Goal: Task Accomplishment & Management: Manage account settings

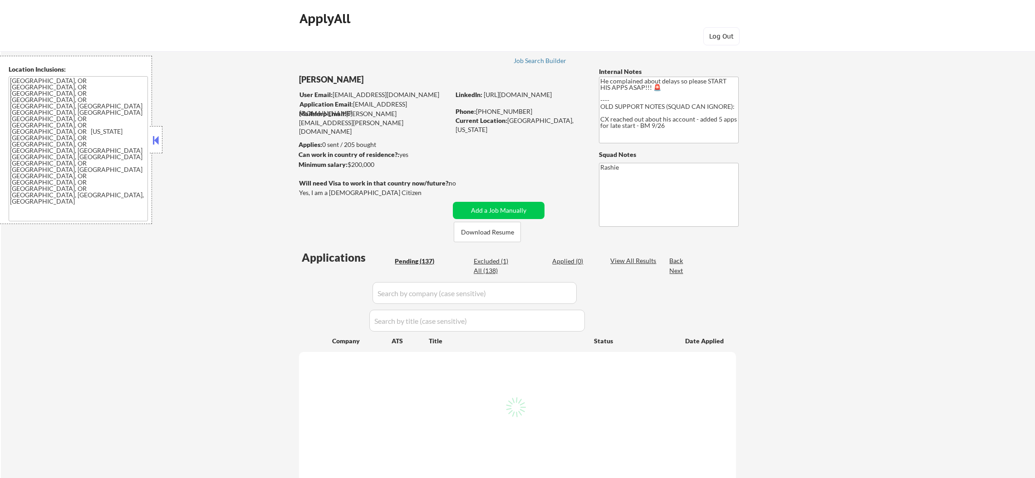
select select ""pending""
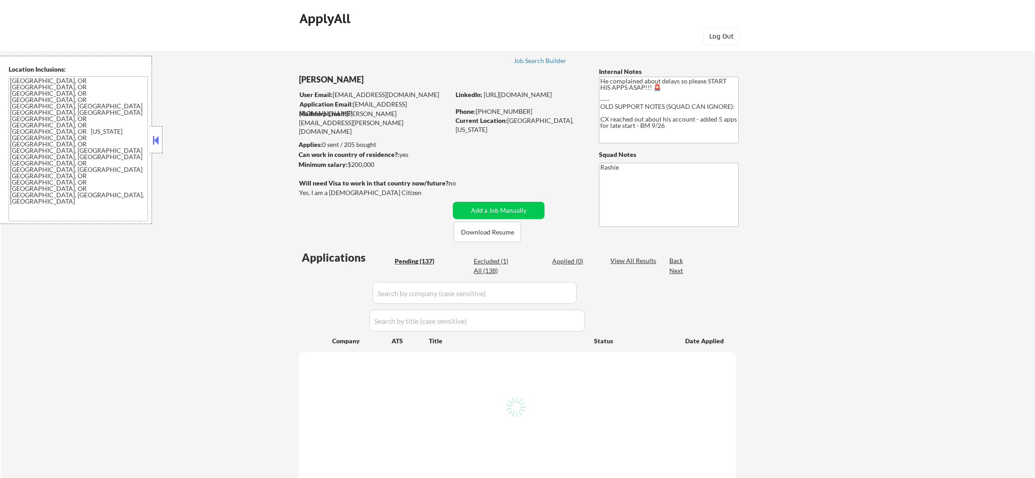
select select ""pending""
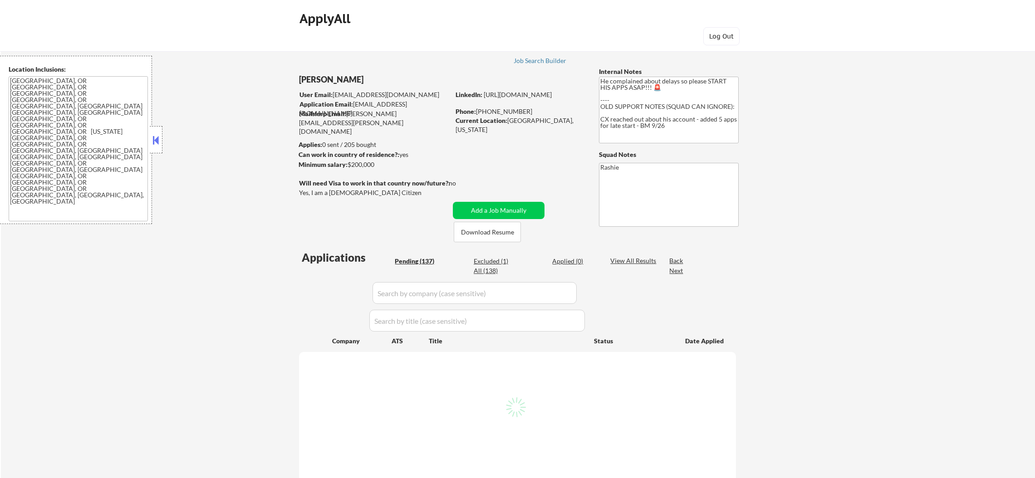
select select ""pending""
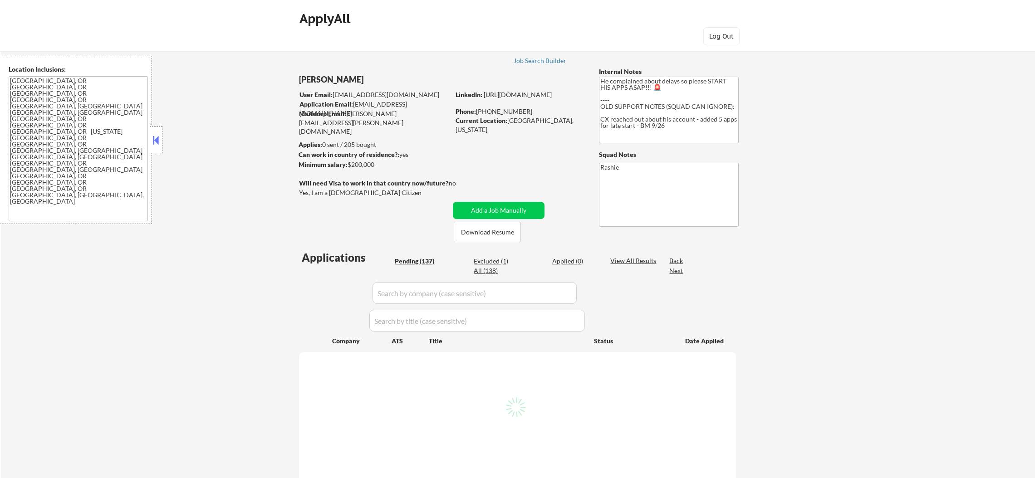
select select ""pending""
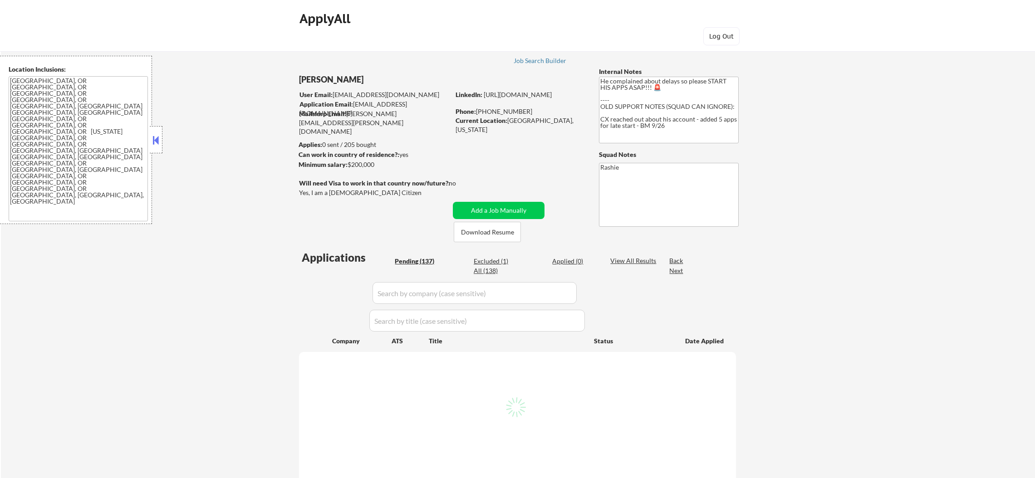
select select ""pending""
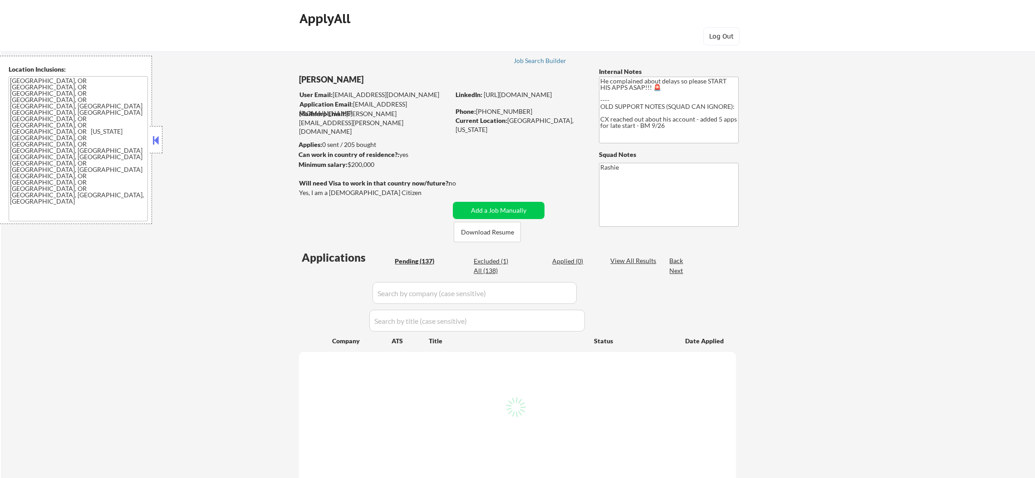
select select ""pending""
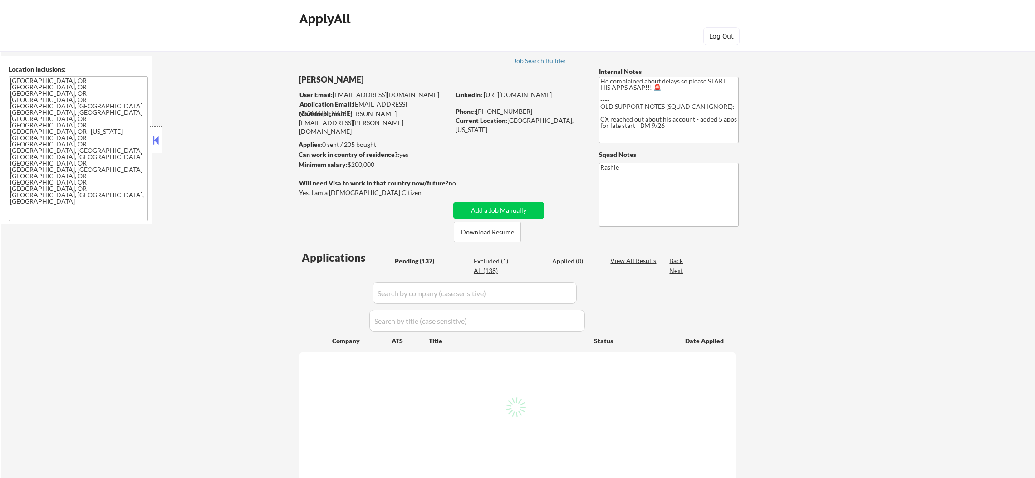
select select ""pending""
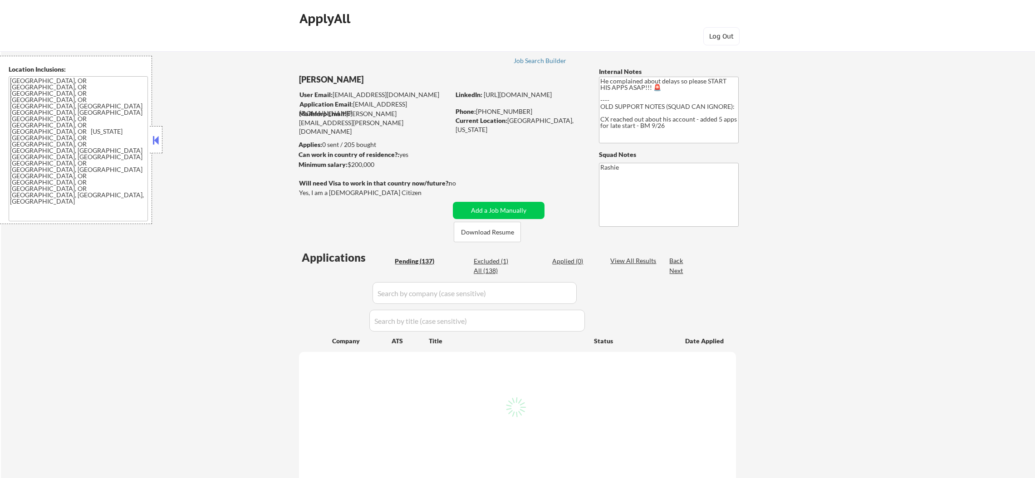
select select ""pending""
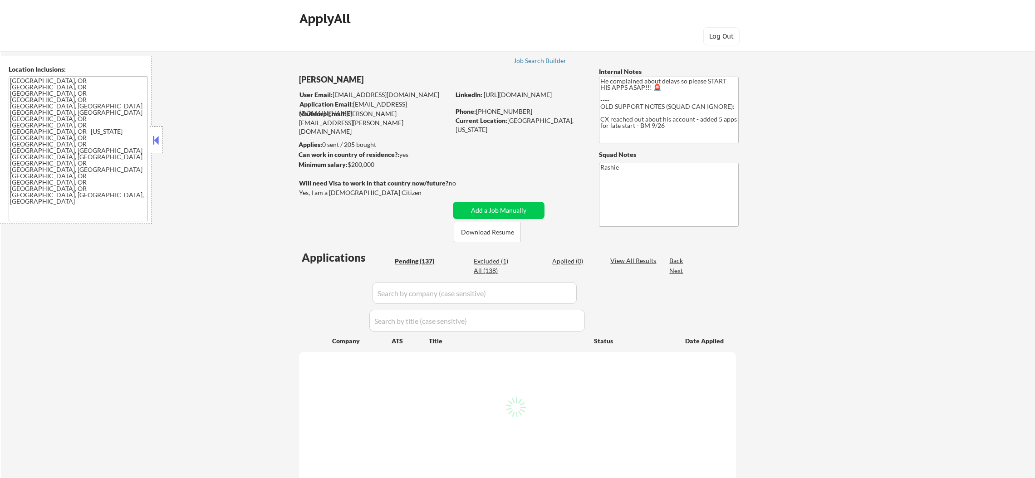
select select ""pending""
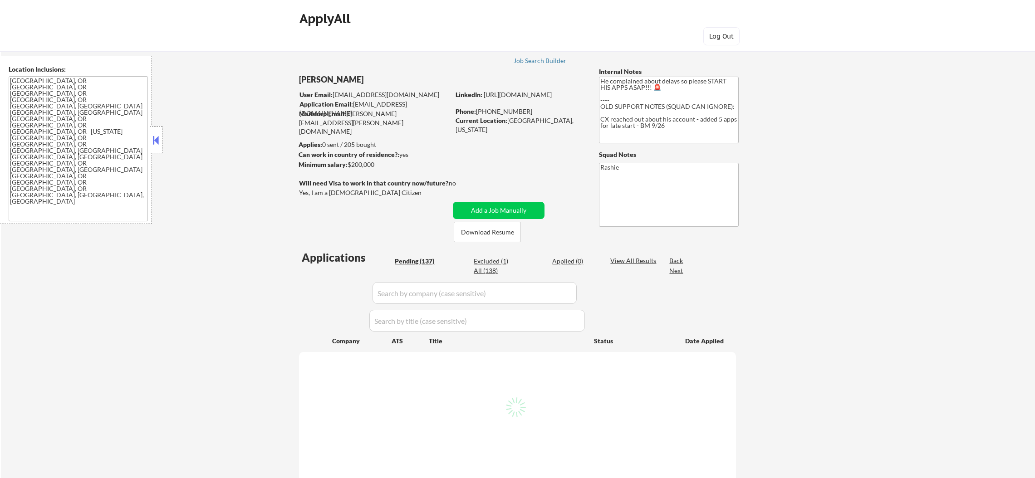
select select ""pending""
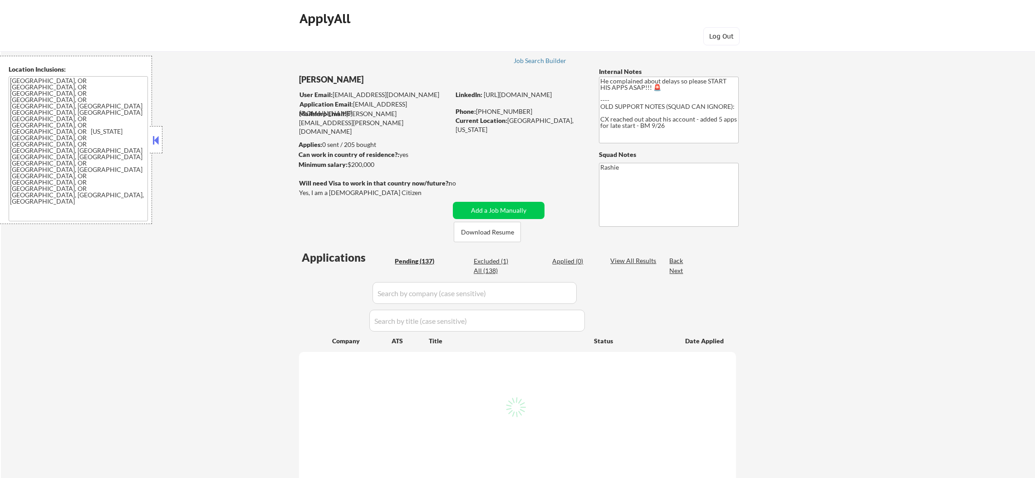
select select ""pending""
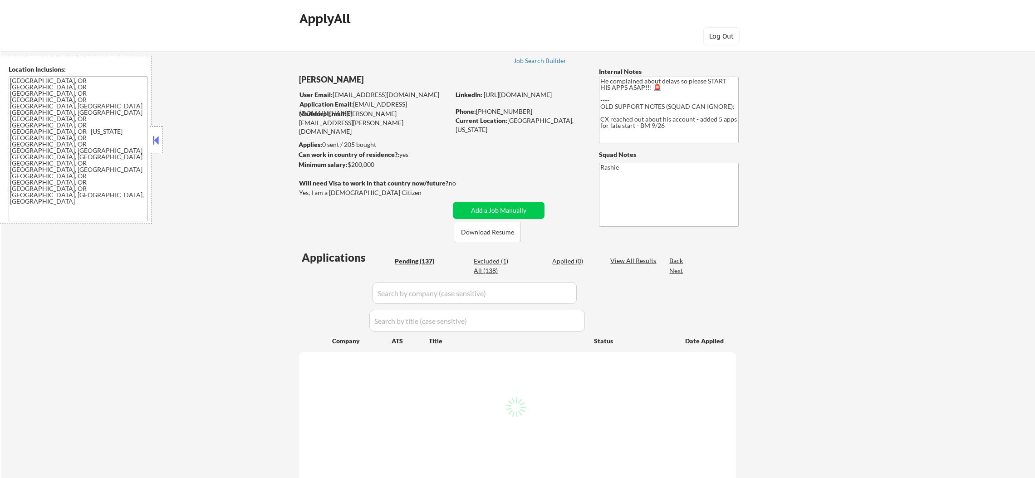
select select ""pending""
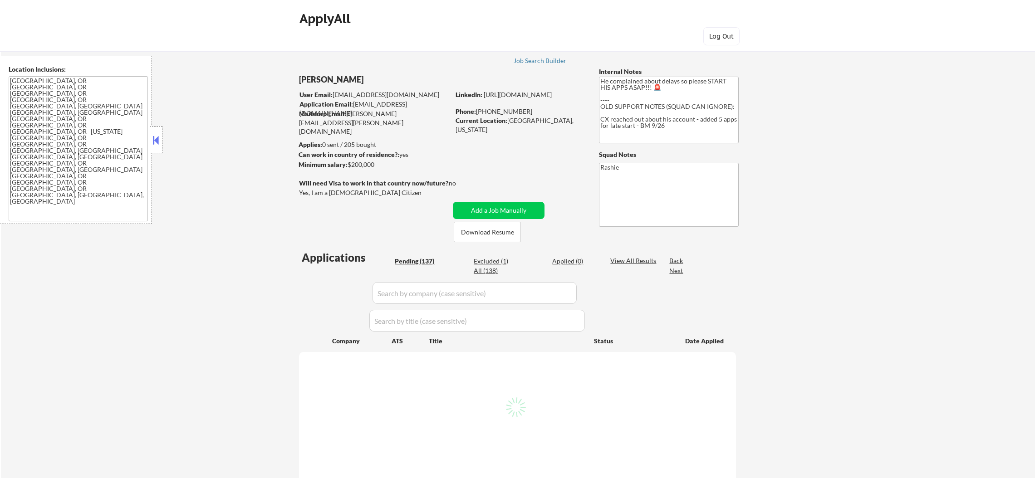
select select ""pending""
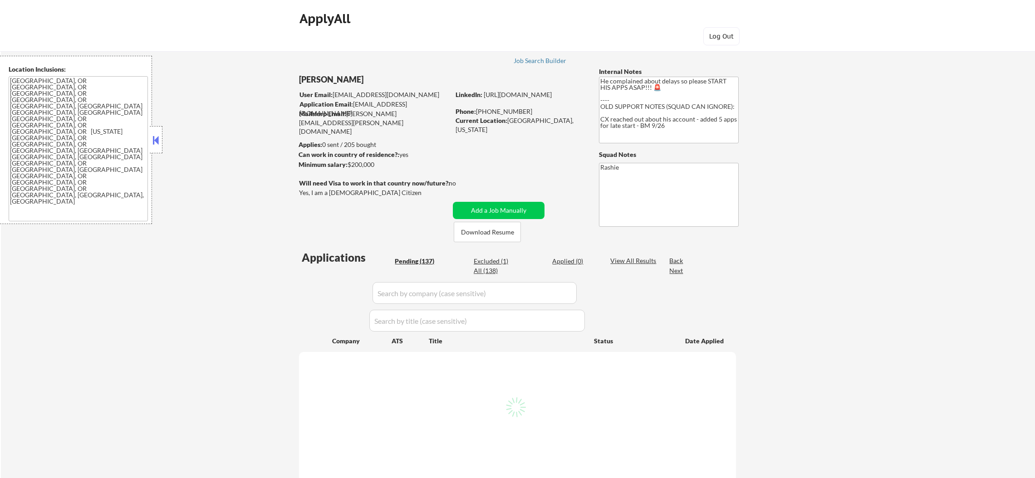
select select ""pending""
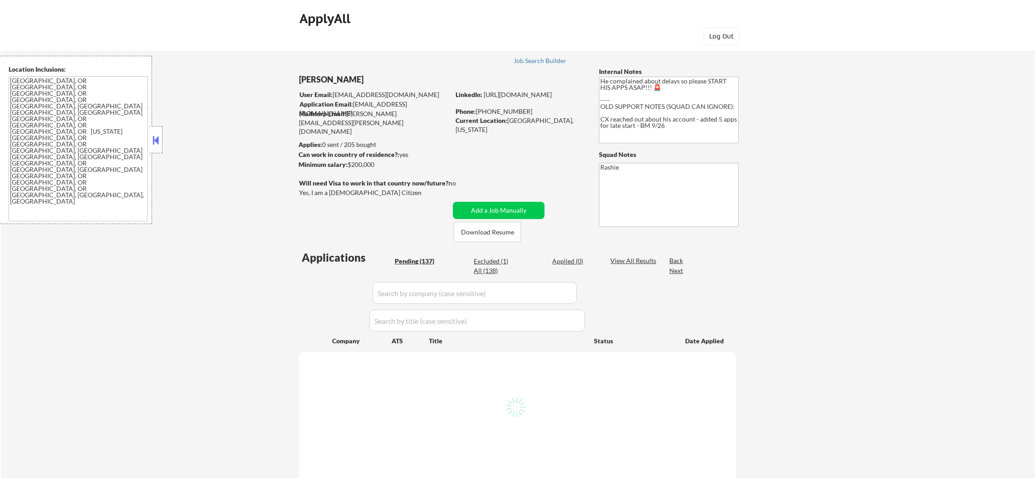
select select ""pending""
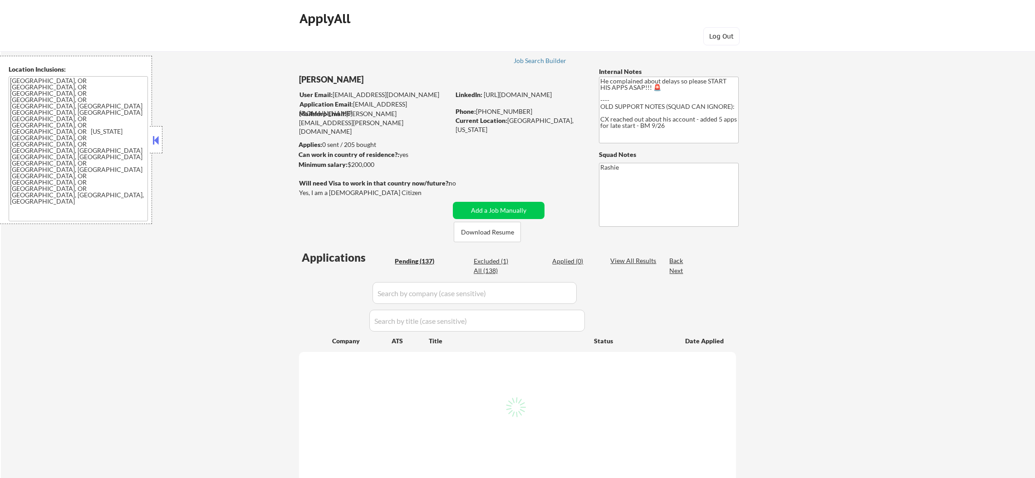
select select ""pending""
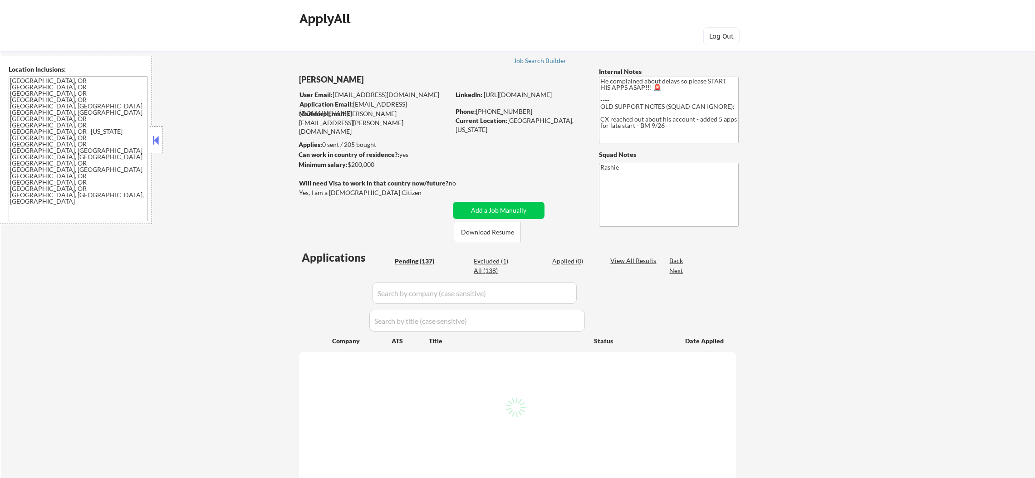
select select ""pending""
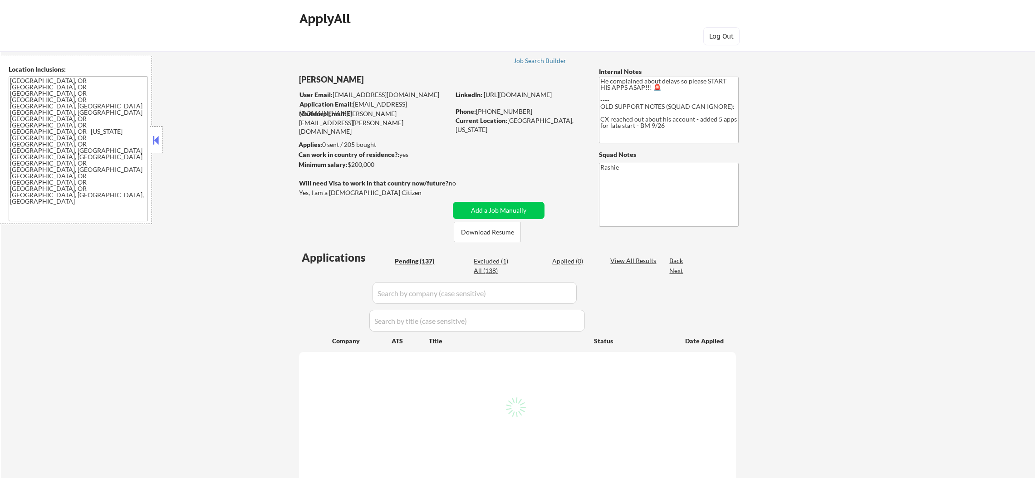
select select ""pending""
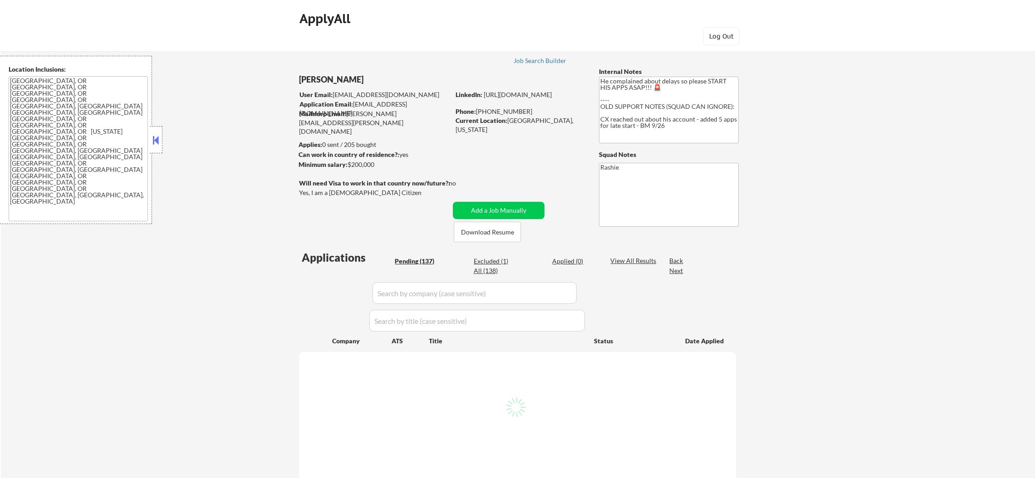
select select ""pending""
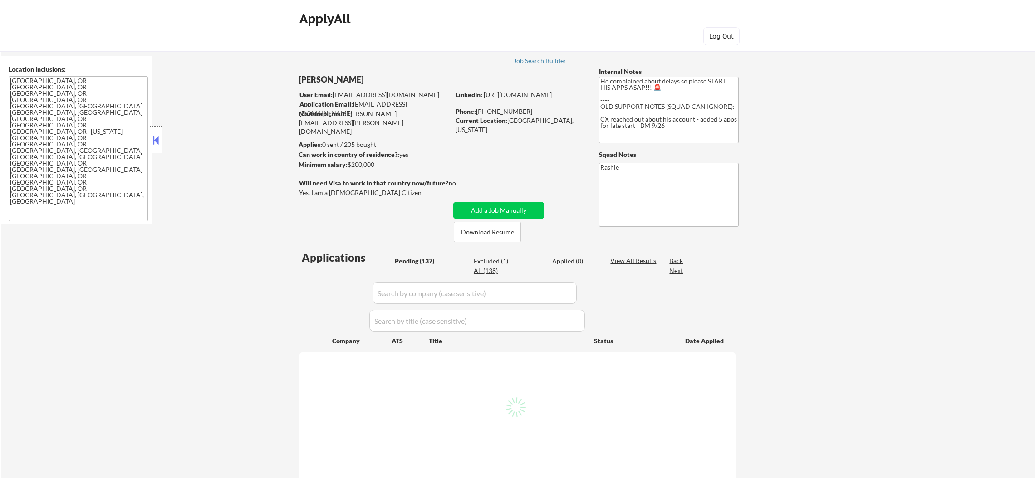
select select ""pending""
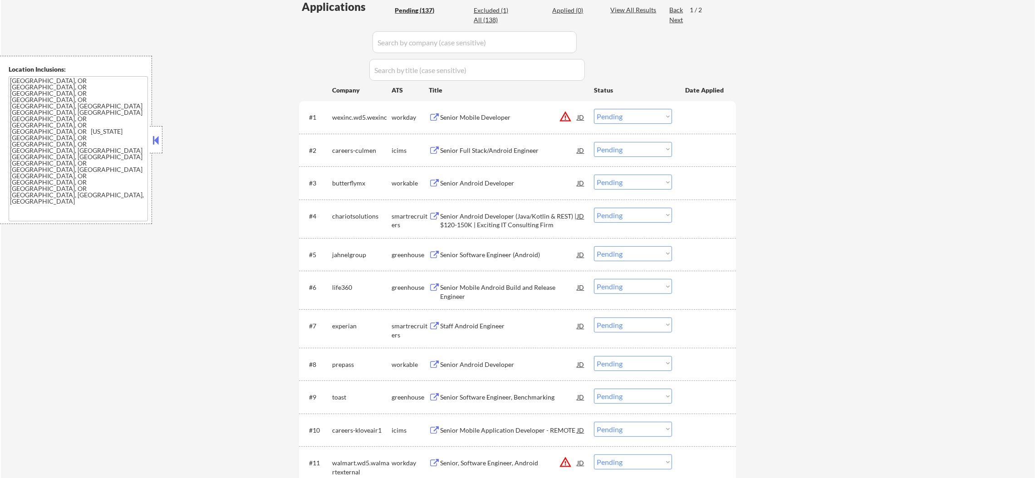
scroll to position [227, 0]
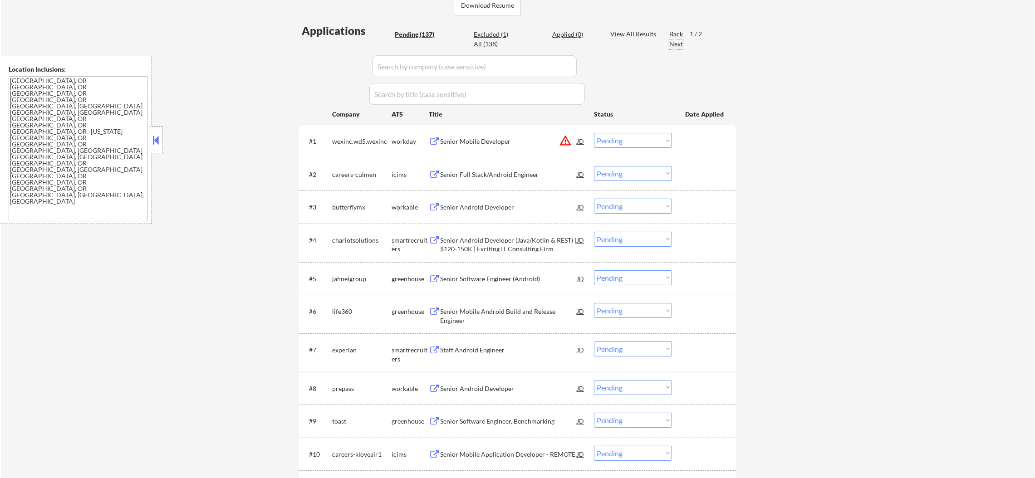
click at [675, 39] on div "Next" at bounding box center [676, 43] width 15 height 9
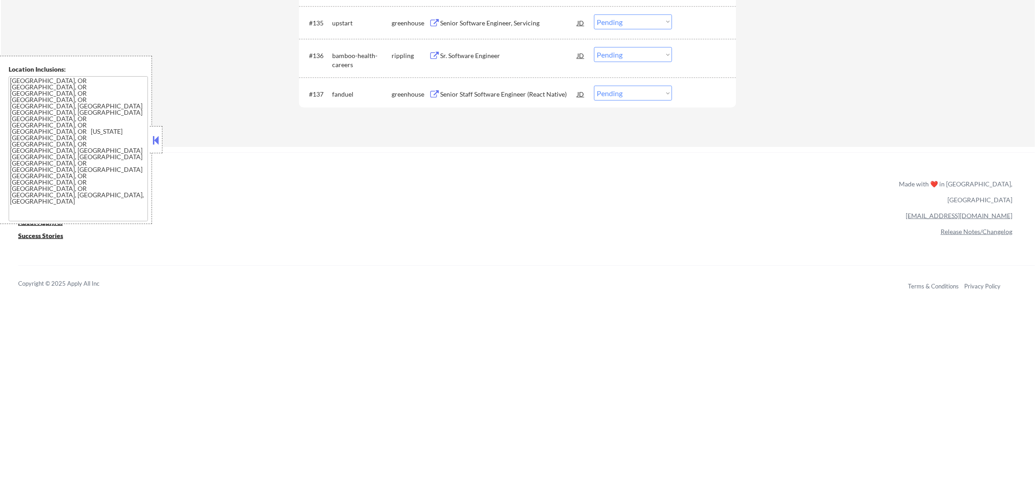
scroll to position [1515, 0]
click at [524, 86] on div "Senior Staff Software Engineer (React Native)" at bounding box center [508, 93] width 137 height 16
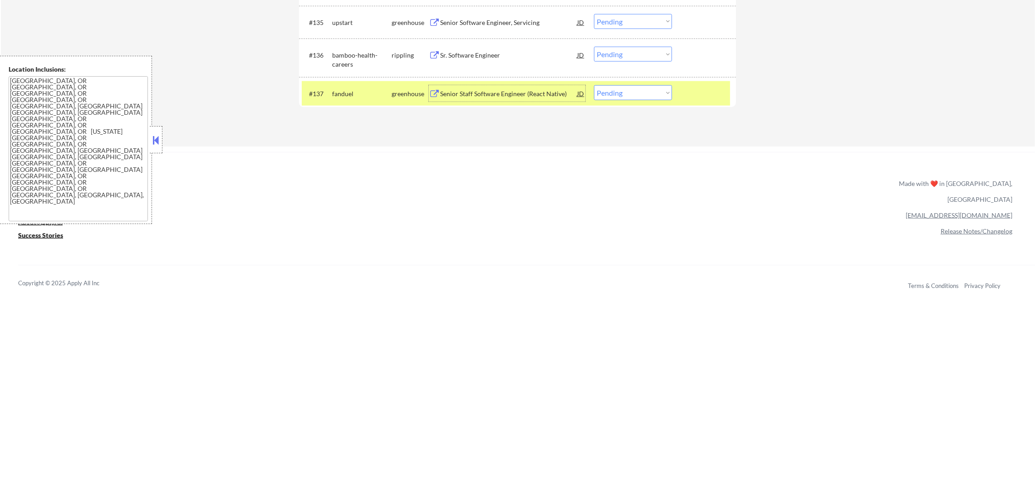
click at [621, 96] on select "Choose an option... Pending Applied Excluded (Questions) Excluded (Expired) Exc…" at bounding box center [633, 92] width 78 height 15
select select ""excluded__expired_""
click at [594, 85] on select "Choose an option... Pending Applied Excluded (Questions) Excluded (Expired) Exc…" at bounding box center [633, 92] width 78 height 15
click at [362, 88] on div "fanduel" at bounding box center [361, 93] width 59 height 16
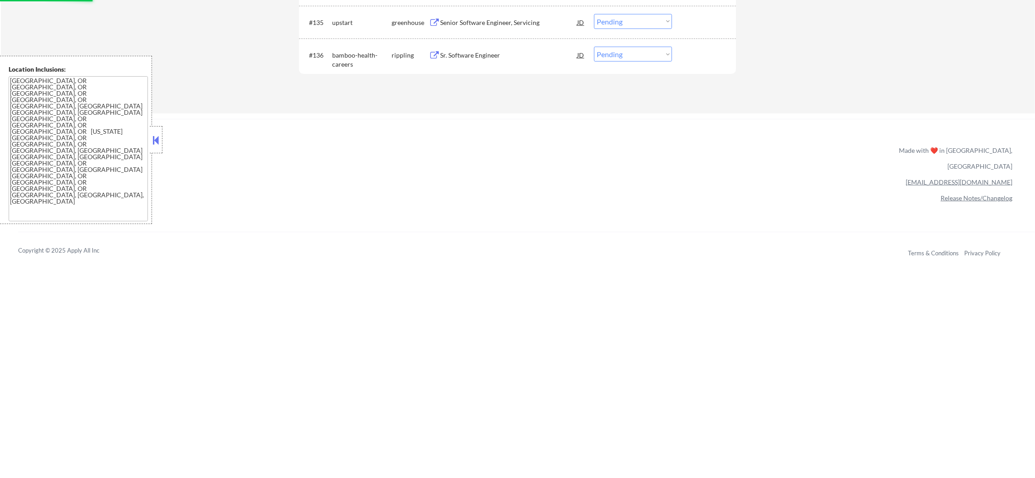
click at [499, 51] on div "Sr. Software Engineer" at bounding box center [508, 55] width 137 height 9
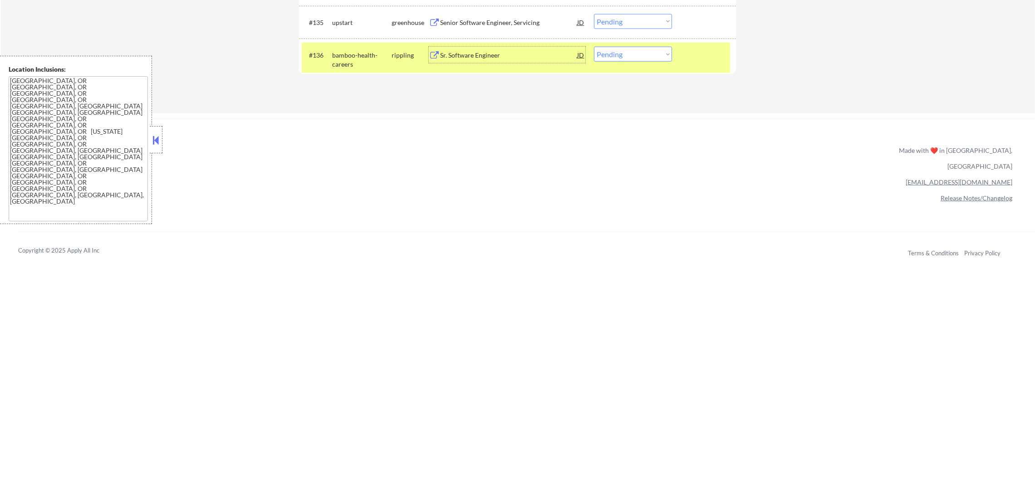
click at [607, 54] on select "Choose an option... Pending Applied Excluded (Questions) Excluded (Expired) Exc…" at bounding box center [633, 54] width 78 height 15
select select ""applied""
click at [594, 47] on select "Choose an option... Pending Applied Excluded (Questions) Excluded (Expired) Exc…" at bounding box center [633, 54] width 78 height 15
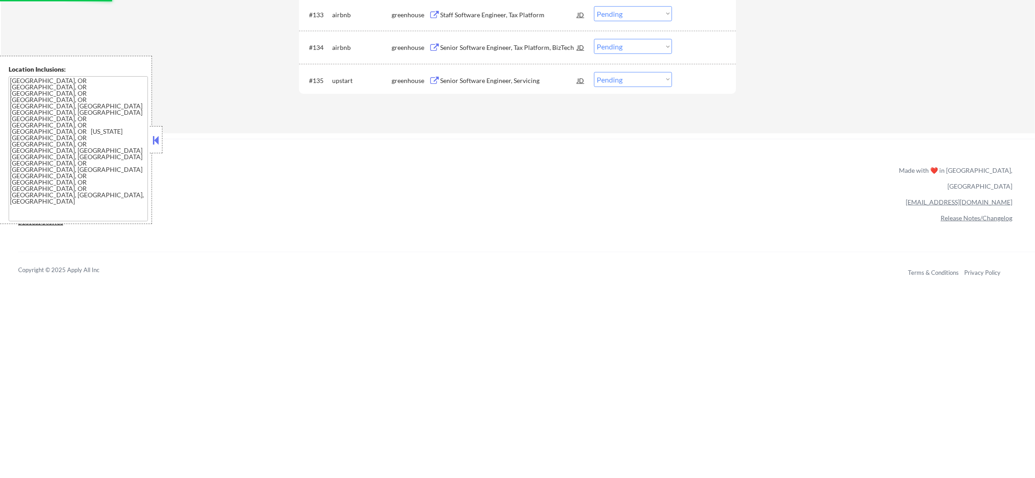
scroll to position [1447, 0]
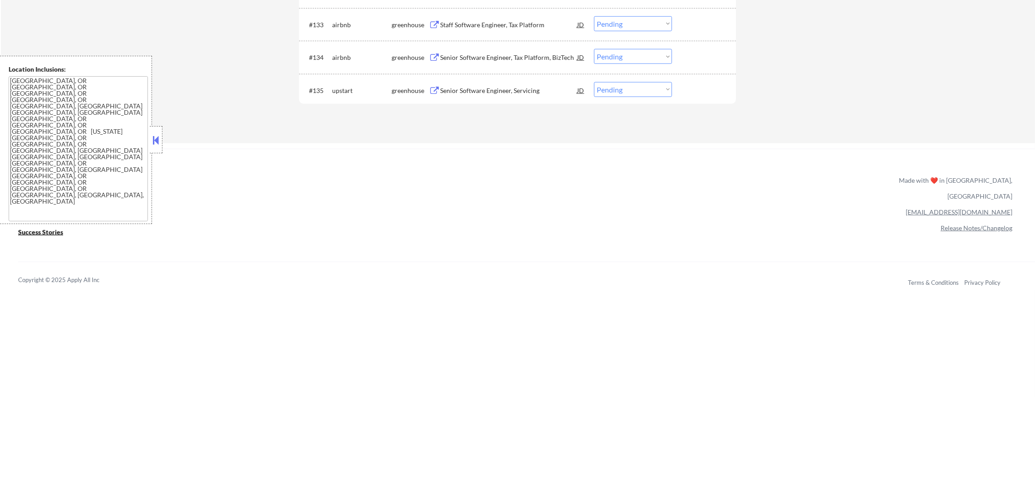
click at [482, 87] on div "Senior Software Engineer, Servicing" at bounding box center [508, 90] width 137 height 9
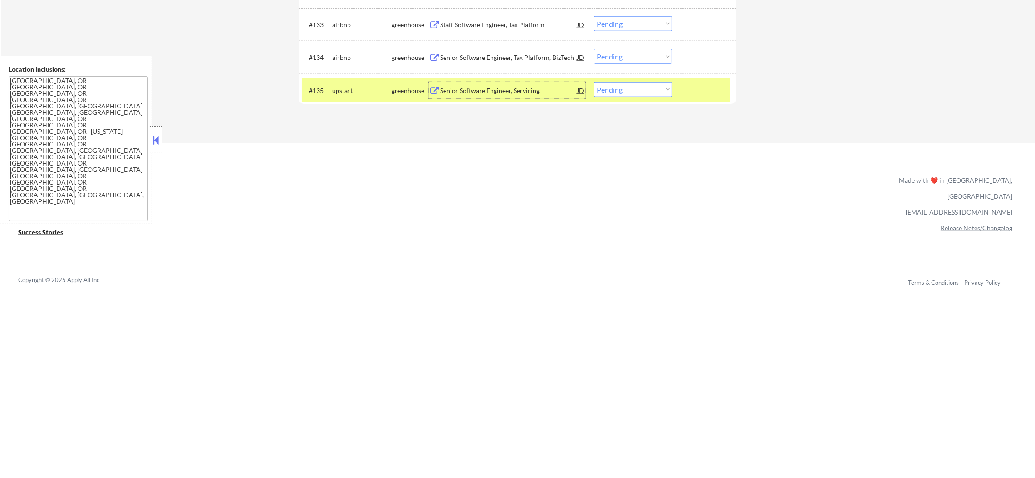
click at [601, 83] on div "#135 upstart greenhouse Senior Software Engineer, Servicing JD Choose an option…" at bounding box center [516, 90] width 428 height 24
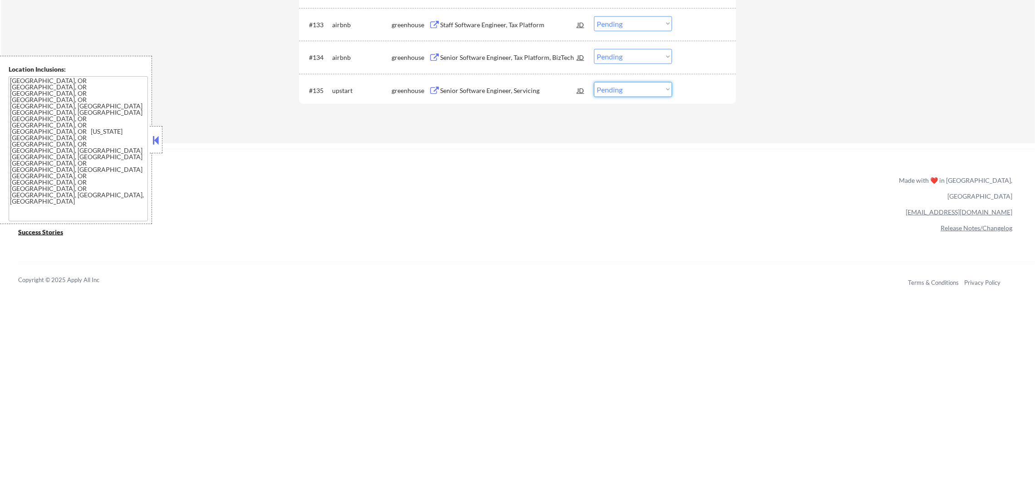
click at [605, 93] on select "Choose an option... Pending Applied Excluded (Questions) Excluded (Expired) Exc…" at bounding box center [633, 89] width 78 height 15
select select ""applied""
click at [594, 82] on select "Choose an option... Pending Applied Excluded (Questions) Excluded (Expired) Exc…" at bounding box center [633, 89] width 78 height 15
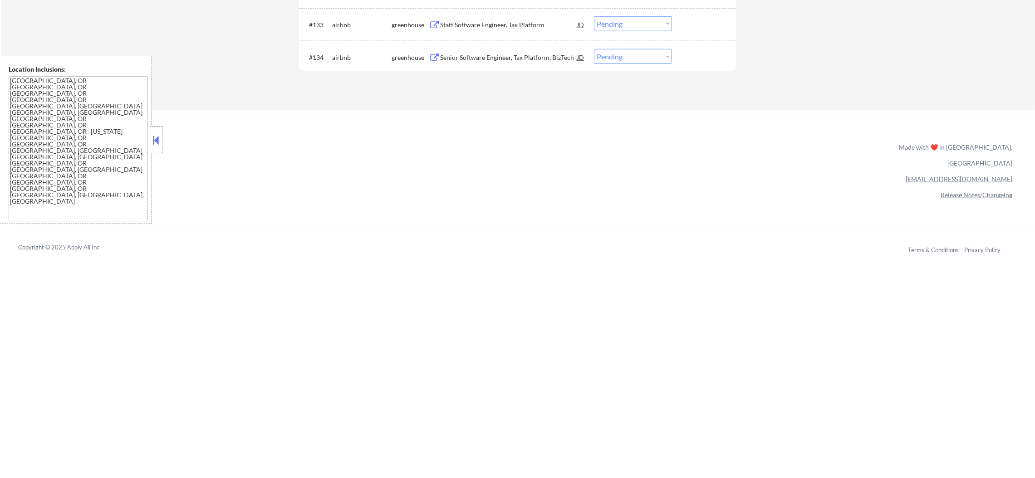
click at [466, 60] on div "Senior Software Engineer, Tax Platform, BizTech" at bounding box center [508, 57] width 137 height 9
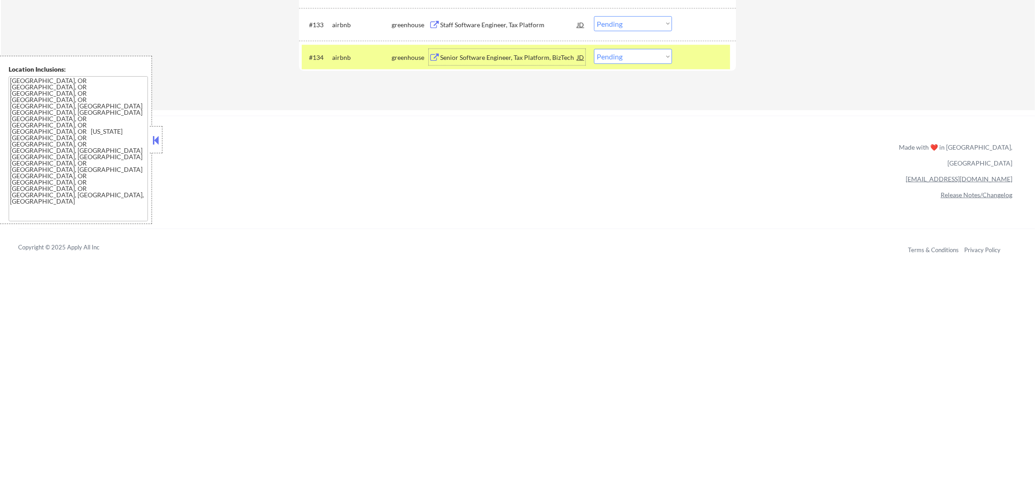
click at [632, 64] on select "Choose an option... Pending Applied Excluded (Questions) Excluded (Expired) Exc…" at bounding box center [633, 56] width 78 height 15
select select ""excluded__expired_""
click at [594, 49] on select "Choose an option... Pending Applied Excluded (Questions) Excluded (Expired) Exc…" at bounding box center [633, 56] width 78 height 15
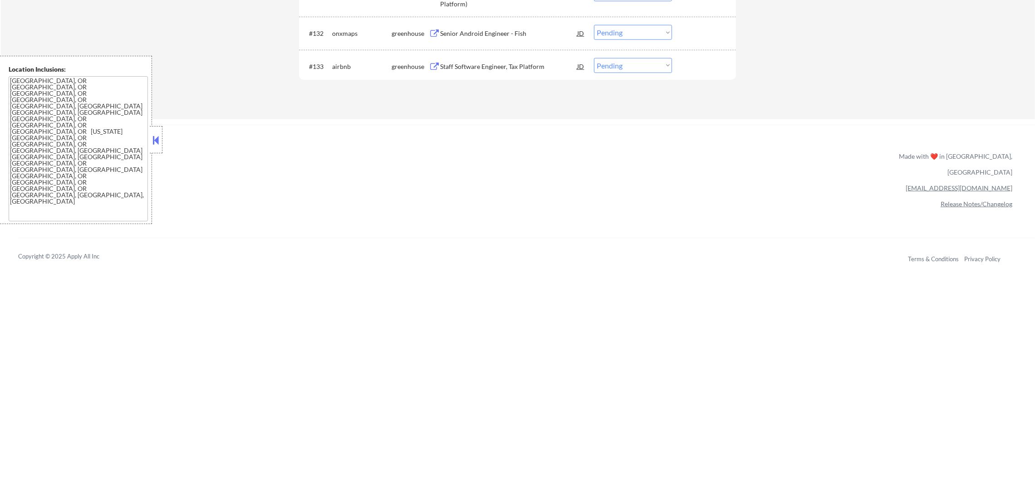
scroll to position [1402, 0]
click at [522, 31] on div "Senior Android Engineer - Fish" at bounding box center [508, 36] width 137 height 16
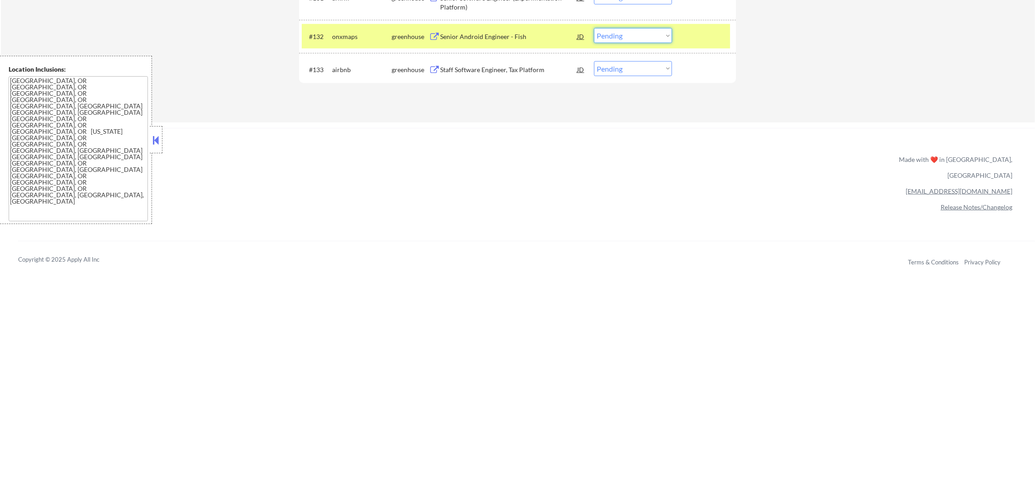
click at [623, 36] on select "Choose an option... Pending Applied Excluded (Questions) Excluded (Expired) Exc…" at bounding box center [633, 35] width 78 height 15
click at [594, 28] on select "Choose an option... Pending Applied Excluded (Questions) Excluded (Expired) Exc…" at bounding box center [633, 35] width 78 height 15
click at [352, 41] on div "onxmaps" at bounding box center [361, 36] width 59 height 16
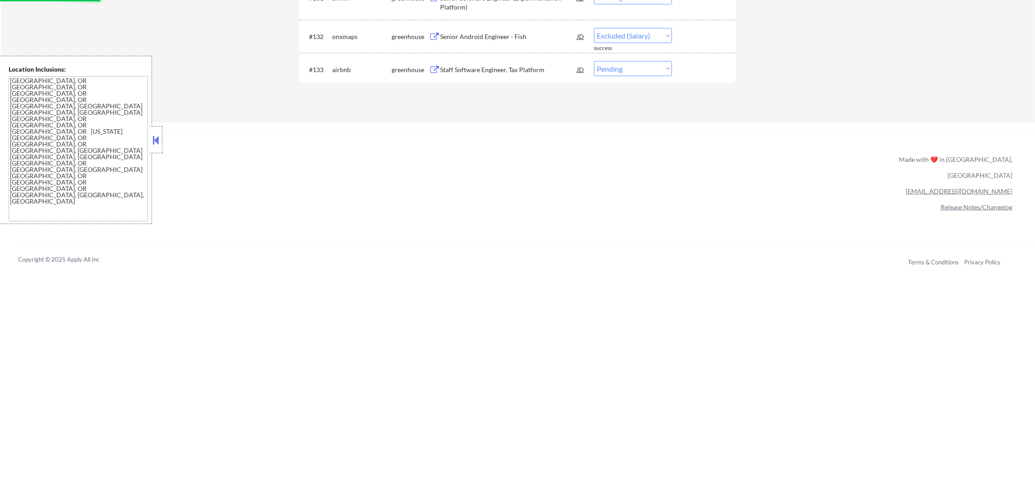
select select ""pending""
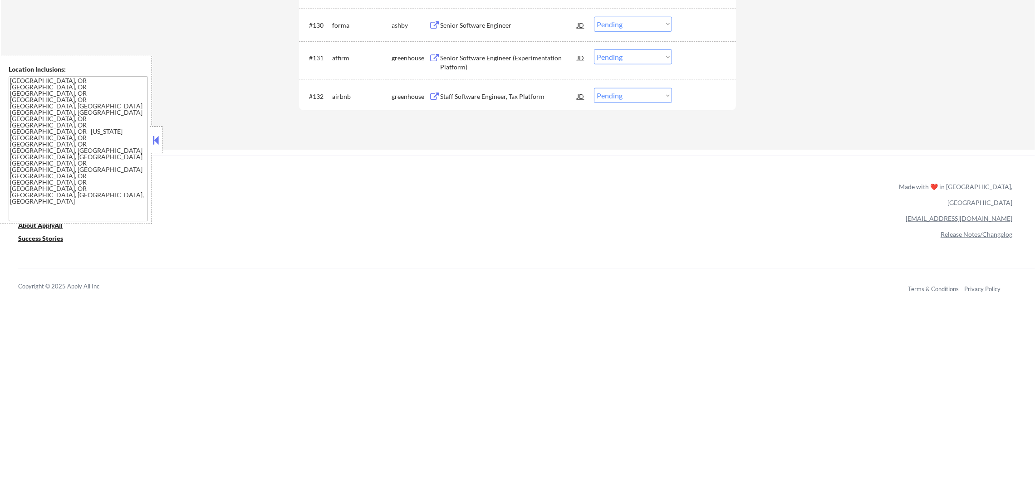
scroll to position [1334, 0]
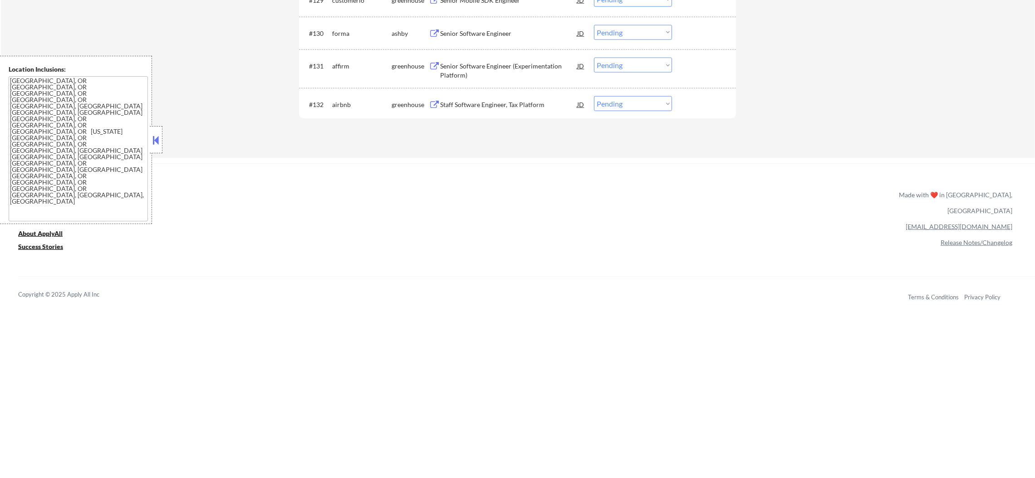
click at [488, 69] on div "Senior Software Engineer (Experimentation Platform)" at bounding box center [508, 71] width 137 height 18
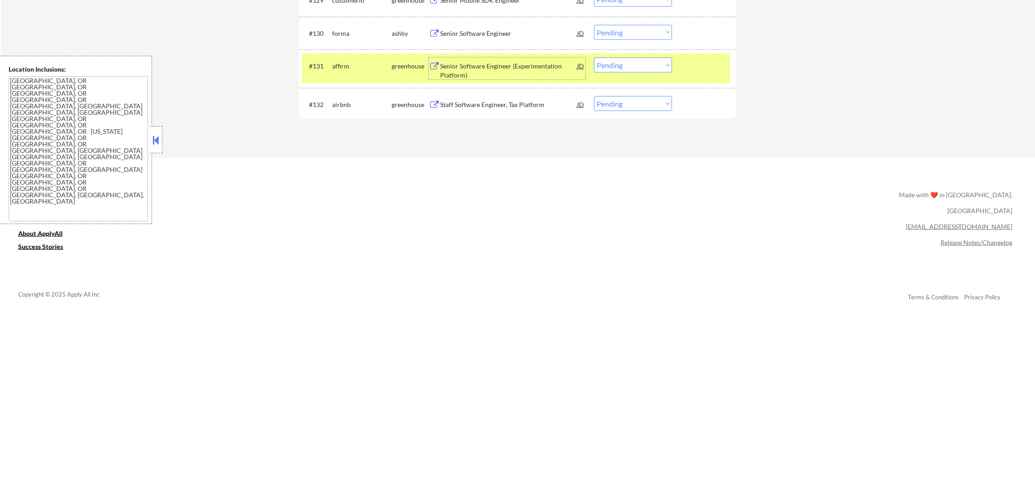
drag, startPoint x: 646, startPoint y: 64, endPoint x: 646, endPoint y: 71, distance: 6.8
click at [646, 64] on select "Choose an option... Pending Applied Excluded (Questions) Excluded (Expired) Exc…" at bounding box center [633, 65] width 78 height 15
click at [594, 58] on select "Choose an option... Pending Applied Excluded (Questions) Excluded (Expired) Exc…" at bounding box center [633, 65] width 78 height 15
select select ""pending""
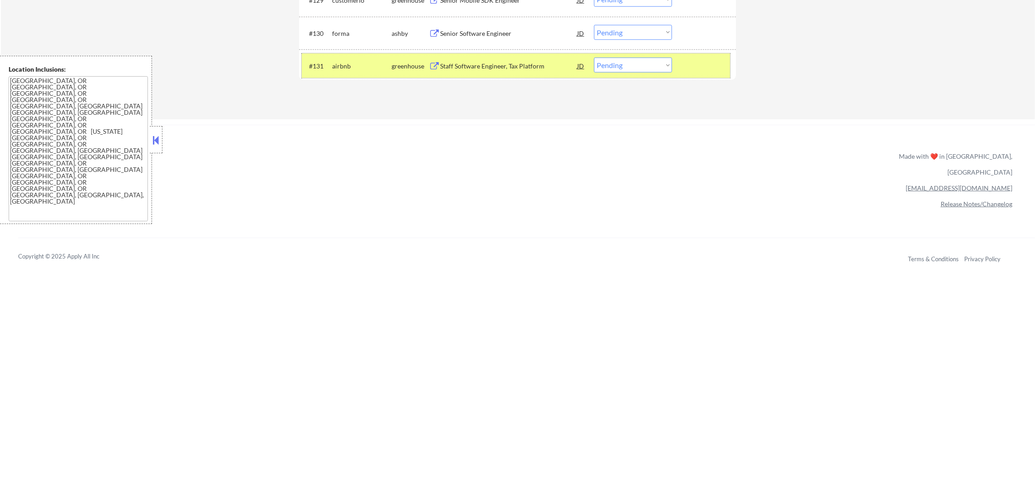
click at [344, 72] on div "airbnb" at bounding box center [361, 66] width 59 height 16
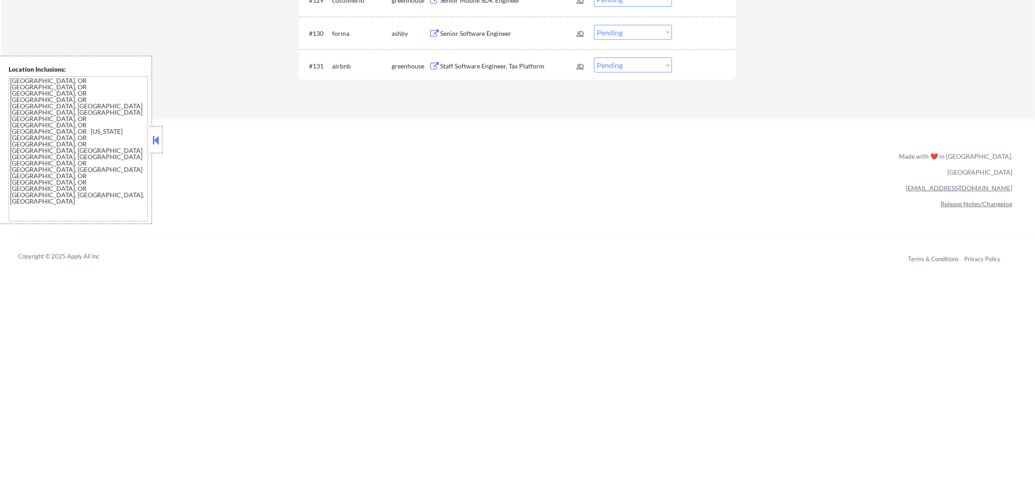
click at [511, 30] on div "Senior Software Engineer" at bounding box center [508, 33] width 137 height 9
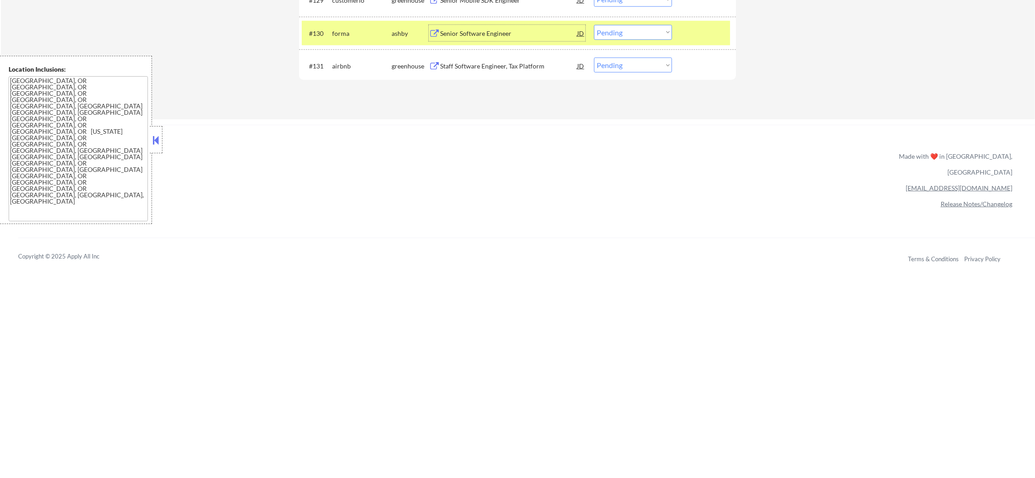
click at [619, 34] on select "Choose an option... Pending Applied Excluded (Questions) Excluded (Expired) Exc…" at bounding box center [633, 32] width 78 height 15
click at [594, 25] on select "Choose an option... Pending Applied Excluded (Questions) Excluded (Expired) Exc…" at bounding box center [633, 32] width 78 height 15
click at [352, 35] on div "forma" at bounding box center [361, 33] width 59 height 9
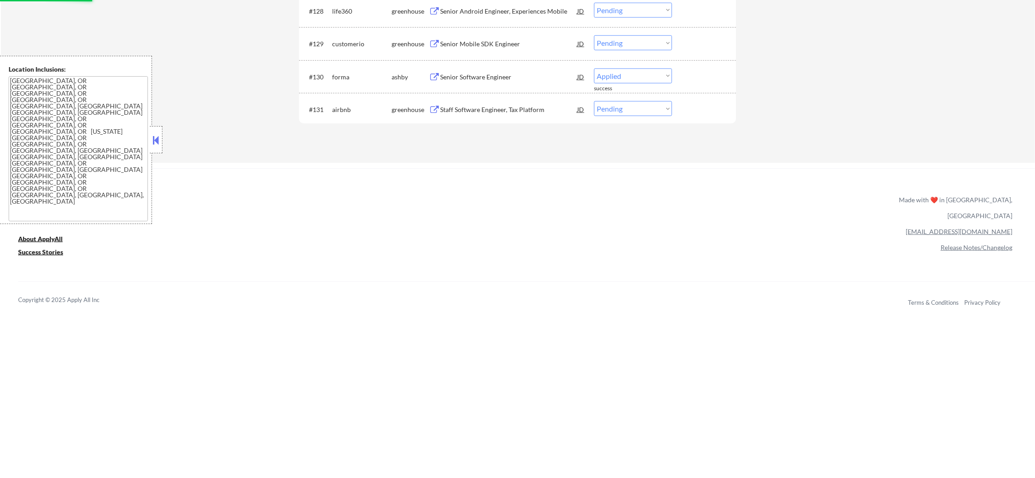
scroll to position [1289, 0]
select select ""pending""
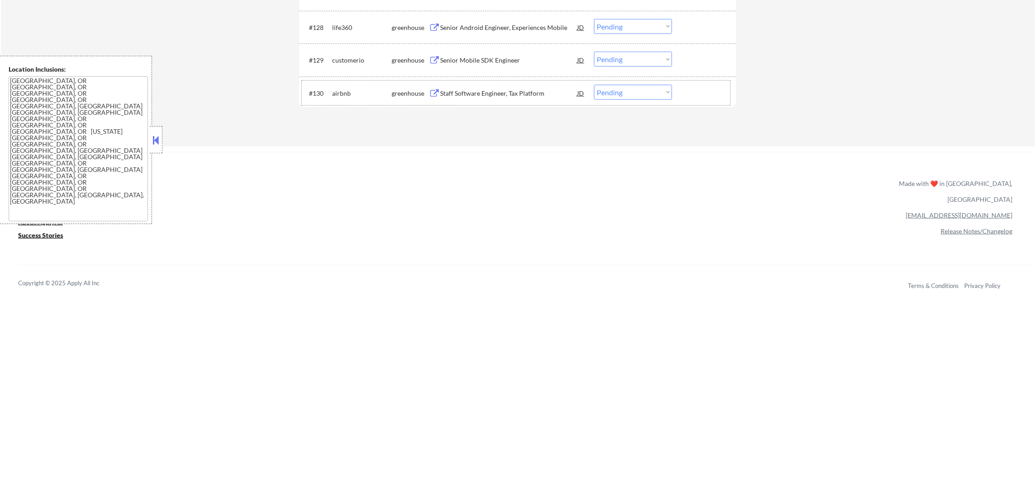
scroll to position [1266, 0]
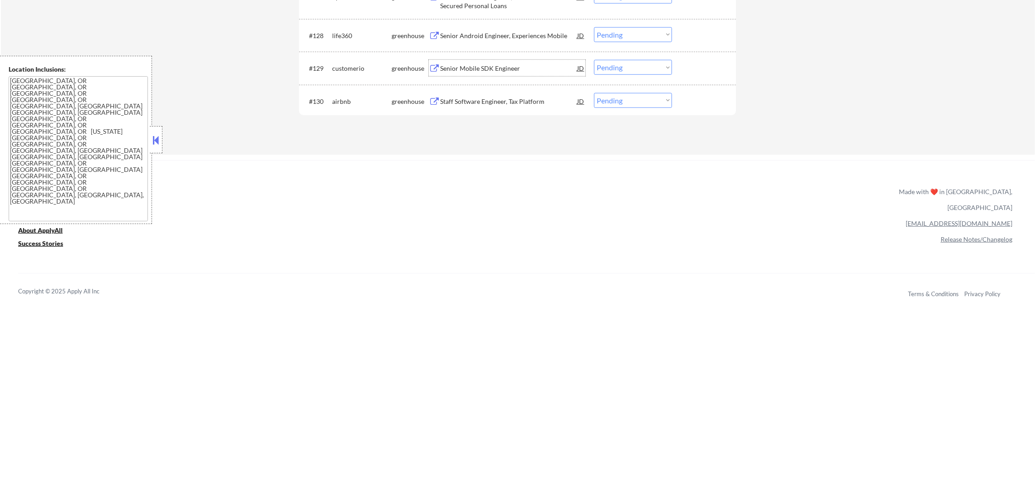
click at [499, 64] on div "Senior Mobile SDK Engineer" at bounding box center [508, 68] width 137 height 9
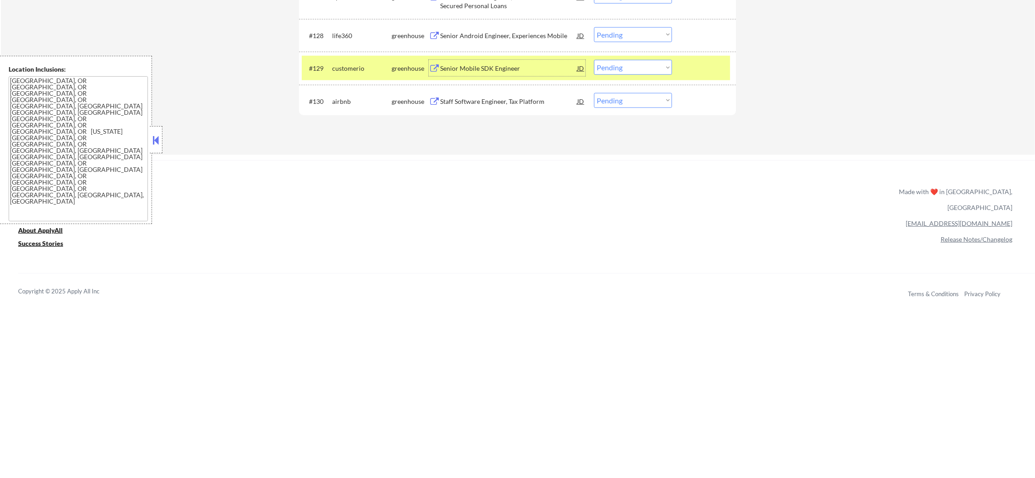
click at [616, 67] on select "Choose an option... Pending Applied Excluded (Questions) Excluded (Expired) Exc…" at bounding box center [633, 67] width 78 height 15
click at [594, 60] on select "Choose an option... Pending Applied Excluded (Questions) Excluded (Expired) Exc…" at bounding box center [633, 67] width 78 height 15
click at [374, 73] on div "customerio" at bounding box center [361, 68] width 59 height 9
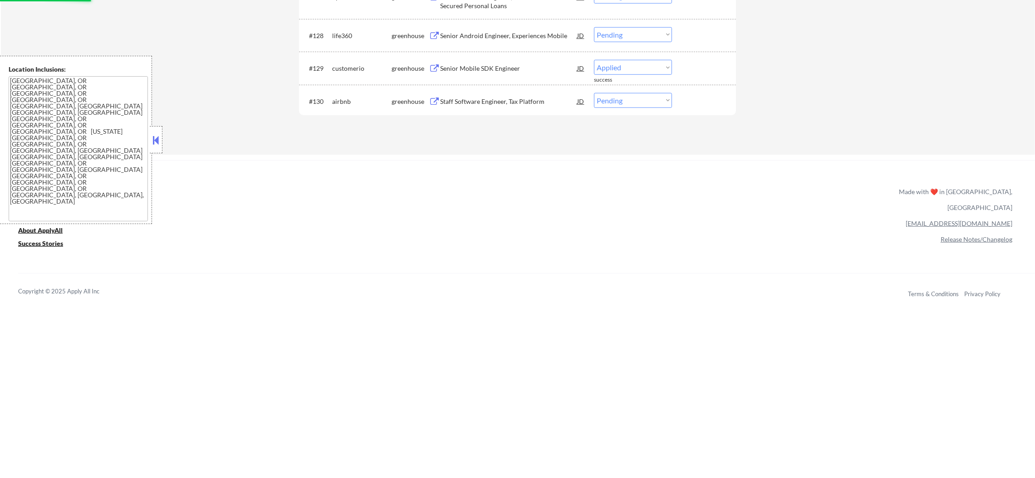
select select ""pending""
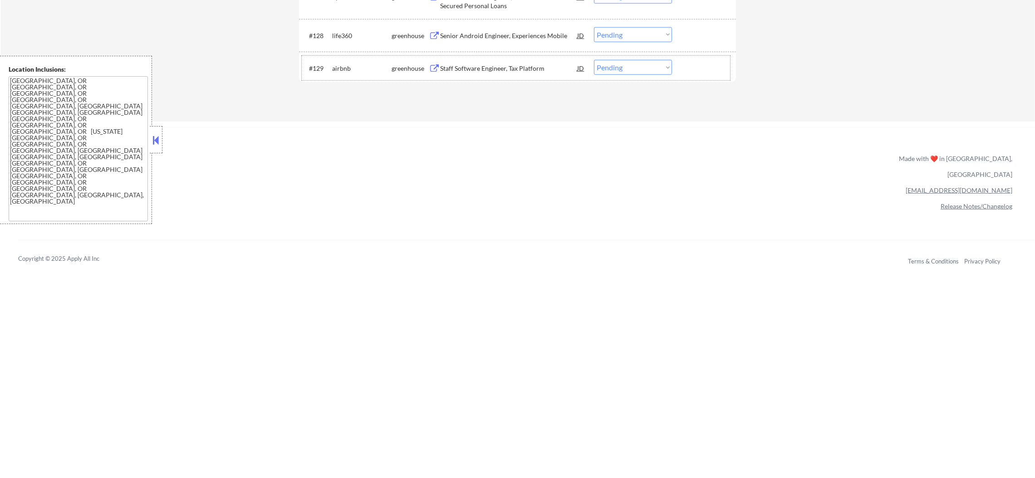
click at [483, 37] on div "Senior Android Engineer, Experiences Mobile" at bounding box center [508, 35] width 137 height 9
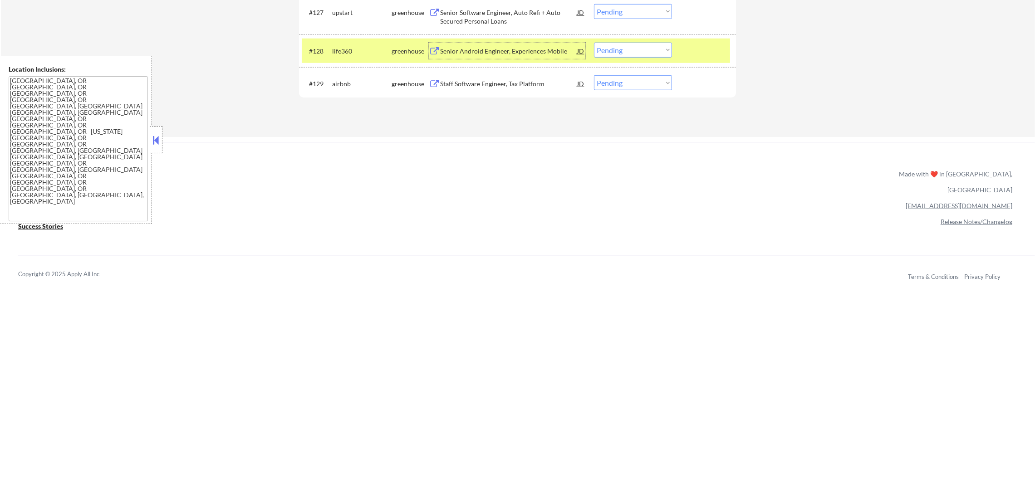
scroll to position [1243, 0]
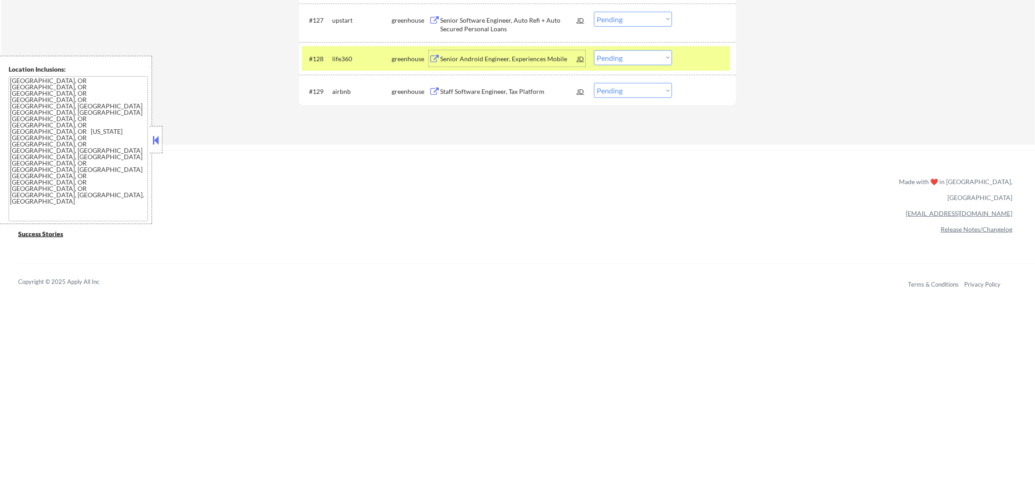
click at [665, 59] on select "Choose an option... Pending Applied Excluded (Questions) Excluded (Expired) Exc…" at bounding box center [633, 57] width 78 height 15
click at [594, 50] on select "Choose an option... Pending Applied Excluded (Questions) Excluded (Expired) Exc…" at bounding box center [633, 57] width 78 height 15
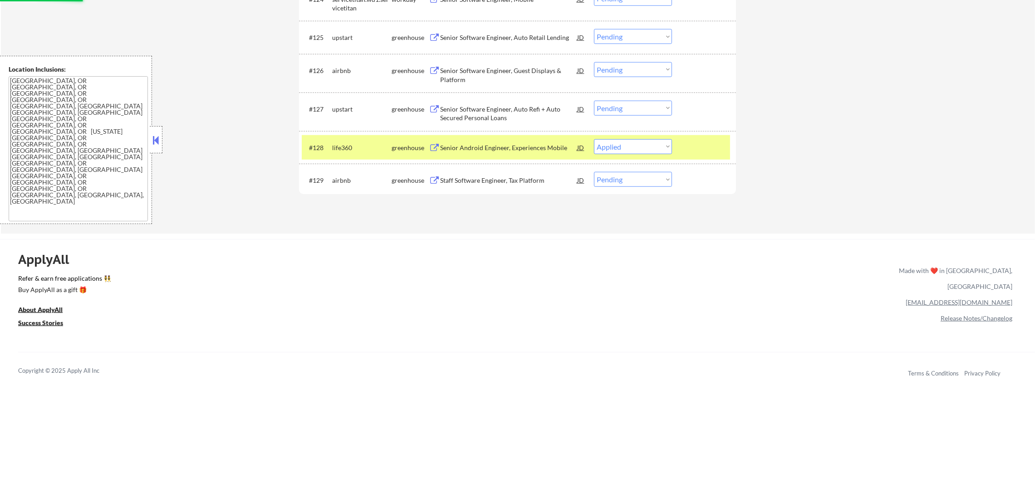
scroll to position [1153, 0]
click at [328, 142] on div "#128 life360 greenhouse Senior Android Engineer, Experiences Mobile JD Choose a…" at bounding box center [516, 149] width 428 height 24
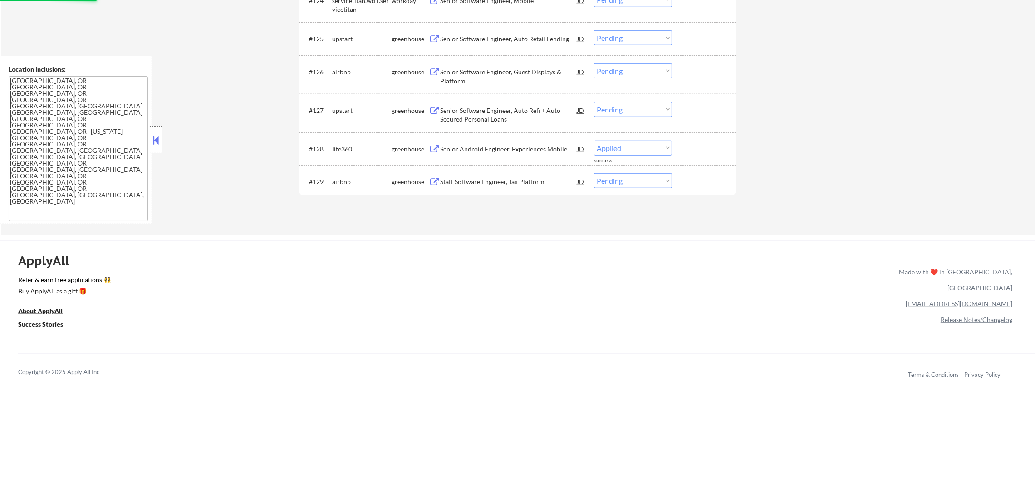
select select ""pending""
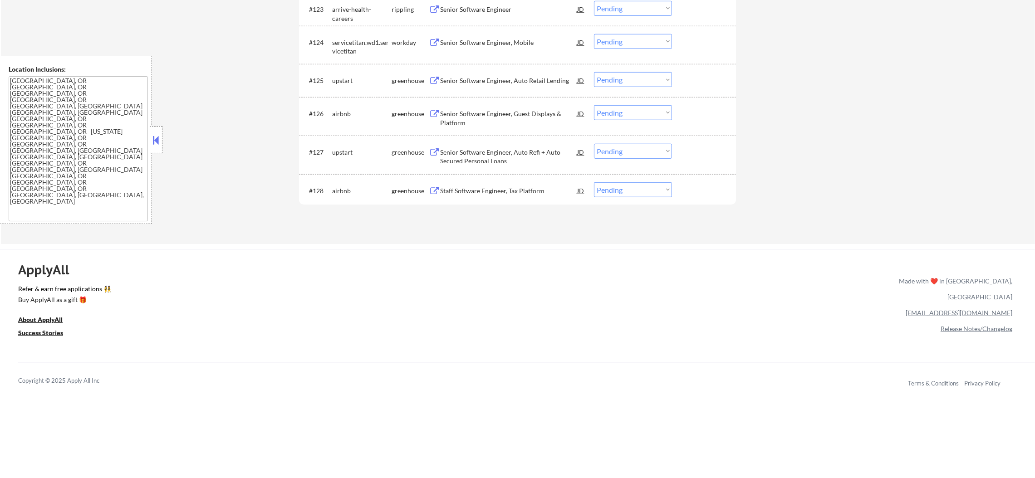
scroll to position [1107, 0]
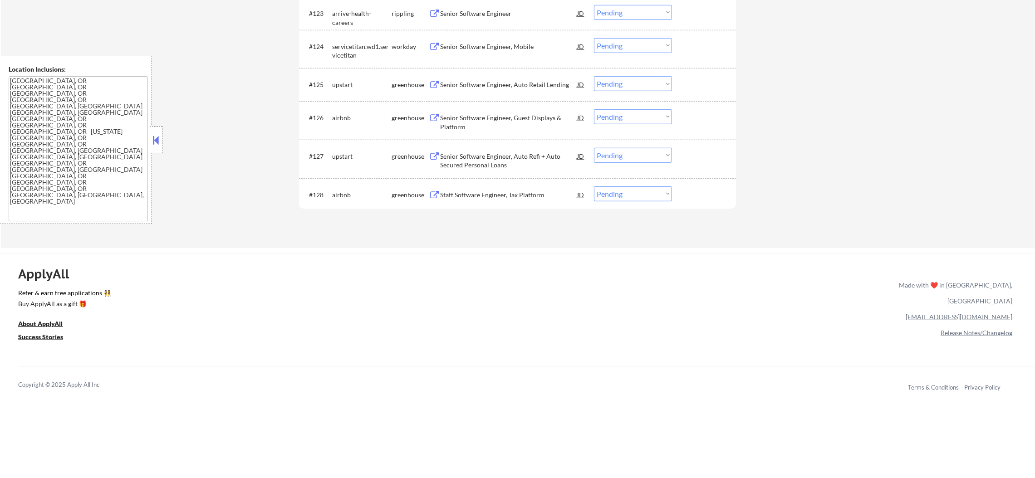
click at [619, 44] on select "Choose an option... Pending Applied Excluded (Questions) Excluded (Expired) Exc…" at bounding box center [633, 45] width 78 height 15
click at [594, 38] on select "Choose an option... Pending Applied Excluded (Questions) Excluded (Expired) Exc…" at bounding box center [633, 45] width 78 height 15
select select ""pending""
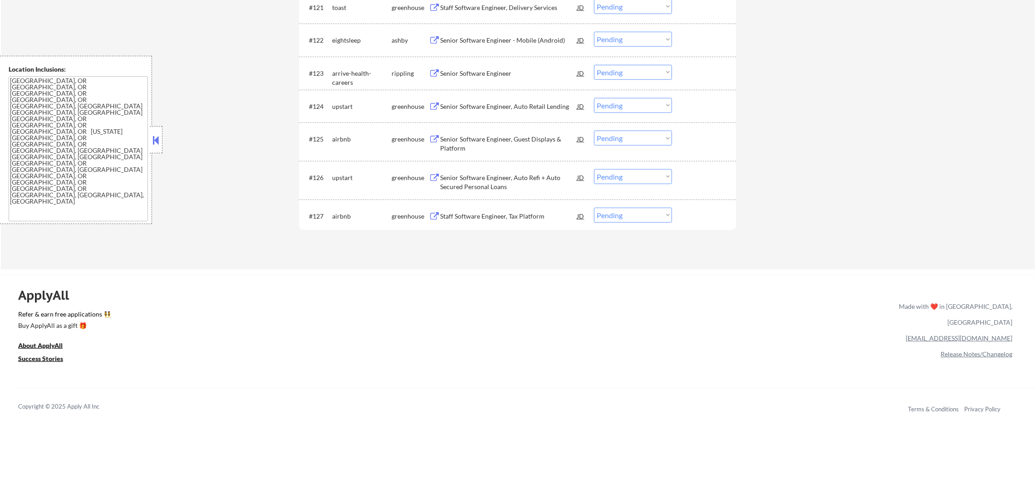
scroll to position [1017, 0]
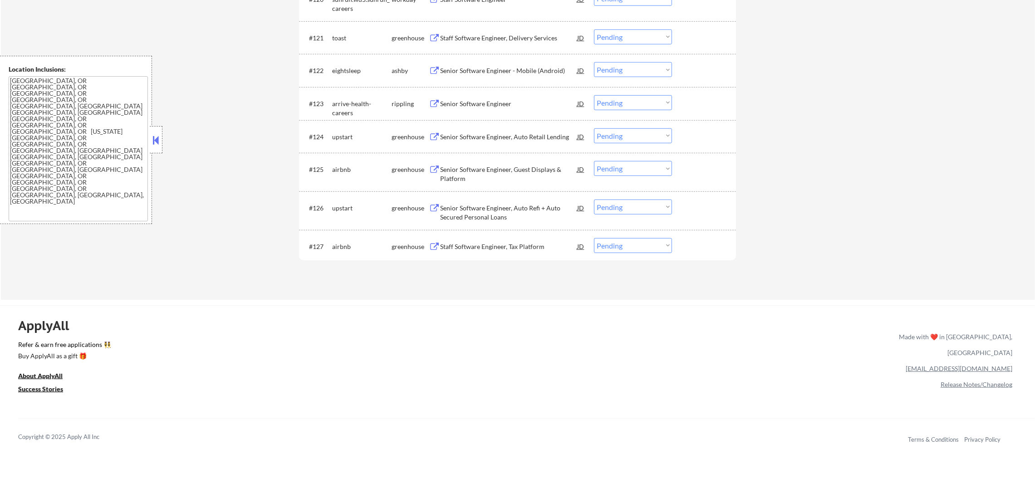
click at [494, 74] on div "Senior Software Engineer - Mobile (Android)" at bounding box center [508, 70] width 137 height 9
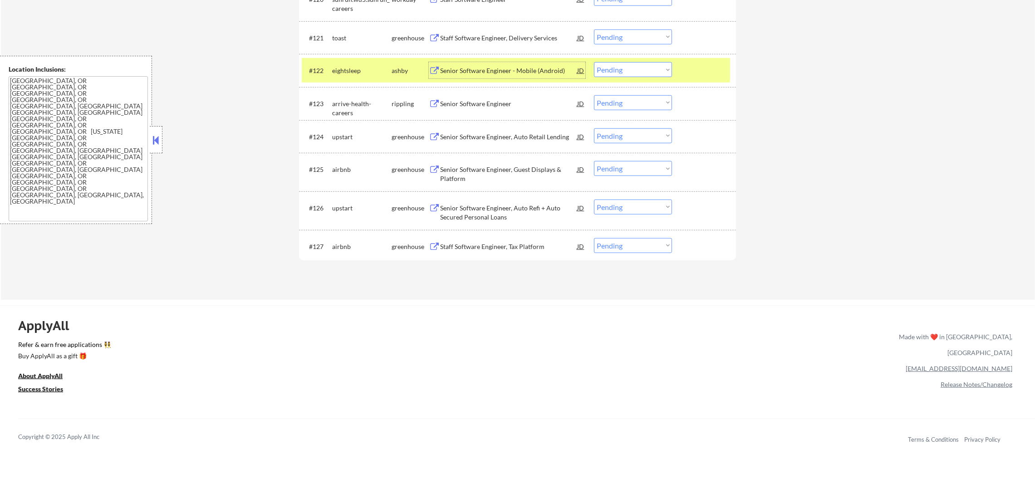
click at [604, 61] on div "#122 eightsleep [PERSON_NAME] Senior Software Engineer - Mobile (Android) JD Ch…" at bounding box center [516, 70] width 428 height 24
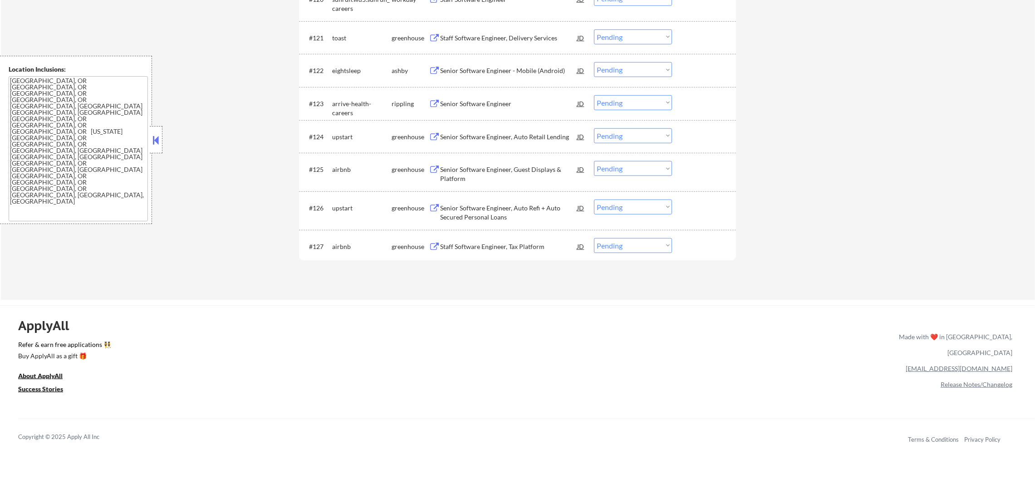
click at [604, 68] on select "Choose an option... Pending Applied Excluded (Questions) Excluded (Expired) Exc…" at bounding box center [633, 69] width 78 height 15
click at [594, 62] on select "Choose an option... Pending Applied Excluded (Questions) Excluded (Expired) Exc…" at bounding box center [633, 69] width 78 height 15
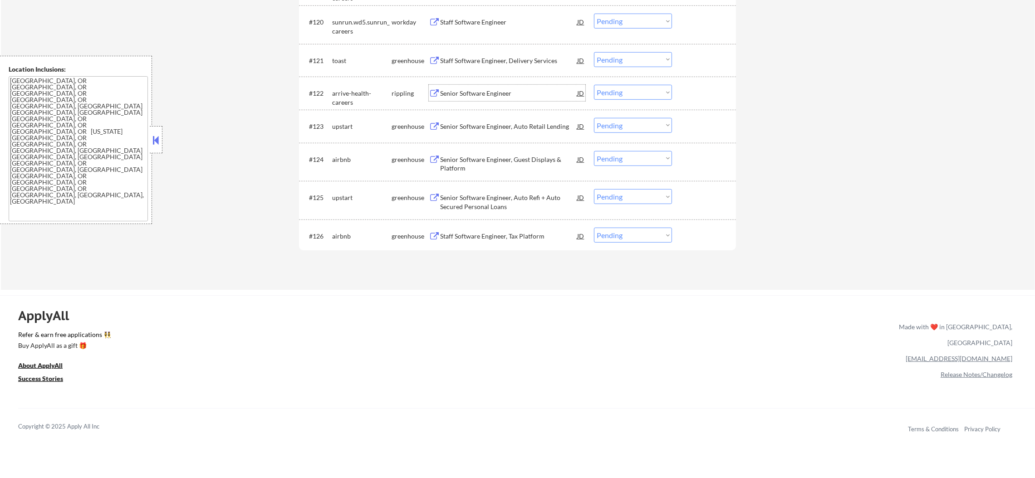
click at [469, 91] on div "Senior Software Engineer" at bounding box center [508, 93] width 137 height 9
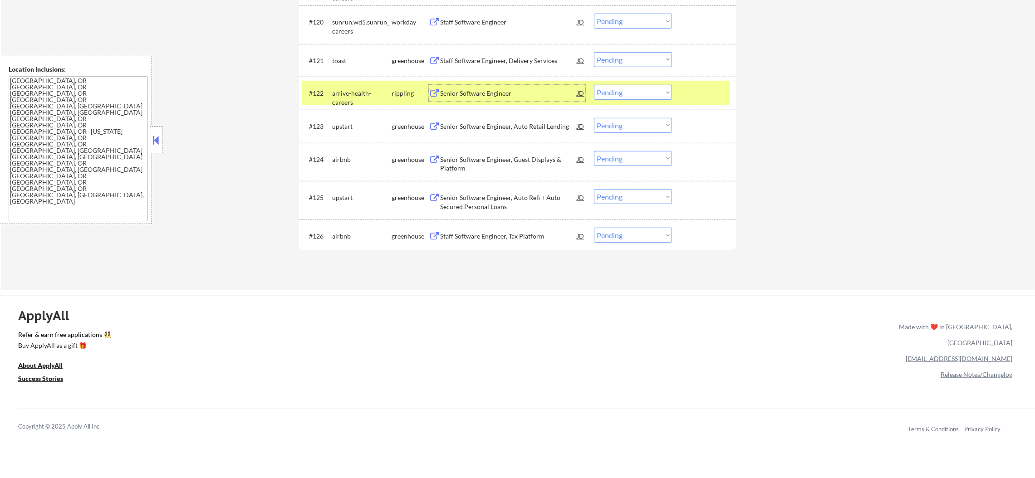
click at [655, 100] on div "#122 arrive-health-careers rippling Senior Software Engineer JD Choose an optio…" at bounding box center [516, 93] width 428 height 24
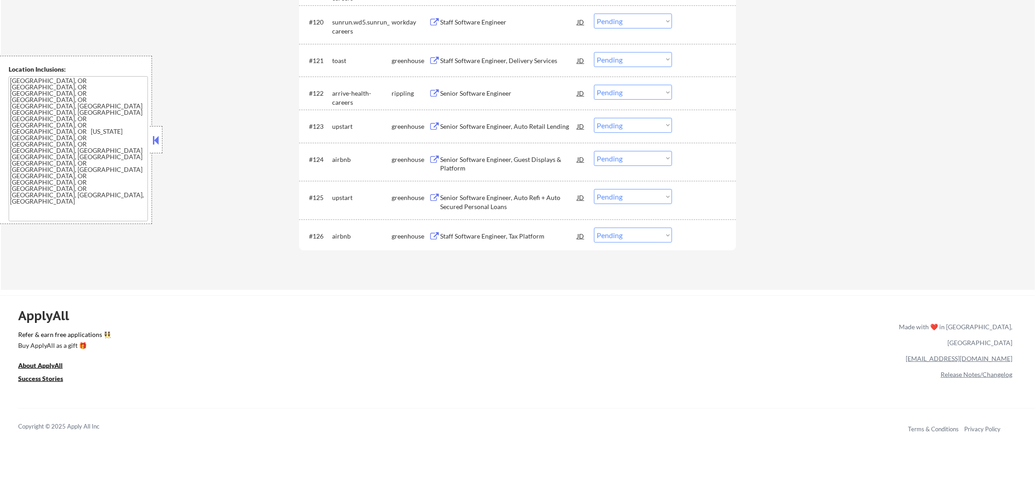
click at [655, 87] on select "Choose an option... Pending Applied Excluded (Questions) Excluded (Expired) Exc…" at bounding box center [633, 92] width 78 height 15
click at [594, 85] on select "Choose an option... Pending Applied Excluded (Questions) Excluded (Expired) Exc…" at bounding box center [633, 92] width 78 height 15
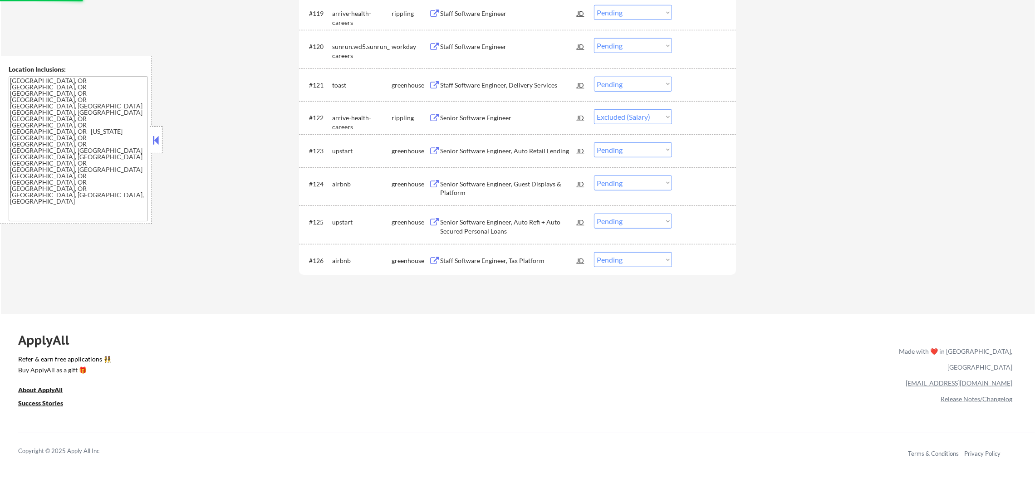
scroll to position [949, 0]
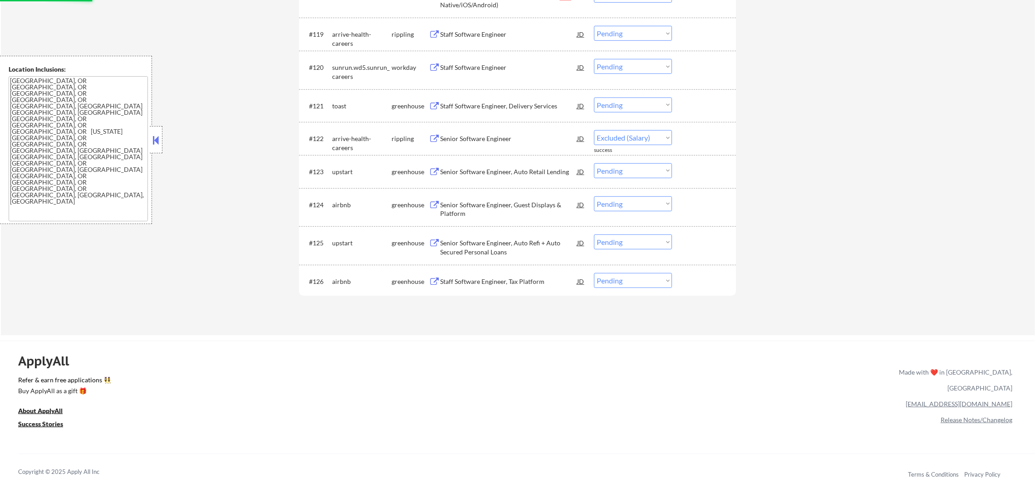
select select ""pending""
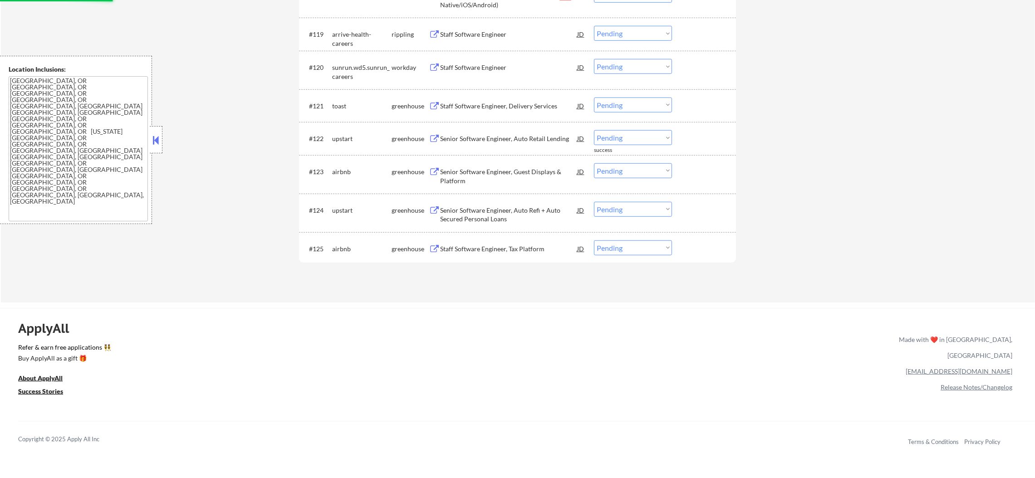
click at [518, 111] on div "Staff Software Engineer, Delivery Services" at bounding box center [508, 106] width 137 height 16
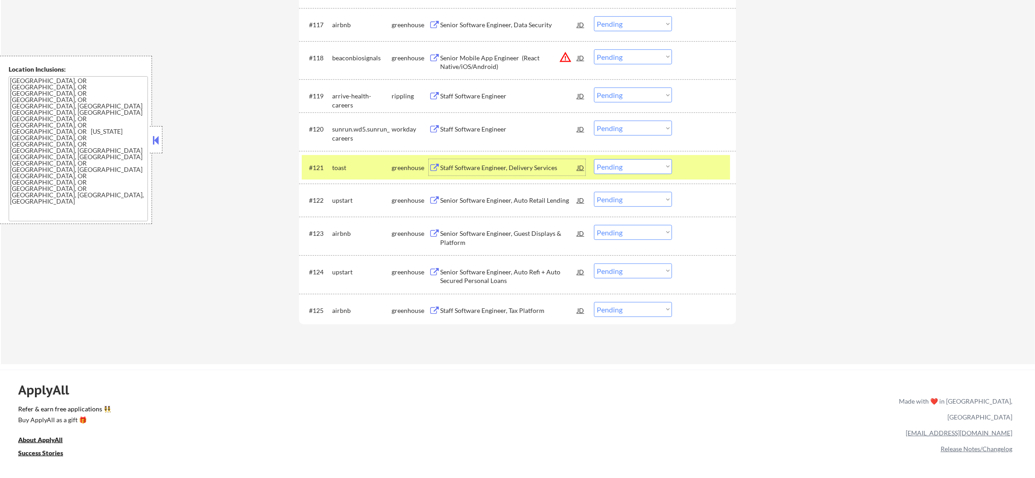
scroll to position [880, 0]
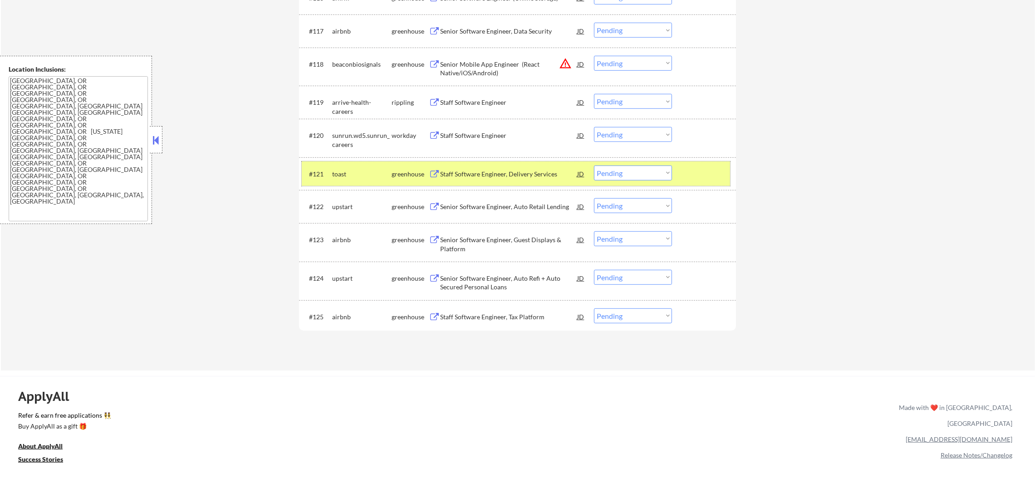
click at [346, 168] on div "toast" at bounding box center [361, 174] width 59 height 16
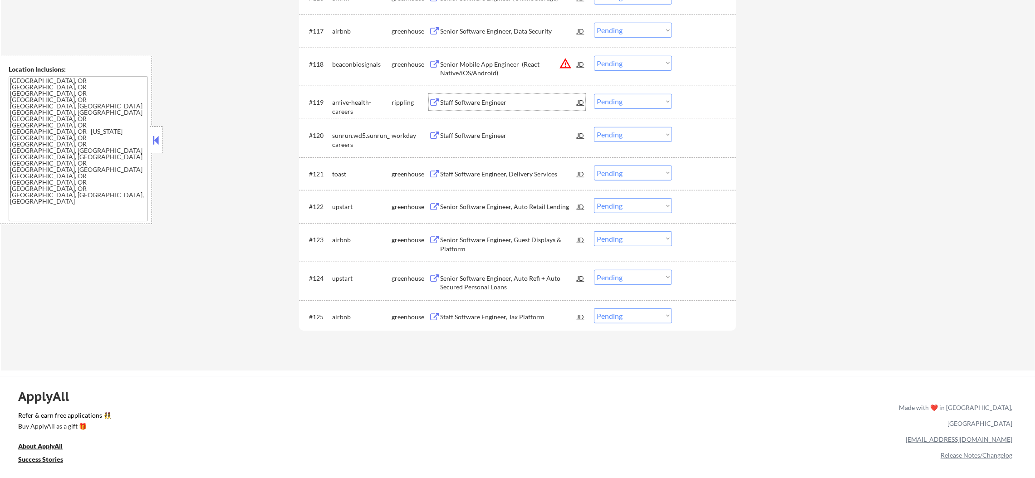
click at [484, 102] on div "Staff Software Engineer" at bounding box center [508, 102] width 137 height 9
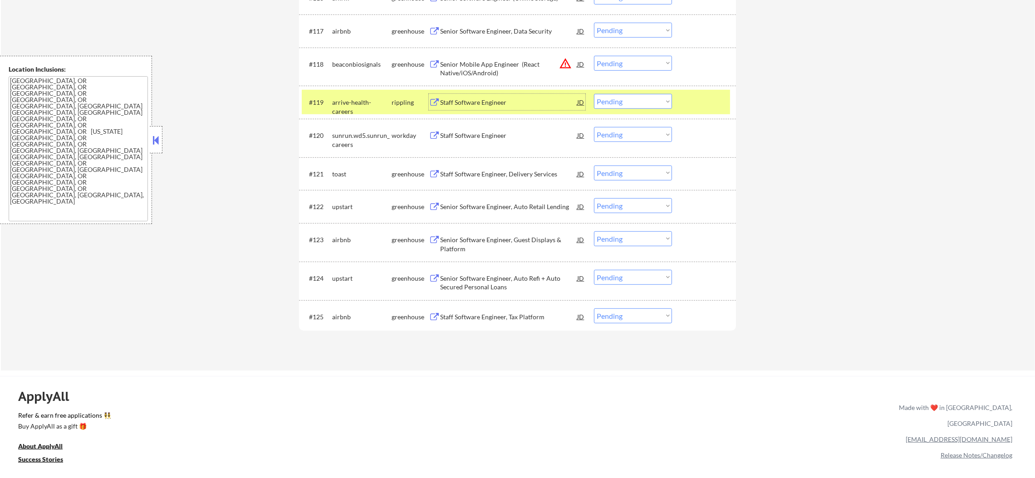
click at [628, 91] on div "#119 arrive-health-careers rippling Staff Software Engineer JD Choose an option…" at bounding box center [516, 102] width 428 height 24
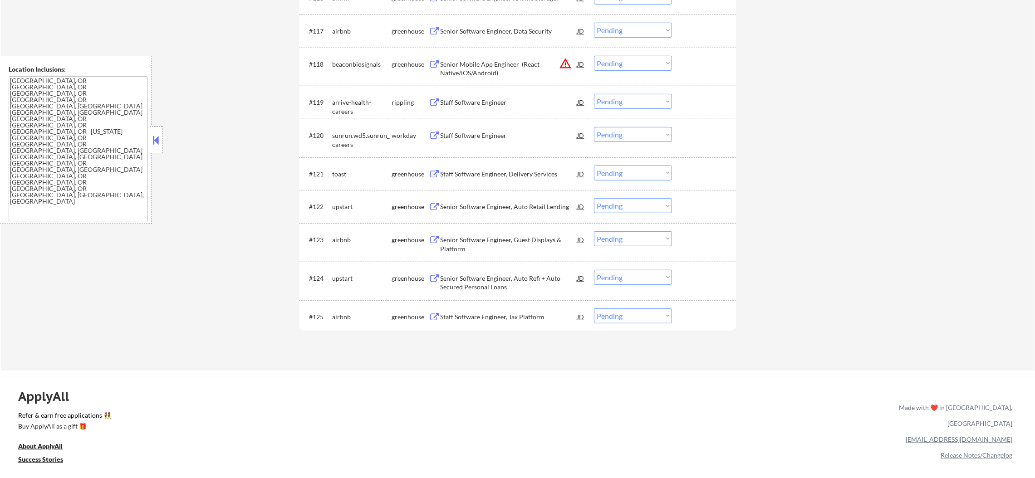
click at [622, 108] on select "Choose an option... Pending Applied Excluded (Questions) Excluded (Expired) Exc…" at bounding box center [633, 101] width 78 height 15
click at [594, 94] on select "Choose an option... Pending Applied Excluded (Questions) Excluded (Expired) Exc…" at bounding box center [633, 101] width 78 height 15
select select ""pending""
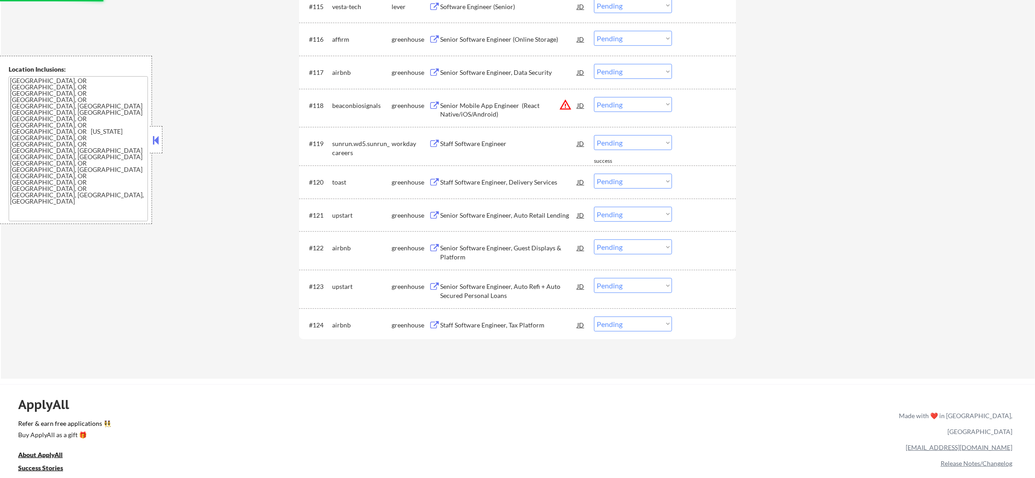
scroll to position [835, 0]
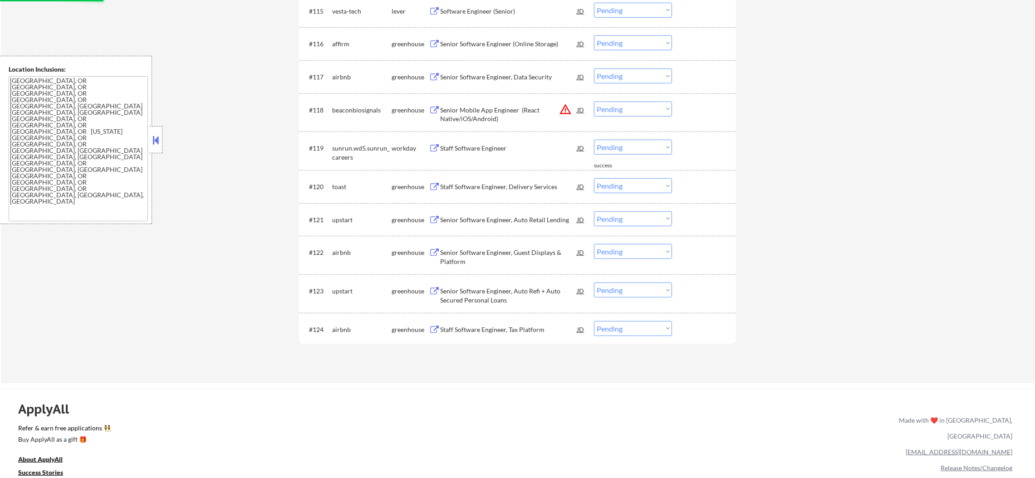
click at [510, 69] on div "Senior Software Engineer, Data Security" at bounding box center [508, 76] width 137 height 16
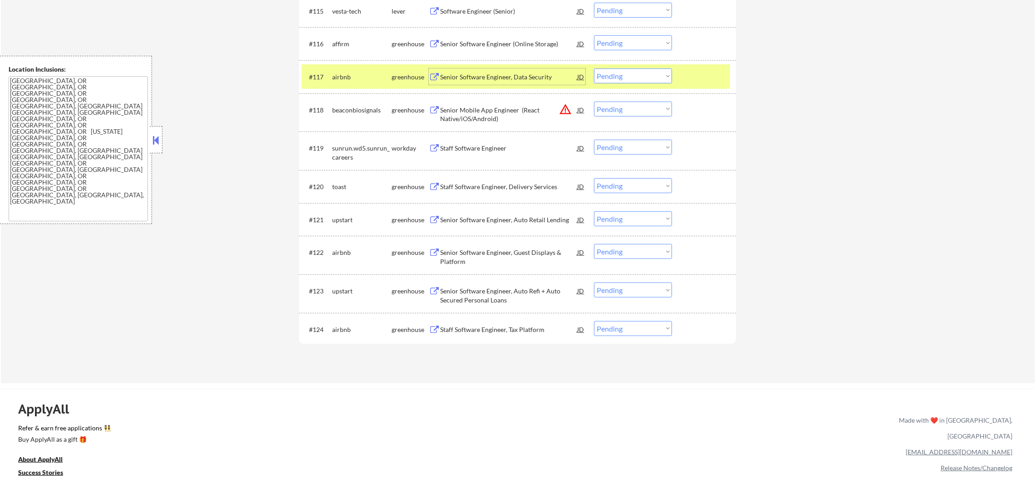
click at [358, 83] on div "airbnb" at bounding box center [361, 76] width 59 height 16
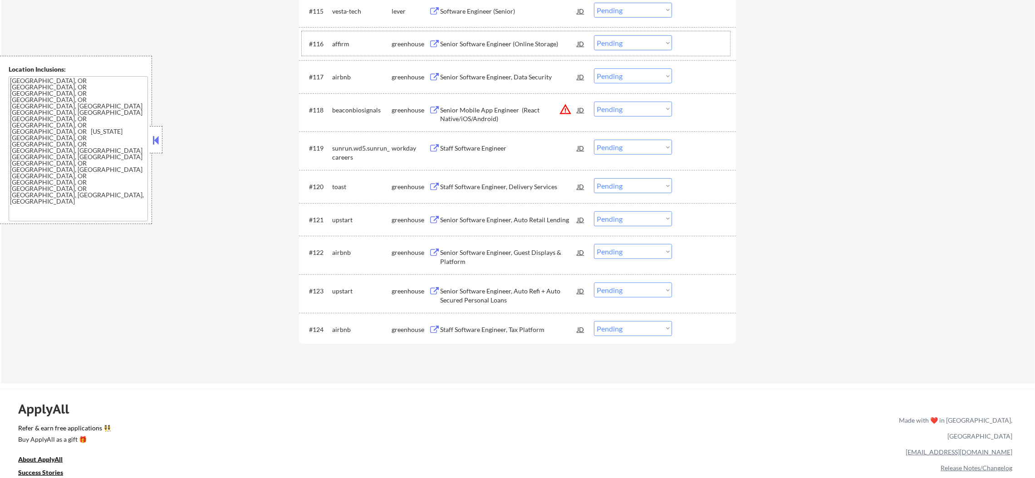
click at [486, 34] on div "#116 affirm greenhouse Senior Software Engineer (Online Storage) JD warning_amb…" at bounding box center [516, 43] width 428 height 24
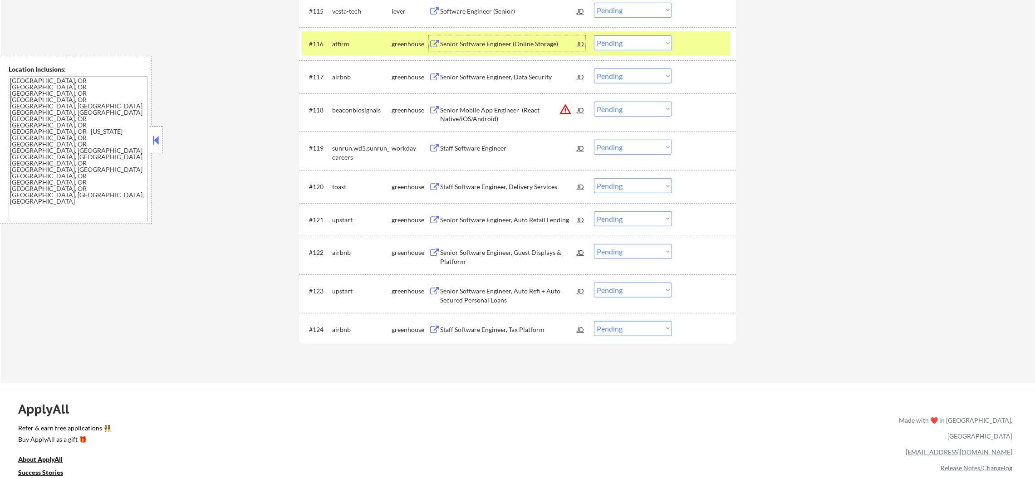
click at [485, 38] on div "Senior Software Engineer (Online Storage)" at bounding box center [508, 43] width 137 height 16
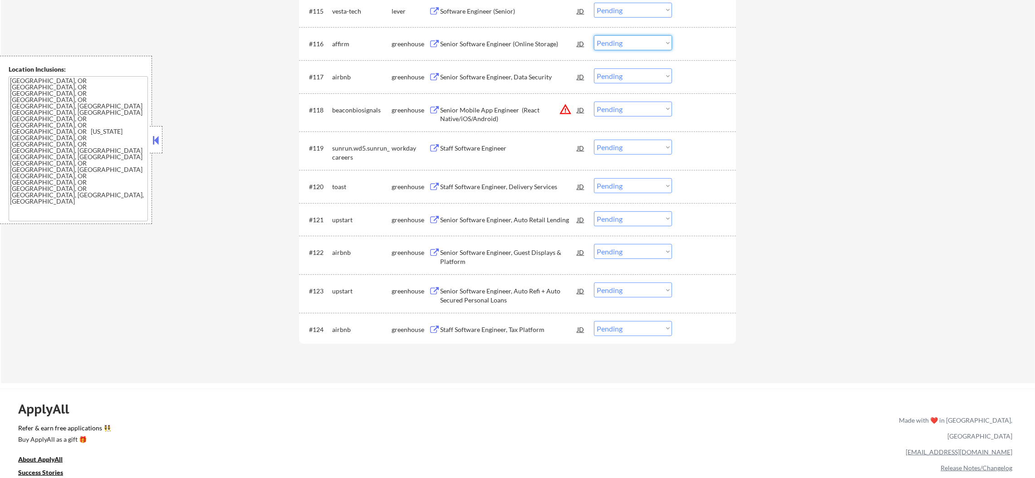
drag, startPoint x: 598, startPoint y: 39, endPoint x: 601, endPoint y: 48, distance: 9.0
click at [598, 40] on select "Choose an option... Pending Applied Excluded (Questions) Excluded (Expired) Exc…" at bounding box center [633, 42] width 78 height 15
click at [594, 35] on select "Choose an option... Pending Applied Excluded (Questions) Excluded (Expired) Exc…" at bounding box center [633, 42] width 78 height 15
select select ""pending""
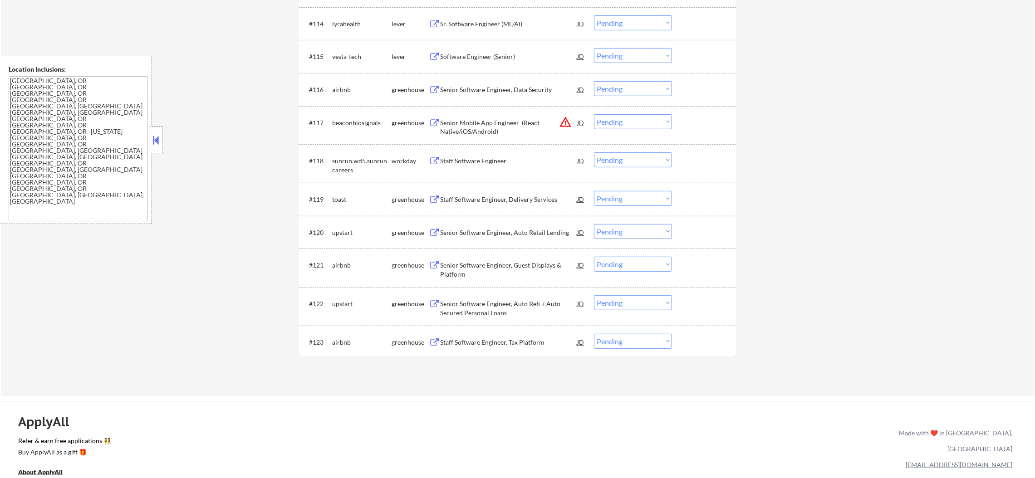
scroll to position [790, 0]
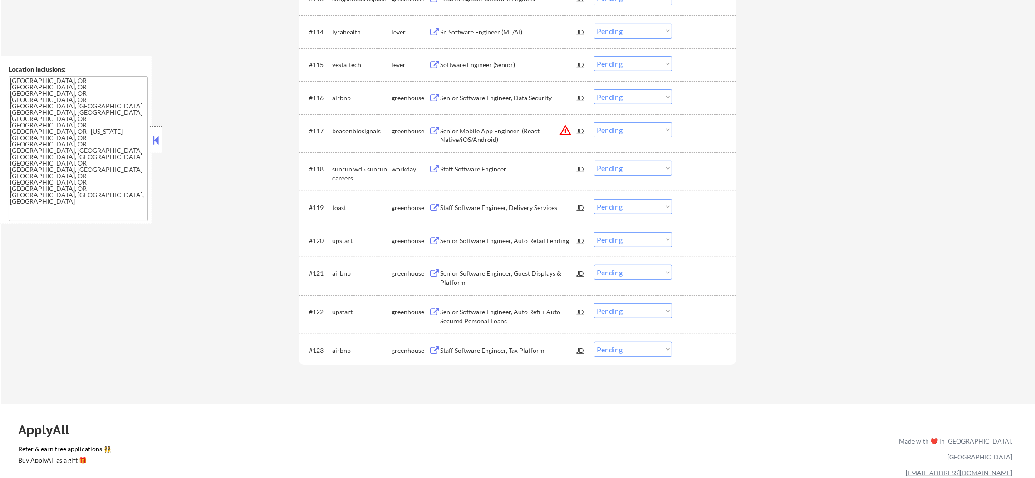
click at [349, 64] on div "vesta-tech" at bounding box center [361, 64] width 59 height 9
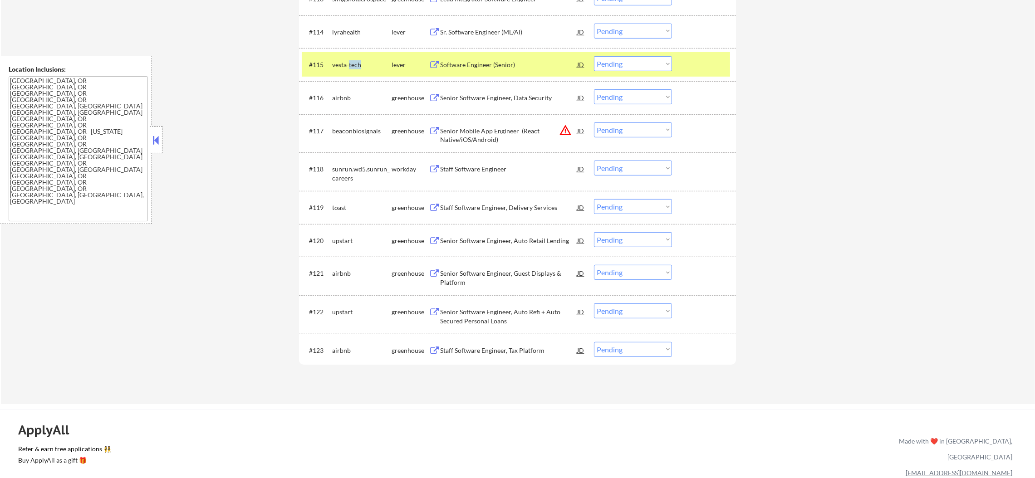
click at [349, 64] on div "vesta-tech" at bounding box center [361, 64] width 59 height 9
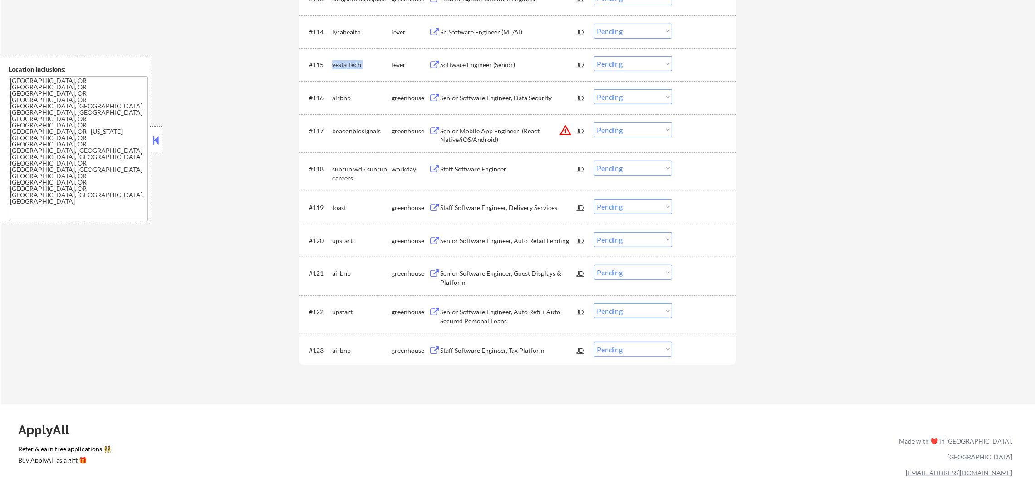
click at [349, 64] on div "vesta-tech" at bounding box center [361, 64] width 59 height 9
copy div "vesta-tech"
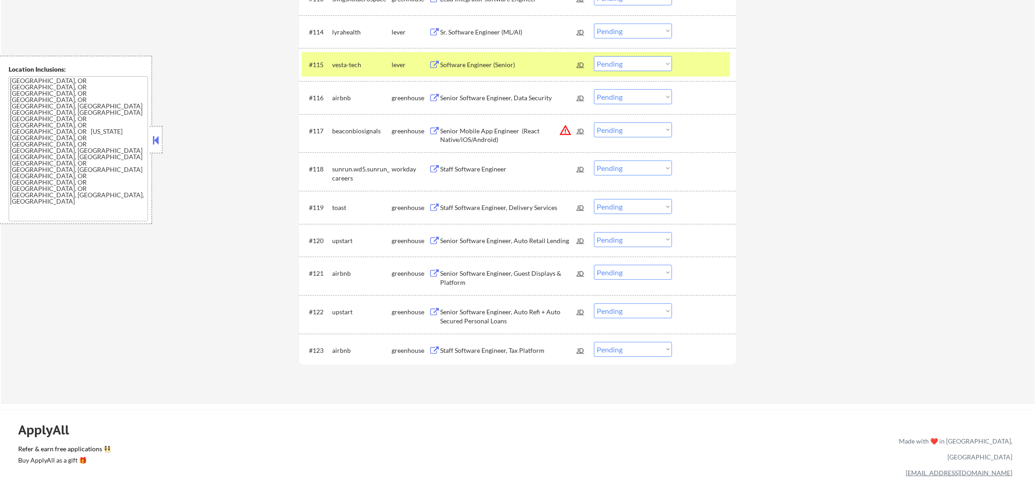
click at [468, 59] on div "Software Engineer (Senior)" at bounding box center [508, 64] width 137 height 16
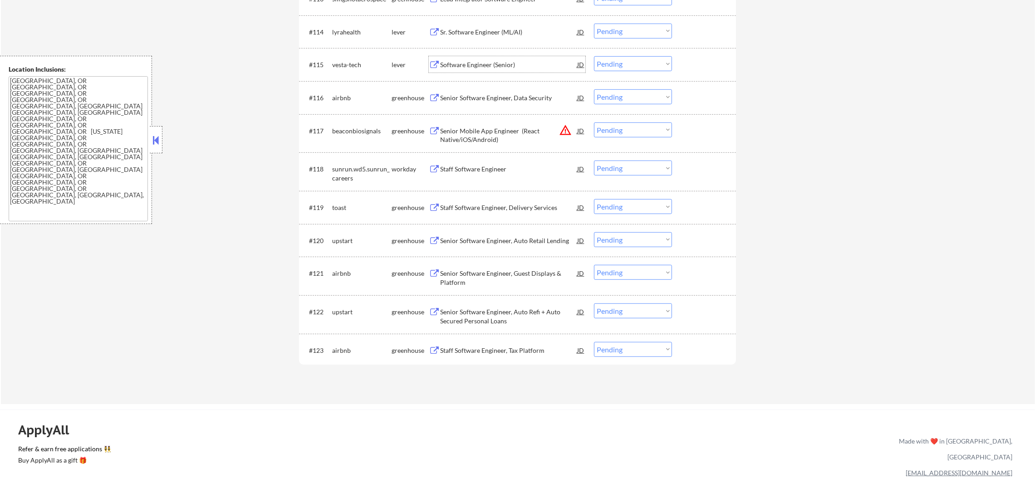
click at [343, 62] on div "vesta-tech" at bounding box center [361, 64] width 59 height 9
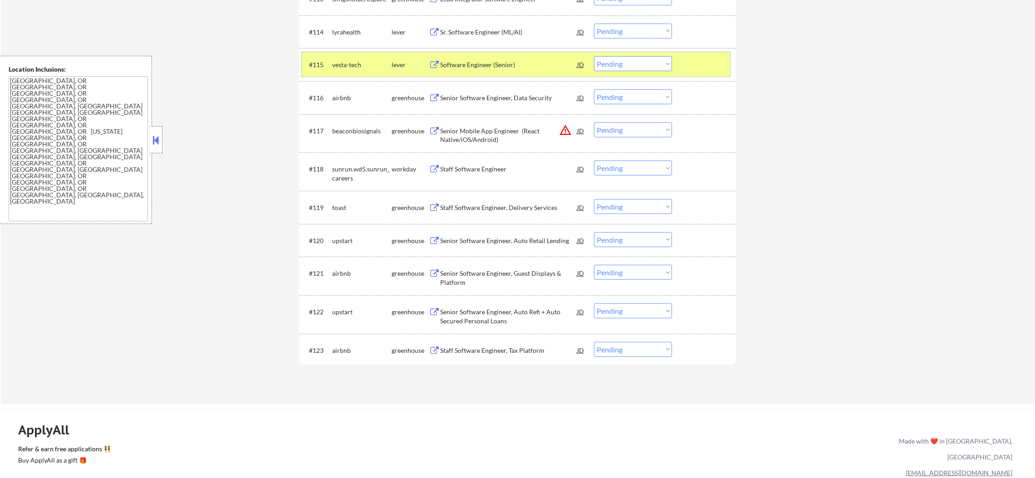
drag, startPoint x: 391, startPoint y: 69, endPoint x: 369, endPoint y: 68, distance: 21.8
click at [374, 69] on div "#115 vesta-tech lever Software Engineer (Senior) JD Choose an option... Pending…" at bounding box center [516, 64] width 428 height 16
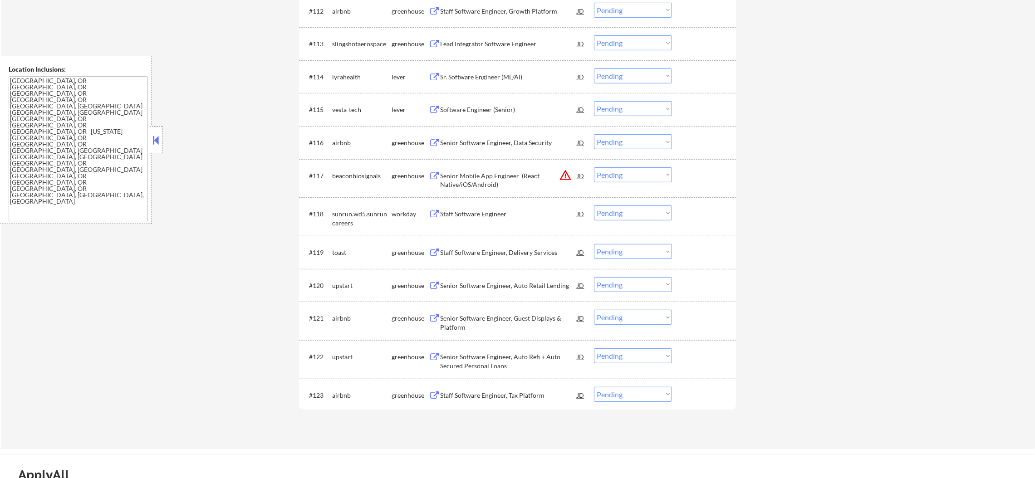
scroll to position [744, 0]
click at [508, 82] on div "Sr. Software Engineer (ML/AI)" at bounding box center [508, 77] width 137 height 16
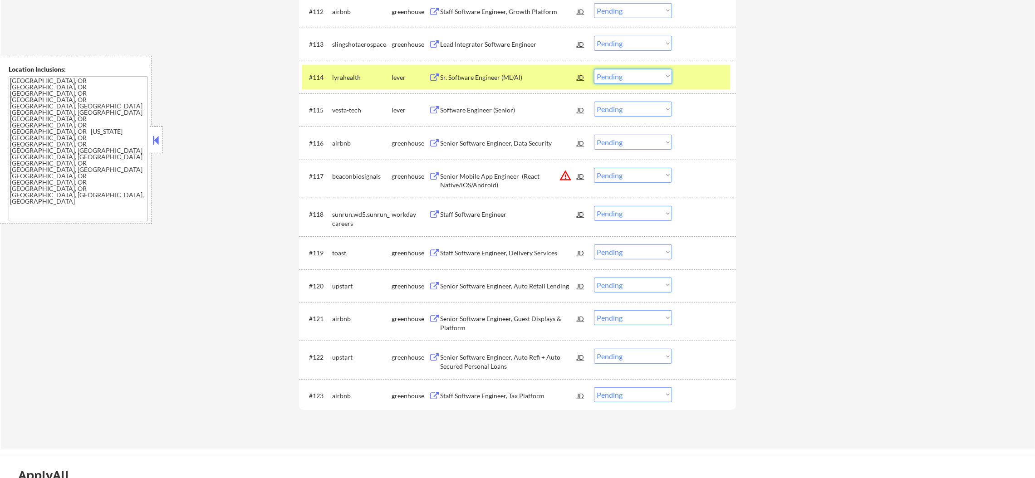
click at [617, 77] on select "Choose an option... Pending Applied Excluded (Questions) Excluded (Expired) Exc…" at bounding box center [633, 76] width 78 height 15
click at [594, 69] on select "Choose an option... Pending Applied Excluded (Questions) Excluded (Expired) Exc…" at bounding box center [633, 76] width 78 height 15
click at [360, 73] on div "lyrahealth" at bounding box center [361, 77] width 59 height 9
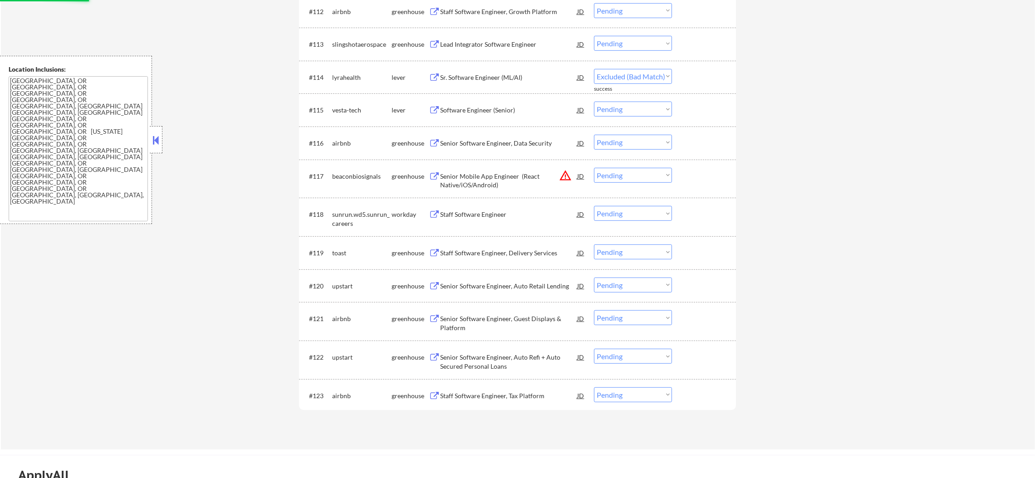
select select ""pending""
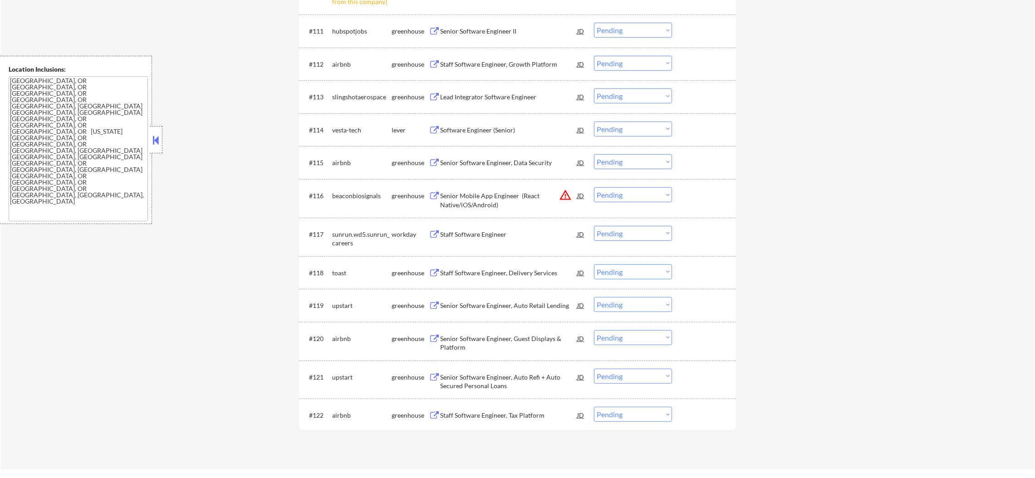
scroll to position [654, 0]
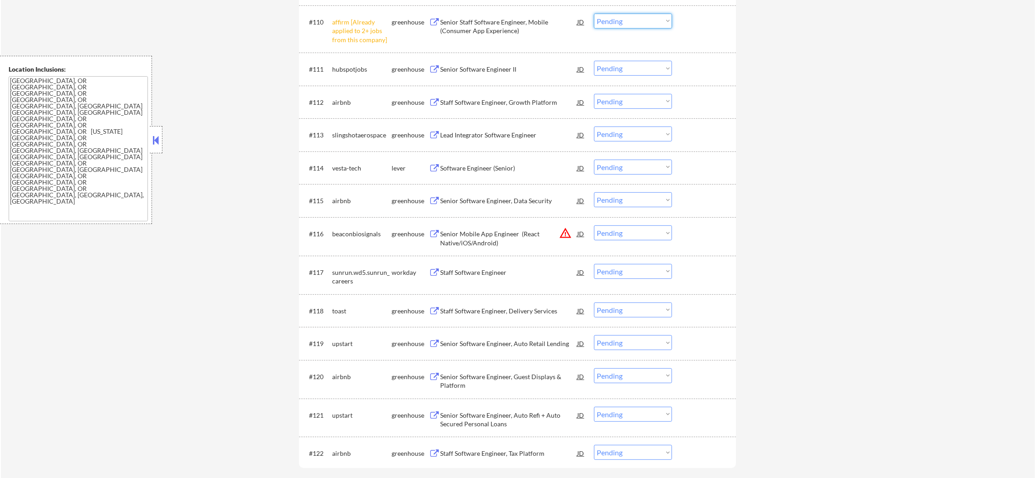
click at [639, 15] on select "Choose an option... Pending Applied Excluded (Questions) Excluded (Expired) Exc…" at bounding box center [633, 21] width 78 height 15
click at [594, 14] on select "Choose an option... Pending Applied Excluded (Questions) Excluded (Expired) Exc…" at bounding box center [633, 21] width 78 height 15
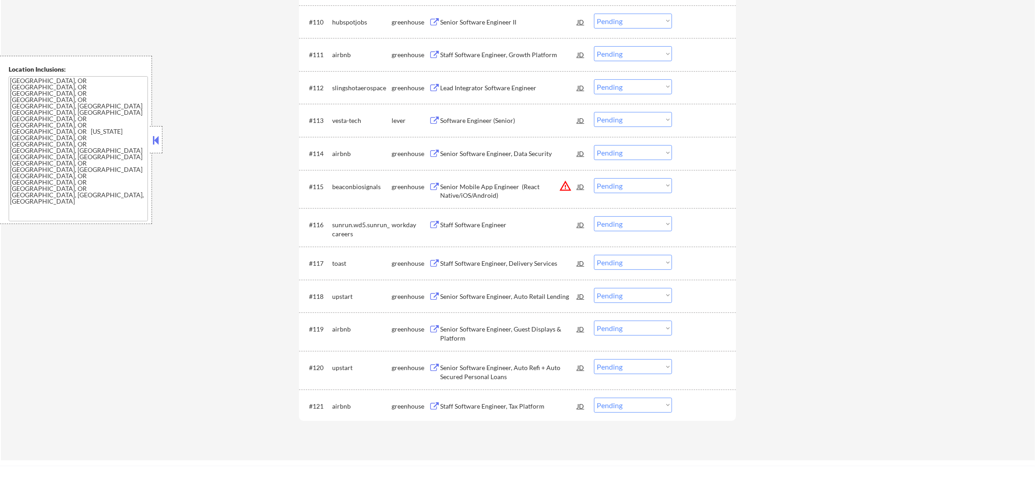
click at [470, 86] on div "Lead Integrator Software Engineer" at bounding box center [508, 87] width 137 height 9
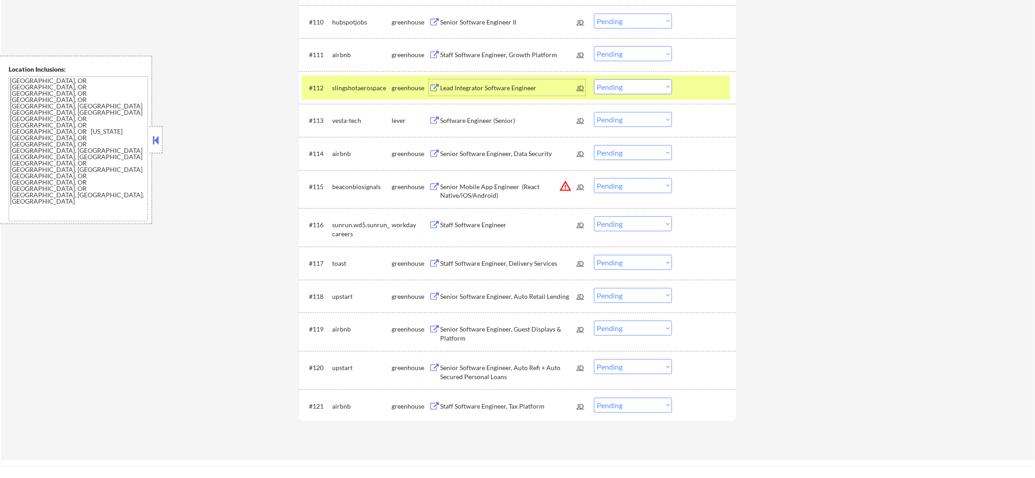
click at [349, 77] on div "#112 slingshotaerospace greenhouse Lead Integrator Software Engineer JD Choose …" at bounding box center [516, 87] width 428 height 24
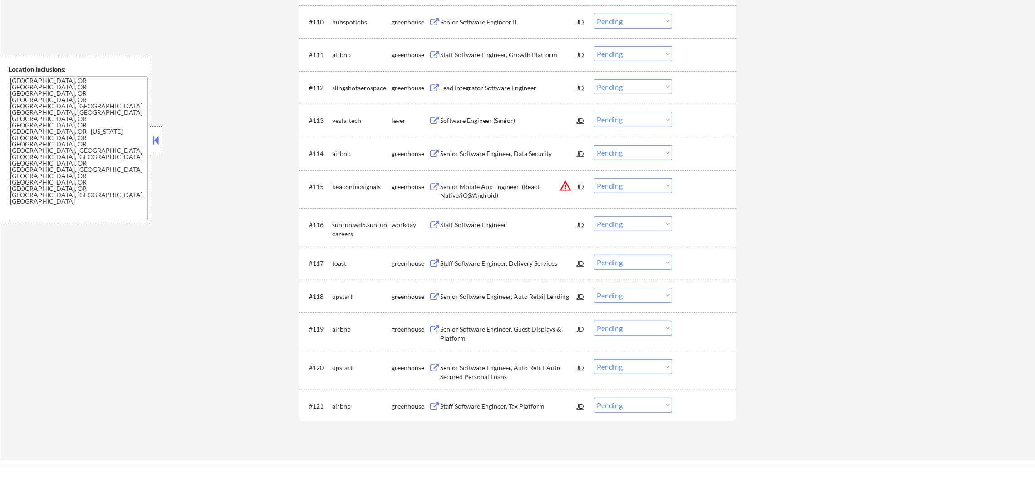
click at [499, 86] on div "Lead Integrator Software Engineer" at bounding box center [508, 87] width 137 height 9
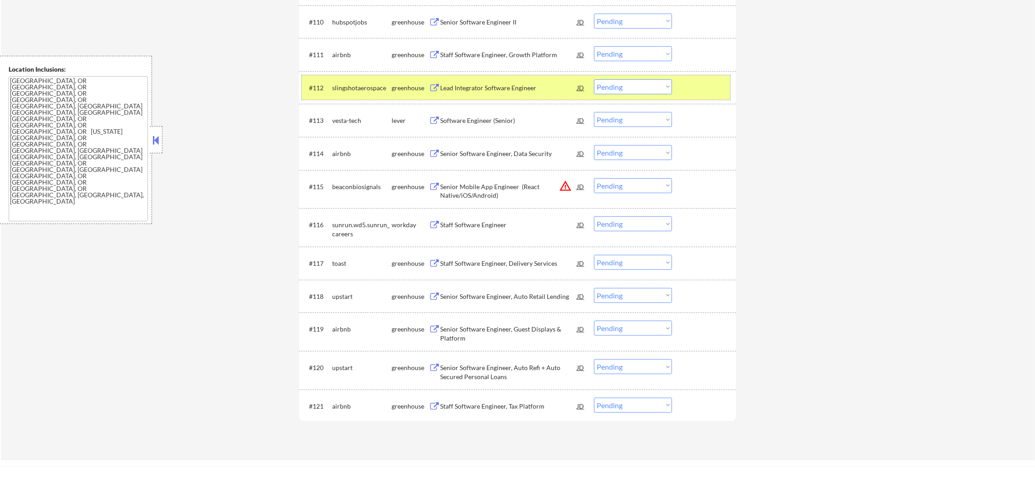
click at [349, 87] on div "slingshotaerospace" at bounding box center [361, 87] width 59 height 9
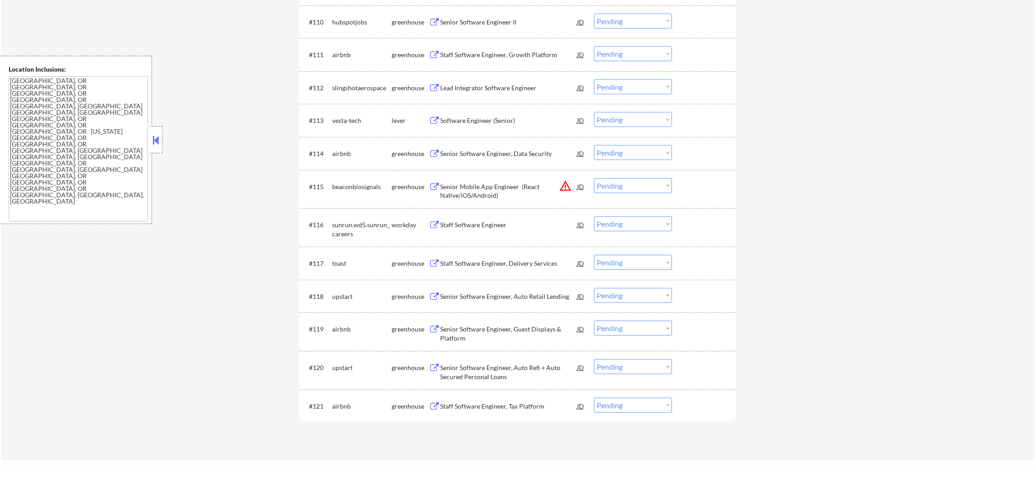
scroll to position [631, 0]
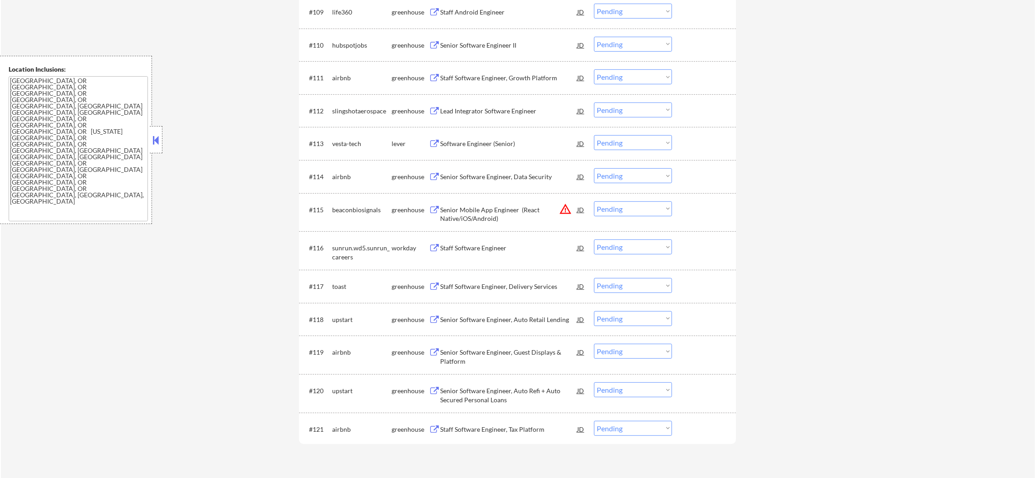
click at [490, 24] on div "#109 life360 greenhouse Staff Android Engineer JD Choose an option... Pending A…" at bounding box center [517, 11] width 437 height 33
click at [483, 43] on div "Senior Software Engineer II" at bounding box center [508, 45] width 137 height 9
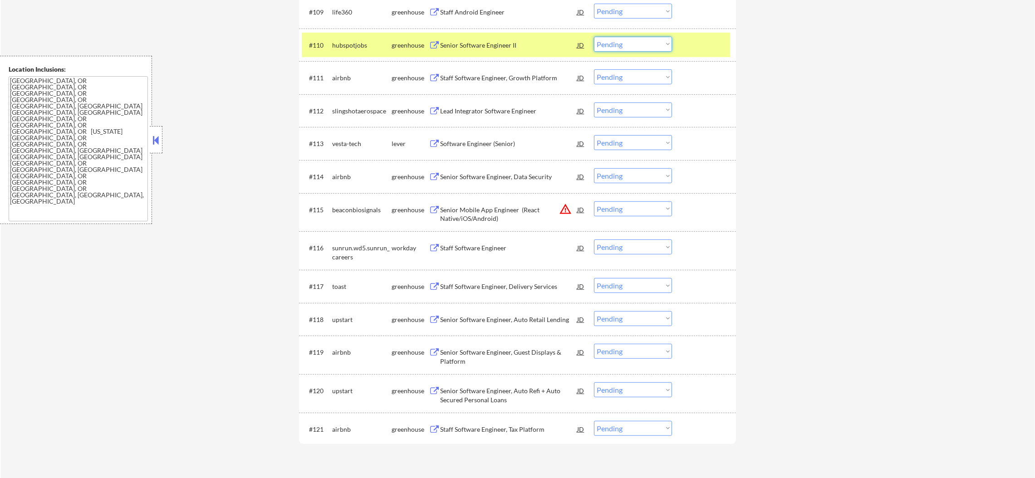
click at [608, 44] on select "Choose an option... Pending Applied Excluded (Questions) Excluded (Expired) Exc…" at bounding box center [633, 44] width 78 height 15
click at [594, 37] on select "Choose an option... Pending Applied Excluded (Questions) Excluded (Expired) Exc…" at bounding box center [633, 44] width 78 height 15
click at [356, 44] on div "hubspotjobs" at bounding box center [361, 45] width 59 height 9
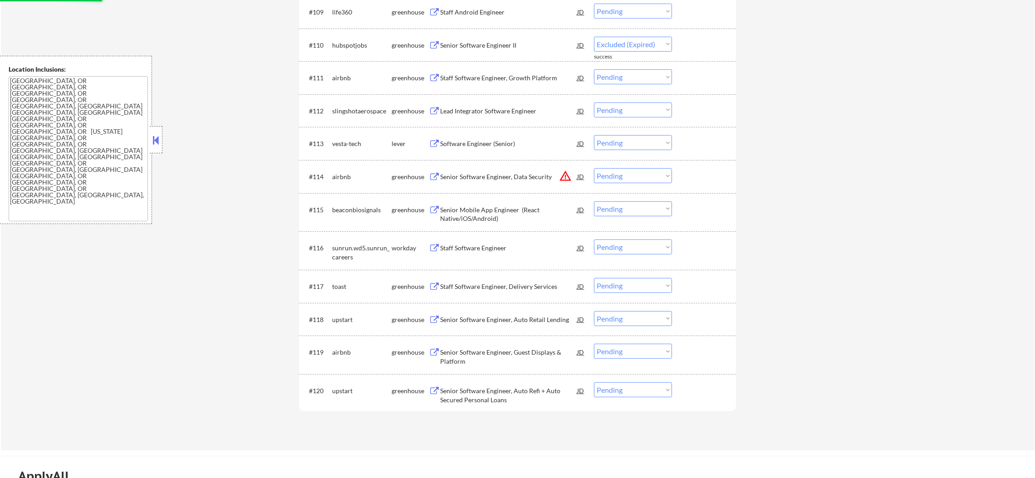
select select ""pending""
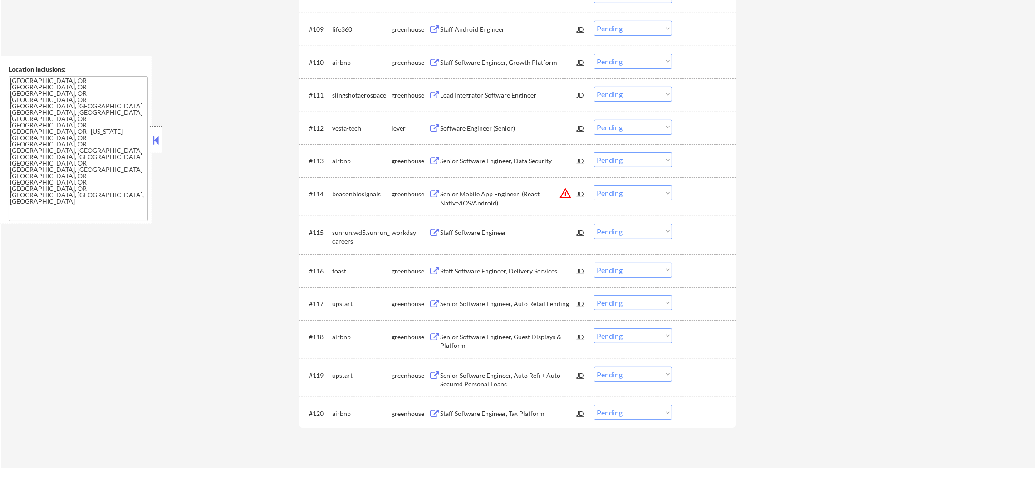
scroll to position [608, 0]
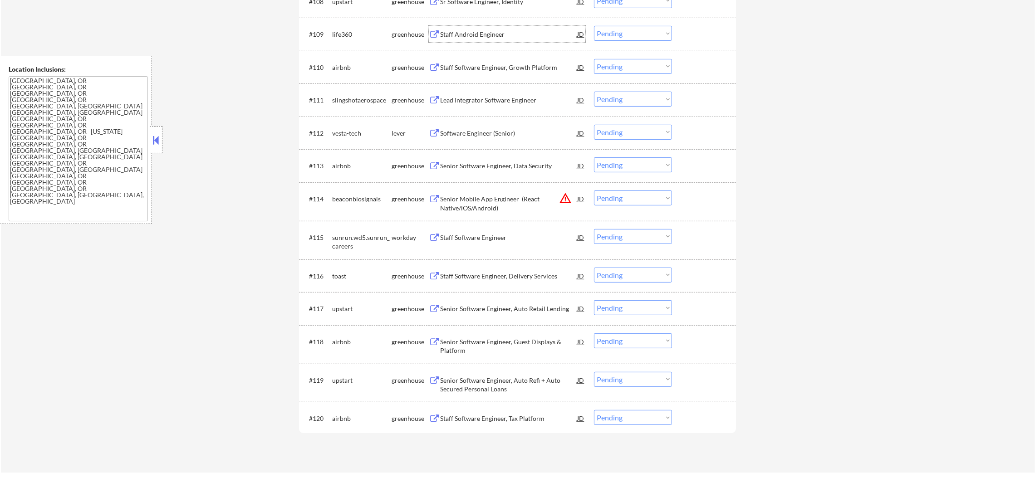
click at [507, 34] on div "Staff Android Engineer" at bounding box center [508, 34] width 137 height 9
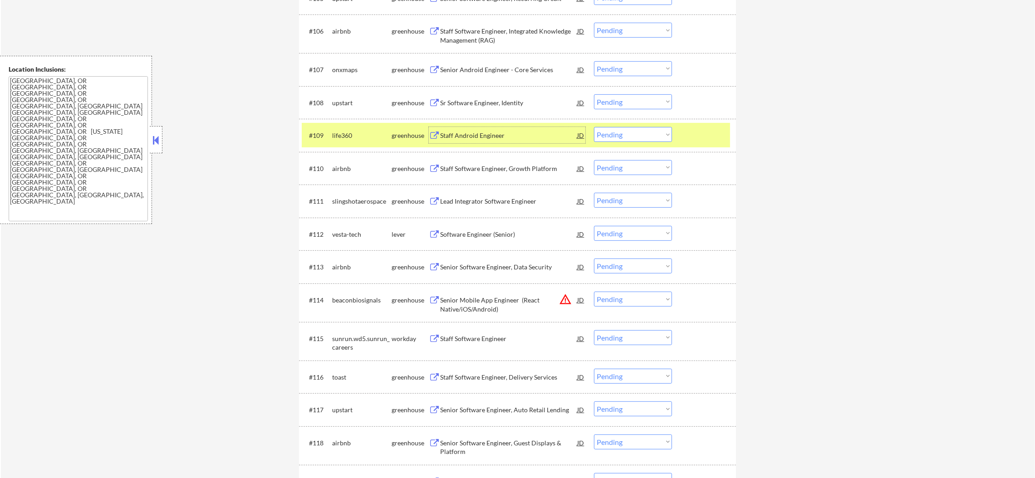
scroll to position [472, 0]
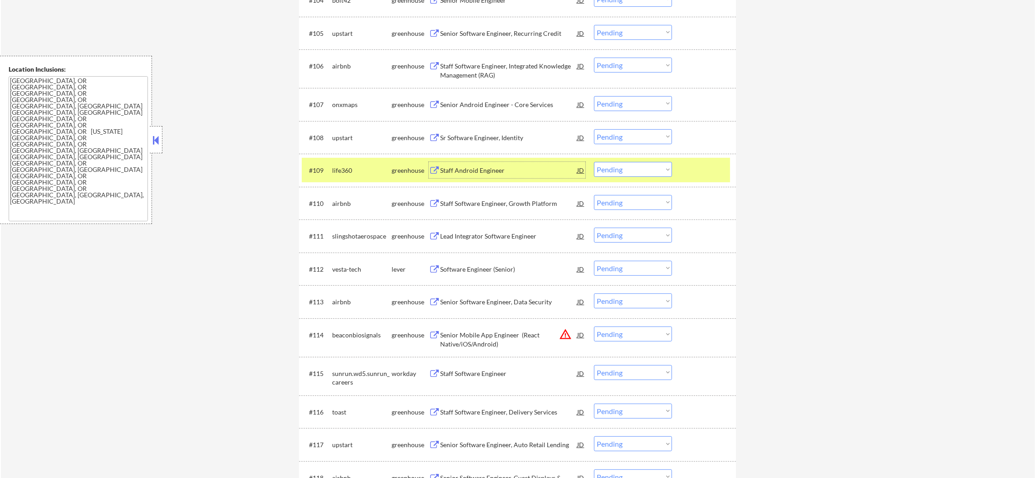
click at [345, 161] on div "#109 life360 greenhouse Staff Android Engineer JD Choose an option... Pending A…" at bounding box center [516, 170] width 428 height 24
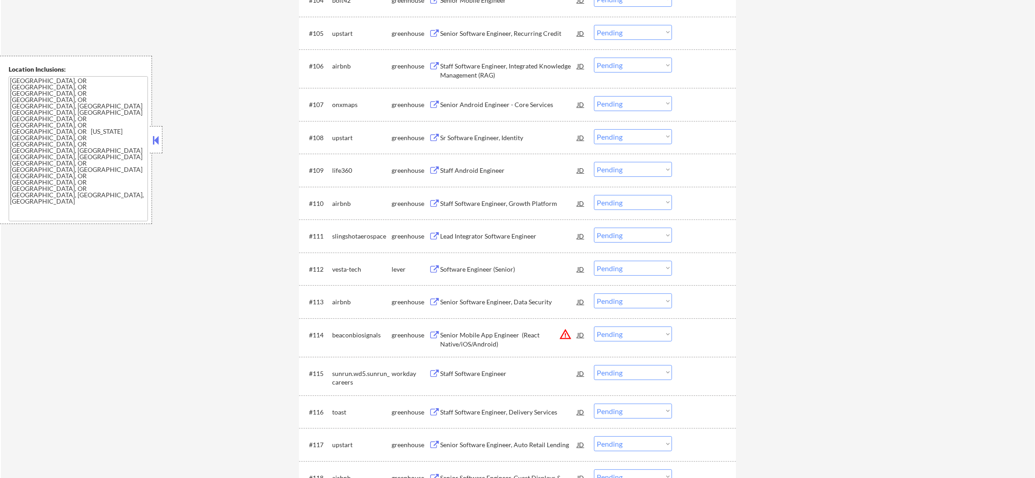
click at [340, 136] on div "upstart" at bounding box center [361, 137] width 59 height 9
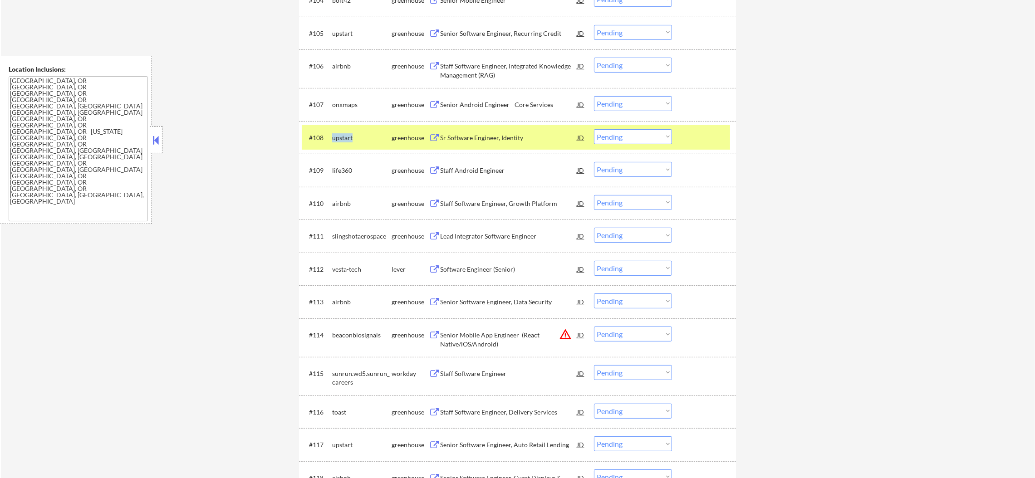
click at [340, 136] on div "upstart" at bounding box center [361, 137] width 59 height 9
copy div "upstart"
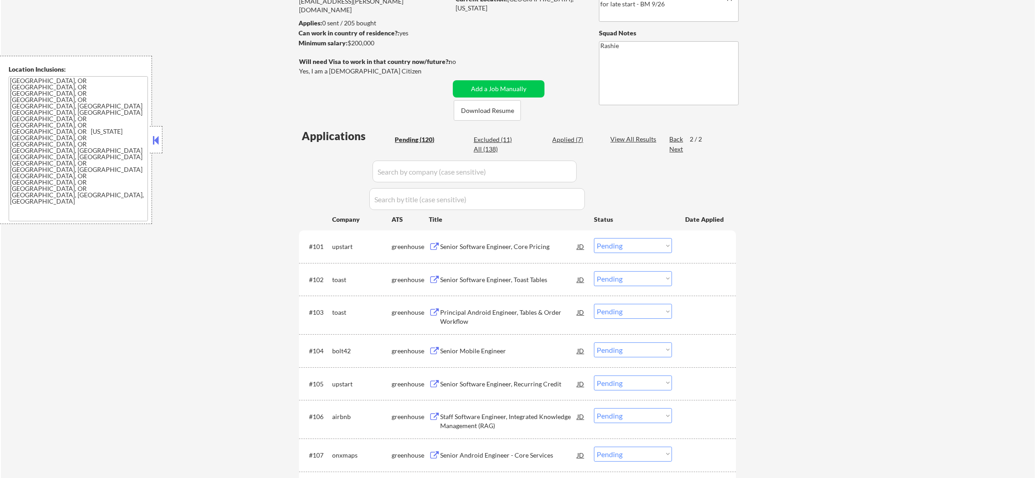
scroll to position [0, 0]
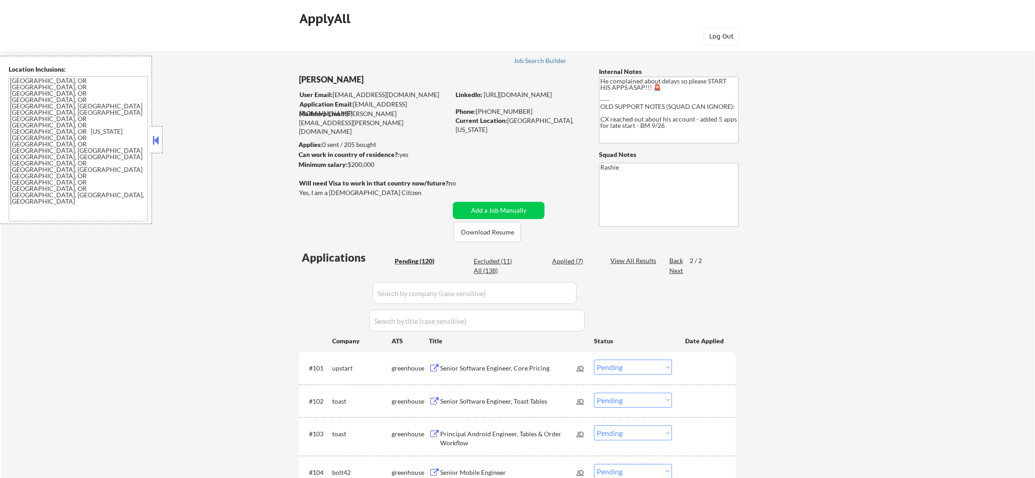
click at [481, 269] on div "All (138)" at bounding box center [496, 270] width 45 height 9
select select ""applied""
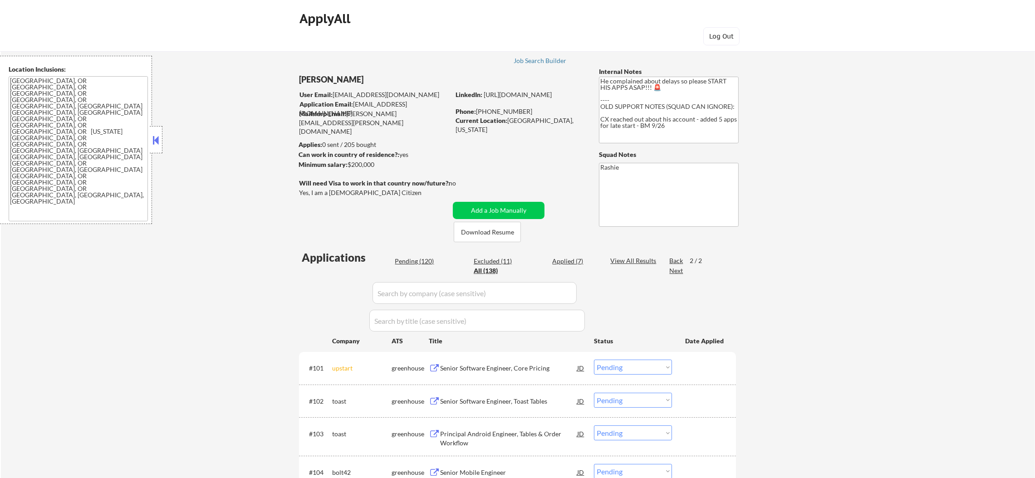
select select ""applied""
select select ""pending""
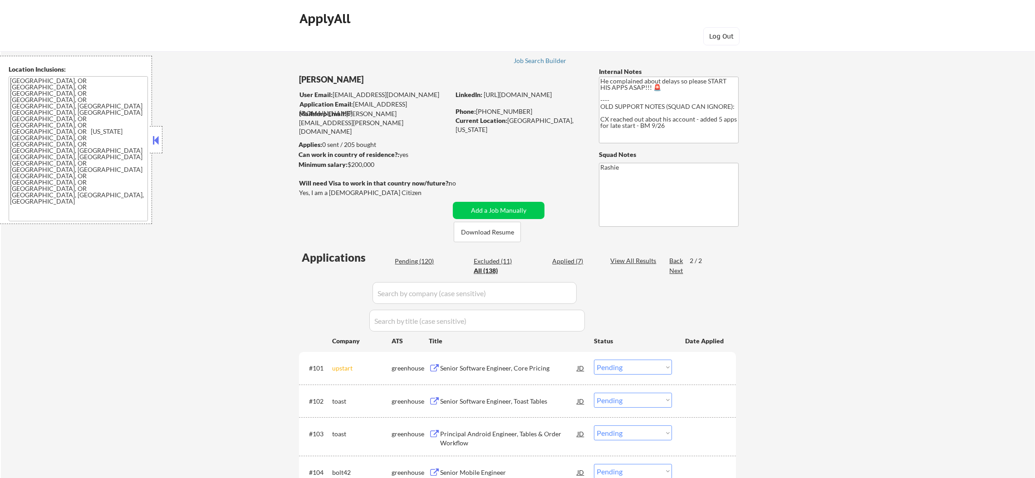
select select ""pending""
click at [416, 292] on input "input" at bounding box center [474, 293] width 204 height 22
paste input "upstart"
type input "upstart"
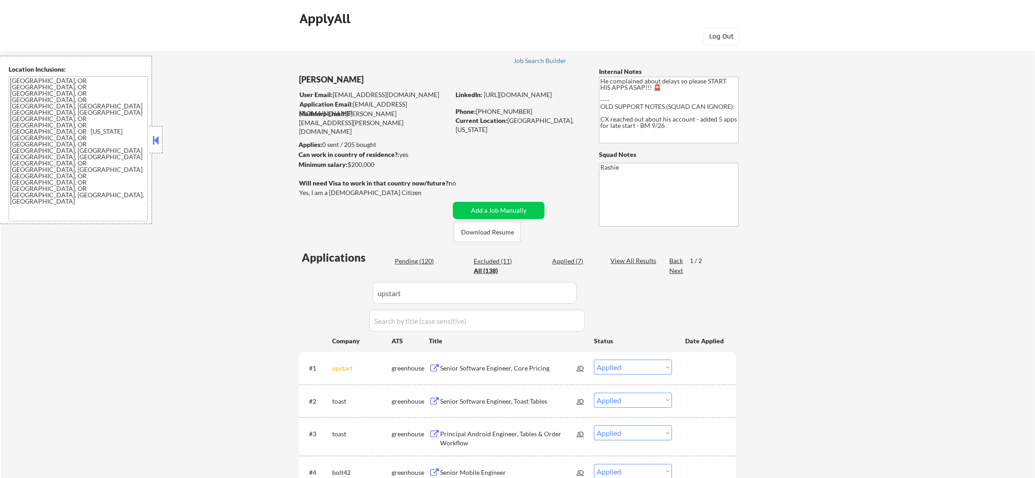
select select ""pending""
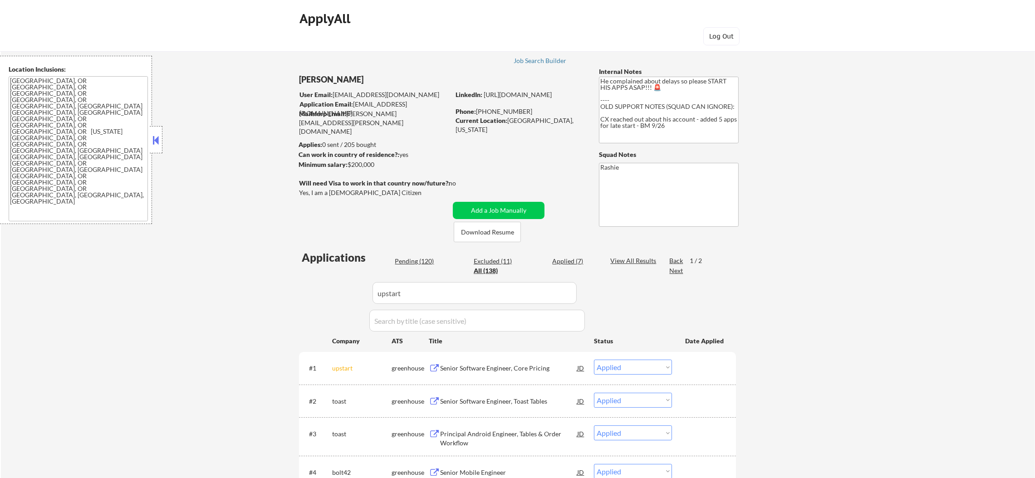
select select ""pending""
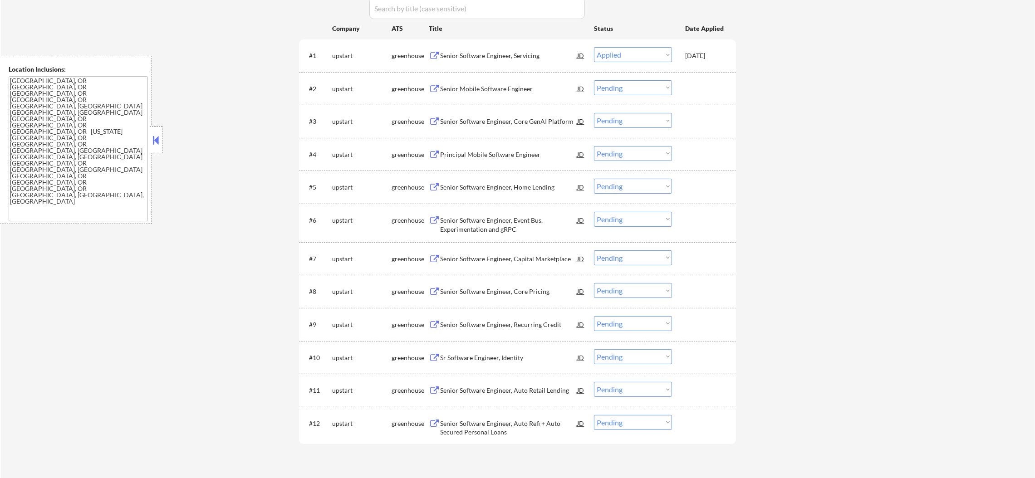
scroll to position [317, 0]
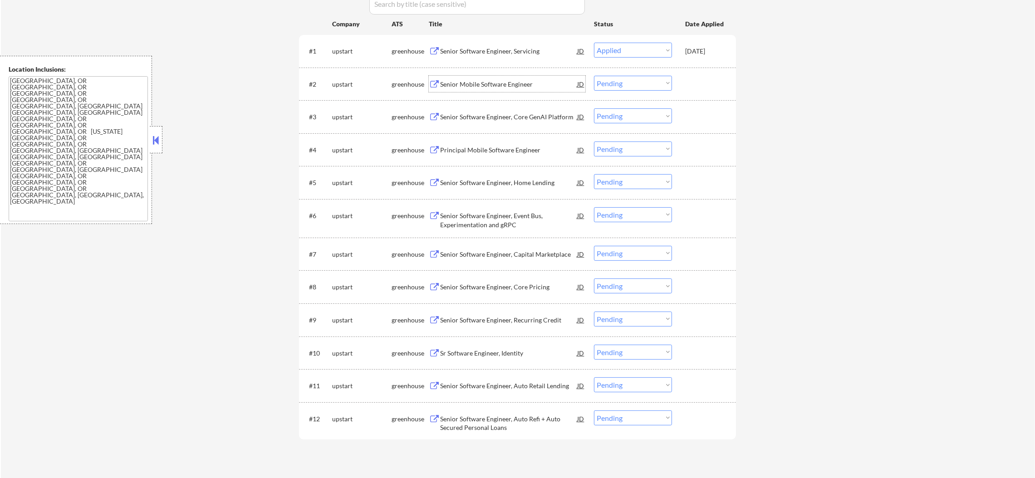
click at [491, 78] on div "Senior Mobile Software Engineer" at bounding box center [508, 84] width 137 height 16
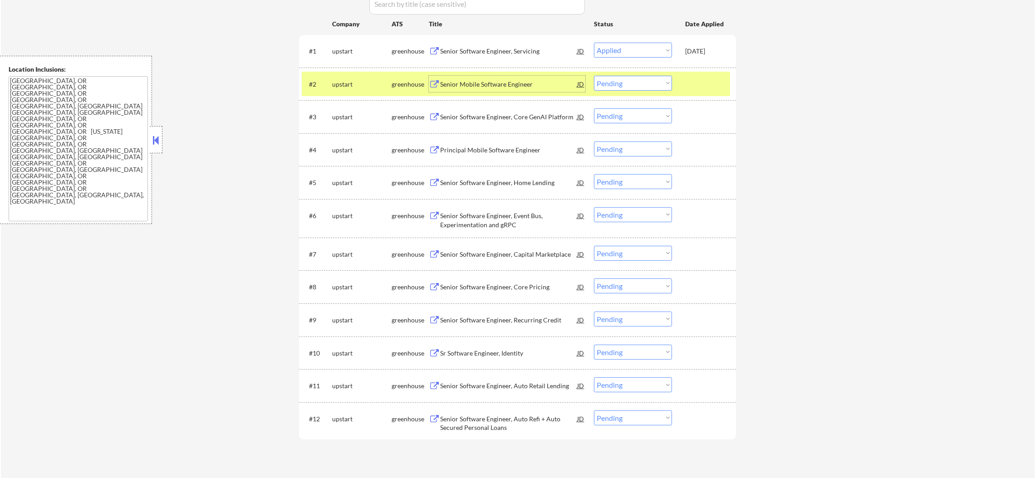
click at [611, 82] on select "Choose an option... Pending Applied Excluded (Questions) Excluded (Expired) Exc…" at bounding box center [633, 83] width 78 height 15
select select ""applied""
click at [594, 76] on select "Choose an option... Pending Applied Excluded (Questions) Excluded (Expired) Exc…" at bounding box center [633, 83] width 78 height 15
click at [352, 88] on div "upstart" at bounding box center [361, 84] width 59 height 9
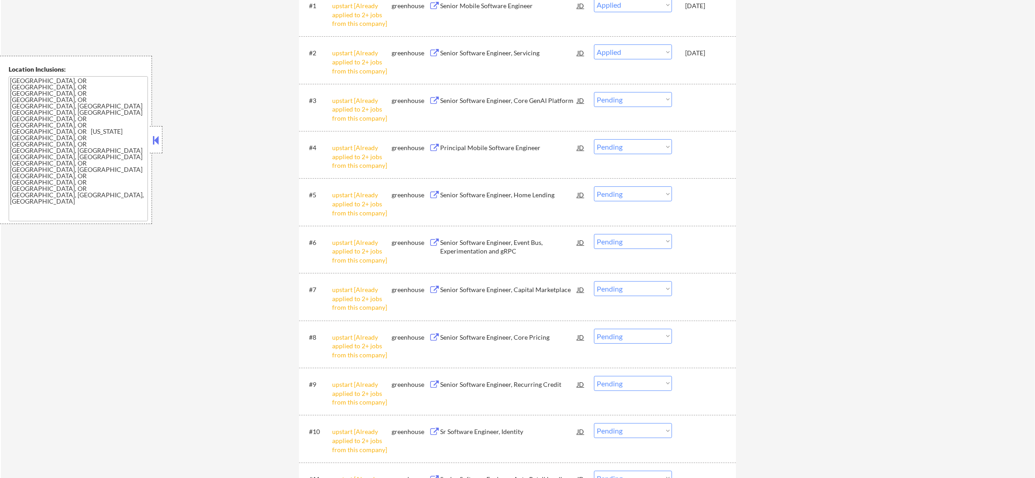
scroll to position [385, 0]
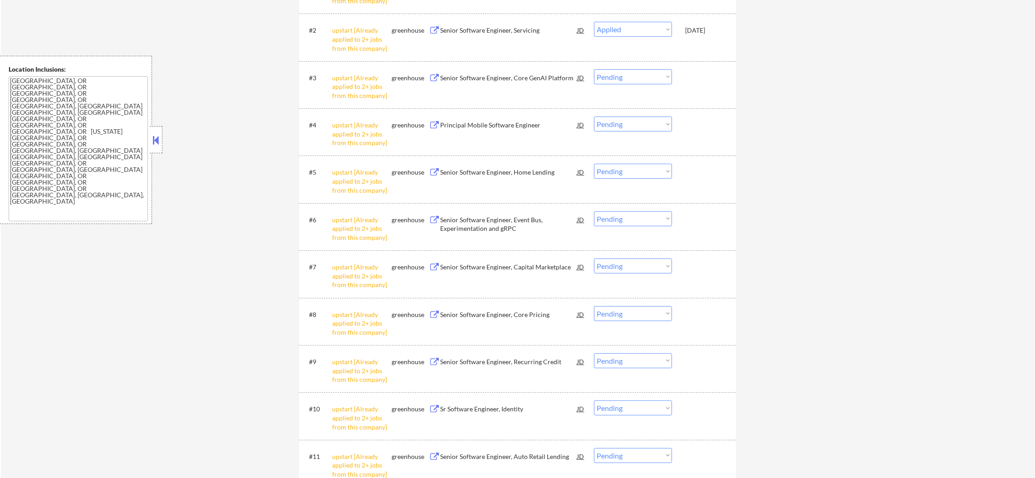
click at [645, 70] on select "Choose an option... Pending Applied Excluded (Questions) Excluded (Expired) Exc…" at bounding box center [633, 76] width 78 height 15
select select ""excluded__other_""
click at [594, 69] on select "Choose an option... Pending Applied Excluded (Questions) Excluded (Expired) Exc…" at bounding box center [633, 76] width 78 height 15
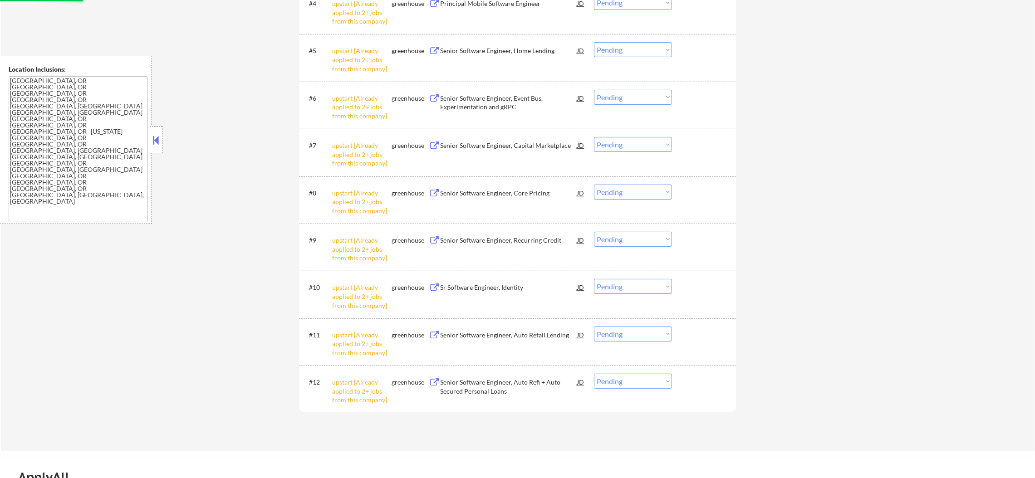
scroll to position [521, 0]
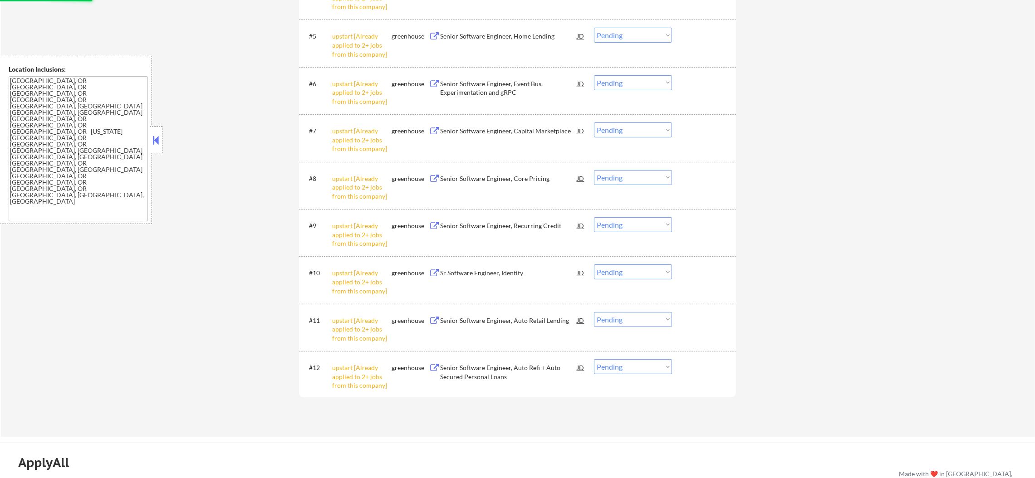
click at [614, 367] on select "Choose an option... Pending Applied Excluded (Questions) Excluded (Expired) Exc…" at bounding box center [633, 366] width 78 height 15
select select ""excluded__other_""
click at [594, 359] on select "Choose an option... Pending Applied Excluded (Questions) Excluded (Expired) Exc…" at bounding box center [633, 366] width 78 height 15
click at [630, 324] on select "Choose an option... Pending Applied Excluded (Questions) Excluded (Expired) Exc…" at bounding box center [633, 319] width 78 height 15
select select ""excluded__other_""
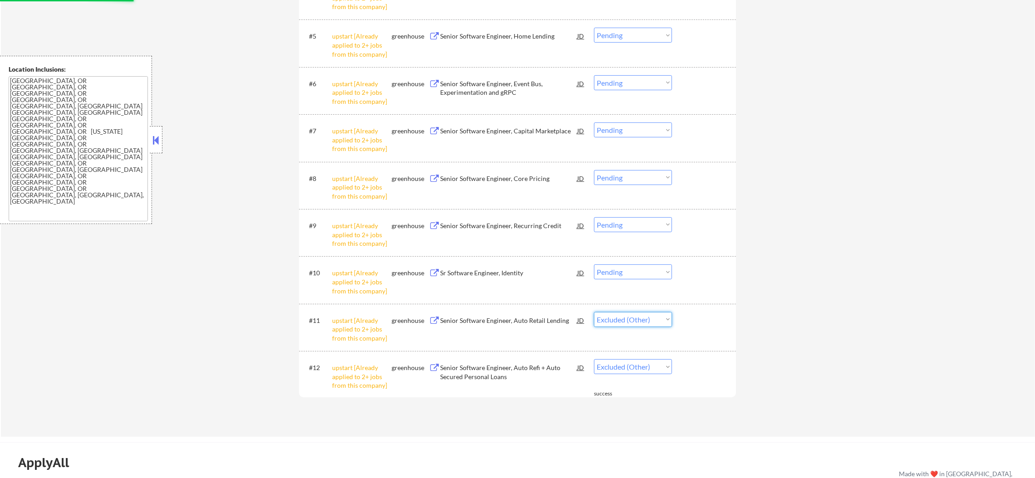
click at [594, 312] on select "Choose an option... Pending Applied Excluded (Questions) Excluded (Expired) Exc…" at bounding box center [633, 319] width 78 height 15
click at [638, 274] on select "Choose an option... Pending Applied Excluded (Questions) Excluded (Expired) Exc…" at bounding box center [633, 271] width 78 height 15
select select ""excluded__other_""
click at [594, 264] on select "Choose an option... Pending Applied Excluded (Questions) Excluded (Expired) Exc…" at bounding box center [633, 271] width 78 height 15
click at [634, 230] on select "Choose an option... Pending Applied Excluded (Questions) Excluded (Expired) Exc…" at bounding box center [633, 224] width 78 height 15
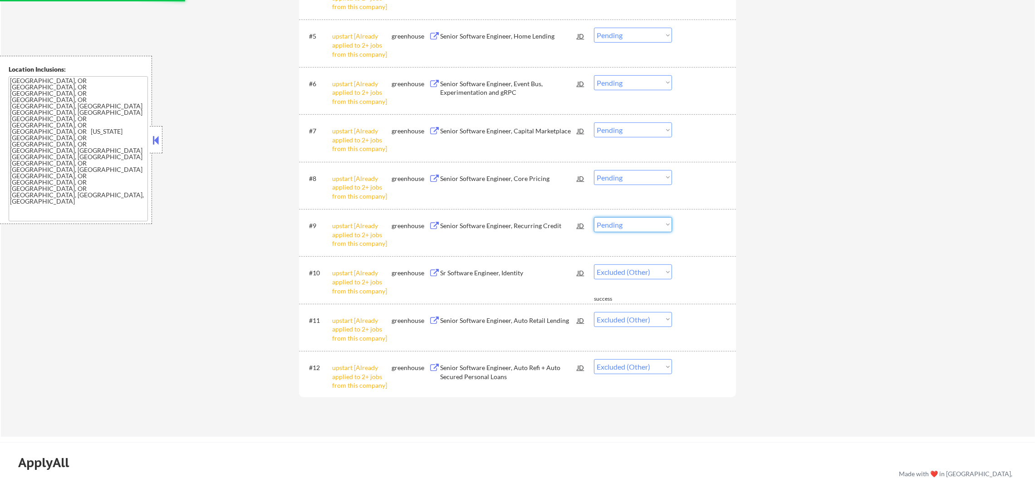
select select ""excluded__other_""
click at [594, 217] on select "Choose an option... Pending Applied Excluded (Questions) Excluded (Expired) Exc…" at bounding box center [633, 224] width 78 height 15
click at [647, 171] on select "Choose an option... Pending Applied Excluded (Questions) Excluded (Expired) Exc…" at bounding box center [633, 177] width 78 height 15
select select ""excluded__other_""
click at [594, 170] on select "Choose an option... Pending Applied Excluded (Questions) Excluded (Expired) Exc…" at bounding box center [633, 177] width 78 height 15
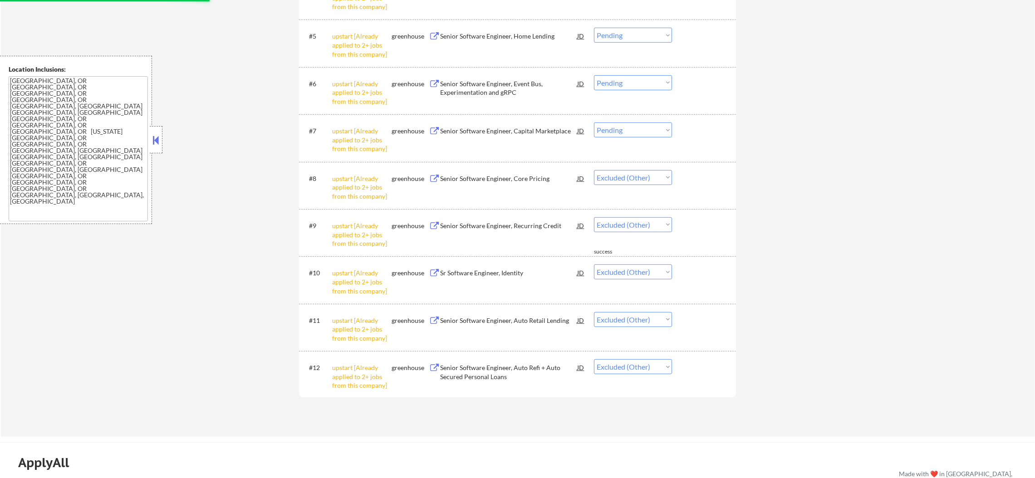
click at [636, 130] on select "Choose an option... Pending Applied Excluded (Questions) Excluded (Expired) Exc…" at bounding box center [633, 129] width 78 height 15
select select ""excluded__other_""
click at [594, 122] on select "Choose an option... Pending Applied Excluded (Questions) Excluded (Expired) Exc…" at bounding box center [633, 129] width 78 height 15
click at [648, 81] on select "Choose an option... Pending Applied Excluded (Questions) Excluded (Expired) Exc…" at bounding box center [633, 82] width 78 height 15
select select ""excluded__other_""
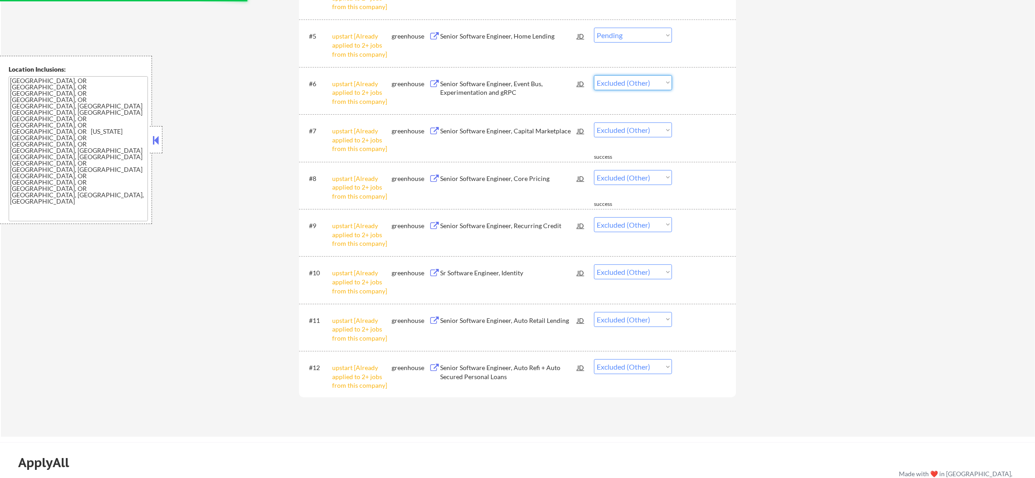
click at [594, 75] on select "Choose an option... Pending Applied Excluded (Questions) Excluded (Expired) Exc…" at bounding box center [633, 82] width 78 height 15
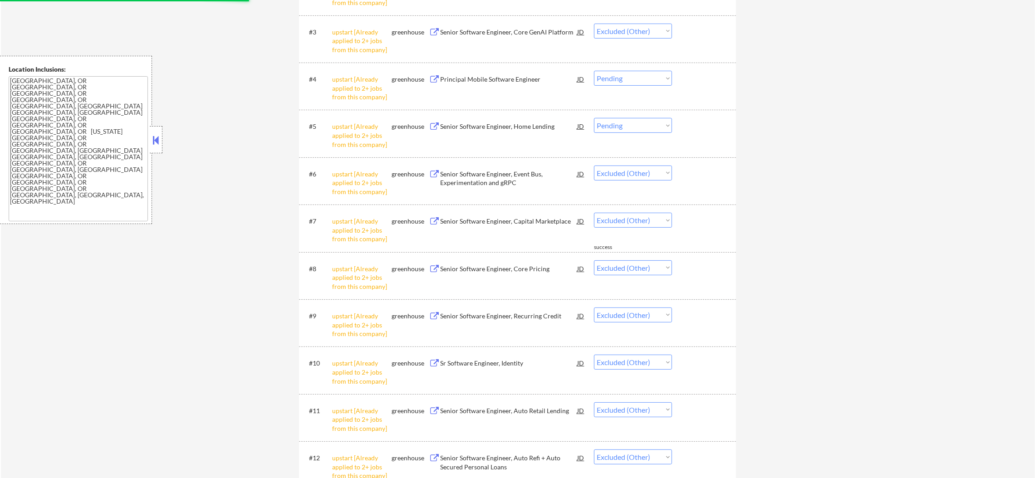
click at [640, 121] on select "Choose an option... Pending Applied Excluded (Questions) Excluded (Expired) Exc…" at bounding box center [633, 125] width 78 height 15
select select ""excluded__other_""
click at [594, 118] on select "Choose an option... Pending Applied Excluded (Questions) Excluded (Expired) Exc…" at bounding box center [633, 125] width 78 height 15
click at [649, 82] on select "Choose an option... Pending Applied Excluded (Questions) Excluded (Expired) Exc…" at bounding box center [633, 78] width 78 height 15
select select ""excluded__other_""
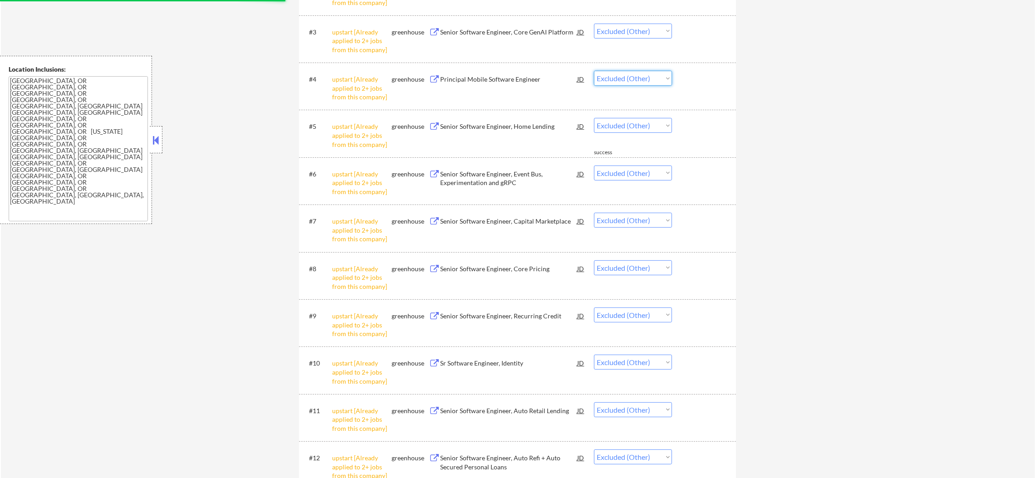
click at [594, 71] on select "Choose an option... Pending Applied Excluded (Questions) Excluded (Expired) Exc…" at bounding box center [633, 78] width 78 height 15
click at [829, 184] on div "← Return to /applysquad Mailslurp Inbox Job Search Builder [PERSON_NAME] User E…" at bounding box center [518, 66] width 1034 height 922
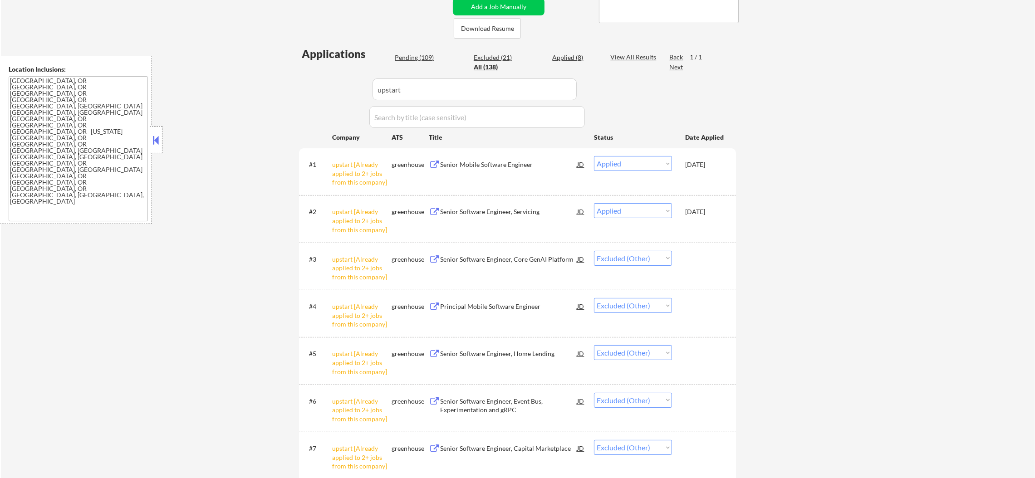
scroll to position [181, 0]
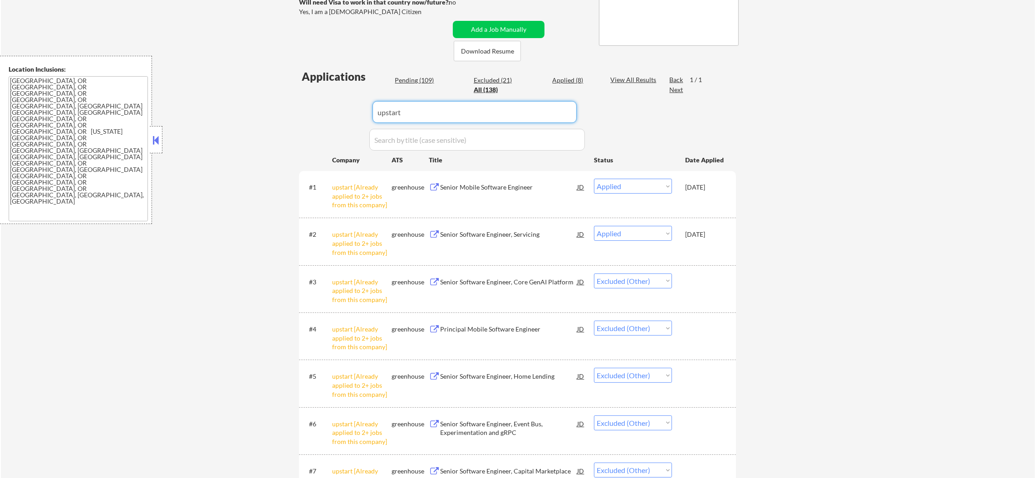
drag, startPoint x: 418, startPoint y: 117, endPoint x: 336, endPoint y: 114, distance: 81.7
click at [336, 114] on div "Applications Pending (109) Excluded (21) Applied (8) All (138) View All Results…" at bounding box center [517, 414] width 437 height 691
click at [333, 112] on div "Applications Pending (109) Excluded (21) Applied (8) All (138) View All Results…" at bounding box center [517, 414] width 437 height 691
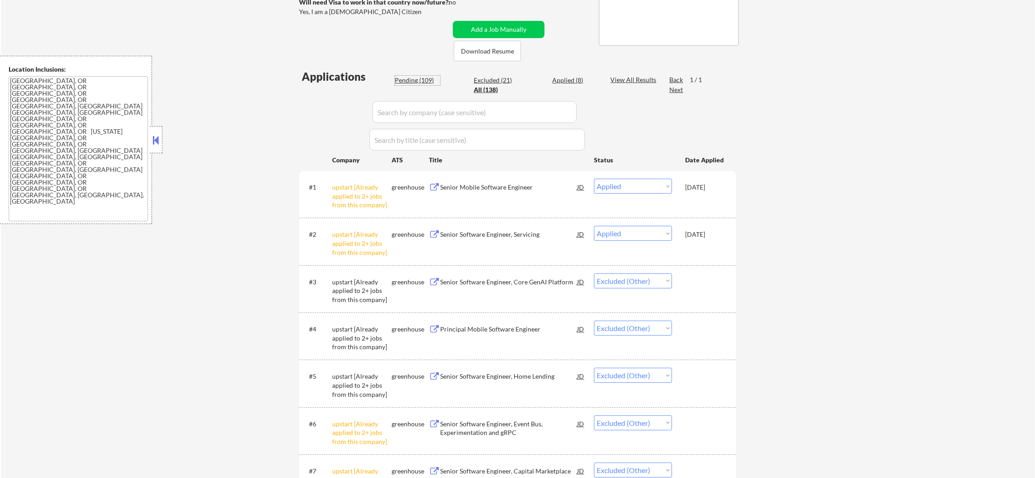
select select ""applied""
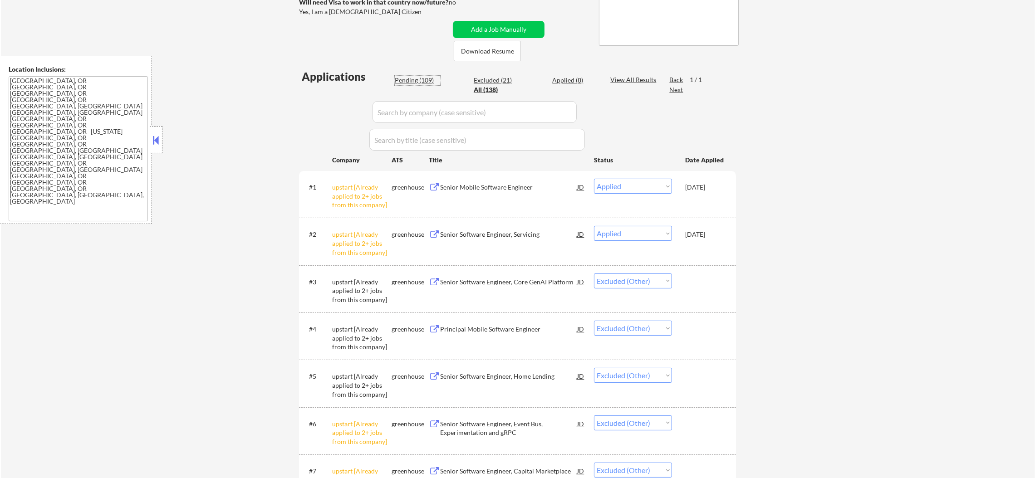
select select ""applied""
select select ""pending""
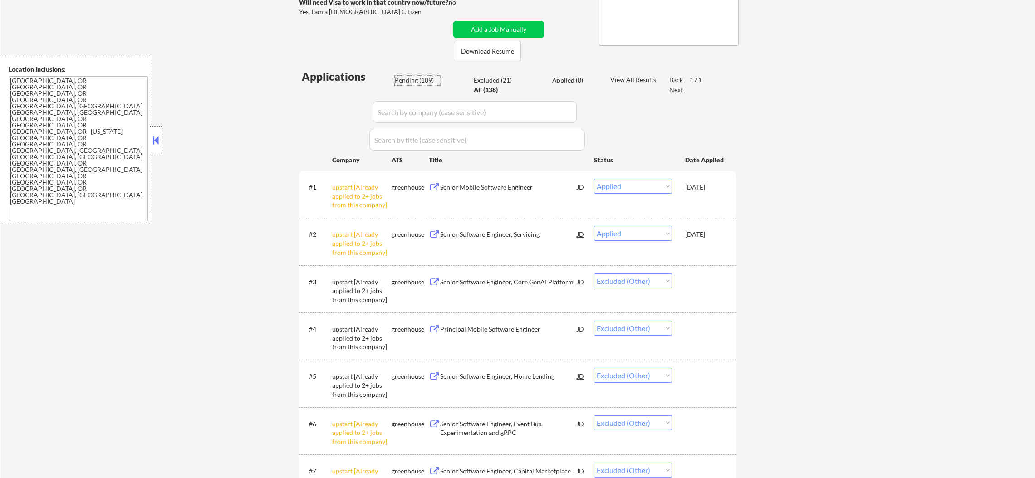
select select ""pending""
click at [406, 78] on div "Pending (109)" at bounding box center [417, 80] width 45 height 9
select select ""pending""
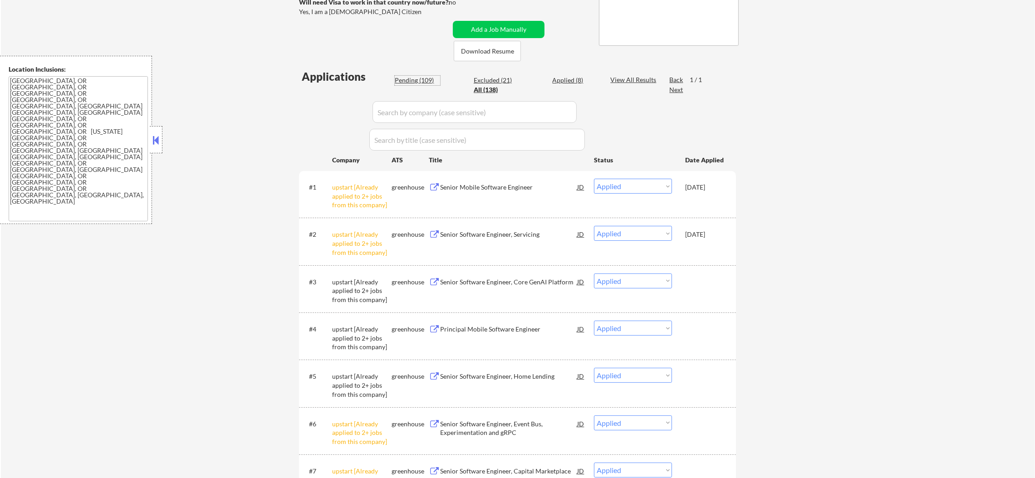
select select ""pending""
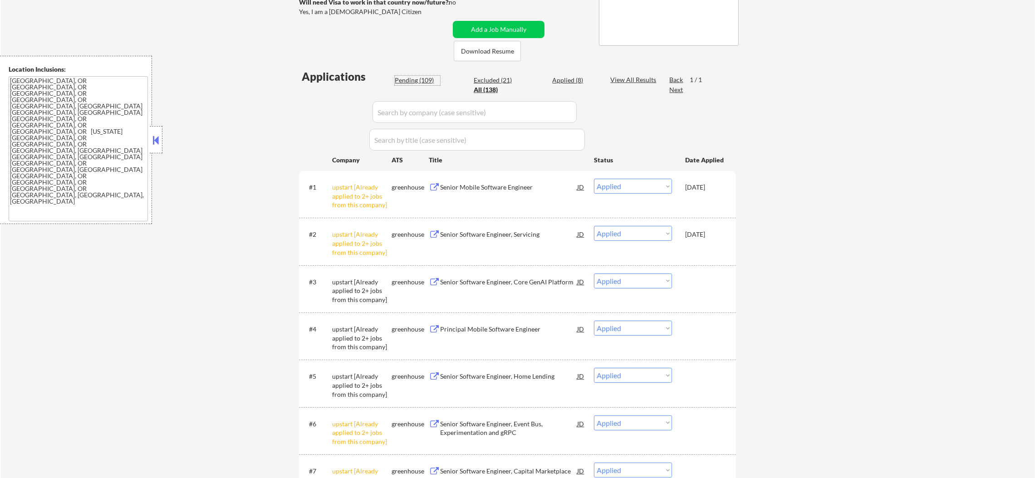
select select ""pending""
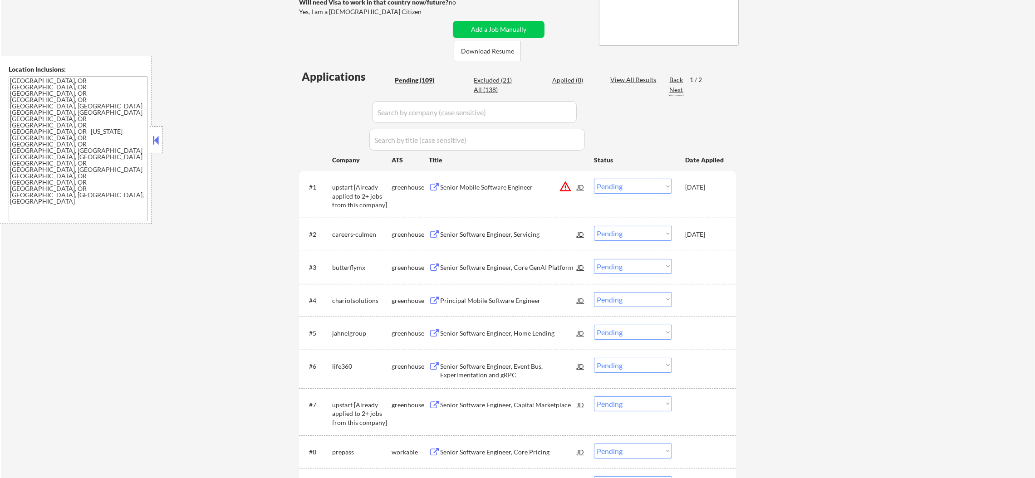
click at [677, 87] on div "Next" at bounding box center [676, 89] width 15 height 9
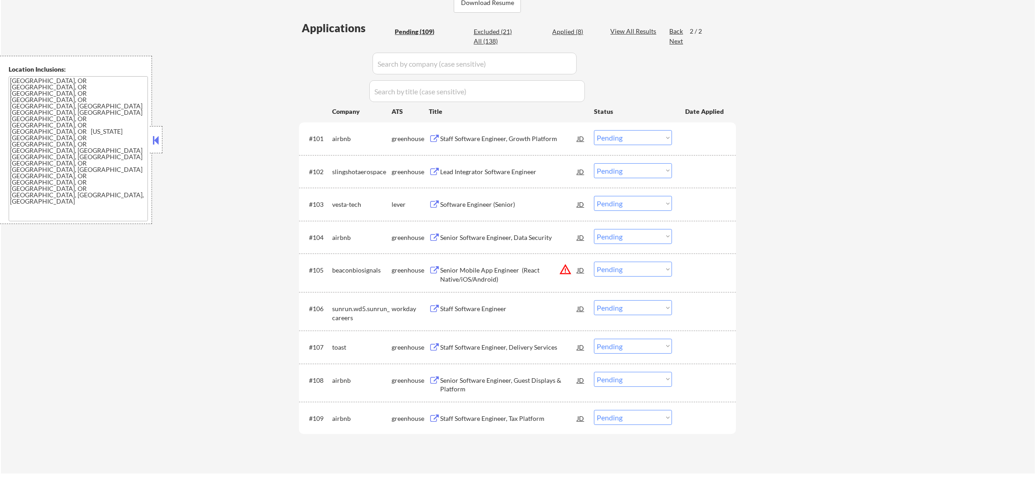
scroll to position [317, 0]
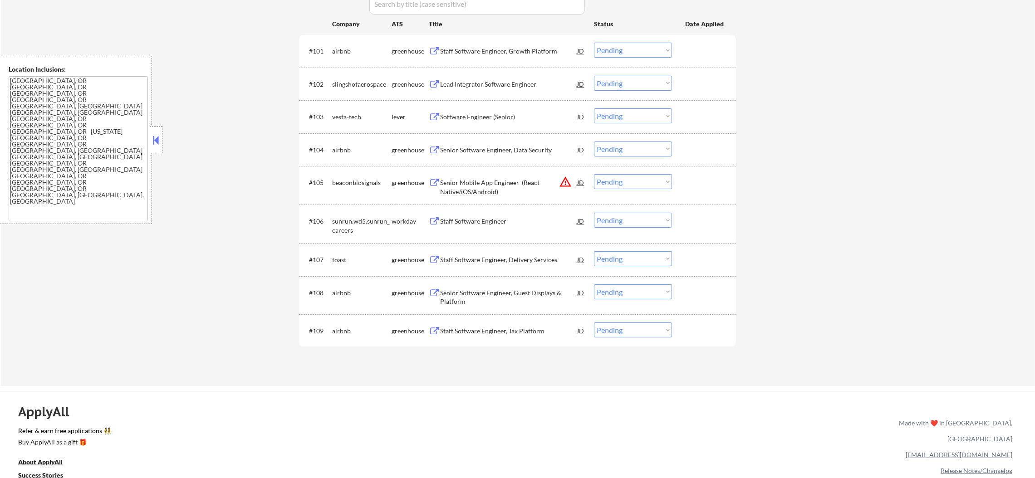
click at [333, 324] on div "airbnb" at bounding box center [361, 331] width 59 height 16
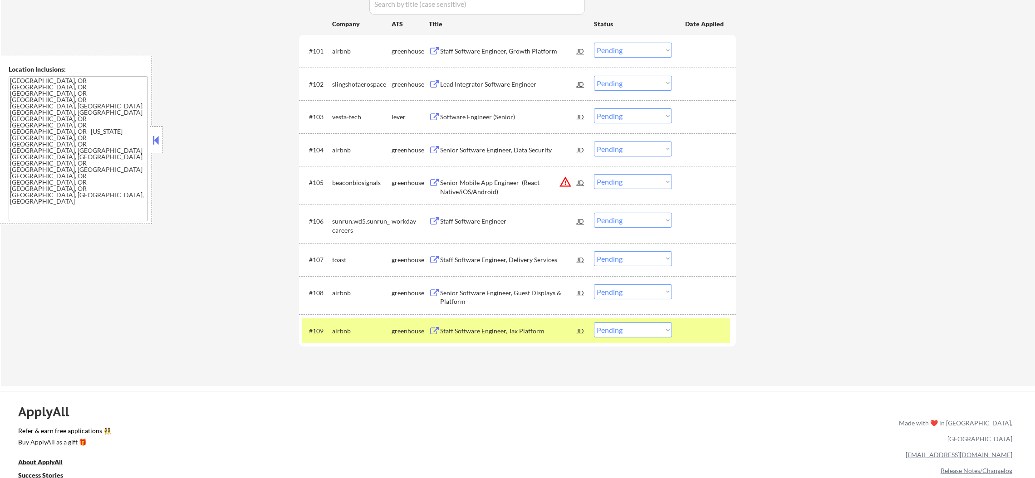
click at [335, 331] on div "airbnb" at bounding box center [361, 331] width 59 height 9
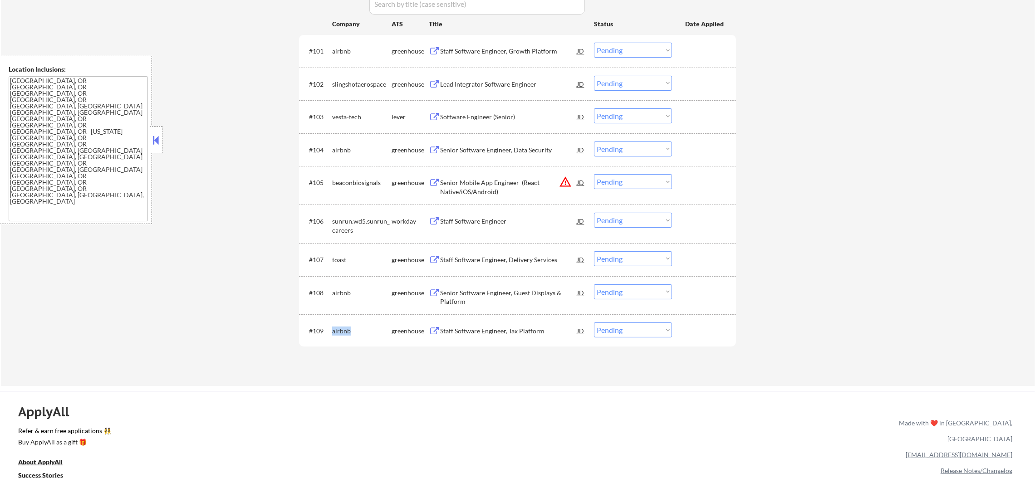
click at [335, 331] on div "airbnb" at bounding box center [361, 331] width 59 height 9
copy div "airbnb"
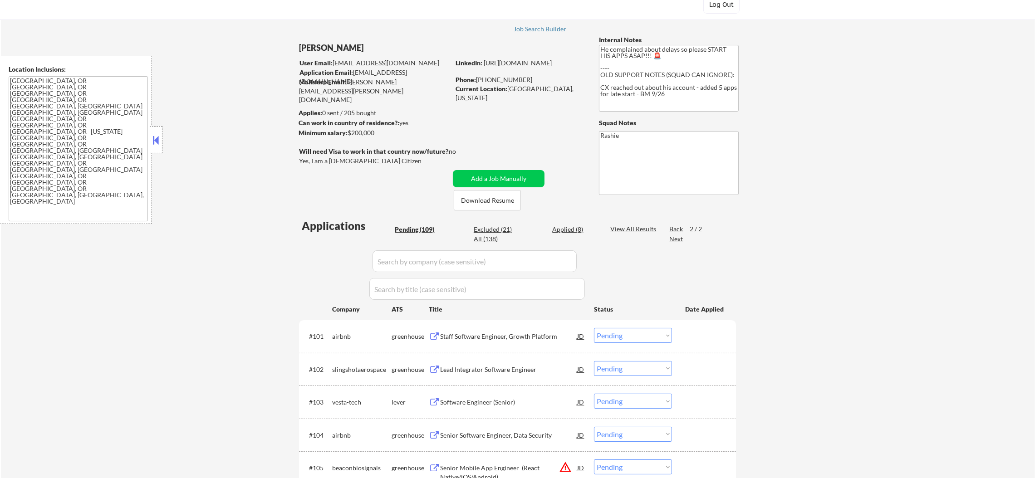
scroll to position [0, 0]
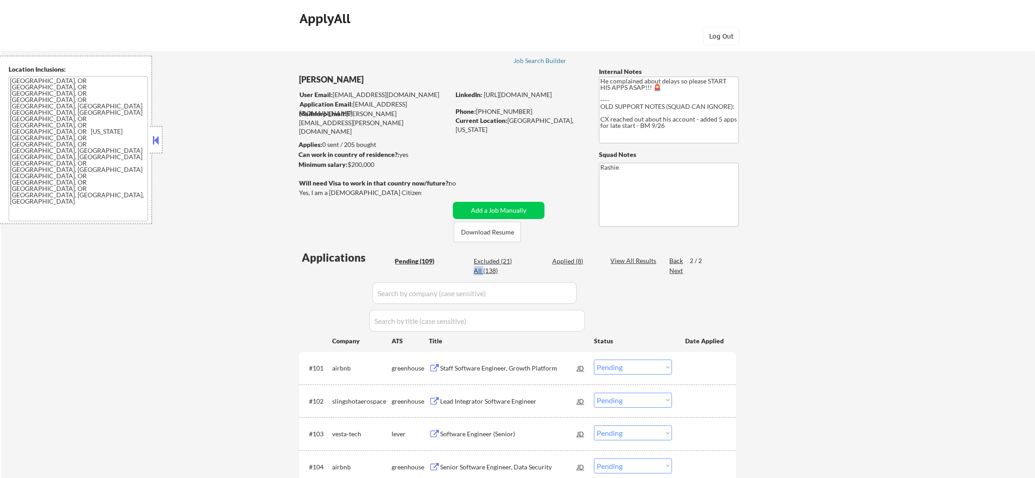
drag, startPoint x: 472, startPoint y: 269, endPoint x: 483, endPoint y: 269, distance: 10.4
click at [483, 269] on div "Pending (109) Excluded (21) Applied (8) All (138)" at bounding box center [496, 266] width 203 height 19
click at [483, 269] on div "All (138)" at bounding box center [496, 270] width 45 height 9
click at [430, 297] on input "input" at bounding box center [474, 293] width 204 height 22
select select ""applied""
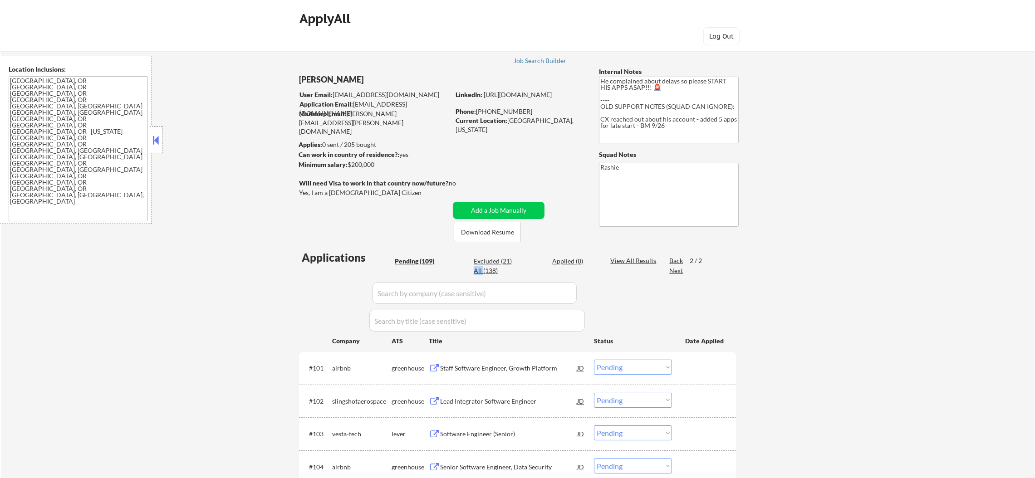
select select ""applied""
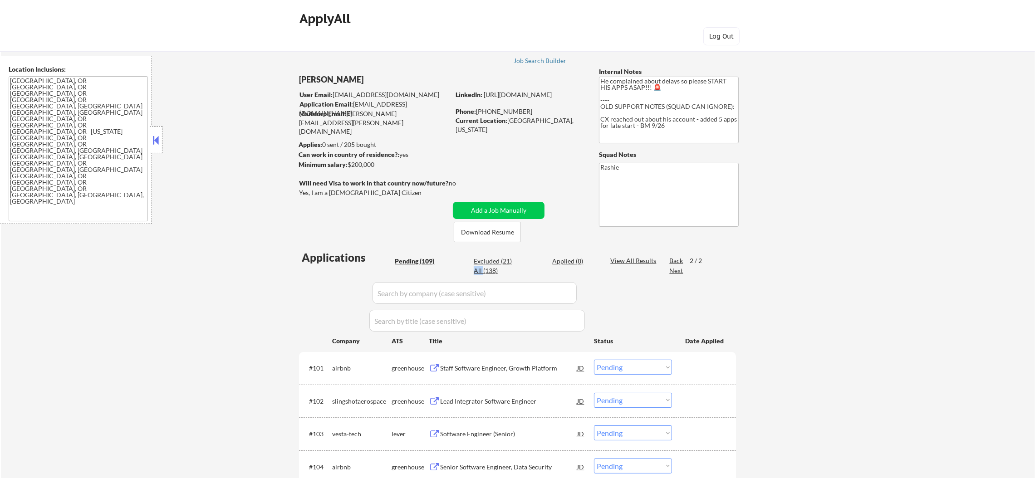
select select ""applied""
select select ""excluded__other_""
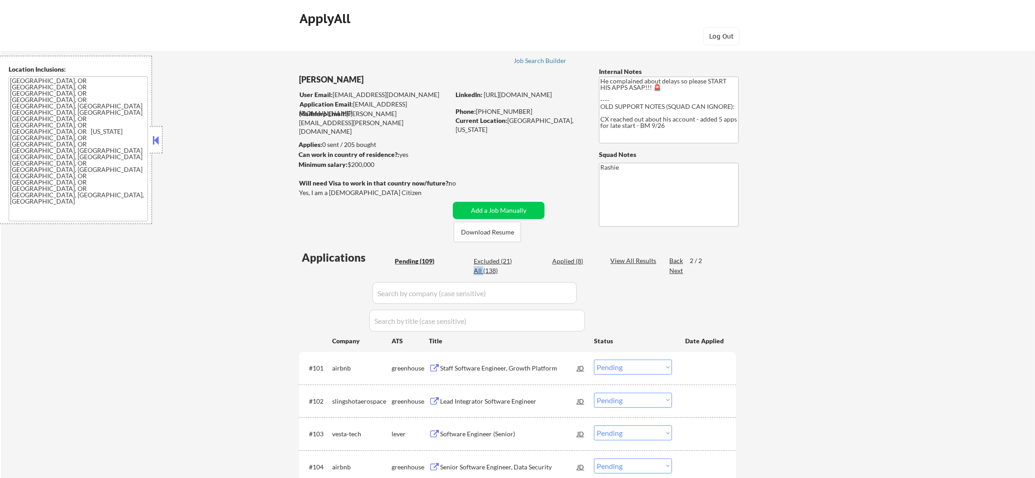
select select ""excluded__other_""
paste input "airbnb"
type input "airbnb"
select select ""pending""
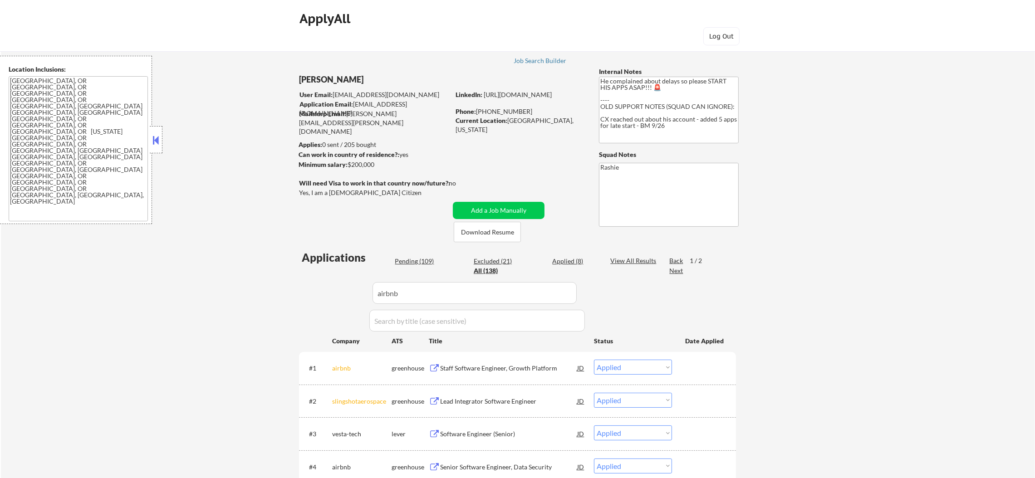
select select ""pending""
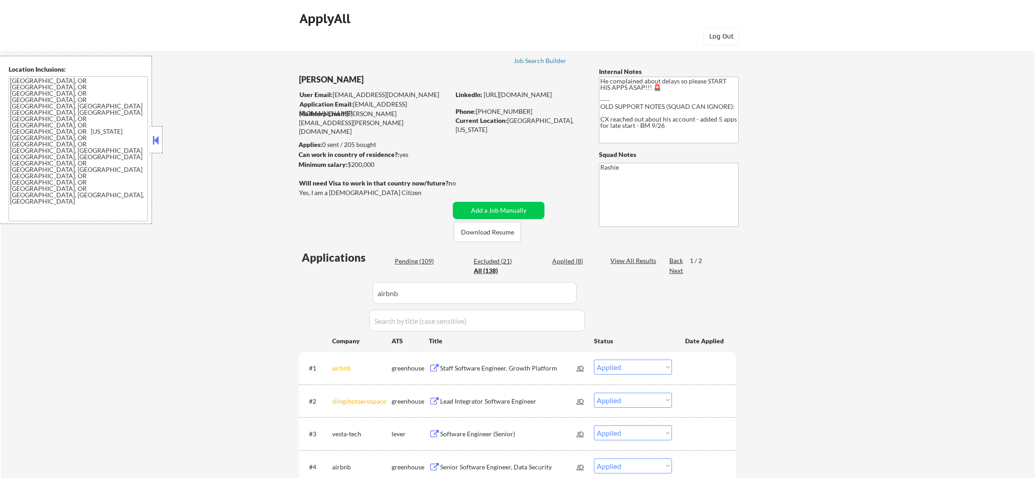
select select ""pending""
select select ""excluded__expired_""
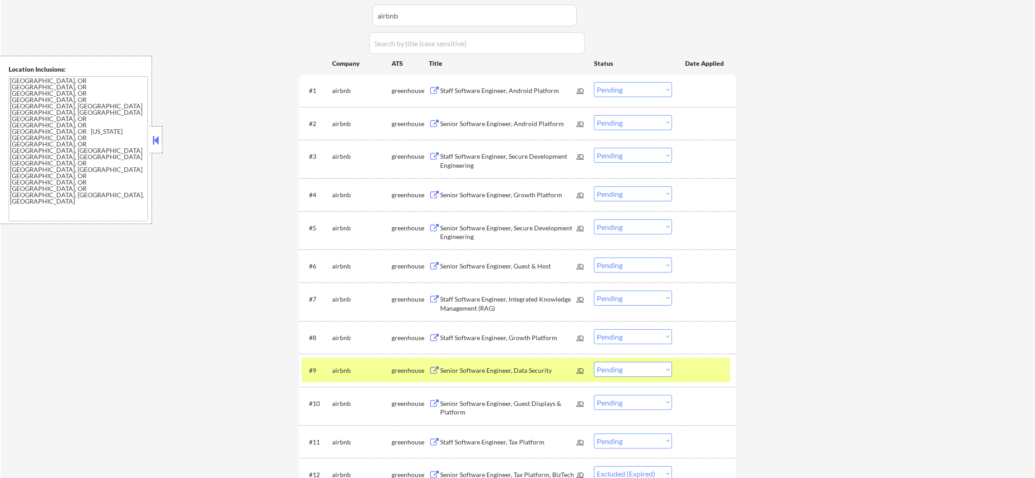
scroll to position [317, 0]
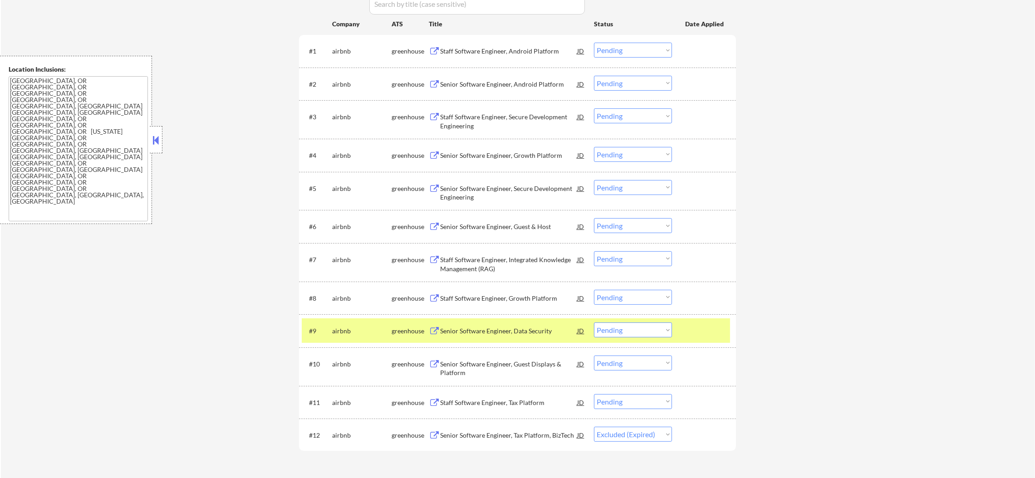
click at [358, 330] on div "airbnb" at bounding box center [361, 331] width 59 height 9
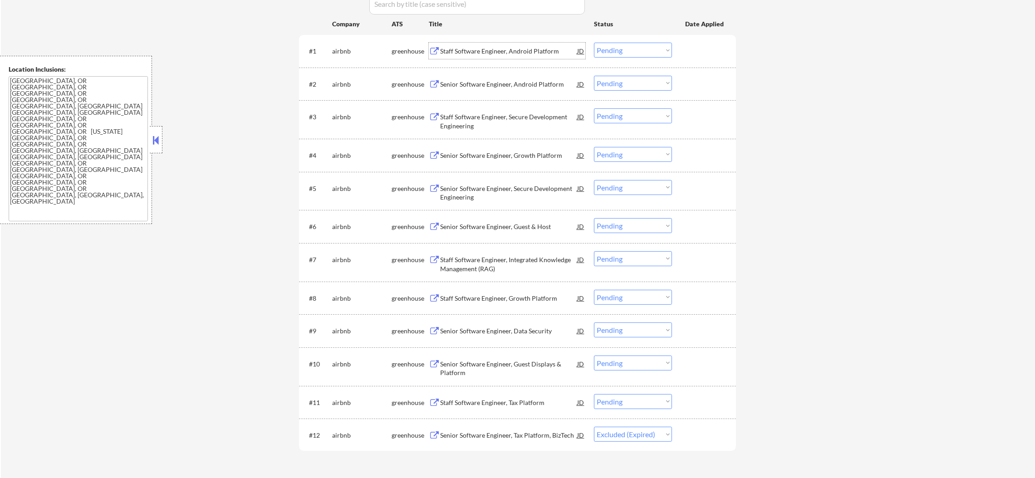
click at [528, 47] on div "Staff Software Engineer, Android Platform" at bounding box center [508, 51] width 137 height 9
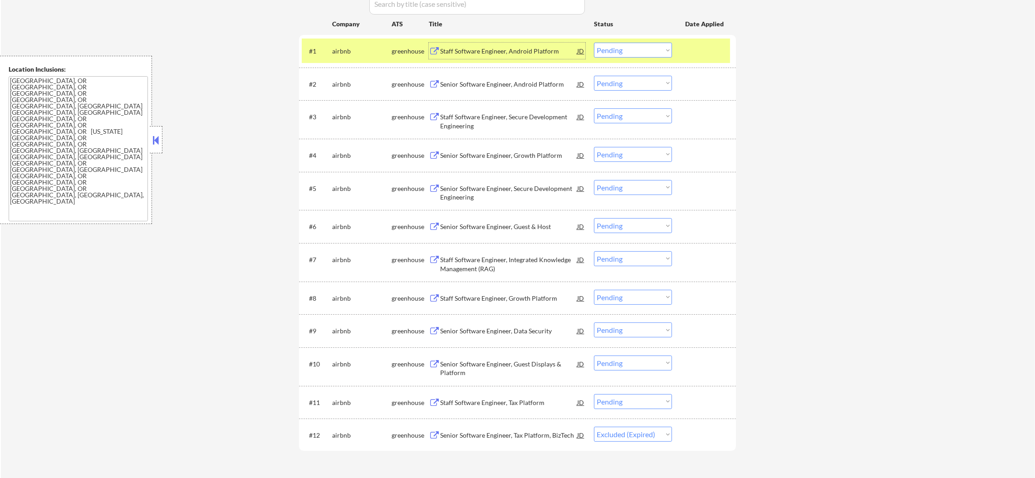
click at [616, 50] on select "Choose an option... Pending Applied Excluded (Questions) Excluded (Expired) Exc…" at bounding box center [633, 50] width 78 height 15
select select ""applied""
click at [594, 43] on select "Choose an option... Pending Applied Excluded (Questions) Excluded (Expired) Exc…" at bounding box center [633, 50] width 78 height 15
click at [344, 56] on div "airbnb" at bounding box center [361, 51] width 59 height 16
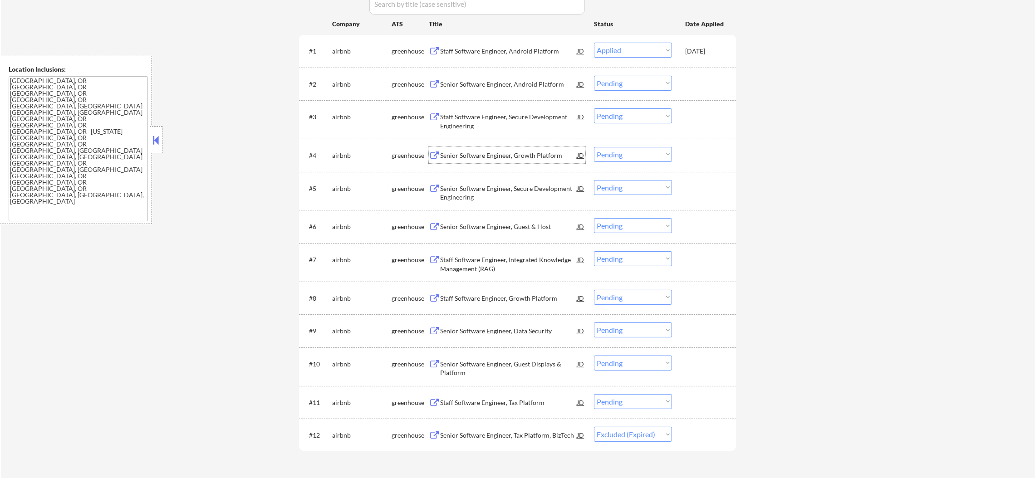
click at [481, 156] on div "Senior Software Engineer, Growth Platform" at bounding box center [508, 155] width 137 height 9
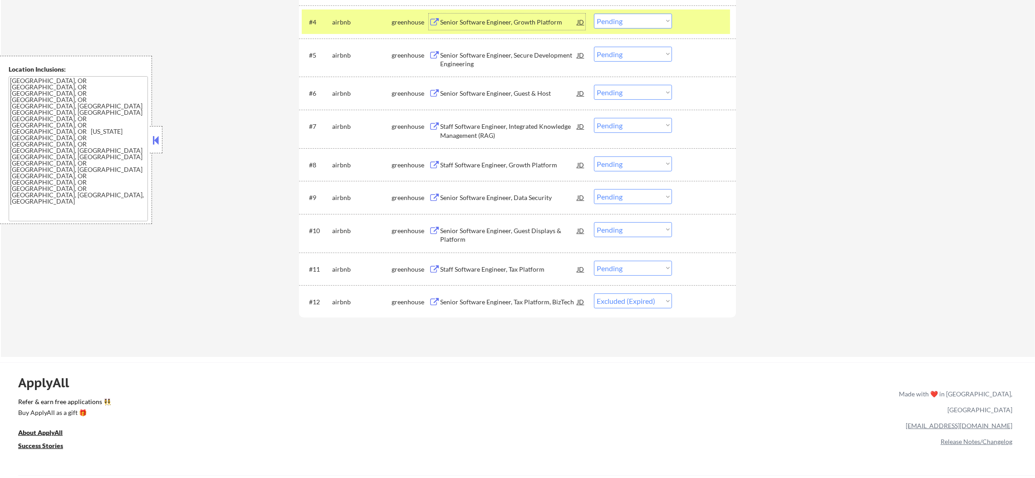
scroll to position [453, 0]
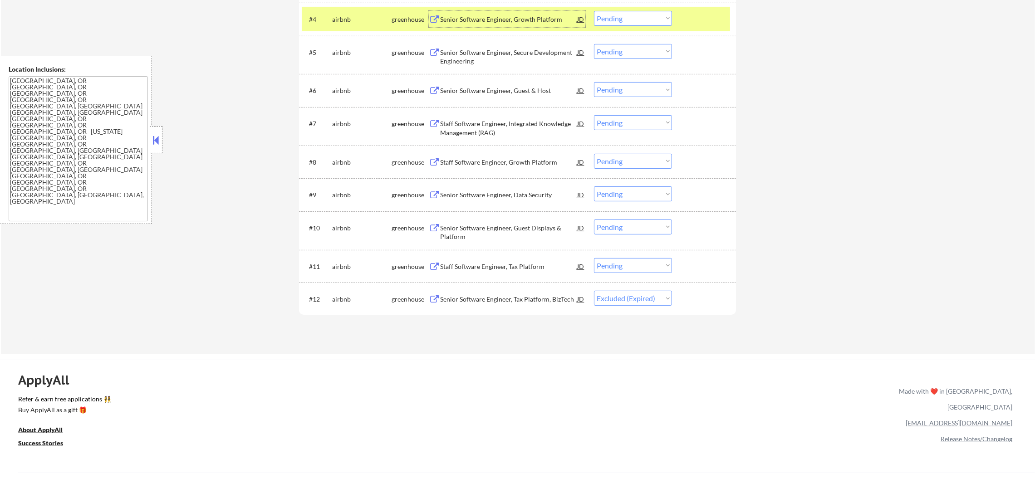
click at [618, 7] on div "#4 airbnb greenhouse Senior Software Engineer, Growth Platform JD Choose an opt…" at bounding box center [516, 19] width 428 height 24
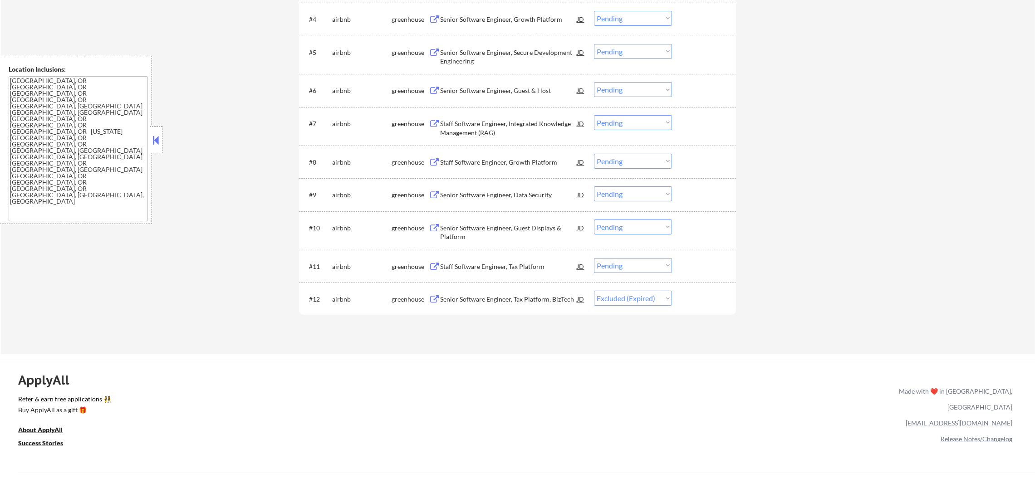
click at [614, 21] on select "Choose an option... Pending Applied Excluded (Questions) Excluded (Expired) Exc…" at bounding box center [633, 18] width 78 height 15
select select ""excluded__expired_""
click at [594, 11] on select "Choose an option... Pending Applied Excluded (Questions) Excluded (Expired) Exc…" at bounding box center [633, 18] width 78 height 15
click at [521, 54] on div "Senior Software Engineer, Secure Development Engineering" at bounding box center [508, 57] width 137 height 18
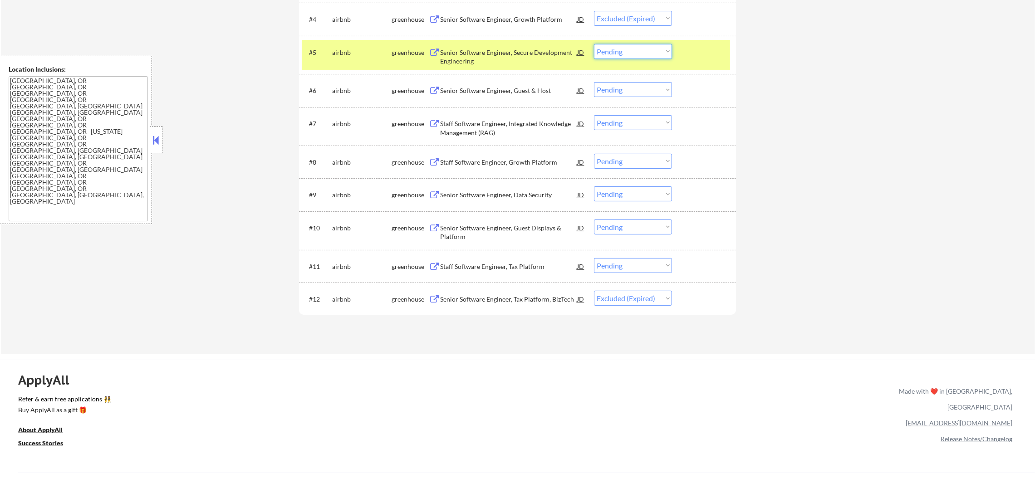
drag, startPoint x: 603, startPoint y: 48, endPoint x: 605, endPoint y: 53, distance: 5.2
click at [604, 49] on select "Choose an option... Pending Applied Excluded (Questions) Excluded (Expired) Exc…" at bounding box center [633, 51] width 78 height 15
select select ""applied""
click at [594, 44] on select "Choose an option... Pending Applied Excluded (Questions) Excluded (Expired) Exc…" at bounding box center [633, 51] width 78 height 15
click at [351, 42] on div "#5 airbnb greenhouse Senior Software Engineer, Secure Development Engineering J…" at bounding box center [516, 55] width 428 height 30
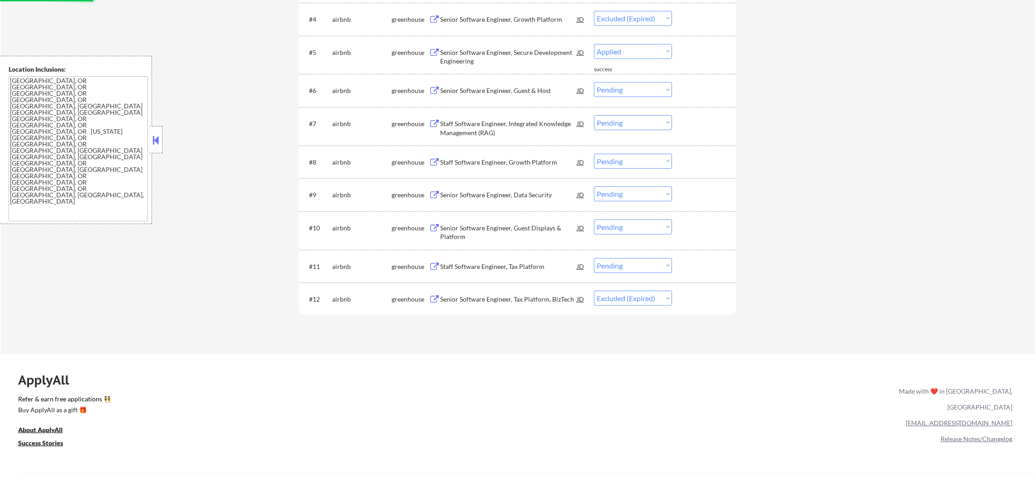
select select ""applied""
select select ""pending""
select select ""excluded__expired_""
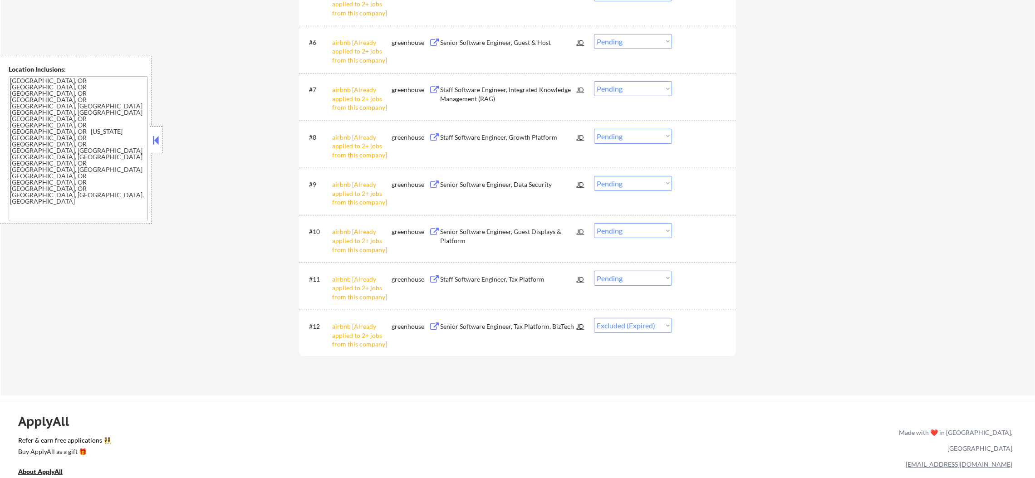
scroll to position [567, 0]
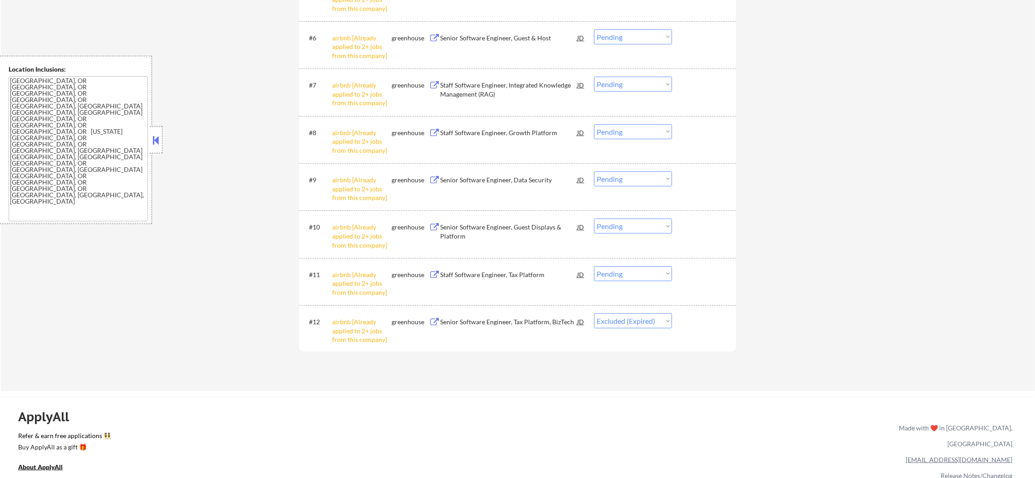
click at [643, 279] on select "Choose an option... Pending Applied Excluded (Questions) Excluded (Expired) Exc…" at bounding box center [633, 273] width 78 height 15
select select ""excluded__other_""
click at [594, 266] on select "Choose an option... Pending Applied Excluded (Questions) Excluded (Expired) Exc…" at bounding box center [633, 273] width 78 height 15
click at [634, 230] on select "Choose an option... Pending Applied Excluded (Questions) Excluded (Expired) Exc…" at bounding box center [633, 226] width 78 height 15
select select ""excluded__other_""
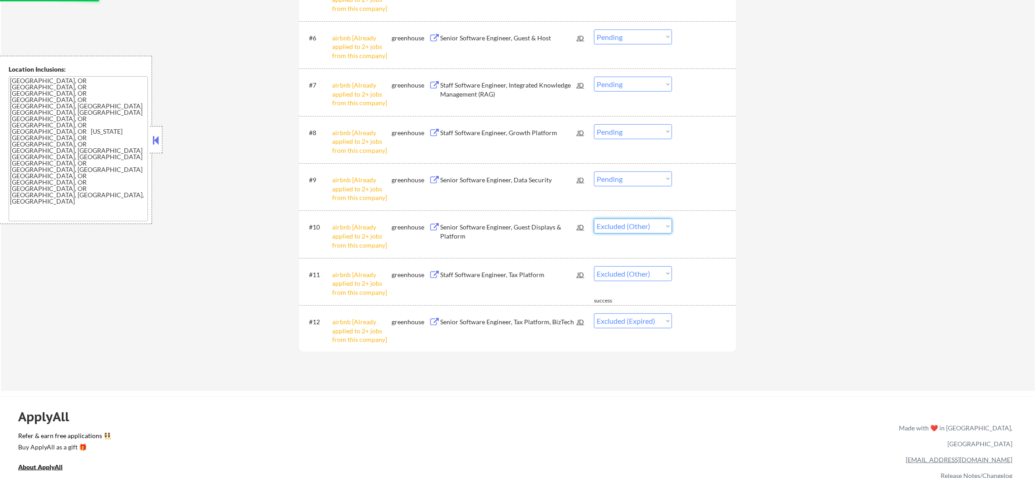
click at [594, 219] on select "Choose an option... Pending Applied Excluded (Questions) Excluded (Expired) Exc…" at bounding box center [633, 226] width 78 height 15
click at [646, 174] on select "Choose an option... Pending Applied Excluded (Questions) Excluded (Expired) Exc…" at bounding box center [633, 178] width 78 height 15
select select ""excluded__other_""
click at [594, 171] on select "Choose an option... Pending Applied Excluded (Questions) Excluded (Expired) Exc…" at bounding box center [633, 178] width 78 height 15
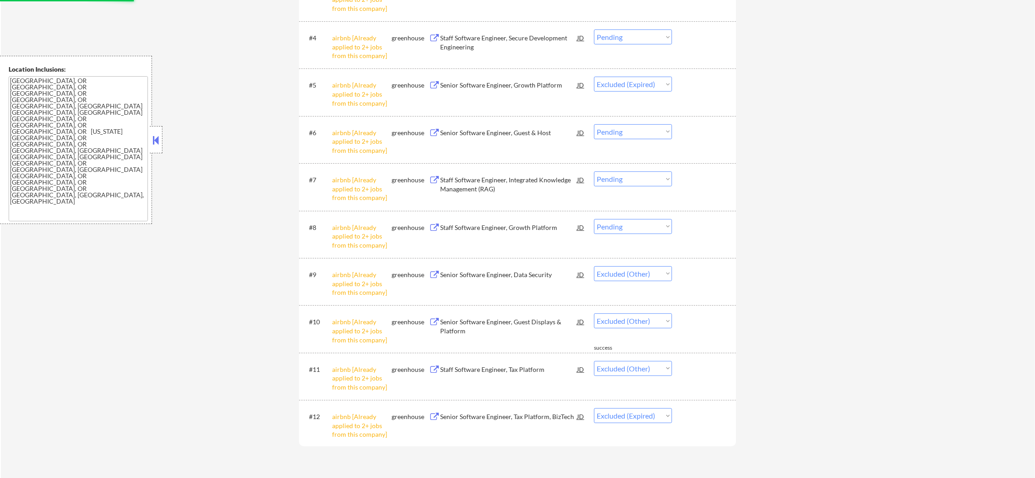
scroll to position [453, 0]
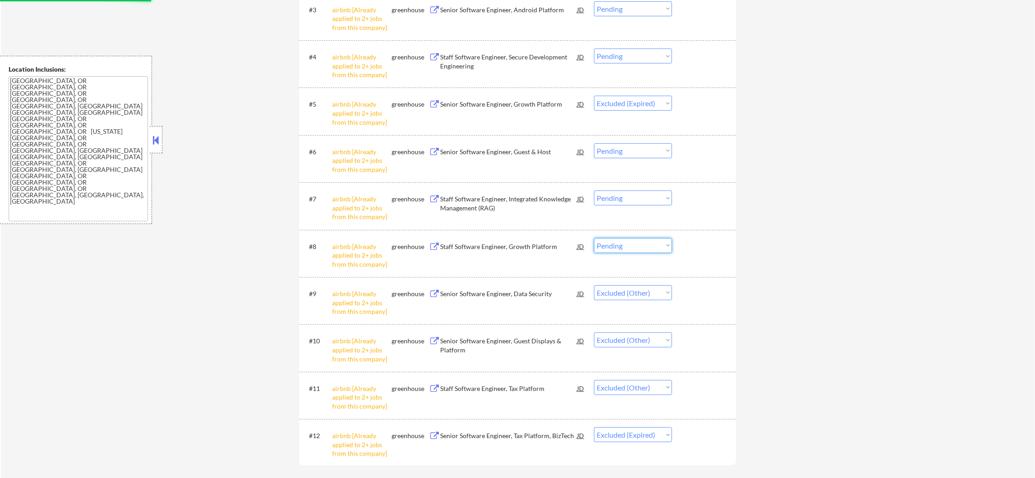
click at [645, 244] on select "Choose an option... Pending Applied Excluded (Questions) Excluded (Expired) Exc…" at bounding box center [633, 245] width 78 height 15
select select ""excluded__other_""
click at [594, 238] on select "Choose an option... Pending Applied Excluded (Questions) Excluded (Expired) Exc…" at bounding box center [633, 245] width 78 height 15
click at [641, 198] on select "Choose an option... Pending Applied Excluded (Questions) Excluded (Expired) Exc…" at bounding box center [633, 198] width 78 height 15
click at [594, 191] on select "Choose an option... Pending Applied Excluded (Questions) Excluded (Expired) Exc…" at bounding box center [633, 198] width 78 height 15
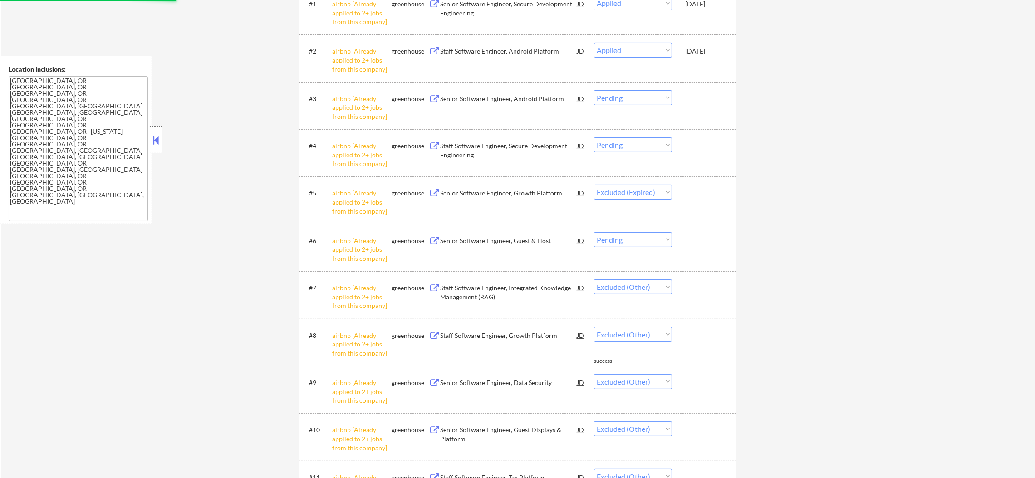
scroll to position [363, 0]
click at [629, 240] on select "Choose an option... Pending Applied Excluded (Questions) Excluded (Expired) Exc…" at bounding box center [633, 241] width 78 height 15
click at [594, 234] on select "Choose an option... Pending Applied Excluded (Questions) Excluded (Expired) Exc…" at bounding box center [633, 241] width 78 height 15
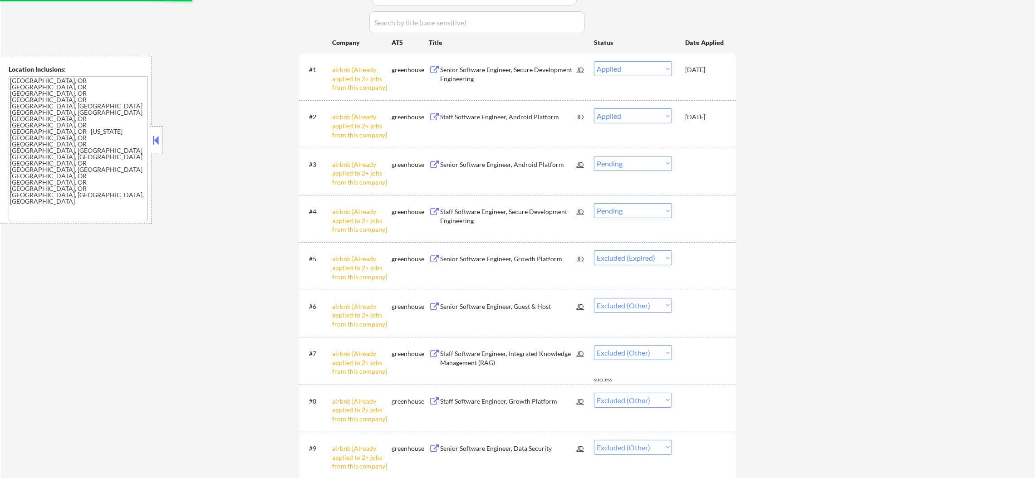
scroll to position [295, 0]
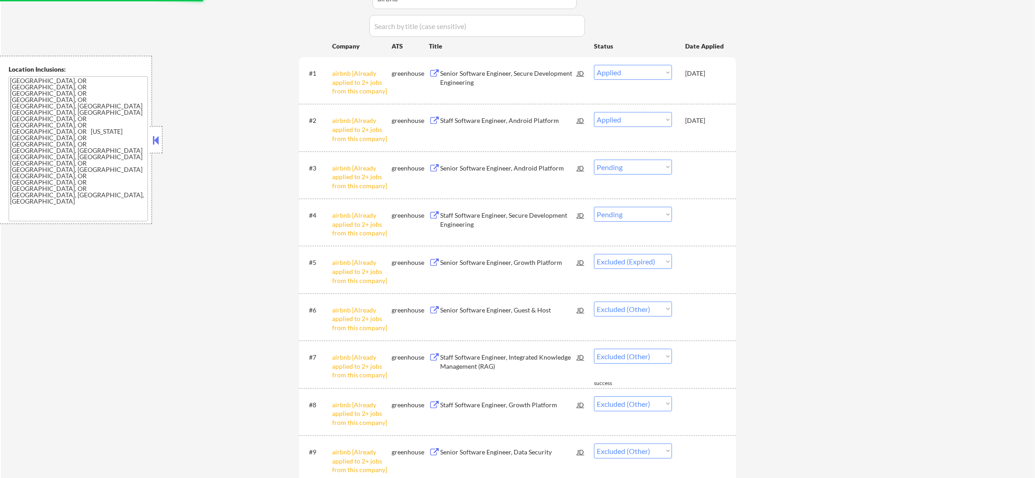
click at [634, 216] on select "Choose an option... Pending Applied Excluded (Questions) Excluded (Expired) Exc…" at bounding box center [633, 214] width 78 height 15
click at [594, 207] on select "Choose an option... Pending Applied Excluded (Questions) Excluded (Expired) Exc…" at bounding box center [633, 214] width 78 height 15
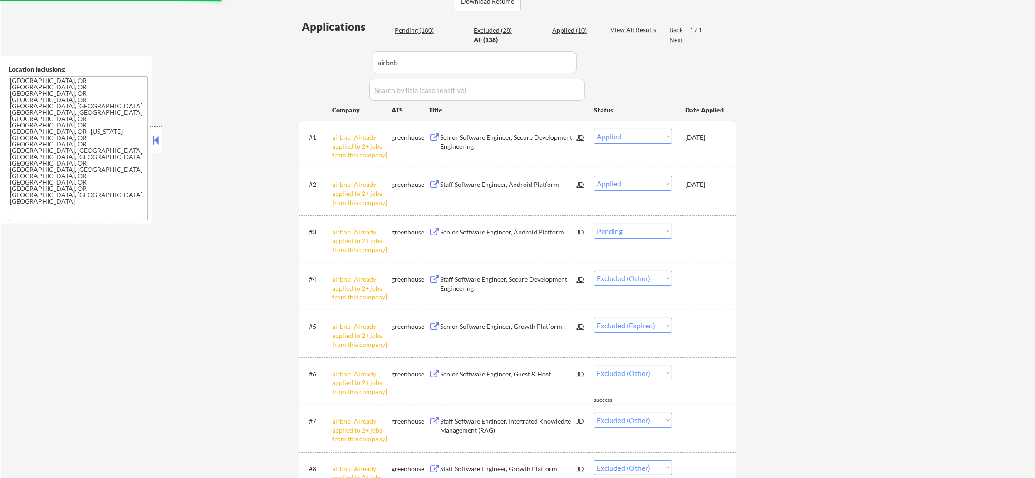
scroll to position [227, 0]
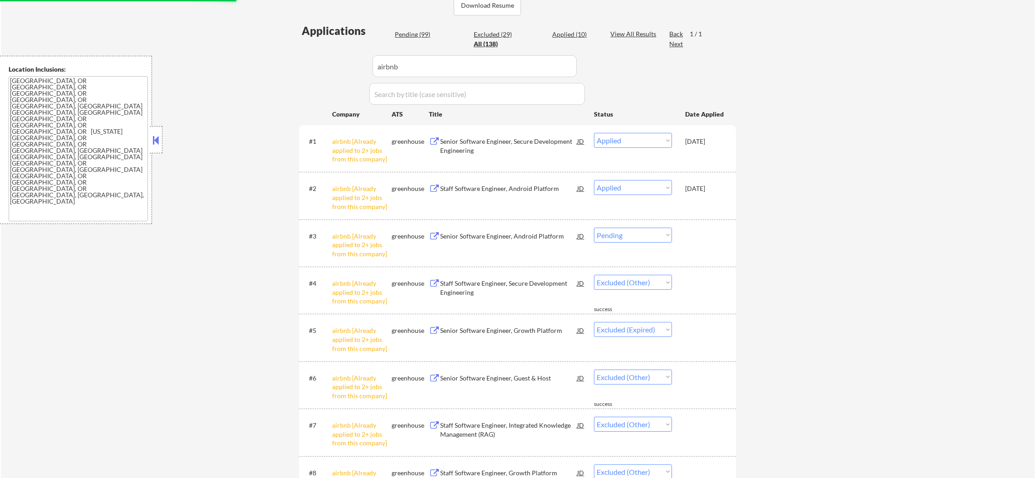
click at [655, 235] on select "Choose an option... Pending Applied Excluded (Questions) Excluded (Expired) Exc…" at bounding box center [633, 235] width 78 height 15
click at [594, 228] on select "Choose an option... Pending Applied Excluded (Questions) Excluded (Expired) Exc…" at bounding box center [633, 235] width 78 height 15
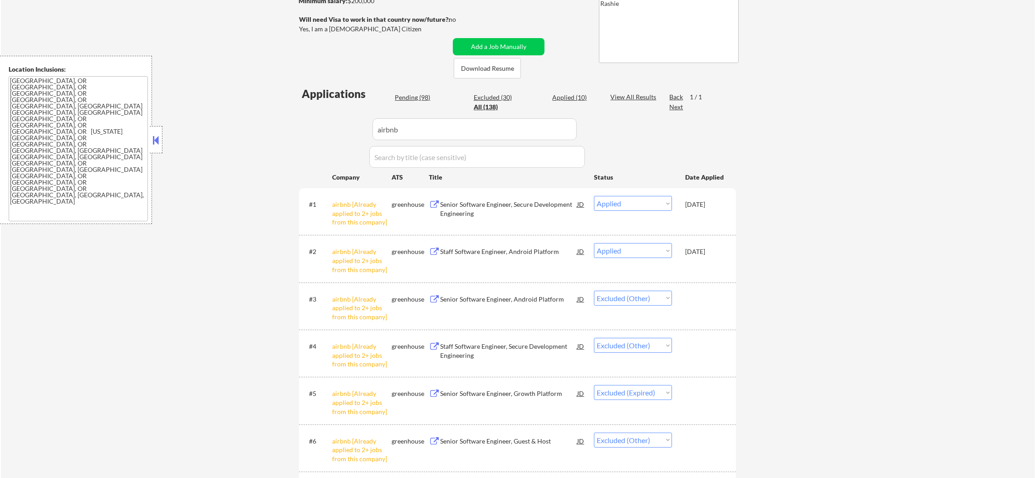
scroll to position [159, 0]
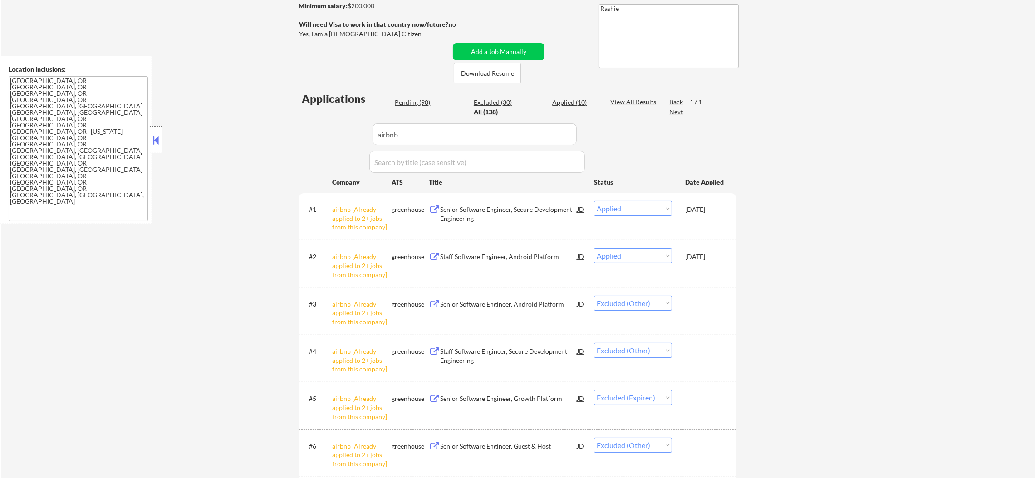
drag, startPoint x: 409, startPoint y: 132, endPoint x: 295, endPoint y: 132, distance: 113.9
click at [296, 132] on div "← Return to /applysquad Mailslurp Inbox Job Search Builder [PERSON_NAME] User E…" at bounding box center [517, 335] width 453 height 915
click at [295, 132] on div "← Return to /applysquad Mailslurp Inbox Job Search Builder [PERSON_NAME] User E…" at bounding box center [517, 335] width 453 height 915
click at [412, 101] on div "Pending (98)" at bounding box center [417, 102] width 45 height 9
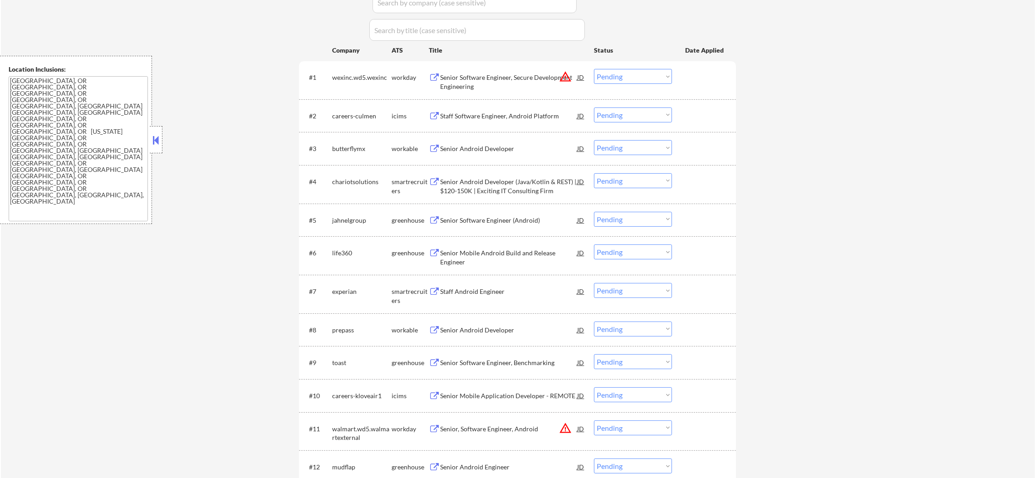
scroll to position [249, 0]
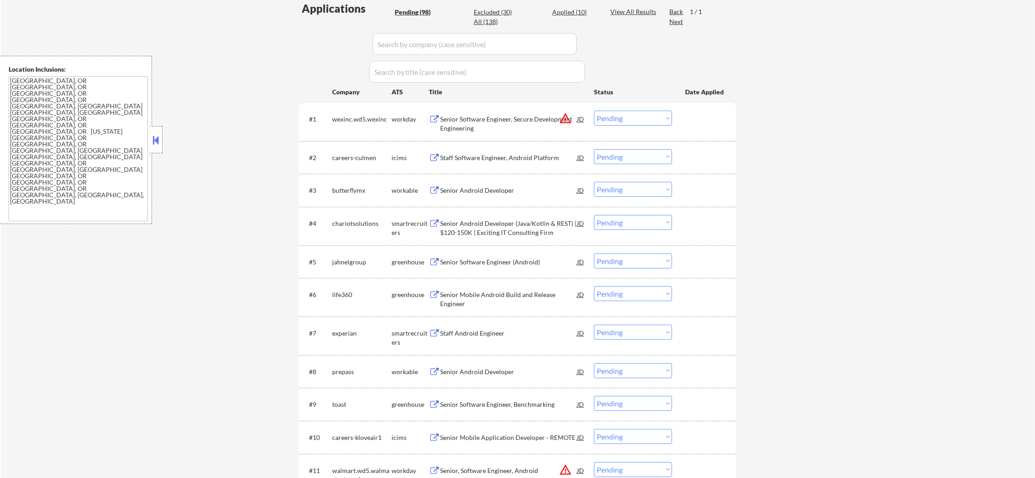
click at [488, 188] on div "Senior Android Developer" at bounding box center [508, 190] width 137 height 9
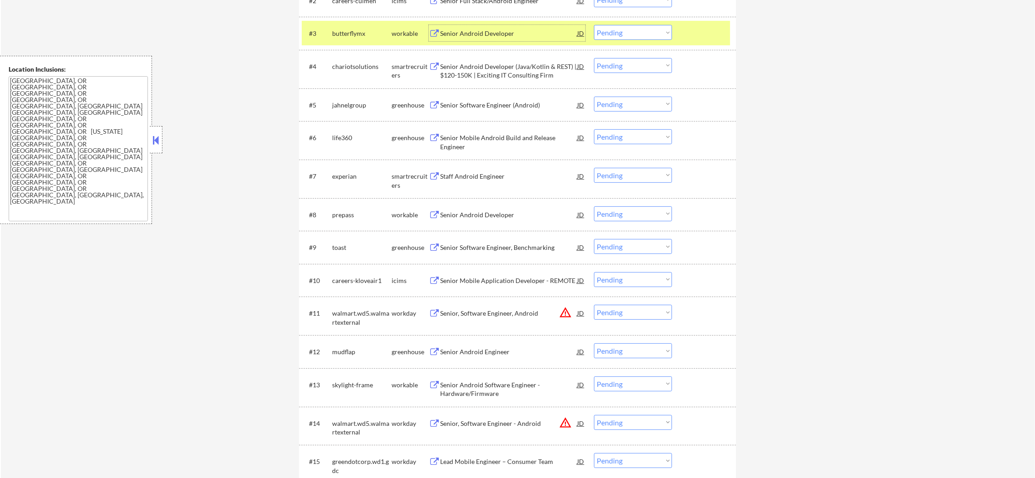
scroll to position [408, 0]
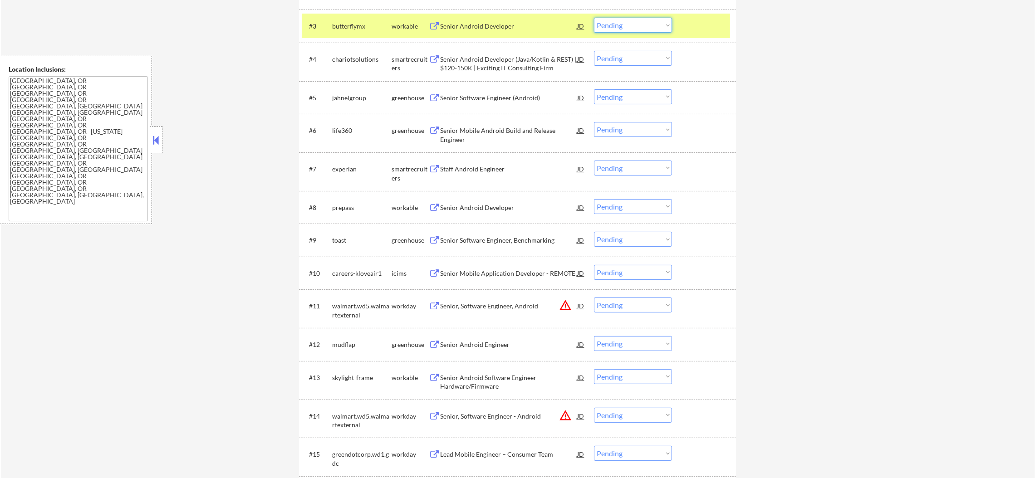
click at [605, 29] on select "Choose an option... Pending Applied Excluded (Questions) Excluded (Expired) Exc…" at bounding box center [633, 25] width 78 height 15
click at [594, 18] on select "Choose an option... Pending Applied Excluded (Questions) Excluded (Expired) Exc…" at bounding box center [633, 25] width 78 height 15
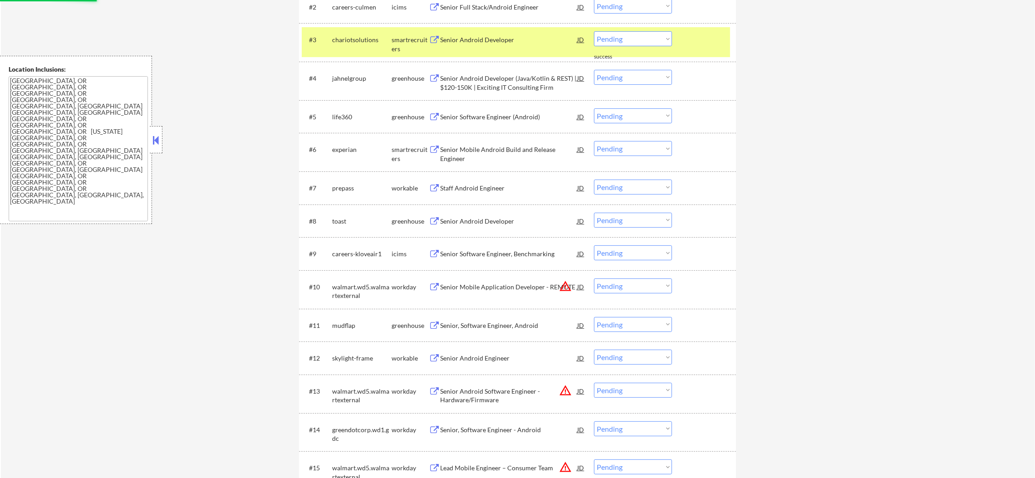
scroll to position [0, 0]
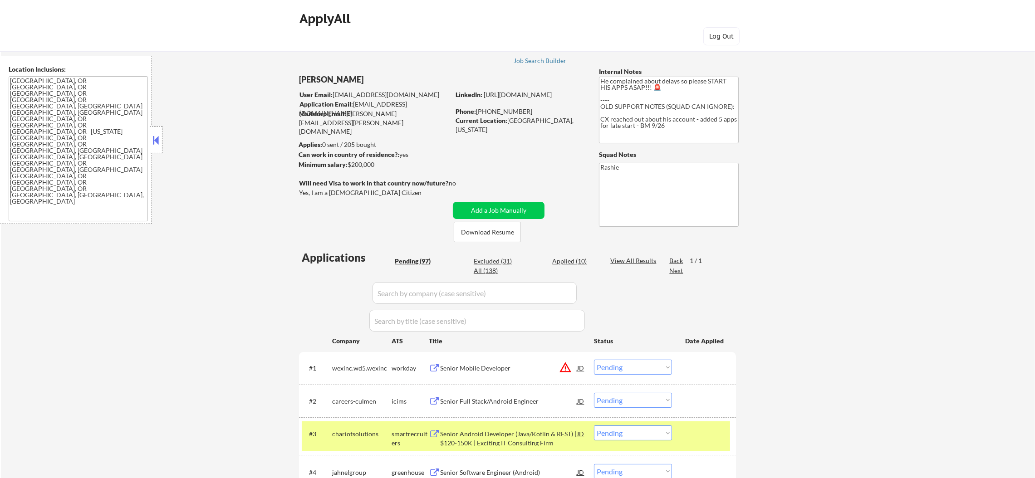
click at [492, 270] on div "All (138)" at bounding box center [496, 270] width 45 height 9
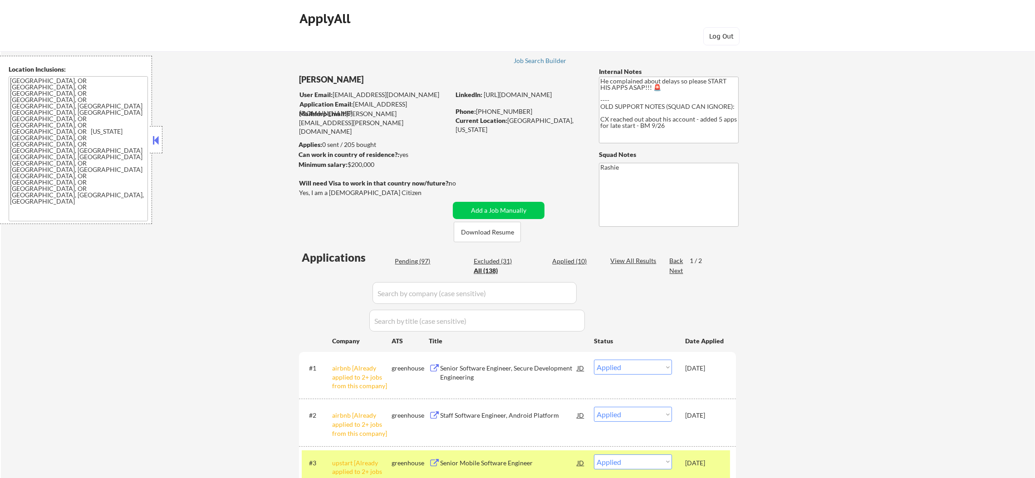
paste input "butterflymx"
click at [391, 291] on input "input" at bounding box center [474, 293] width 204 height 22
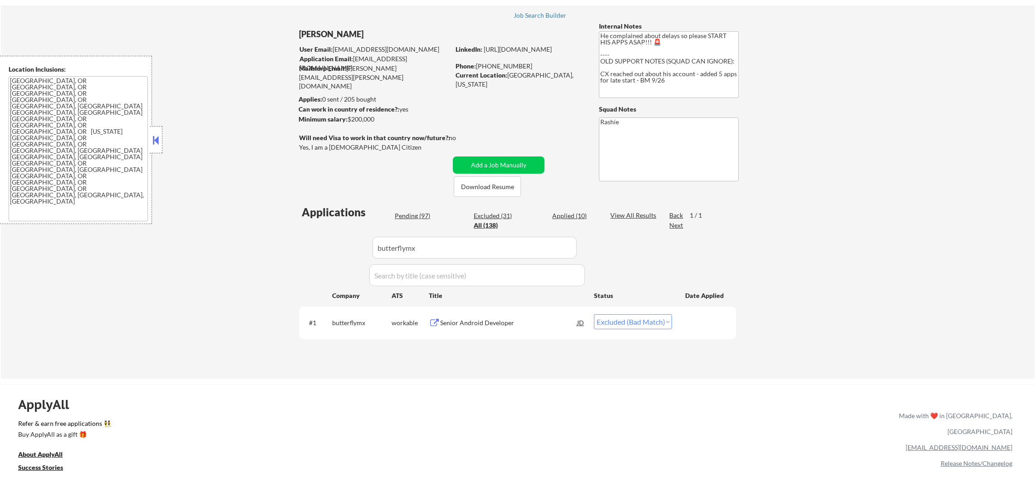
scroll to position [68, 0]
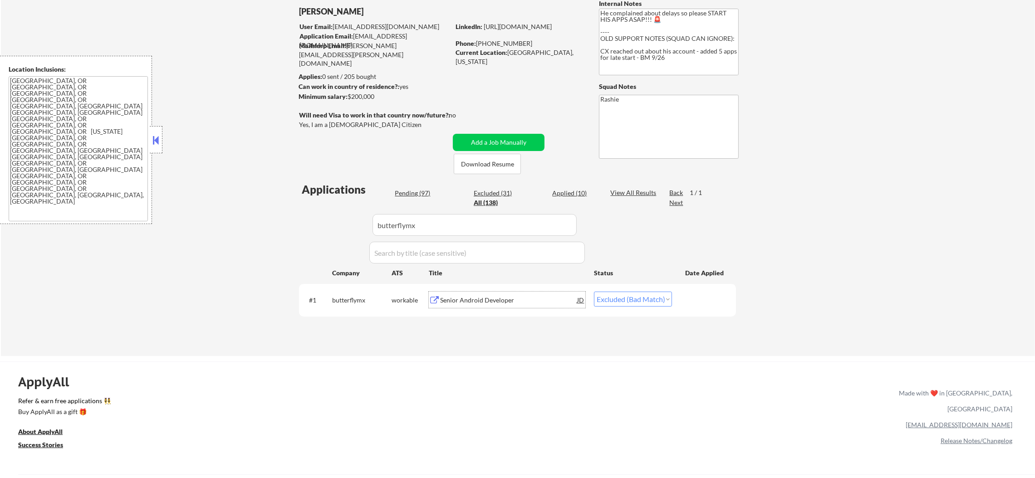
click at [492, 297] on div "Senior Android Developer" at bounding box center [508, 300] width 137 height 9
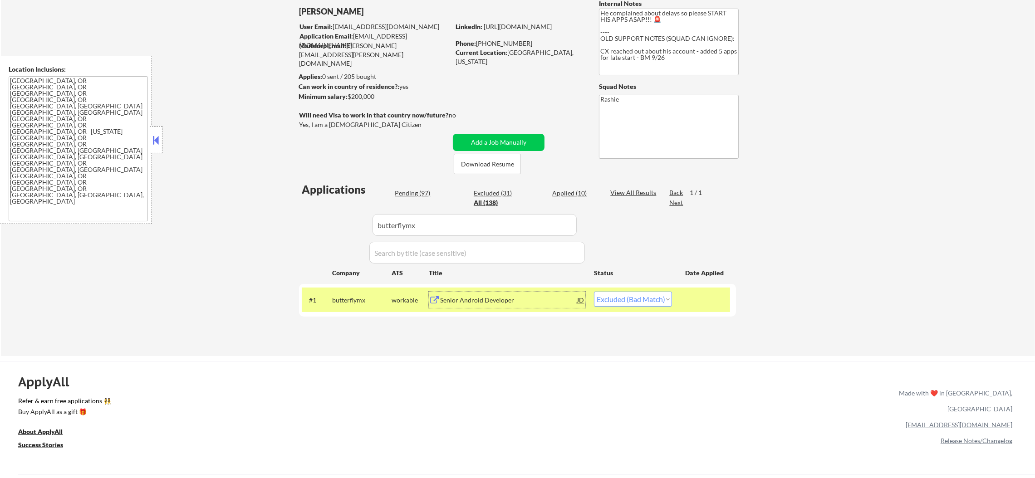
click at [634, 309] on div "#1 butterflymx workable Senior Android Developer JD warning_amber Choose an opt…" at bounding box center [516, 300] width 428 height 24
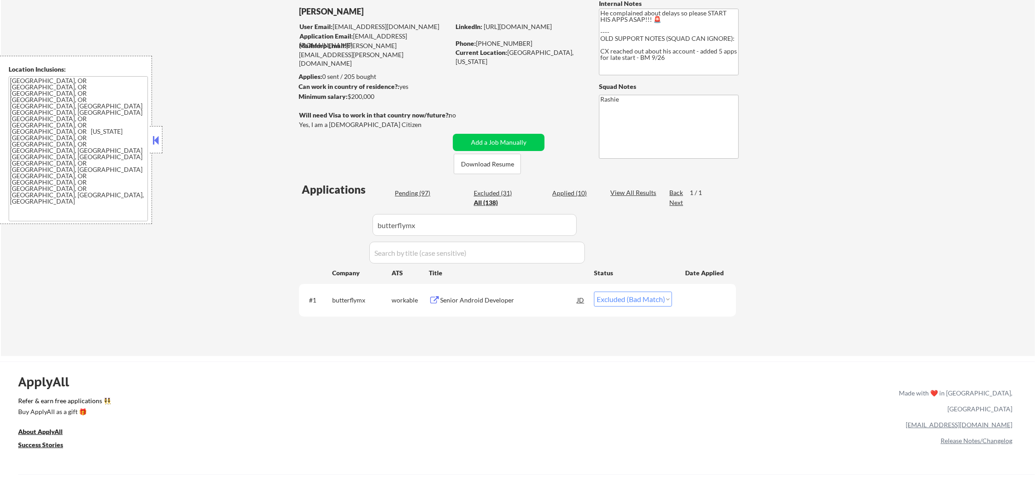
click at [638, 298] on select "Choose an option... Pending Applied Excluded (Questions) Excluded (Expired) Exc…" at bounding box center [633, 299] width 78 height 15
click at [594, 292] on select "Choose an option... Pending Applied Excluded (Questions) Excluded (Expired) Exc…" at bounding box center [633, 299] width 78 height 15
drag, startPoint x: 421, startPoint y: 217, endPoint x: 333, endPoint y: 222, distance: 88.6
click at [333, 222] on div "Applications Pending (97) Excluded (31) Applied (10) All (138) View All Results…" at bounding box center [517, 260] width 437 height 157
click at [421, 196] on div "Pending (97)" at bounding box center [417, 193] width 45 height 9
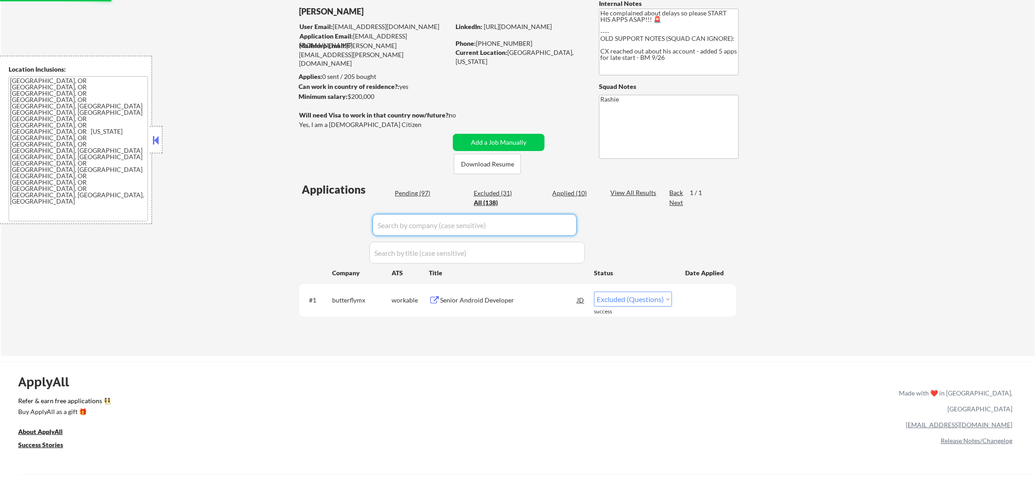
click at [421, 191] on div "Pending (97)" at bounding box center [417, 193] width 45 height 9
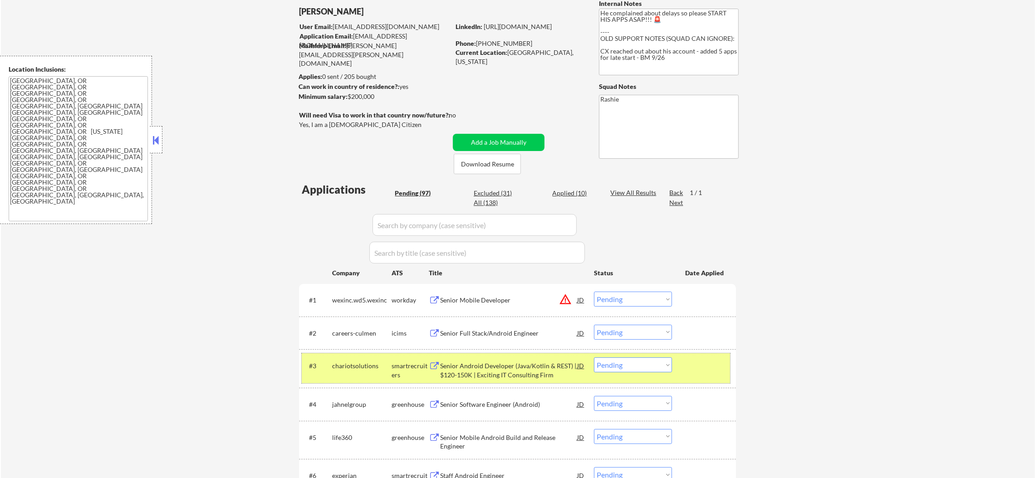
click at [369, 378] on div "#3 chariotsolutions smartrecruiters Senior Android Developer (Java/Kotlin & RES…" at bounding box center [516, 368] width 428 height 30
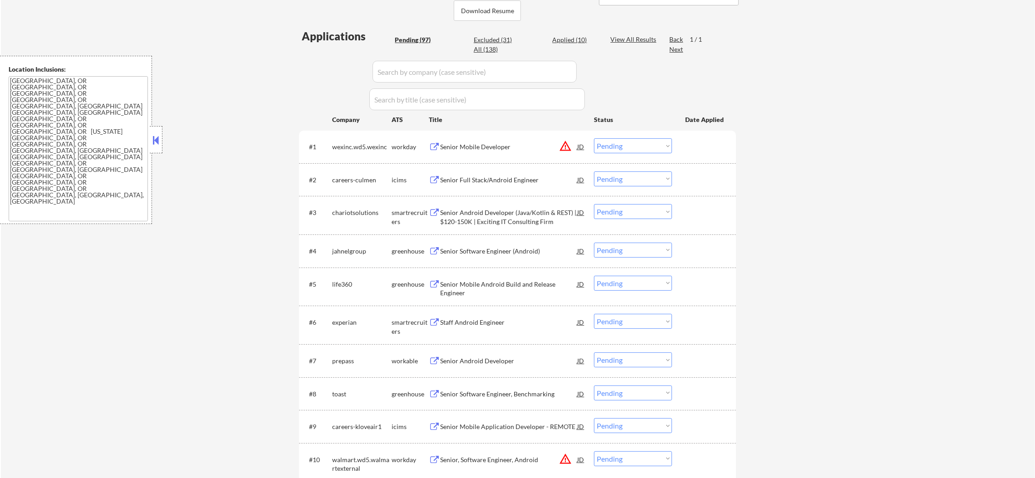
scroll to position [227, 0]
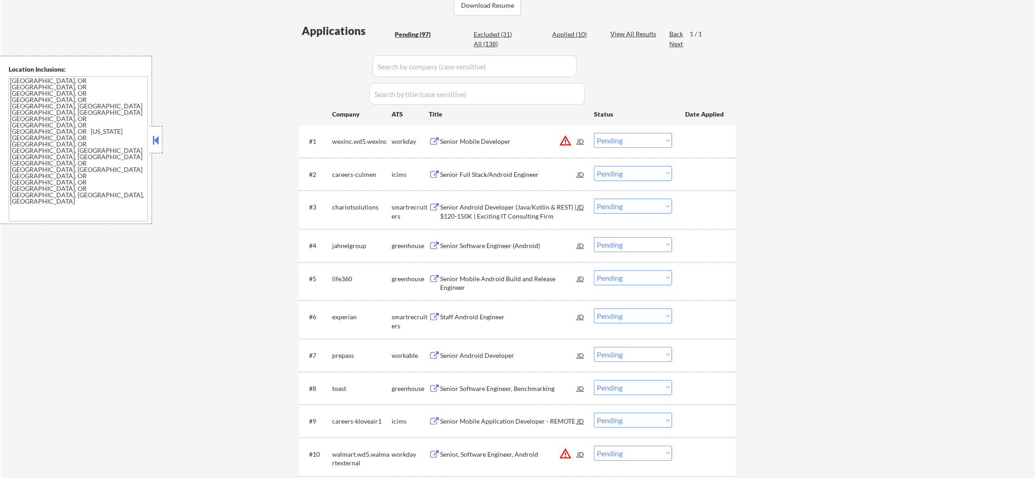
click at [475, 201] on div "Senior Android Developer (Java/Kotlin & REST) | $120-150K | Exciting IT Consult…" at bounding box center [508, 210] width 137 height 22
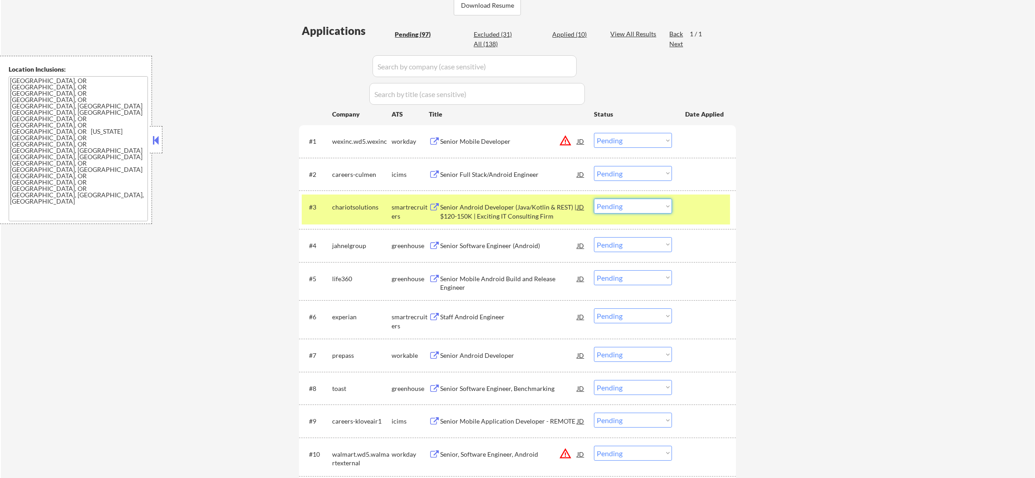
click at [627, 208] on select "Choose an option... Pending Applied Excluded (Questions) Excluded (Expired) Exc…" at bounding box center [633, 206] width 78 height 15
click at [594, 199] on select "Choose an option... Pending Applied Excluded (Questions) Excluded (Expired) Exc…" at bounding box center [633, 206] width 78 height 15
click at [356, 215] on div "chariotsolutions" at bounding box center [361, 207] width 59 height 16
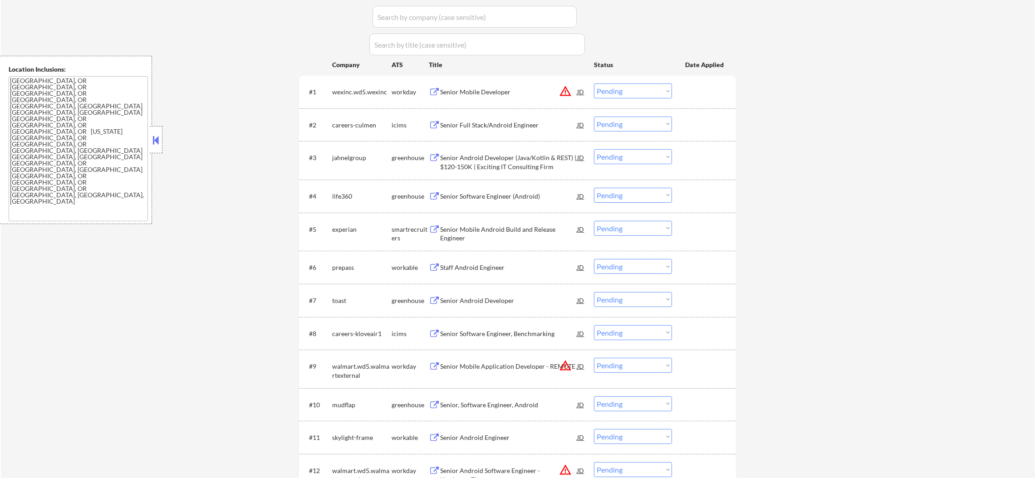
scroll to position [295, 0]
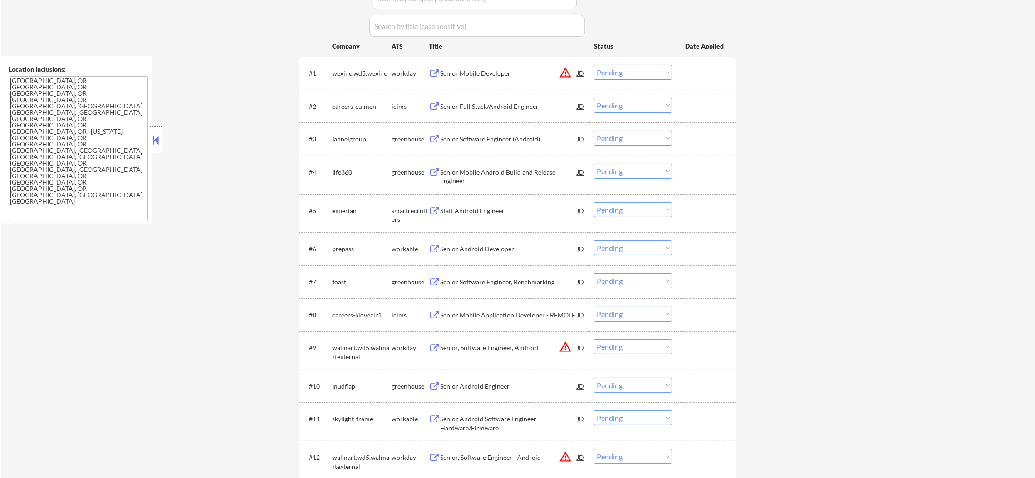
click at [461, 140] on div "Senior Software Engineer (Android)" at bounding box center [508, 139] width 137 height 9
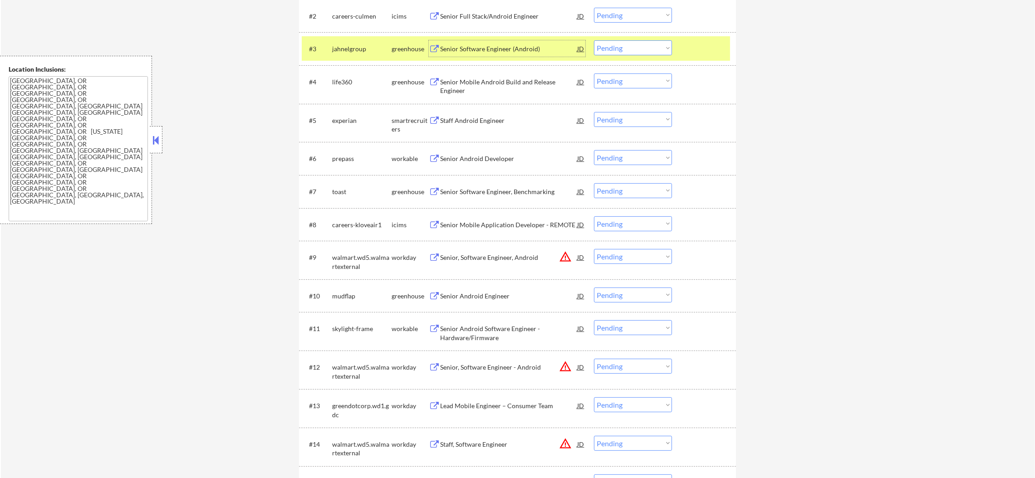
scroll to position [408, 0]
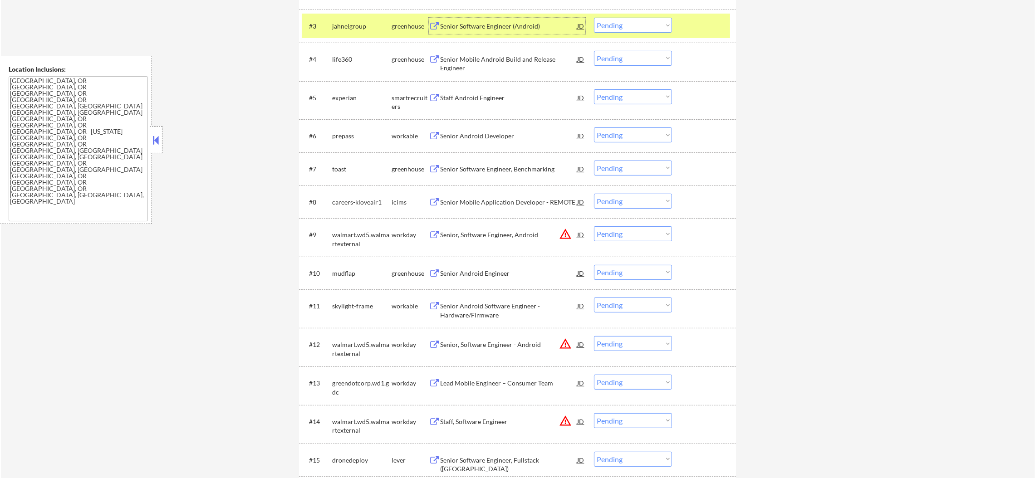
click at [652, 21] on select "Choose an option... Pending Applied Excluded (Questions) Excluded (Expired) Exc…" at bounding box center [633, 25] width 78 height 15
click at [594, 18] on select "Choose an option... Pending Applied Excluded (Questions) Excluded (Expired) Exc…" at bounding box center [633, 25] width 78 height 15
click at [339, 15] on div "#3 life360 greenhouse Senior Software Engineer (Android) JD Choose an option...…" at bounding box center [516, 26] width 428 height 24
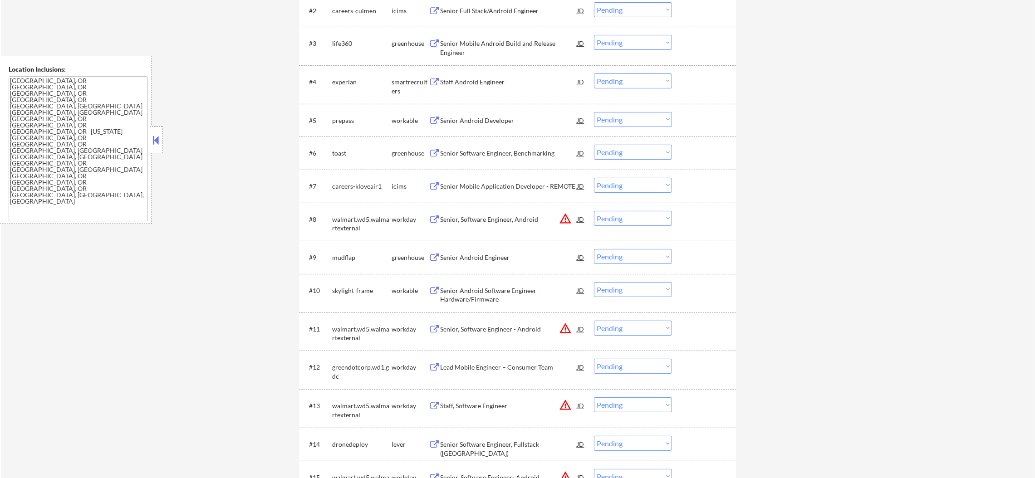
scroll to position [431, 0]
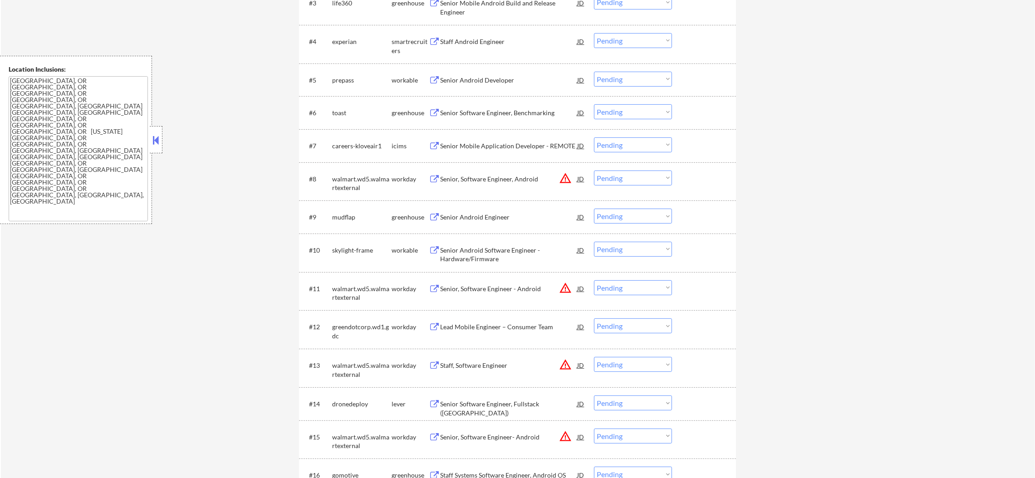
click at [484, 40] on div "Staff Android Engineer" at bounding box center [508, 41] width 137 height 9
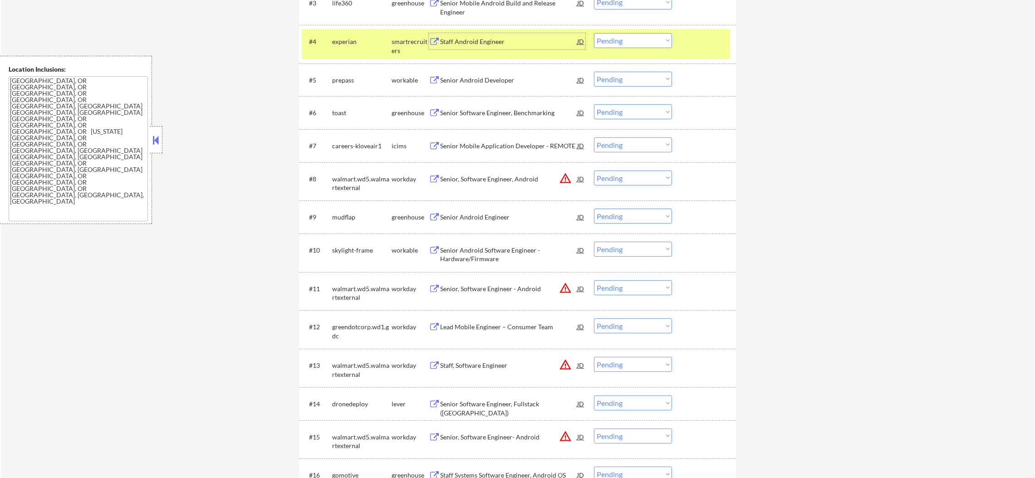
click at [611, 38] on select "Choose an option... Pending Applied Excluded (Questions) Excluded (Expired) Exc…" at bounding box center [633, 40] width 78 height 15
click at [594, 33] on select "Choose an option... Pending Applied Excluded (Questions) Excluded (Expired) Exc…" at bounding box center [633, 40] width 78 height 15
click at [370, 35] on div "experian" at bounding box center [361, 41] width 59 height 16
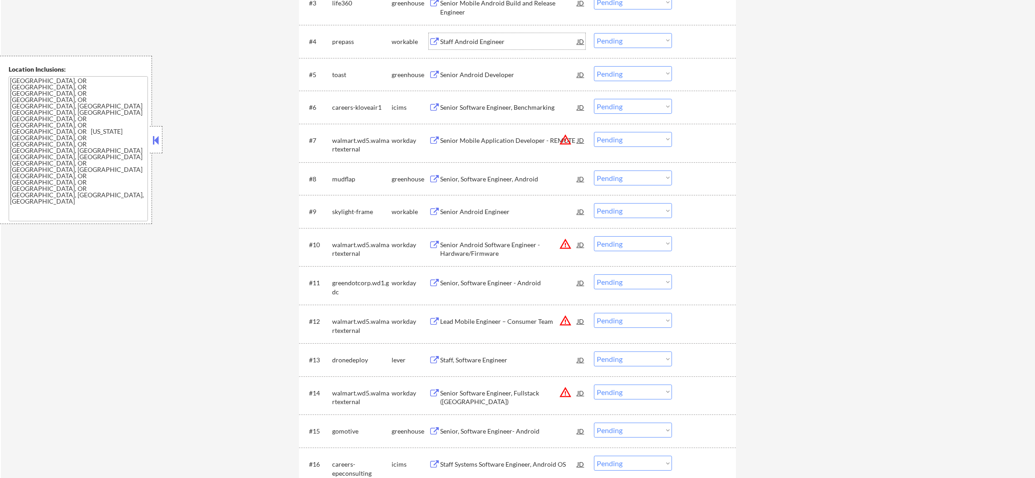
click at [521, 39] on div "Staff Android Engineer" at bounding box center [508, 41] width 137 height 9
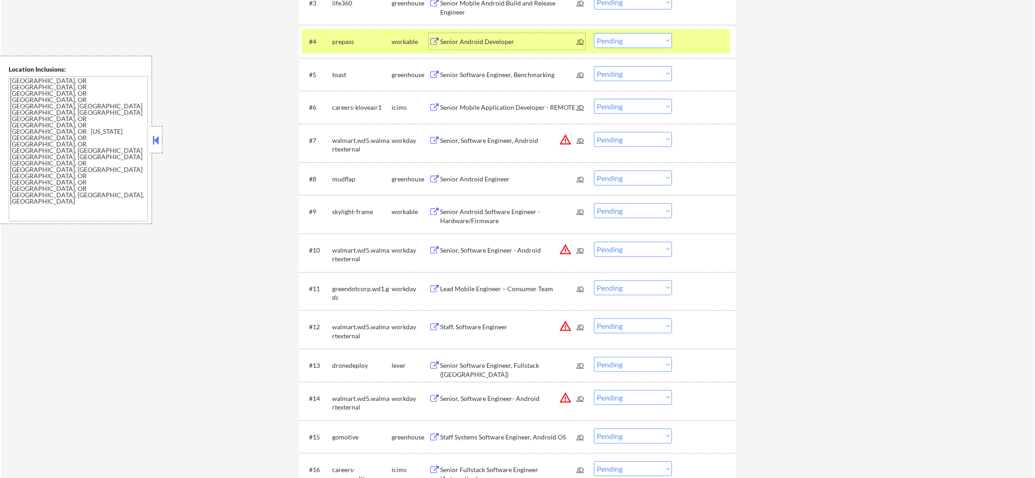
click at [617, 42] on select "Choose an option... Pending Applied Excluded (Questions) Excluded (Expired) Exc…" at bounding box center [633, 40] width 78 height 15
click at [594, 33] on select "Choose an option... Pending Applied Excluded (Questions) Excluded (Expired) Exc…" at bounding box center [633, 40] width 78 height 15
click at [369, 38] on div "prepass" at bounding box center [361, 41] width 59 height 9
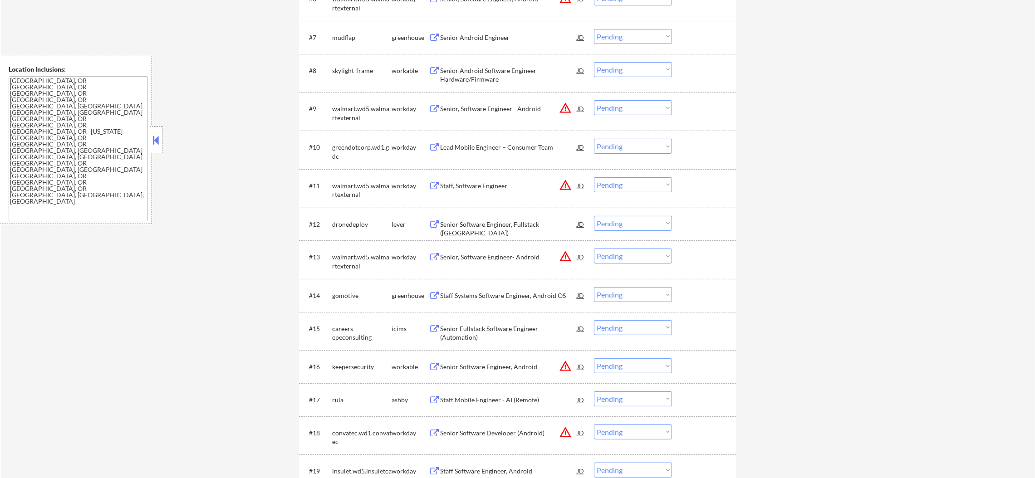
scroll to position [544, 0]
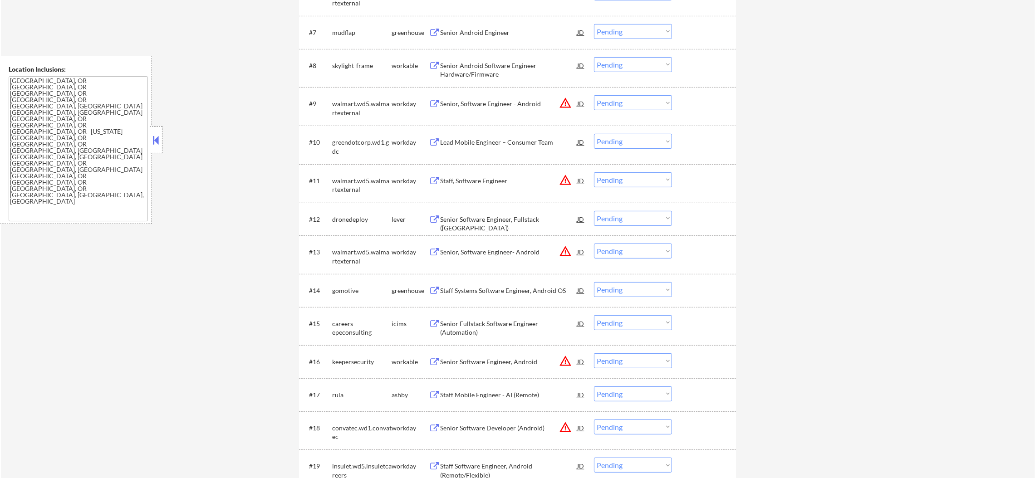
click at [473, 35] on div "Senior Android Engineer" at bounding box center [508, 32] width 137 height 9
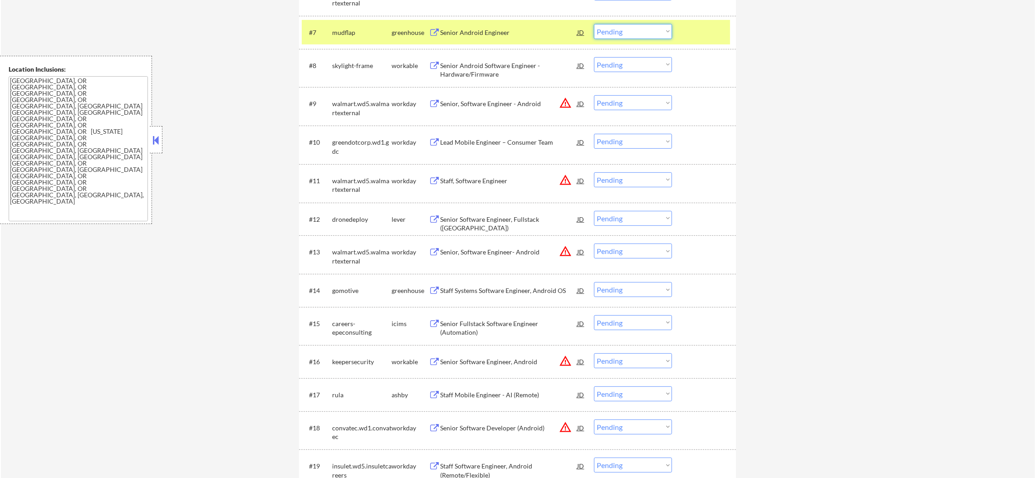
drag, startPoint x: 605, startPoint y: 29, endPoint x: 608, endPoint y: 38, distance: 8.8
click at [605, 29] on select "Choose an option... Pending Applied Excluded (Questions) Excluded (Expired) Exc…" at bounding box center [633, 31] width 78 height 15
click at [594, 24] on select "Choose an option... Pending Applied Excluded (Questions) Excluded (Expired) Exc…" at bounding box center [633, 31] width 78 height 15
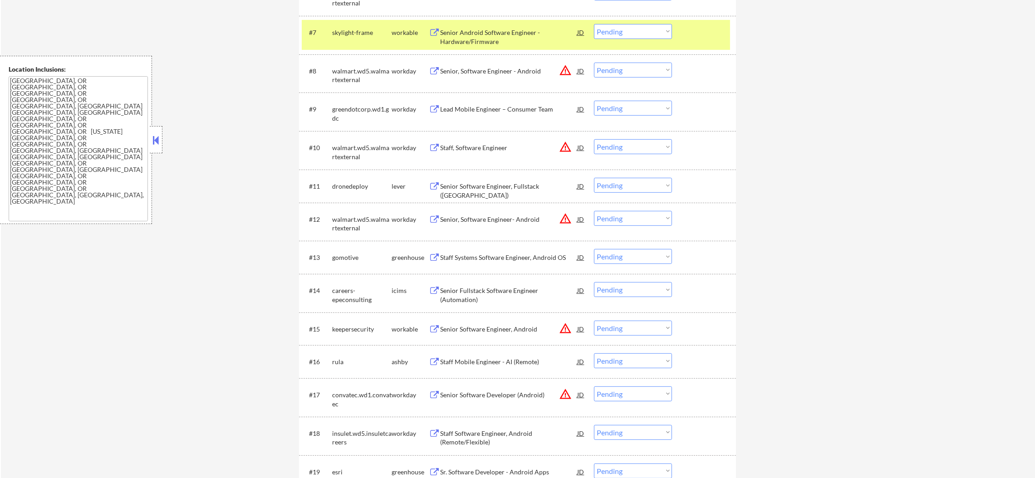
click at [343, 34] on div "skylight-frame" at bounding box center [361, 32] width 59 height 9
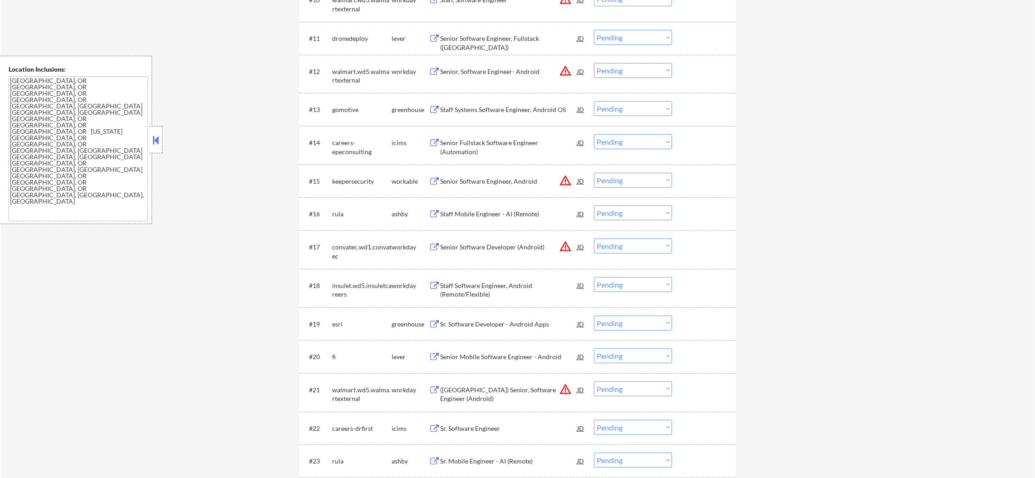
scroll to position [703, 0]
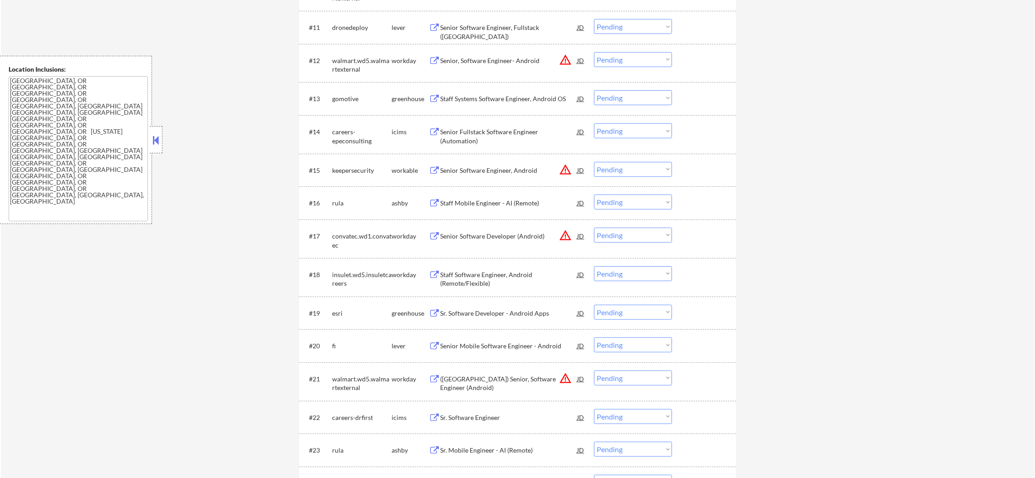
click at [532, 18] on div "#11 dronedeploy lever Senior Software Engineer, Fullstack ([GEOGRAPHIC_DATA]) J…" at bounding box center [516, 27] width 428 height 24
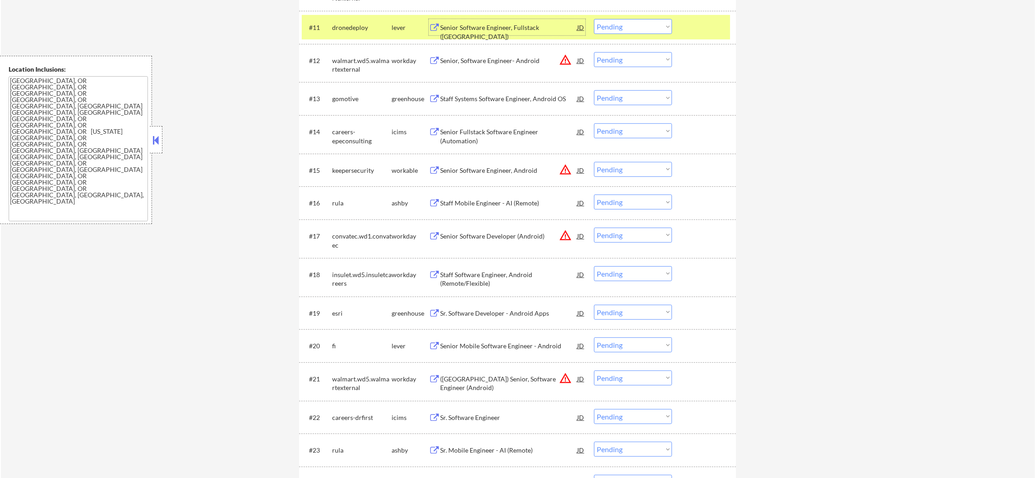
click at [530, 22] on div "Senior Software Engineer, Fullstack ([GEOGRAPHIC_DATA])" at bounding box center [508, 27] width 137 height 16
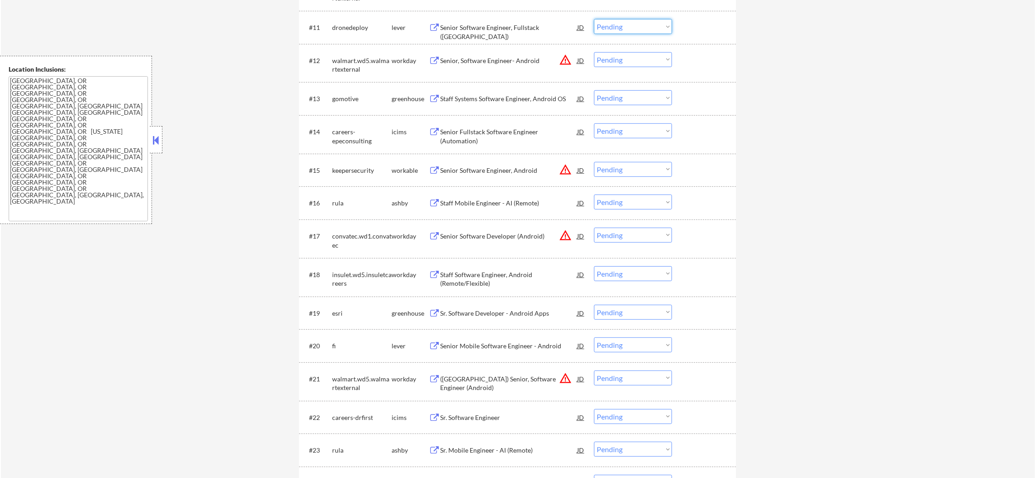
click at [631, 25] on select "Choose an option... Pending Applied Excluded (Questions) Excluded (Expired) Exc…" at bounding box center [633, 26] width 78 height 15
click at [594, 19] on select "Choose an option... Pending Applied Excluded (Questions) Excluded (Expired) Exc…" at bounding box center [633, 26] width 78 height 15
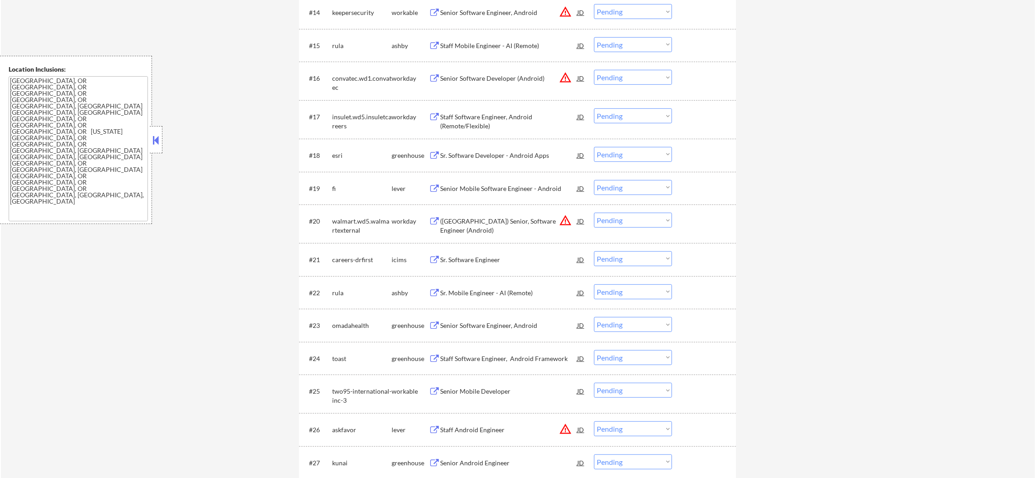
scroll to position [839, 0]
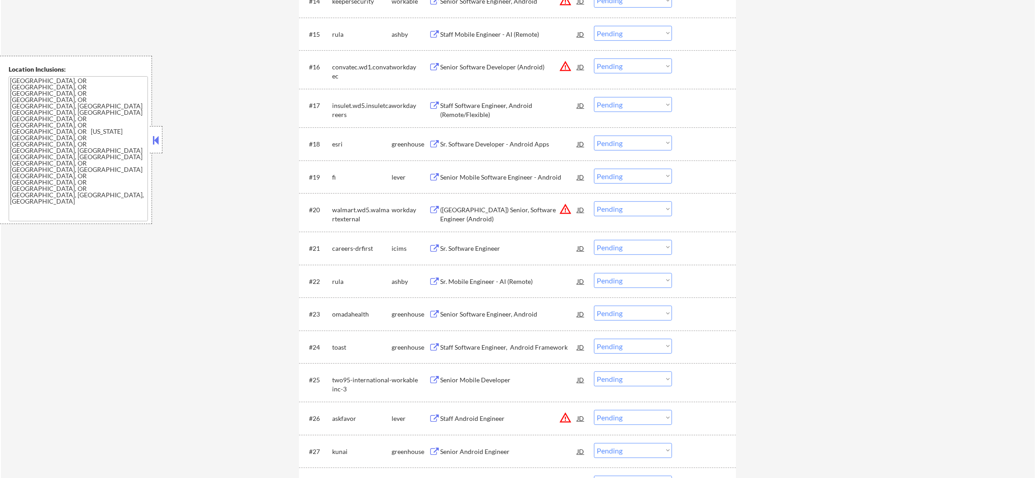
click at [496, 40] on div "Staff Mobile Engineer - AI (Remote)" at bounding box center [508, 34] width 137 height 16
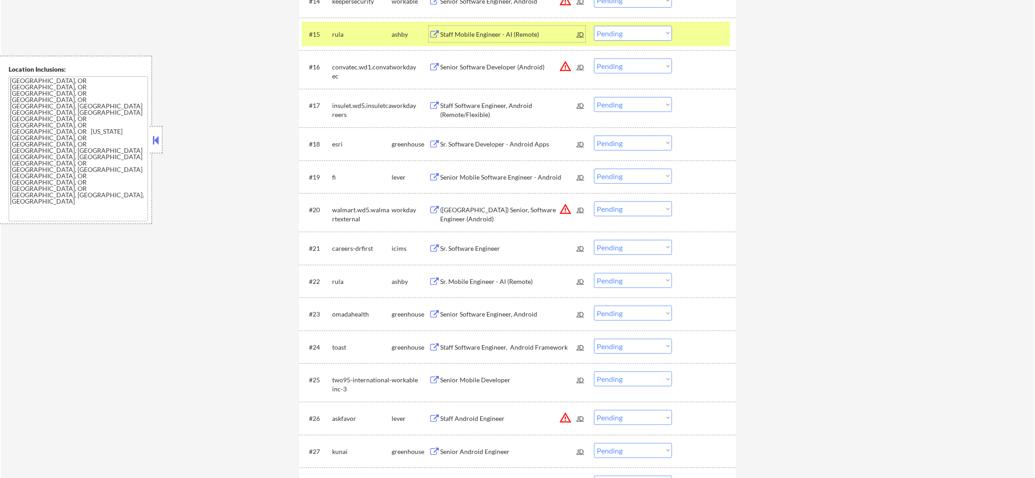
click at [662, 34] on select "Choose an option... Pending Applied Excluded (Questions) Excluded (Expired) Exc…" at bounding box center [633, 33] width 78 height 15
click at [594, 26] on select "Choose an option... Pending Applied Excluded (Questions) Excluded (Expired) Exc…" at bounding box center [633, 33] width 78 height 15
click at [356, 39] on div "rula" at bounding box center [361, 34] width 59 height 16
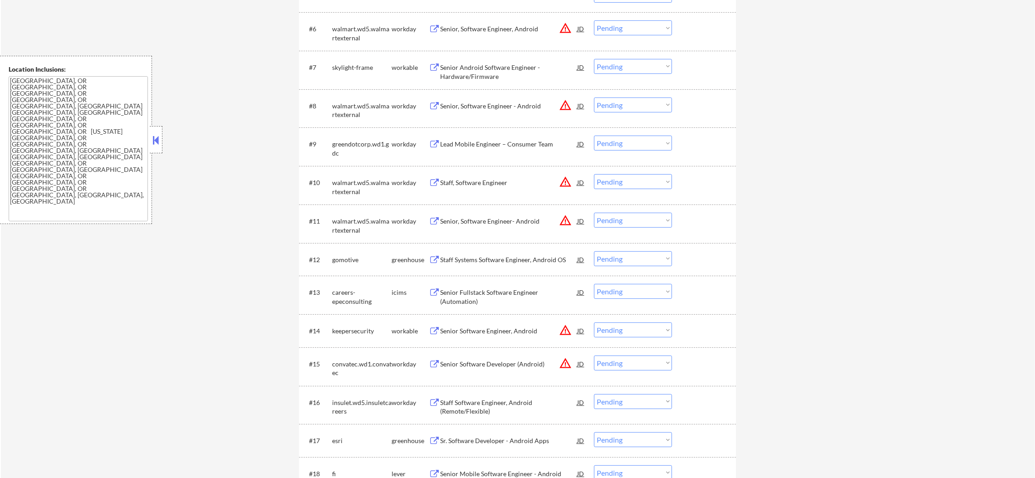
scroll to position [519, 0]
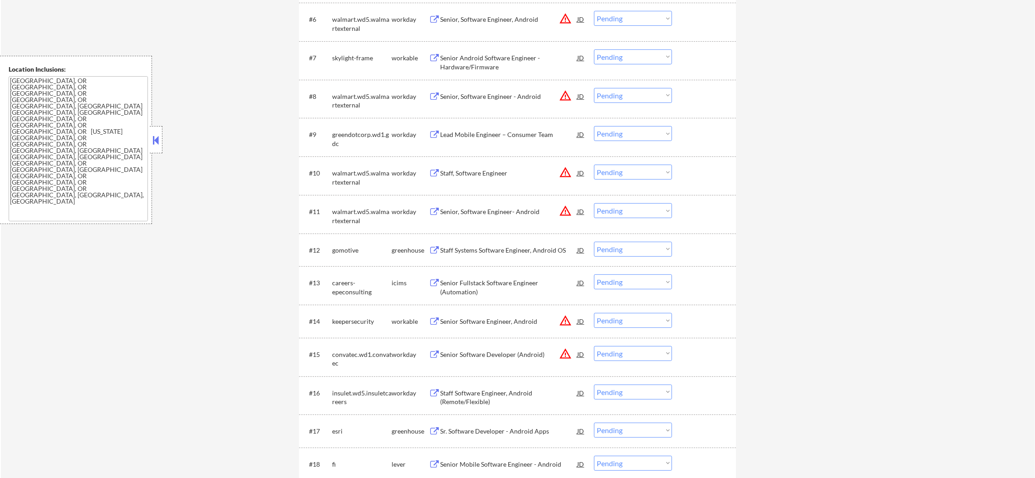
click at [490, 57] on div "Senior Android Software Engineer - Hardware/Firmware" at bounding box center [508, 63] width 137 height 18
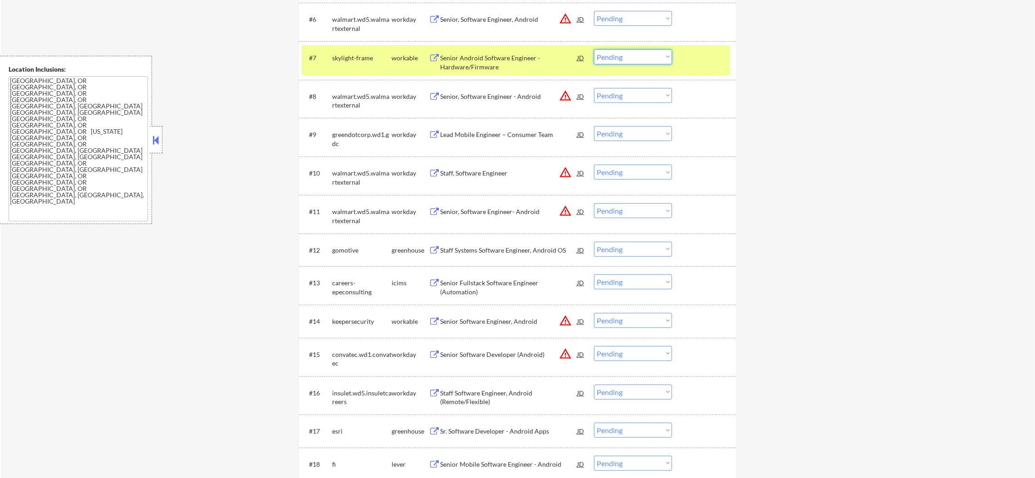
drag, startPoint x: 602, startPoint y: 53, endPoint x: 603, endPoint y: 58, distance: 5.6
click at [602, 53] on select "Choose an option... Pending Applied Excluded (Questions) Excluded (Expired) Exc…" at bounding box center [633, 56] width 78 height 15
click at [594, 49] on select "Choose an option... Pending Applied Excluded (Questions) Excluded (Expired) Exc…" at bounding box center [633, 56] width 78 height 15
click at [377, 76] on div "#7 skylight-frame workable Senior Android Software Engineer - Hardware/Firmware…" at bounding box center [517, 60] width 437 height 39
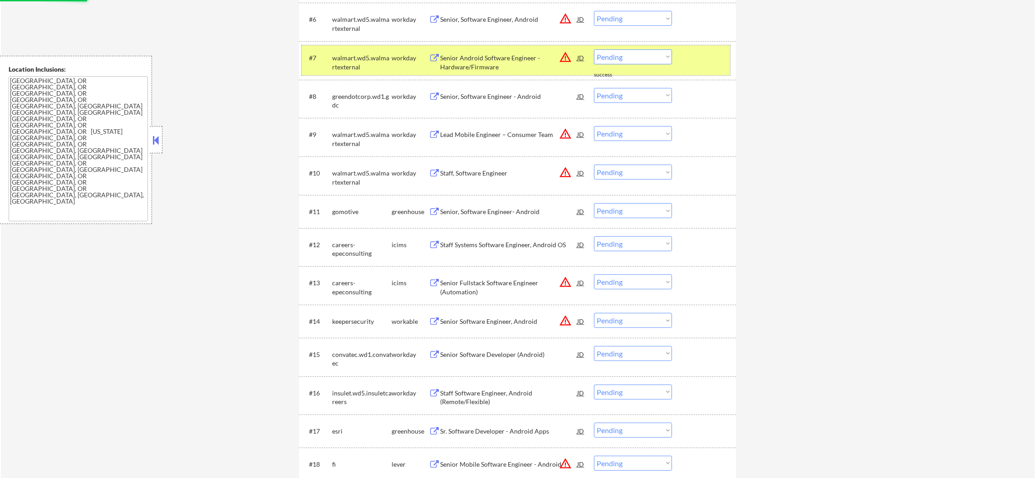
click at [364, 62] on div "walmart.wd5.walmartexternal" at bounding box center [361, 63] width 59 height 18
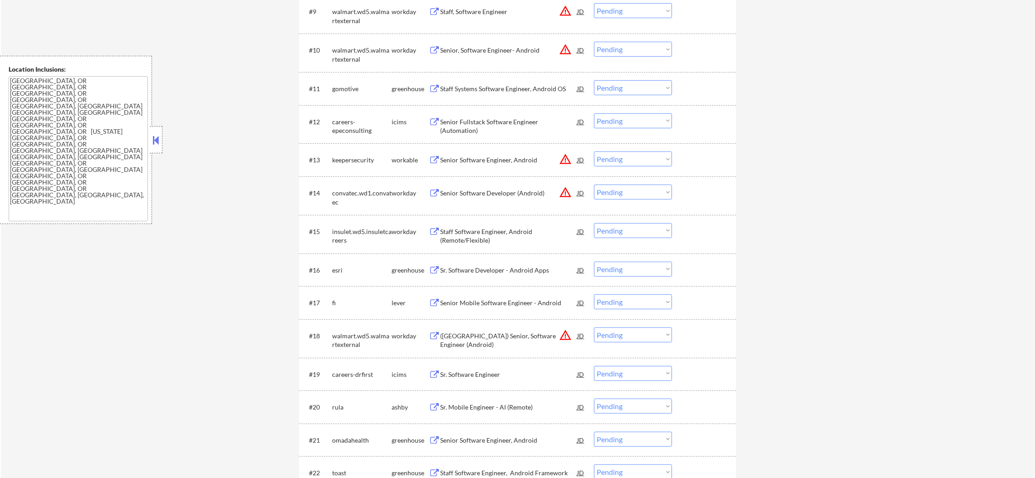
scroll to position [677, 0]
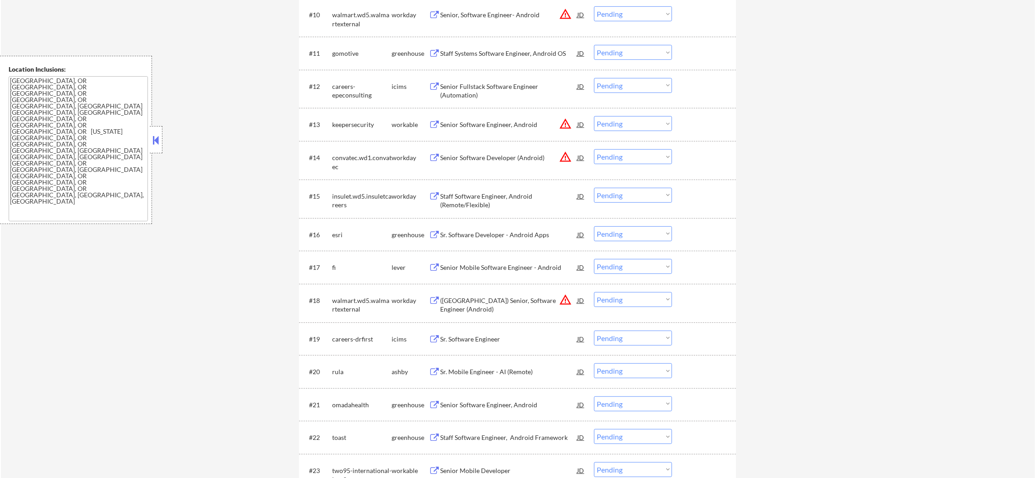
click at [499, 49] on div "Staff Systems Software Engineer, Android OS" at bounding box center [508, 53] width 137 height 9
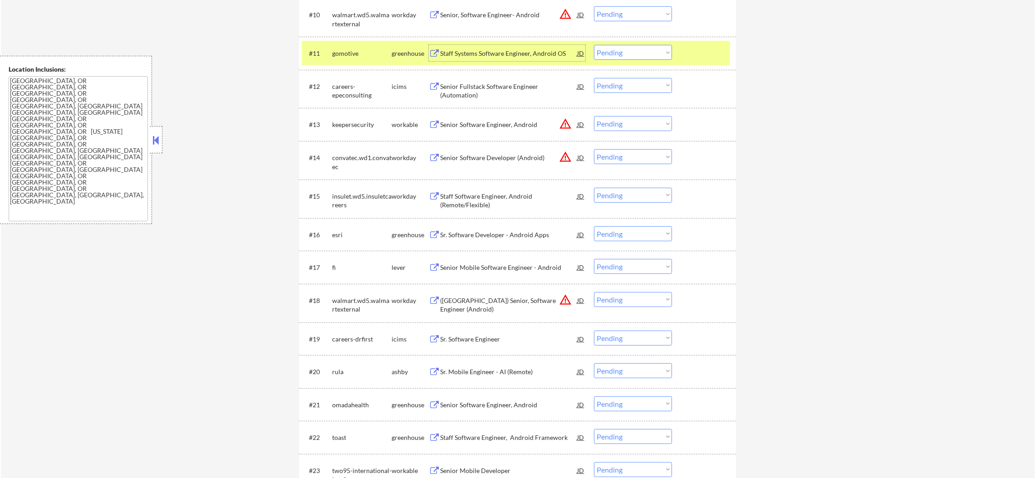
drag, startPoint x: 634, startPoint y: 51, endPoint x: 634, endPoint y: 59, distance: 7.7
click at [634, 51] on select "Choose an option... Pending Applied Excluded (Questions) Excluded (Expired) Exc…" at bounding box center [633, 52] width 78 height 15
click at [594, 45] on select "Choose an option... Pending Applied Excluded (Questions) Excluded (Expired) Exc…" at bounding box center [633, 52] width 78 height 15
click at [341, 54] on div "gomotive" at bounding box center [361, 53] width 59 height 9
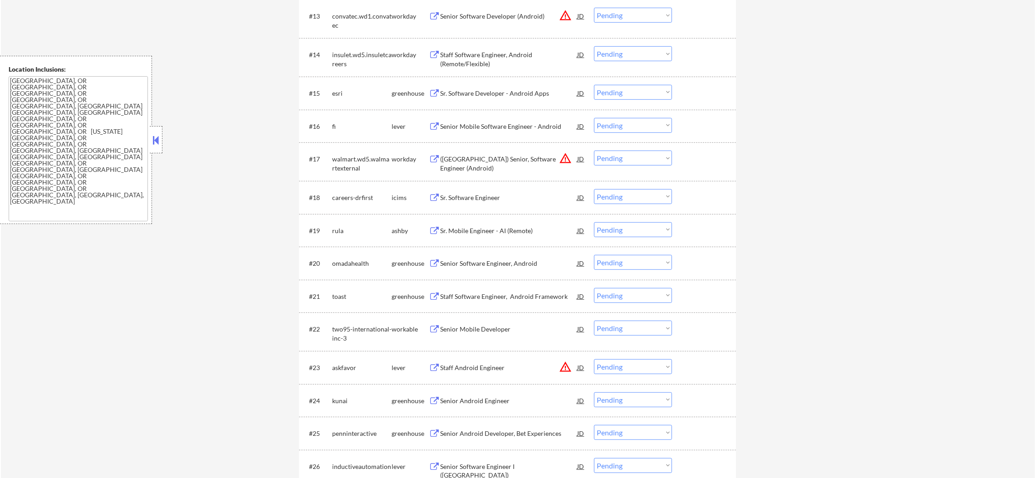
scroll to position [836, 0]
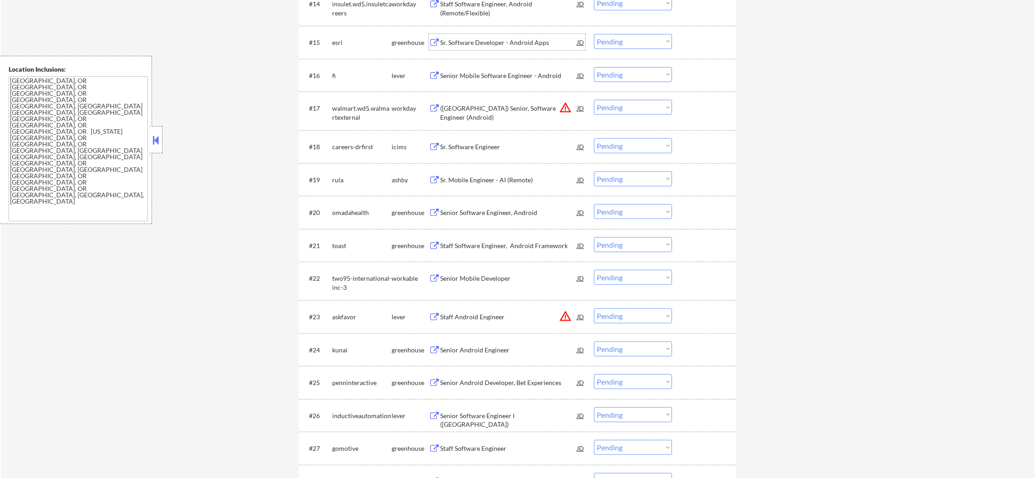
click at [494, 39] on div "Sr. Software Developer - Android Apps" at bounding box center [508, 42] width 137 height 9
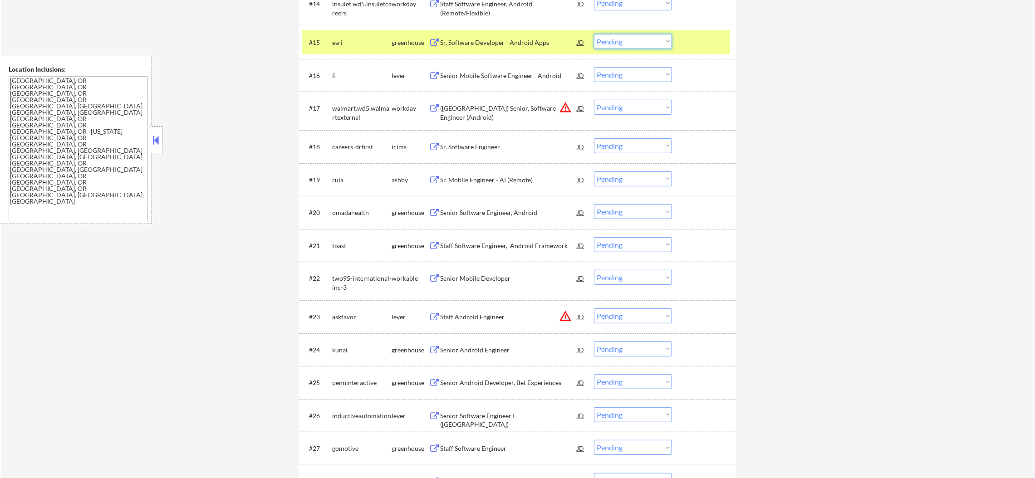
click at [616, 44] on select "Choose an option... Pending Applied Excluded (Questions) Excluded (Expired) Exc…" at bounding box center [633, 41] width 78 height 15
click at [594, 34] on select "Choose an option... Pending Applied Excluded (Questions) Excluded (Expired) Exc…" at bounding box center [633, 41] width 78 height 15
click at [363, 37] on div "esri" at bounding box center [361, 42] width 59 height 16
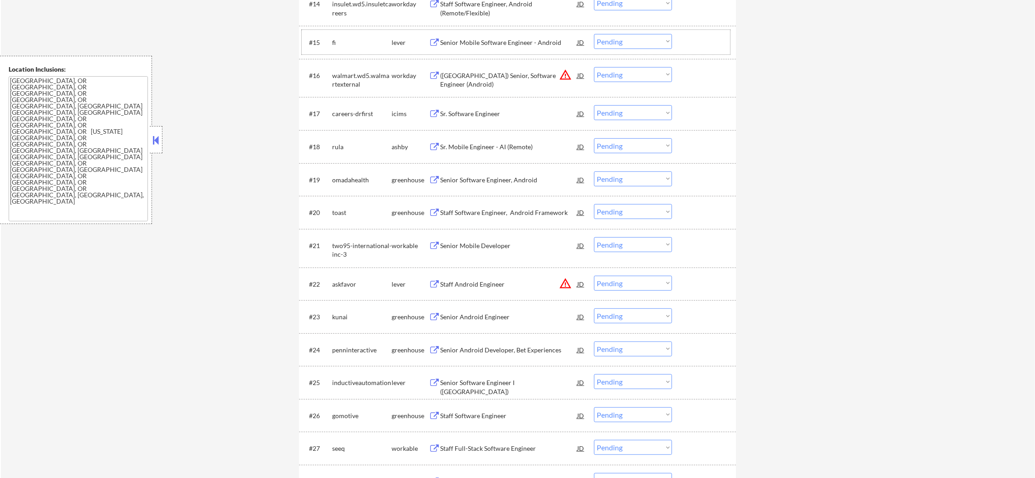
click at [505, 39] on div "Senior Mobile Software Engineer - Android" at bounding box center [508, 42] width 137 height 9
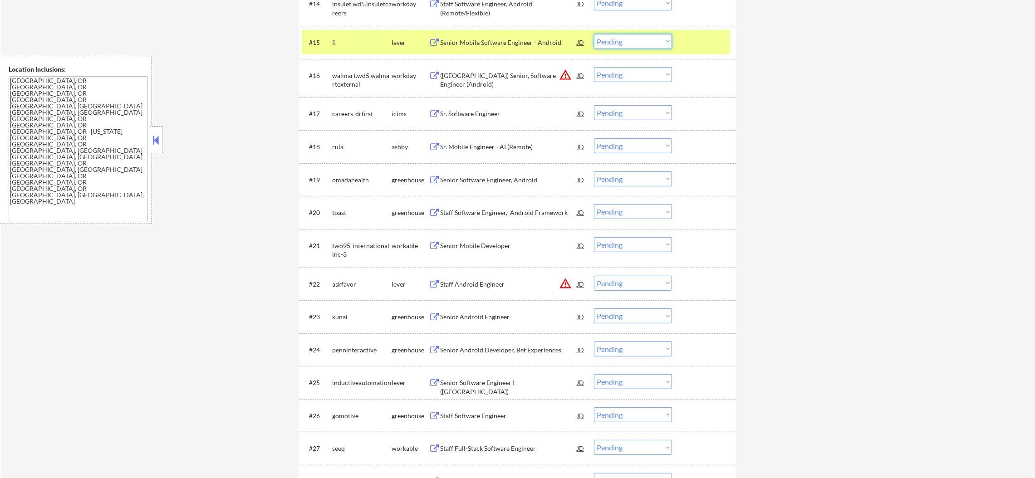
drag, startPoint x: 600, startPoint y: 43, endPoint x: 601, endPoint y: 48, distance: 5.6
click at [600, 43] on select "Choose an option... Pending Applied Excluded (Questions) Excluded (Expired) Exc…" at bounding box center [633, 41] width 78 height 15
click at [594, 34] on select "Choose an option... Pending Applied Excluded (Questions) Excluded (Expired) Exc…" at bounding box center [633, 41] width 78 height 15
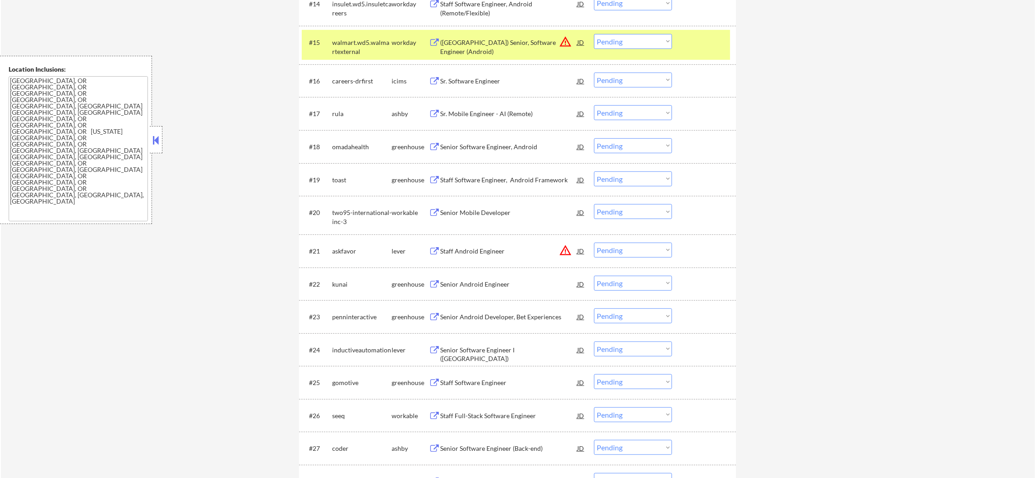
click at [360, 47] on div "walmart.wd5.walmartexternal" at bounding box center [361, 47] width 59 height 18
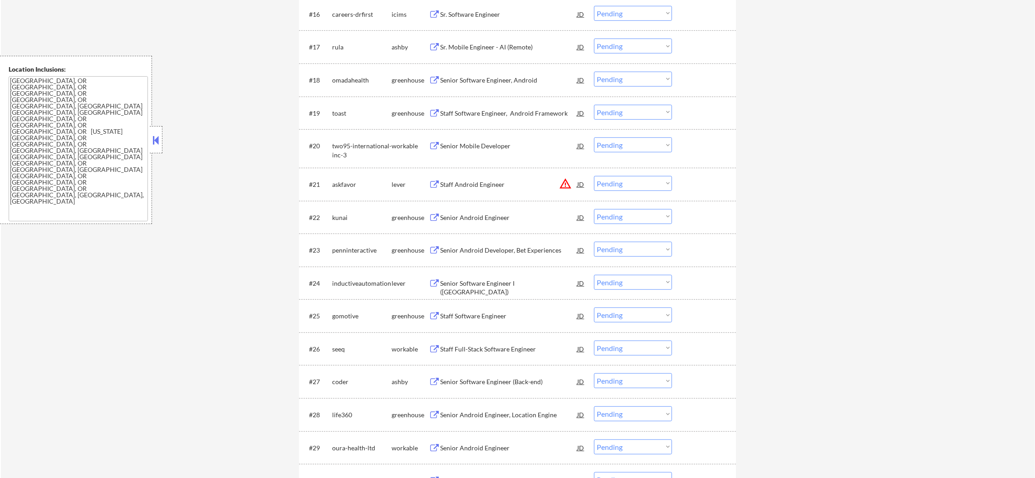
scroll to position [905, 0]
click at [503, 53] on div "Sr. Mobile Engineer - AI (Remote)" at bounding box center [508, 45] width 137 height 16
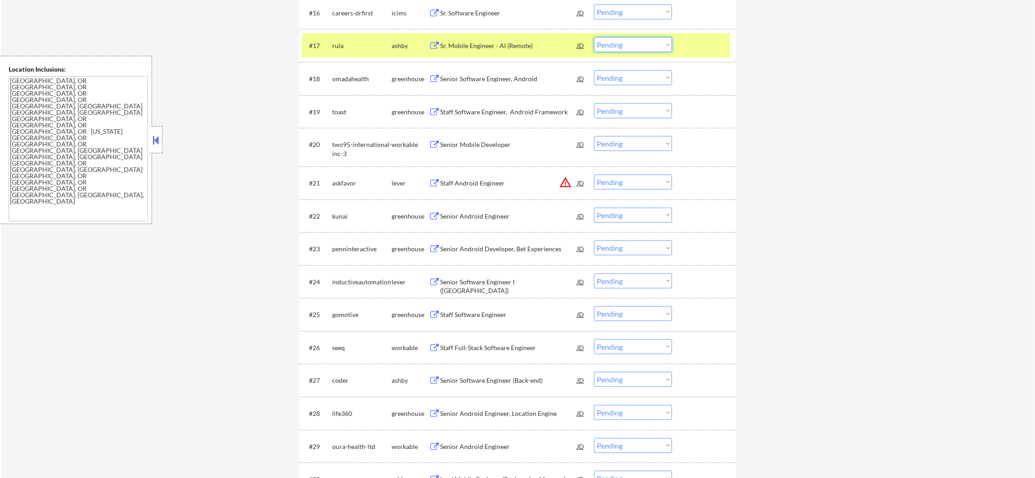
click at [627, 50] on select "Choose an option... Pending Applied Excluded (Questions) Excluded (Expired) Exc…" at bounding box center [633, 44] width 78 height 15
click at [594, 37] on select "Choose an option... Pending Applied Excluded (Questions) Excluded (Expired) Exc…" at bounding box center [633, 44] width 78 height 15
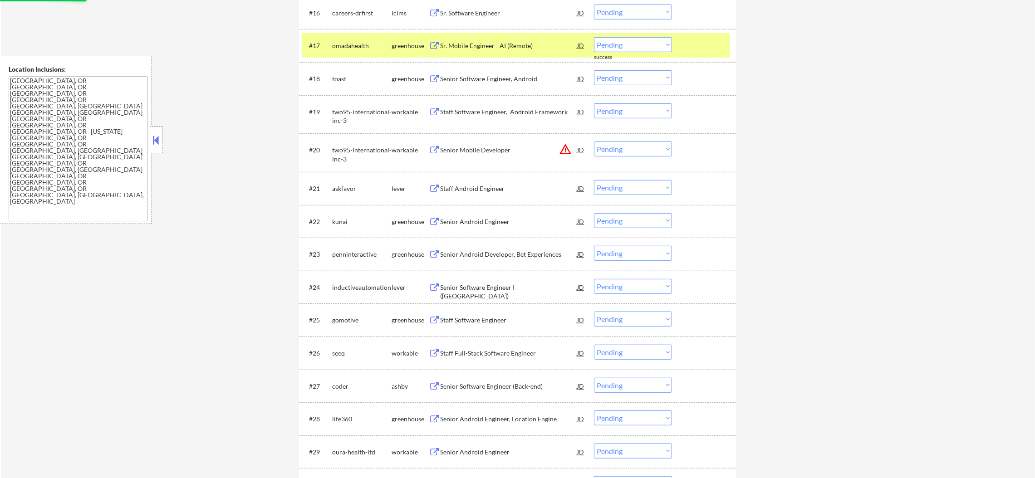
click at [338, 52] on div "omadahealth" at bounding box center [361, 45] width 59 height 16
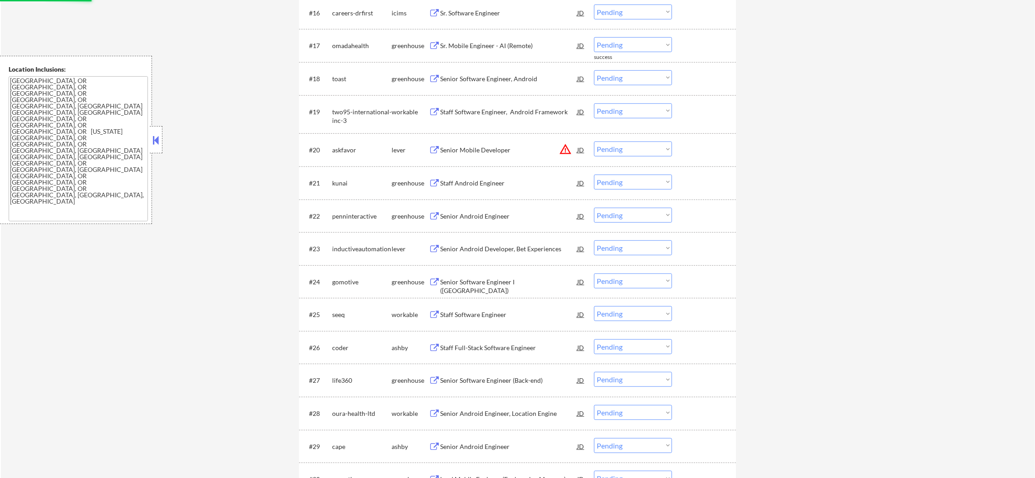
click at [505, 37] on div "Sr. Mobile Engineer - AI (Remote)" at bounding box center [508, 45] width 137 height 16
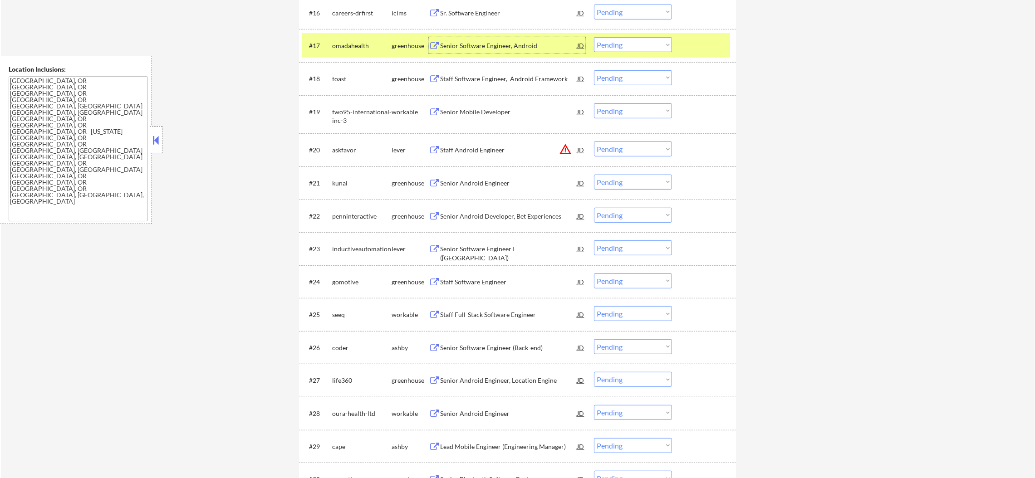
click at [613, 51] on select "Choose an option... Pending Applied Excluded (Questions) Excluded (Expired) Exc…" at bounding box center [633, 44] width 78 height 15
click at [594, 37] on select "Choose an option... Pending Applied Excluded (Questions) Excluded (Expired) Exc…" at bounding box center [633, 44] width 78 height 15
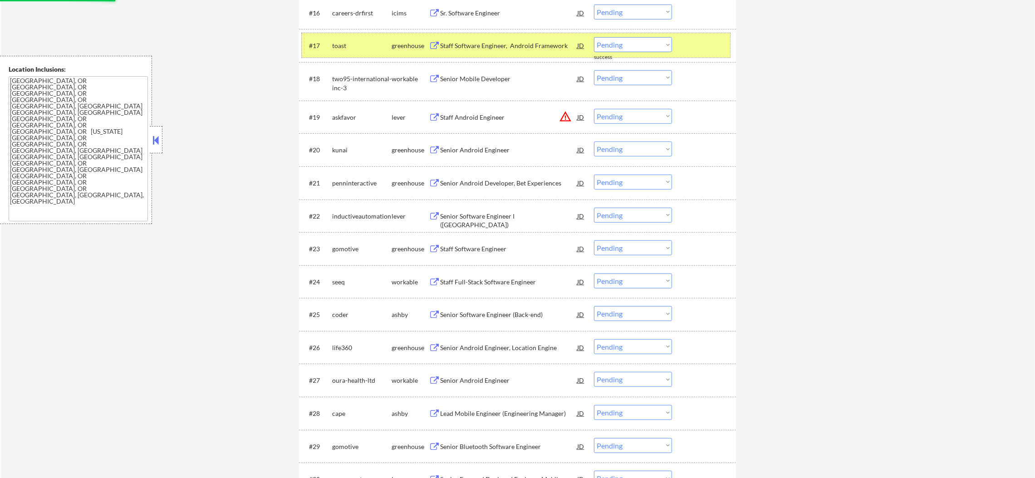
click at [360, 42] on div "toast" at bounding box center [361, 45] width 59 height 9
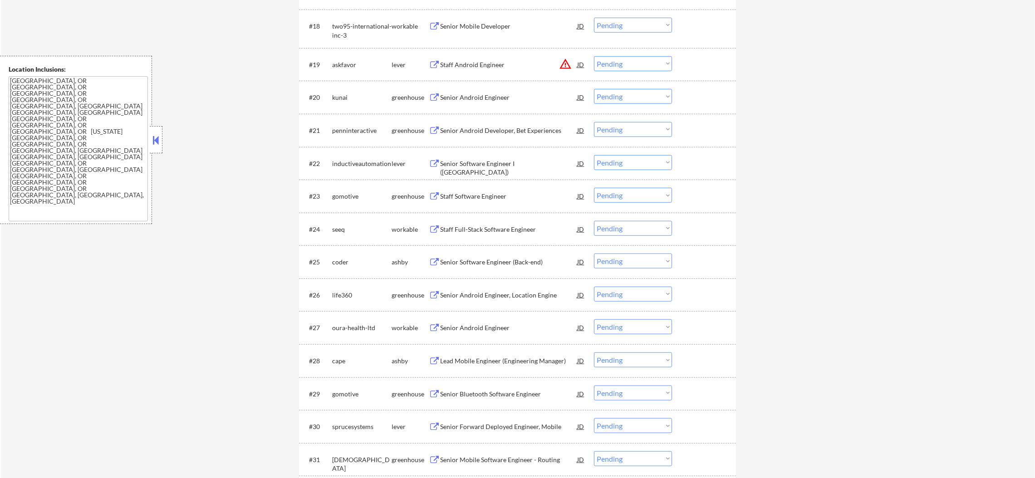
scroll to position [950, 0]
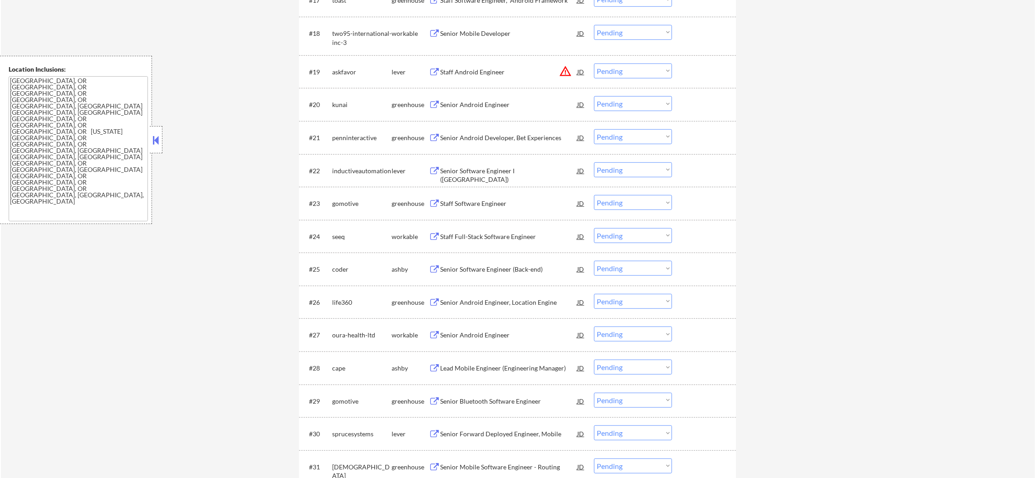
click at [502, 24] on div "#18 two95-international-inc-3 workable Senior Mobile Developer JD warning_amber…" at bounding box center [516, 36] width 428 height 30
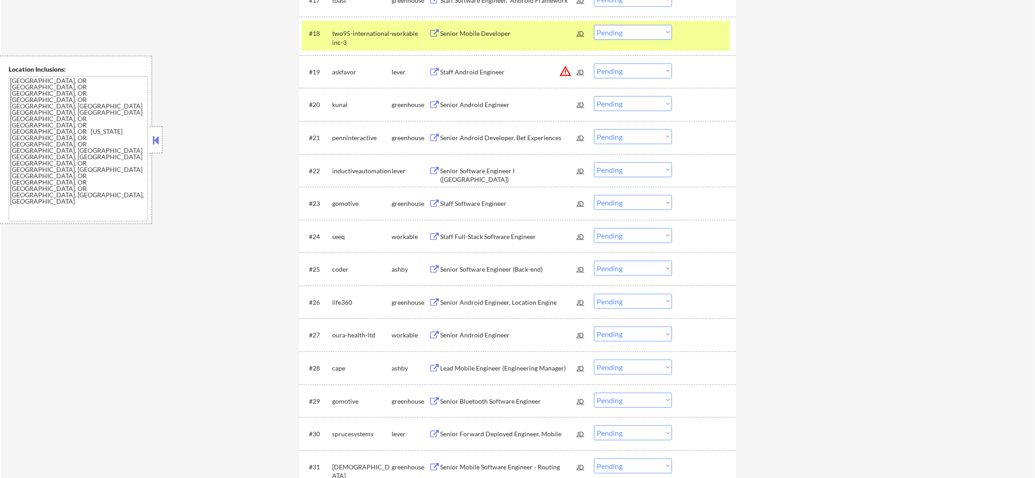
click at [504, 37] on div "Senior Mobile Developer" at bounding box center [508, 33] width 137 height 9
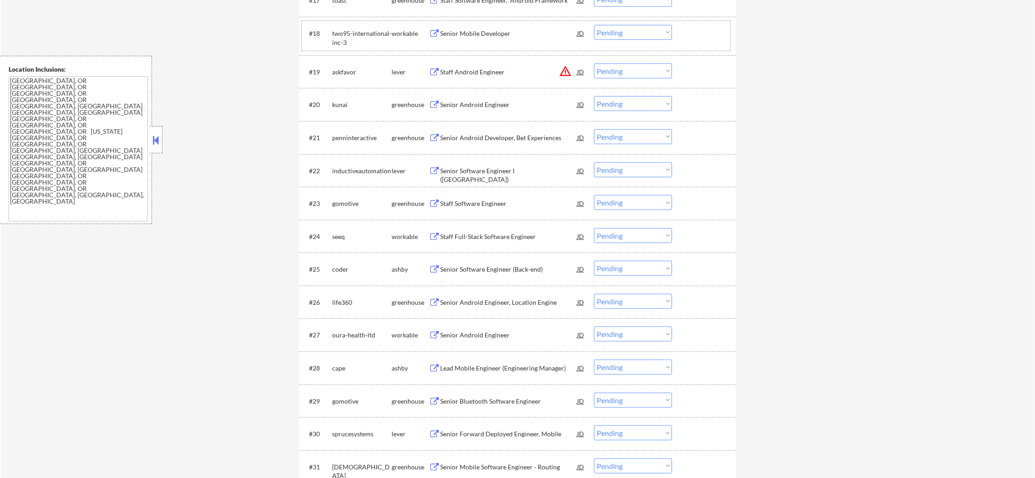
click at [349, 23] on div "#18 two95-international-inc-3 workable Senior Mobile Developer JD warning_amber…" at bounding box center [516, 36] width 428 height 30
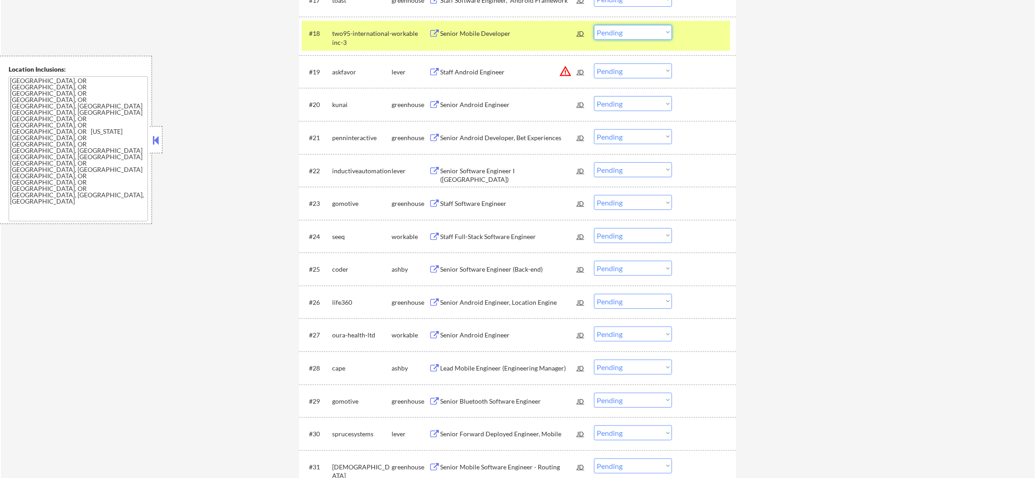
drag, startPoint x: 616, startPoint y: 33, endPoint x: 617, endPoint y: 38, distance: 5.2
click at [616, 33] on select "Choose an option... Pending Applied Excluded (Questions) Excluded (Expired) Exc…" at bounding box center [633, 32] width 78 height 15
click at [594, 25] on select "Choose an option... Pending Applied Excluded (Questions) Excluded (Expired) Exc…" at bounding box center [633, 32] width 78 height 15
click at [369, 34] on div "two95-international-inc-3" at bounding box center [361, 38] width 59 height 18
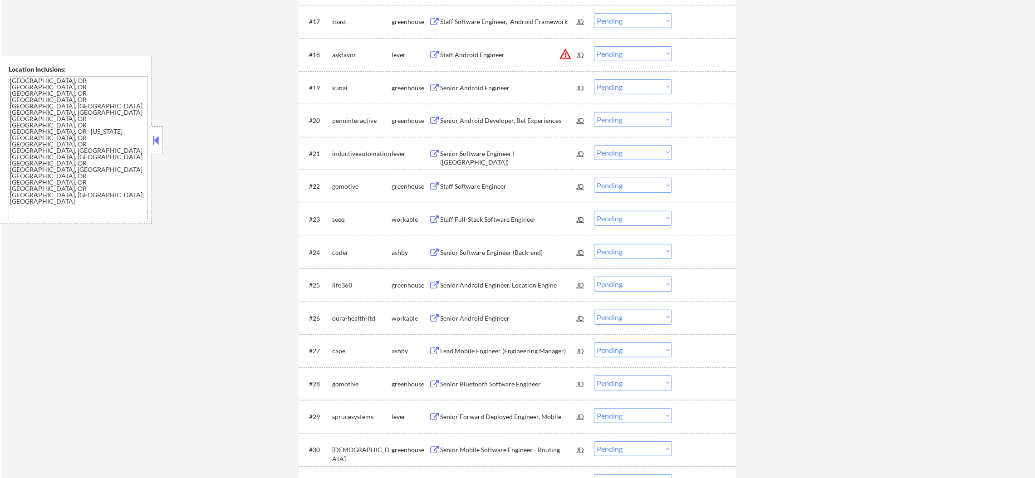
scroll to position [927, 0]
click at [503, 86] on div "Senior Android Engineer" at bounding box center [508, 89] width 137 height 9
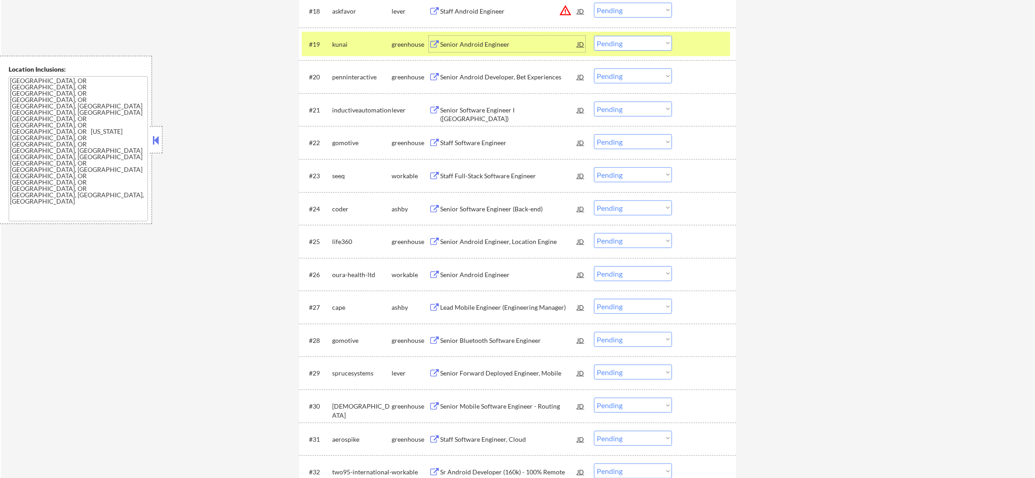
scroll to position [973, 0]
click at [517, 38] on div "Senior Android Engineer" at bounding box center [508, 43] width 137 height 16
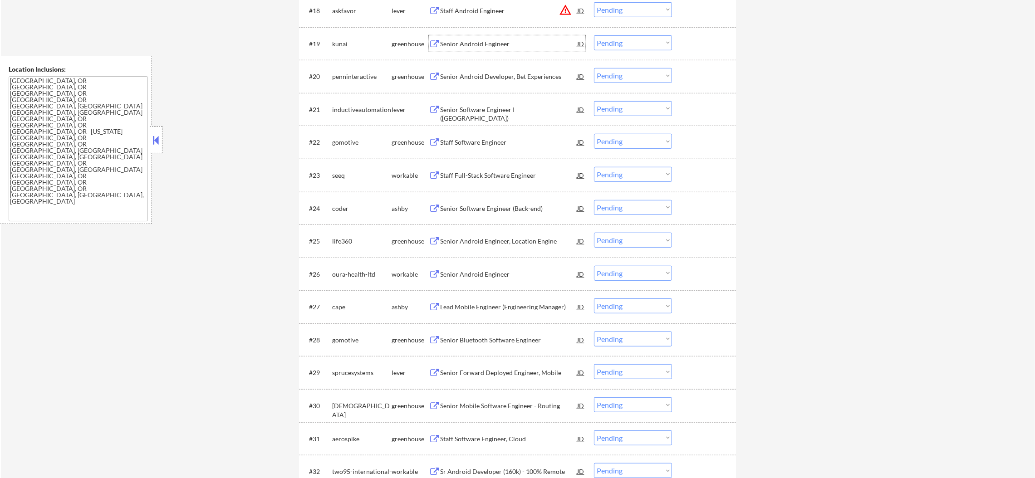
scroll to position [995, 0]
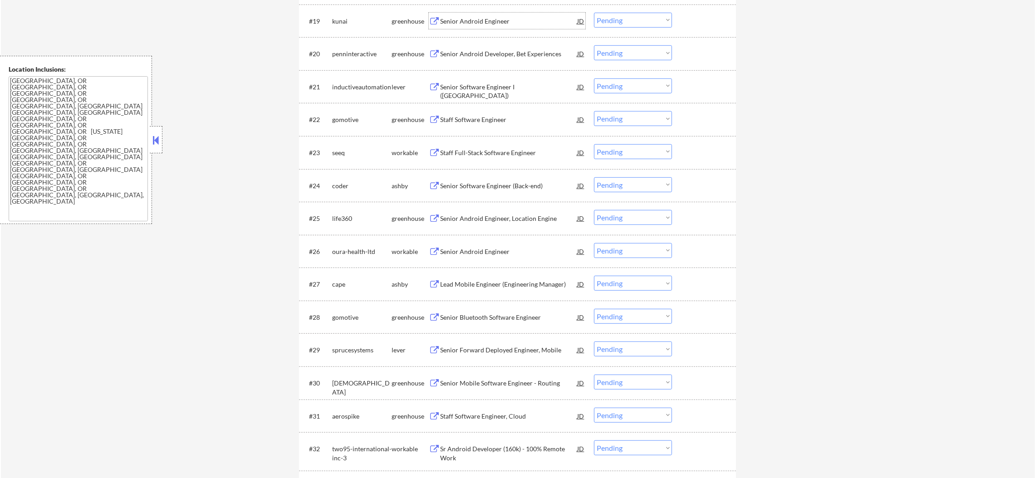
click at [614, 20] on select "Choose an option... Pending Applied Excluded (Questions) Excluded (Expired) Exc…" at bounding box center [633, 20] width 78 height 15
click at [594, 13] on select "Choose an option... Pending Applied Excluded (Questions) Excluded (Expired) Exc…" at bounding box center [633, 20] width 78 height 15
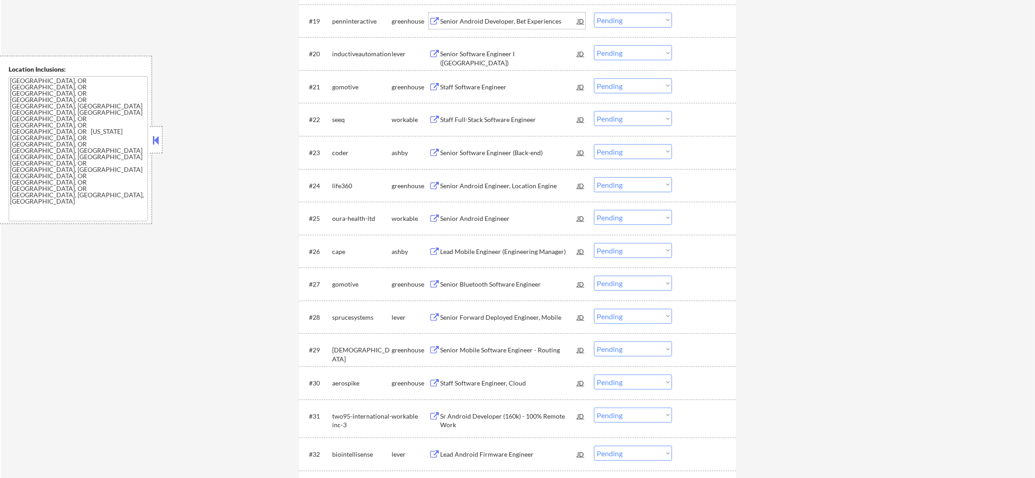
click at [505, 19] on div "Senior Android Developer, Bet Experiences" at bounding box center [508, 21] width 137 height 9
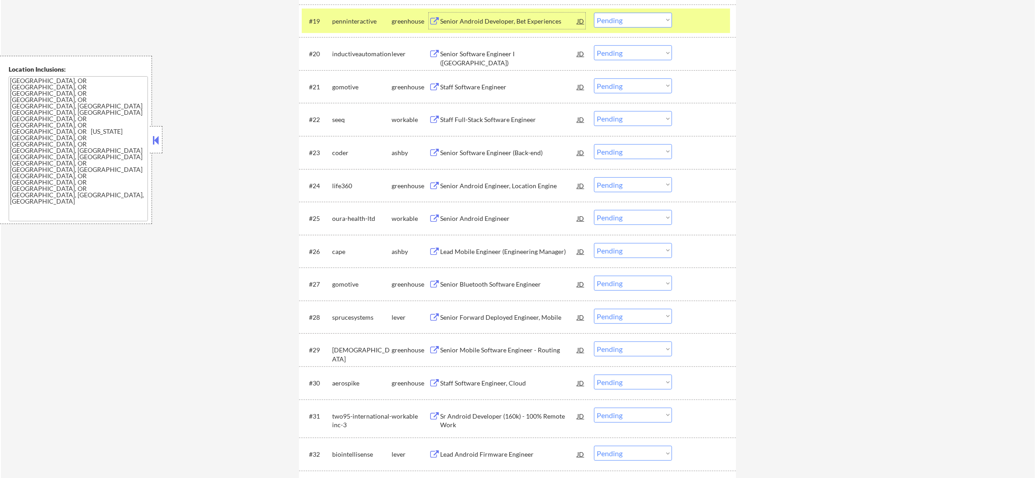
click at [351, 18] on div "penninteractive" at bounding box center [361, 21] width 59 height 9
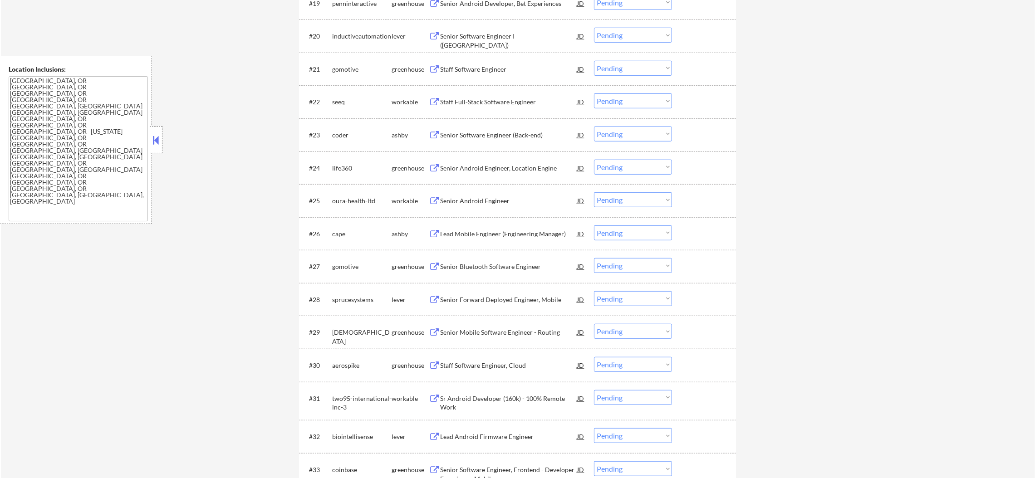
scroll to position [1018, 0]
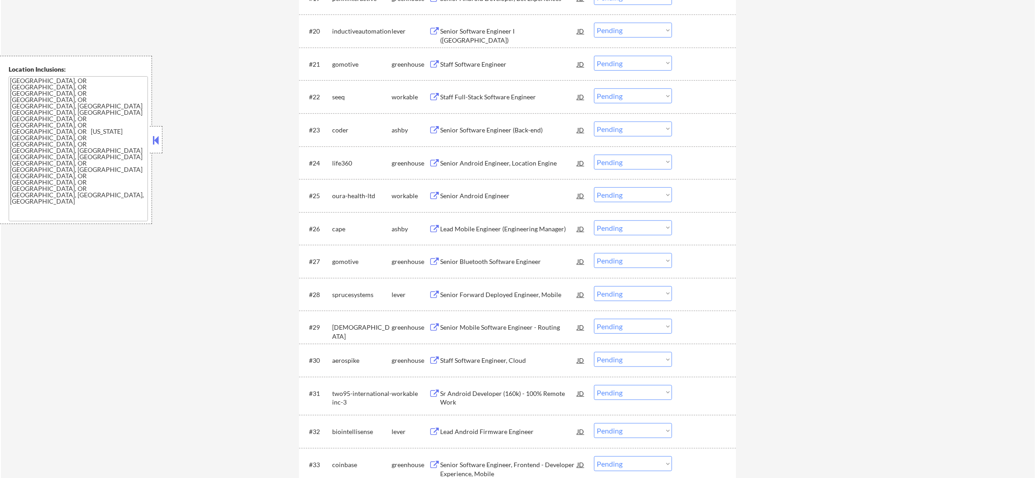
click at [510, 19] on div "#20 inductiveautomation lever Senior Software Engineer I ([GEOGRAPHIC_DATA]) JD…" at bounding box center [516, 31] width 428 height 24
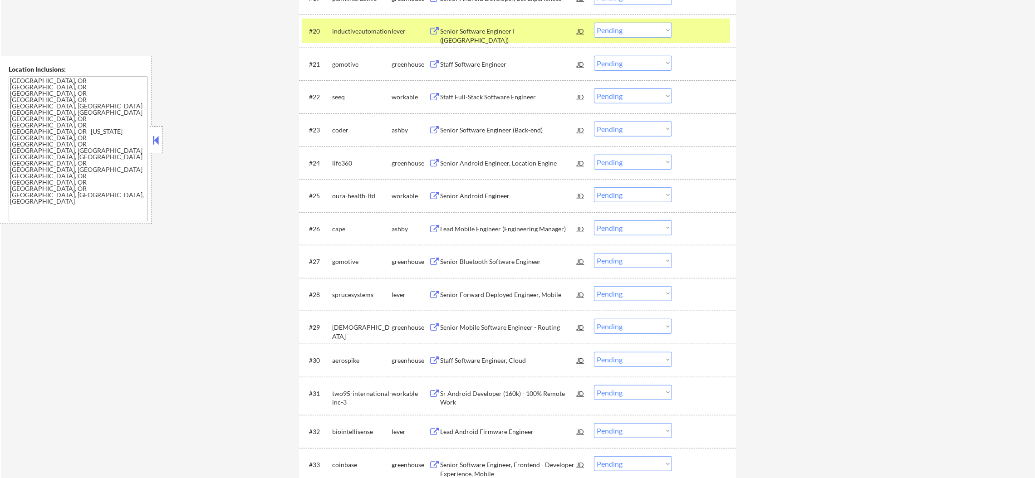
click at [505, 27] on div "Senior Software Engineer I ([GEOGRAPHIC_DATA])" at bounding box center [508, 36] width 137 height 18
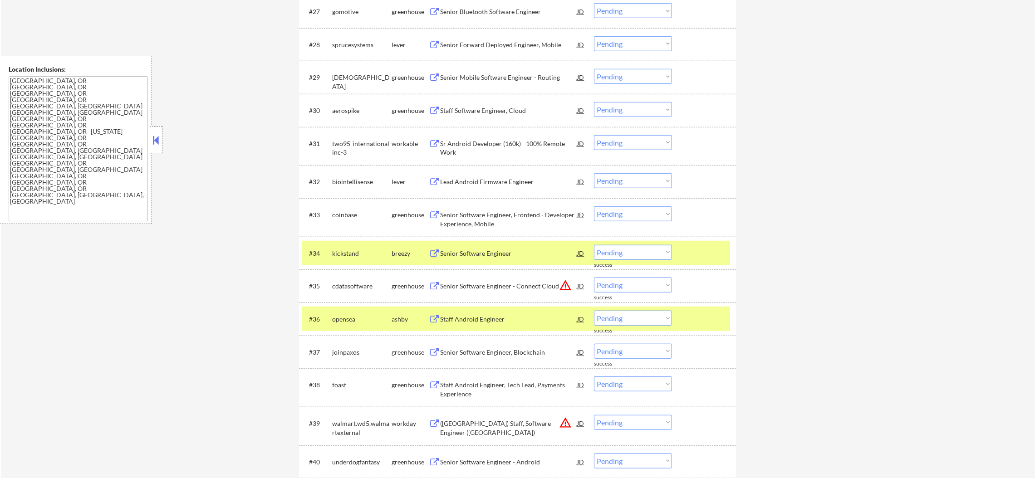
scroll to position [1290, 0]
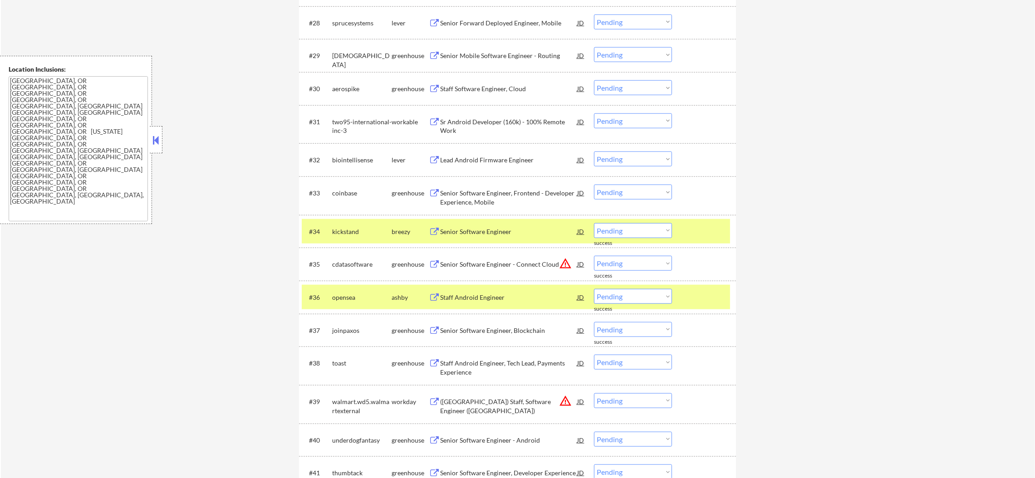
click at [344, 293] on div "opensea" at bounding box center [361, 297] width 59 height 9
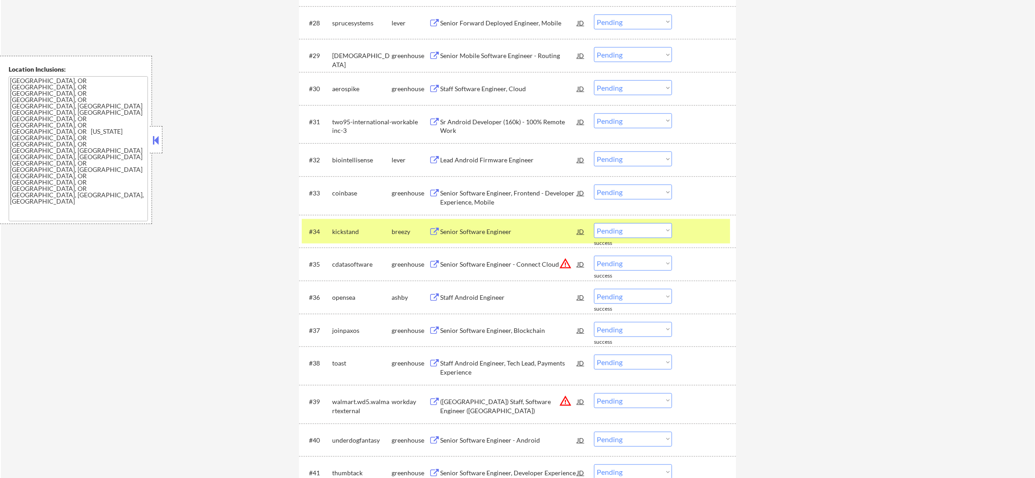
click at [350, 230] on div "kickstand" at bounding box center [361, 231] width 59 height 9
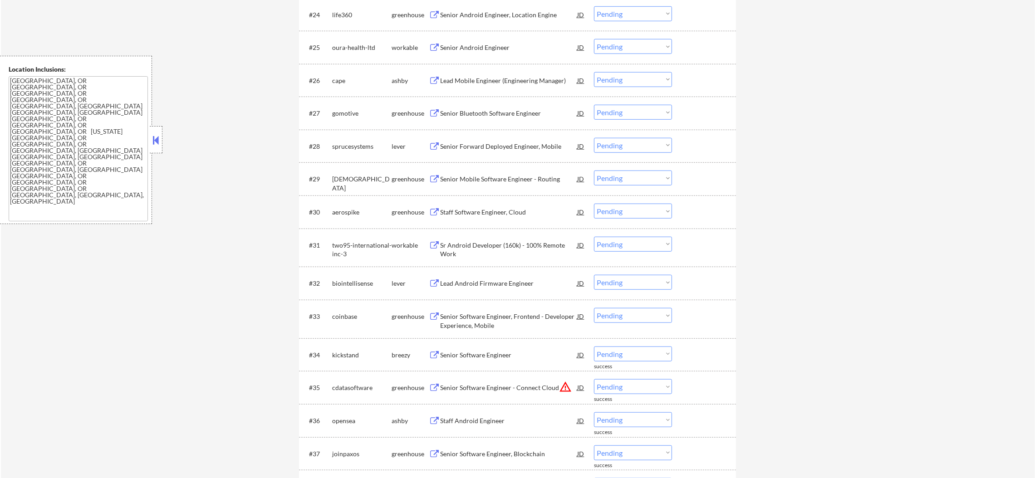
scroll to position [1154, 0]
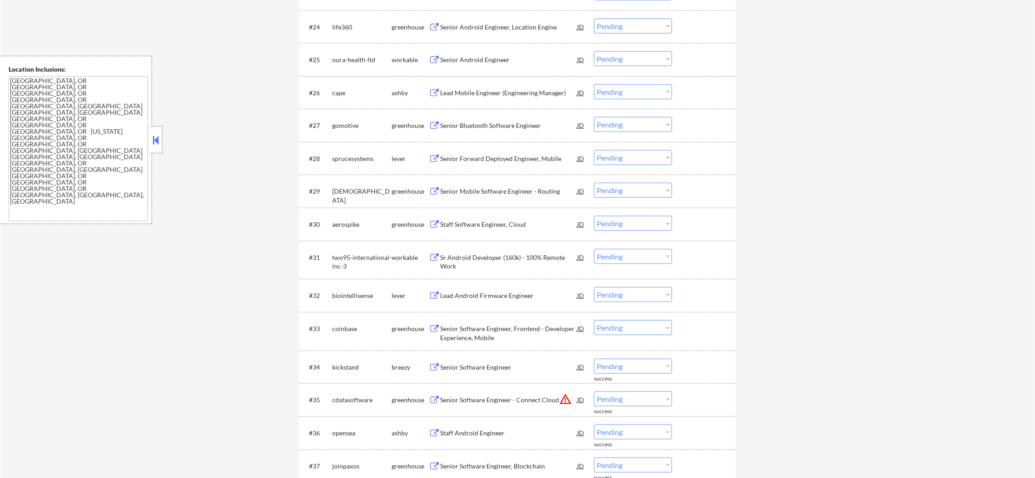
click at [503, 59] on div "Senior Android Engineer" at bounding box center [508, 59] width 137 height 9
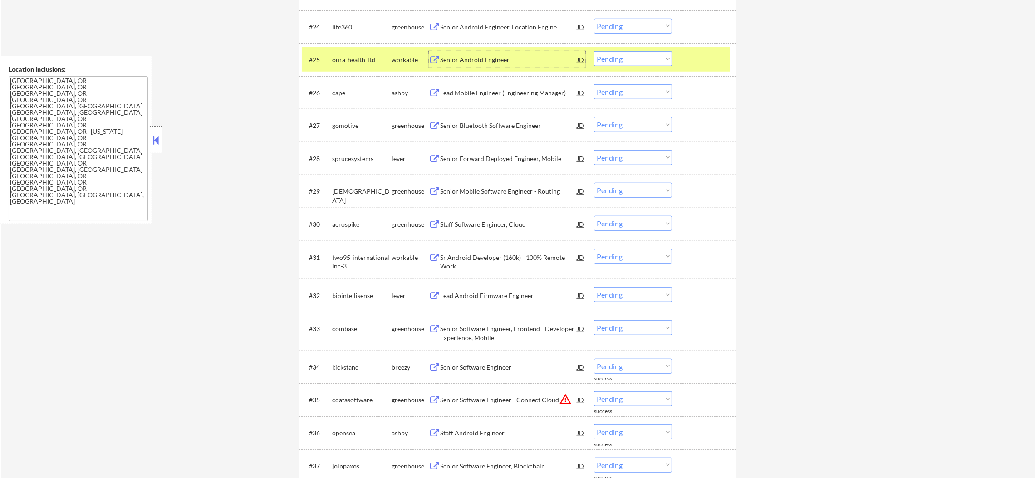
drag, startPoint x: 614, startPoint y: 56, endPoint x: 614, endPoint y: 61, distance: 5.0
click at [614, 56] on select "Choose an option... Pending Applied Excluded (Questions) Excluded (Expired) Exc…" at bounding box center [633, 58] width 78 height 15
click at [594, 51] on select "Choose an option... Pending Applied Excluded (Questions) Excluded (Expired) Exc…" at bounding box center [633, 58] width 78 height 15
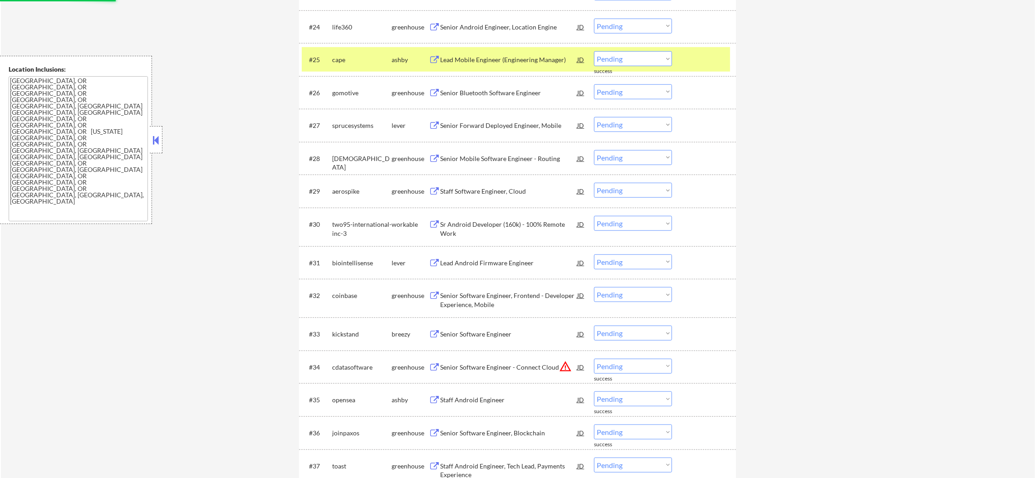
click at [380, 60] on div "cape" at bounding box center [361, 59] width 59 height 9
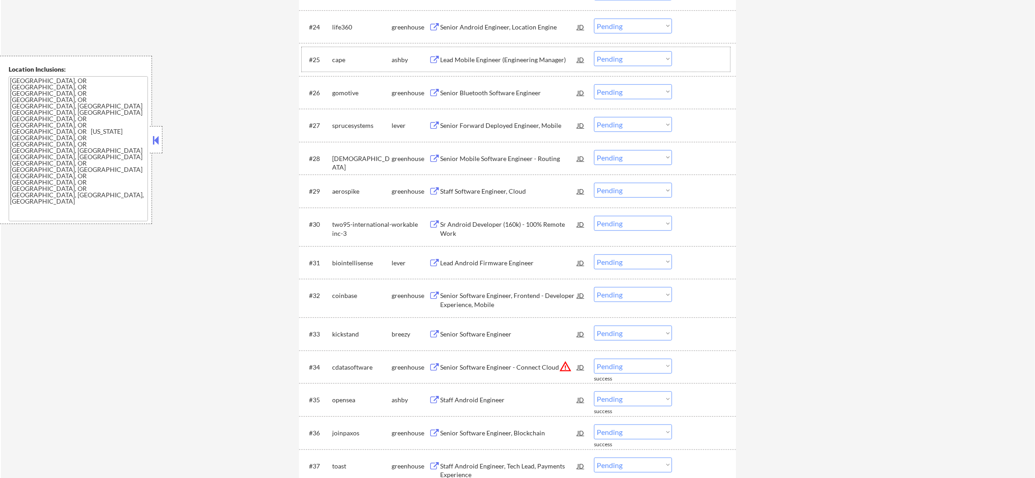
click at [489, 59] on div "Lead Mobile Engineer (Engineering Manager)" at bounding box center [508, 59] width 137 height 9
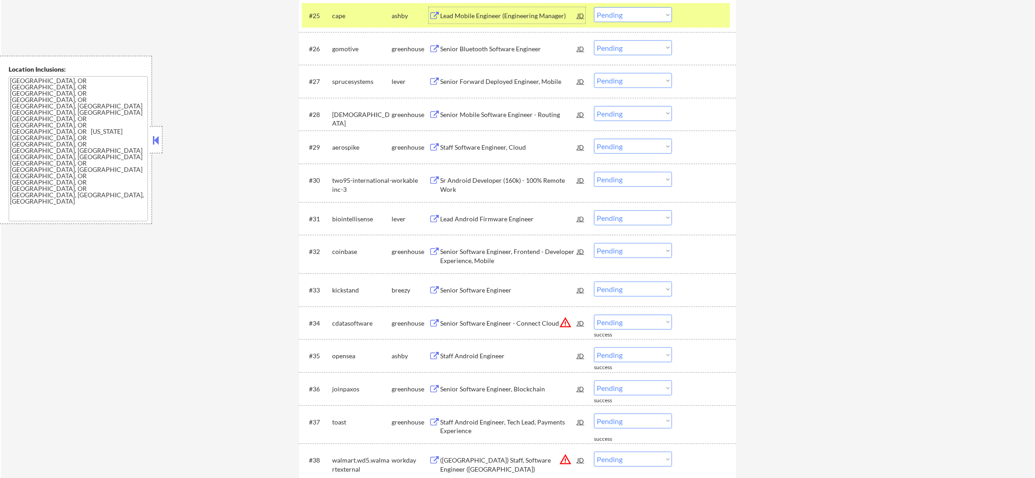
scroll to position [1199, 0]
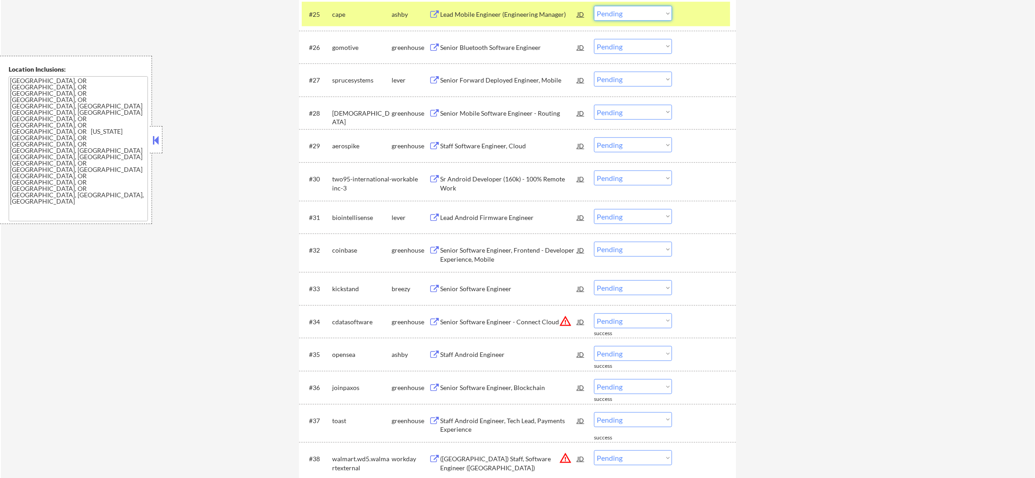
click at [630, 19] on select "Choose an option... Pending Applied Excluded (Questions) Excluded (Expired) Exc…" at bounding box center [633, 13] width 78 height 15
click at [594, 6] on select "Choose an option... Pending Applied Excluded (Questions) Excluded (Expired) Exc…" at bounding box center [633, 13] width 78 height 15
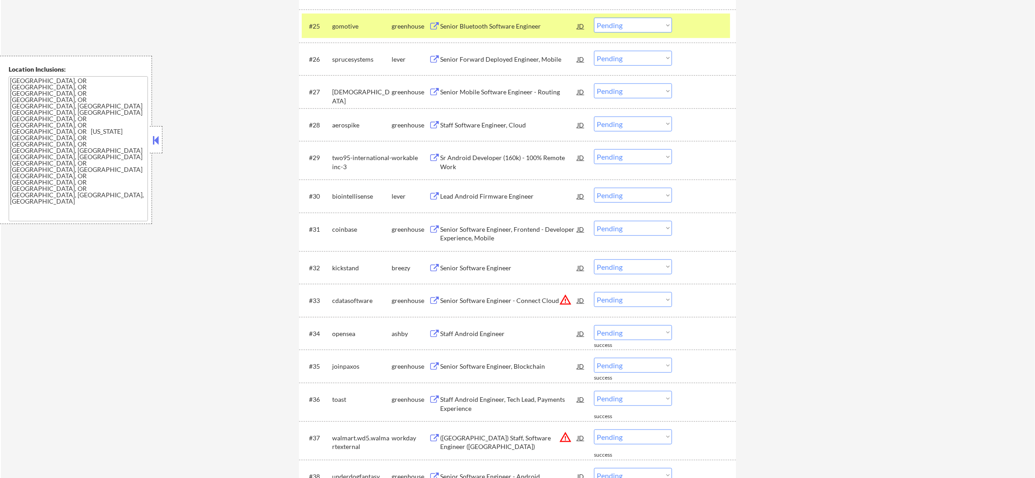
scroll to position [1177, 0]
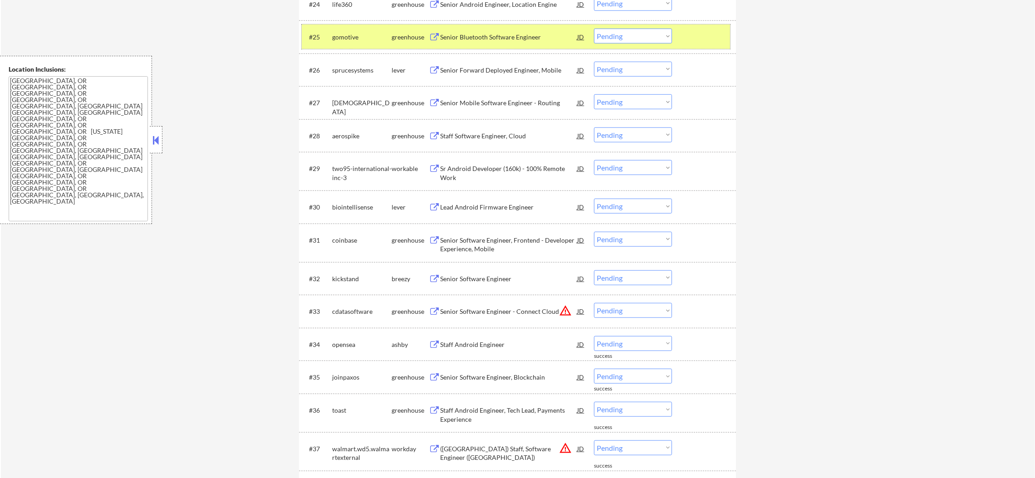
click at [364, 35] on div "gomotive" at bounding box center [361, 37] width 59 height 9
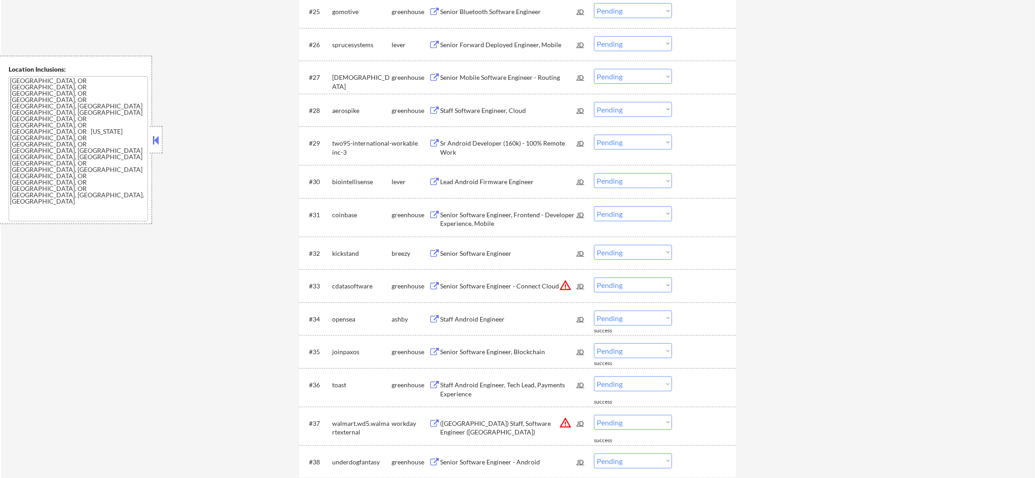
scroll to position [1222, 0]
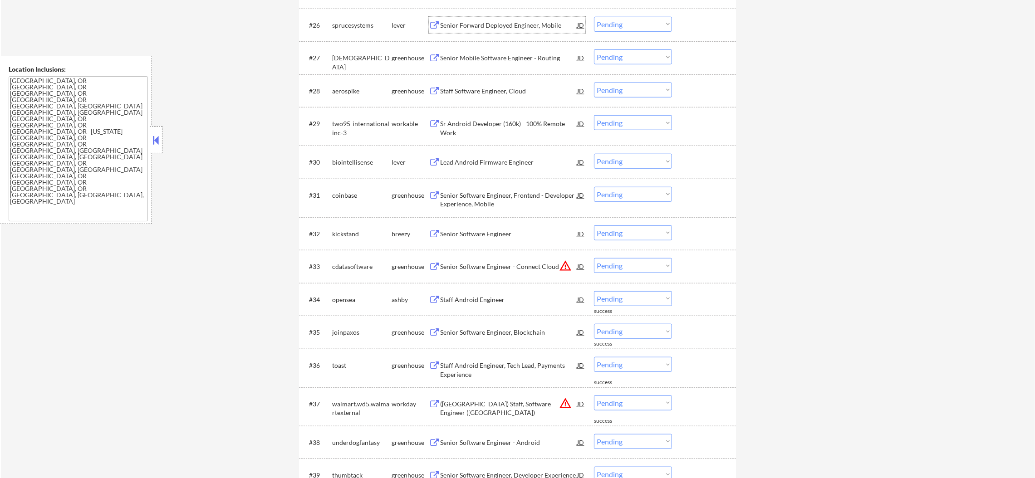
click at [525, 26] on div "Senior Forward Deployed Engineer, Mobile" at bounding box center [508, 25] width 137 height 9
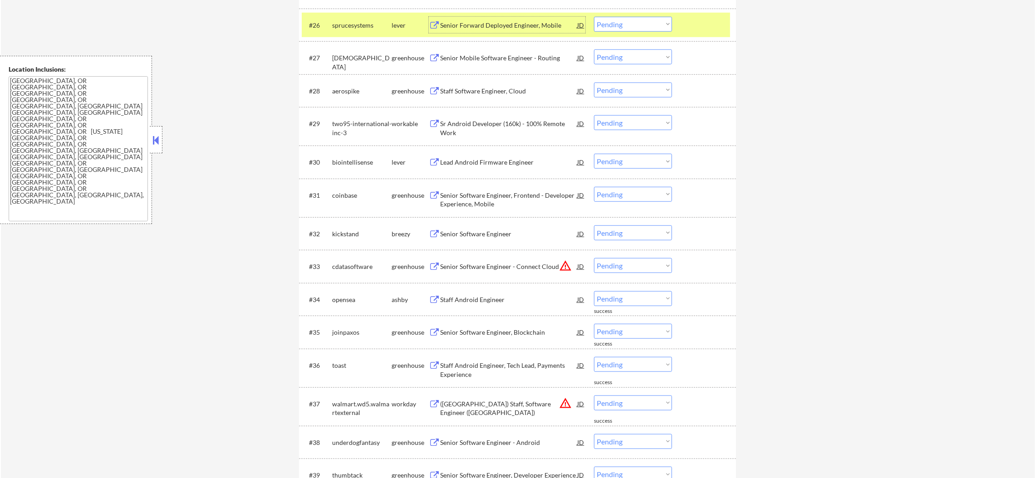
drag, startPoint x: 625, startPoint y: 24, endPoint x: 626, endPoint y: 29, distance: 5.1
click at [625, 24] on select "Choose an option... Pending Applied Excluded (Questions) Excluded (Expired) Exc…" at bounding box center [633, 24] width 78 height 15
click at [594, 17] on select "Choose an option... Pending Applied Excluded (Questions) Excluded (Expired) Exc…" at bounding box center [633, 24] width 78 height 15
click at [361, 27] on div "sprucesystems" at bounding box center [361, 25] width 59 height 9
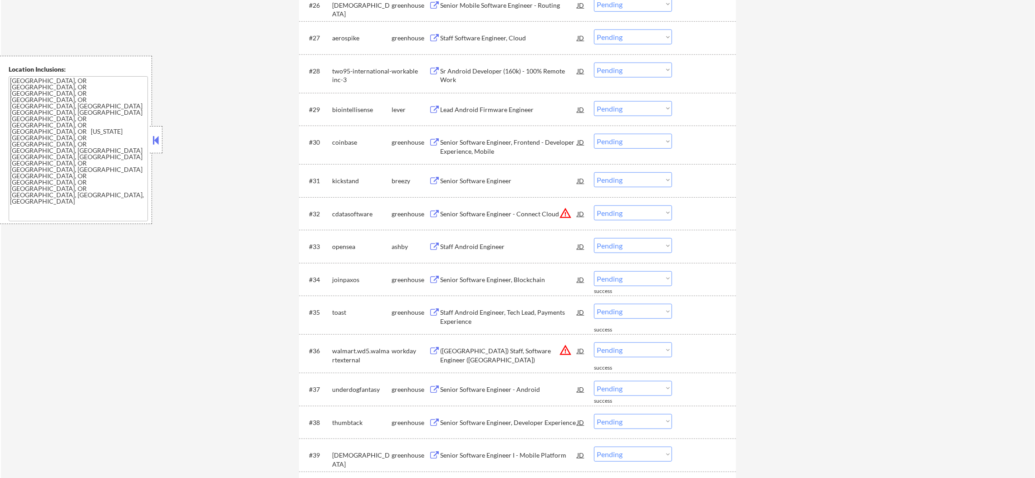
scroll to position [1245, 0]
click at [510, 38] on div "Staff Software Engineer, Cloud" at bounding box center [508, 34] width 137 height 9
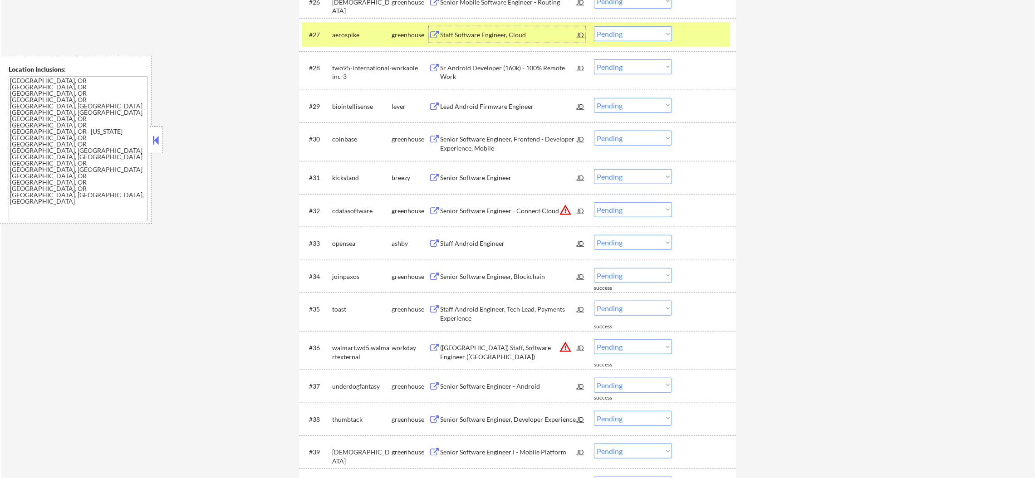
click at [658, 34] on select "Choose an option... Pending Applied Excluded (Questions) Excluded (Expired) Exc…" at bounding box center [633, 33] width 78 height 15
click at [594, 26] on select "Choose an option... Pending Applied Excluded (Questions) Excluded (Expired) Exc…" at bounding box center [633, 33] width 78 height 15
click at [353, 43] on div "#27 aerospike greenhouse Staff Software Engineer, Cloud JD warning_amber Choose…" at bounding box center [516, 34] width 428 height 24
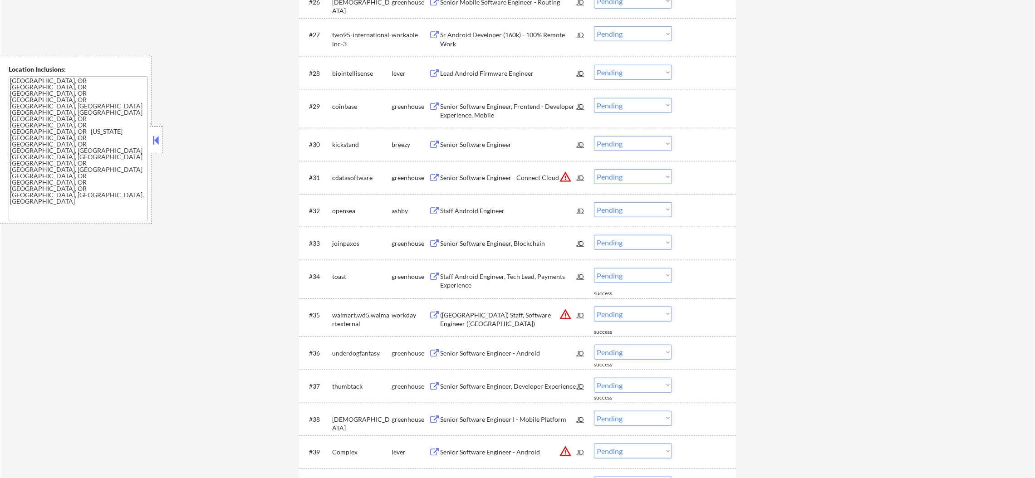
scroll to position [1290, 0]
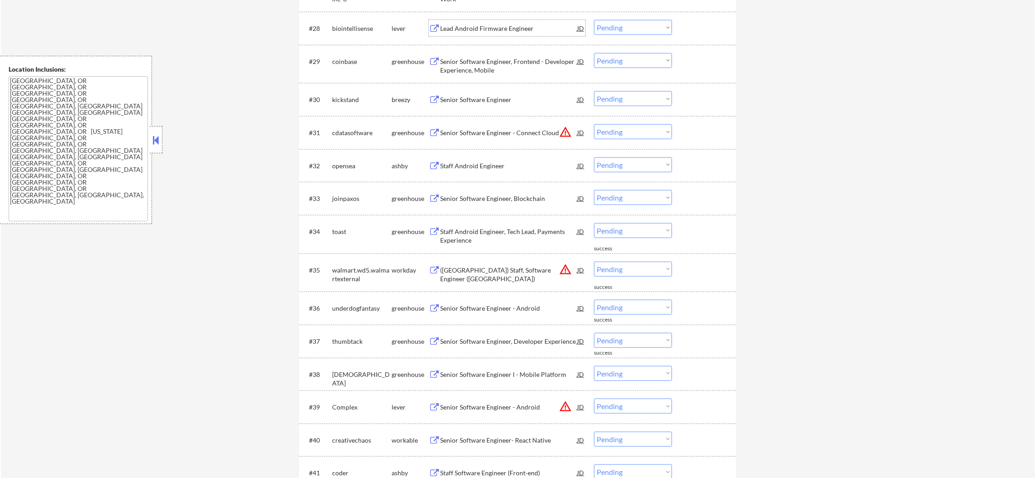
click at [494, 31] on div "Lead Android Firmware Engineer" at bounding box center [508, 28] width 137 height 9
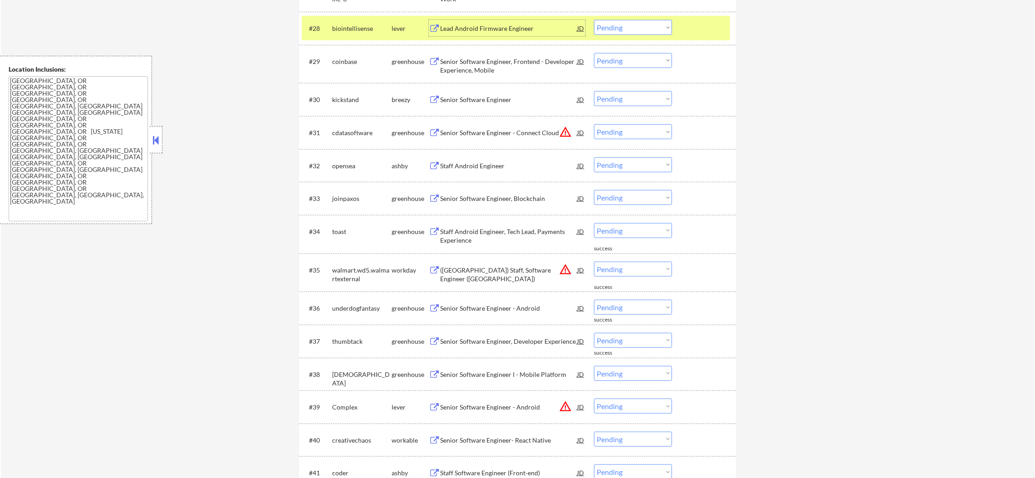
drag, startPoint x: 645, startPoint y: 34, endPoint x: 649, endPoint y: 29, distance: 6.1
click at [649, 29] on select "Choose an option... Pending Applied Excluded (Questions) Excluded (Expired) Exc…" at bounding box center [633, 27] width 78 height 15
click at [594, 20] on select "Choose an option... Pending Applied Excluded (Questions) Excluded (Expired) Exc…" at bounding box center [633, 27] width 78 height 15
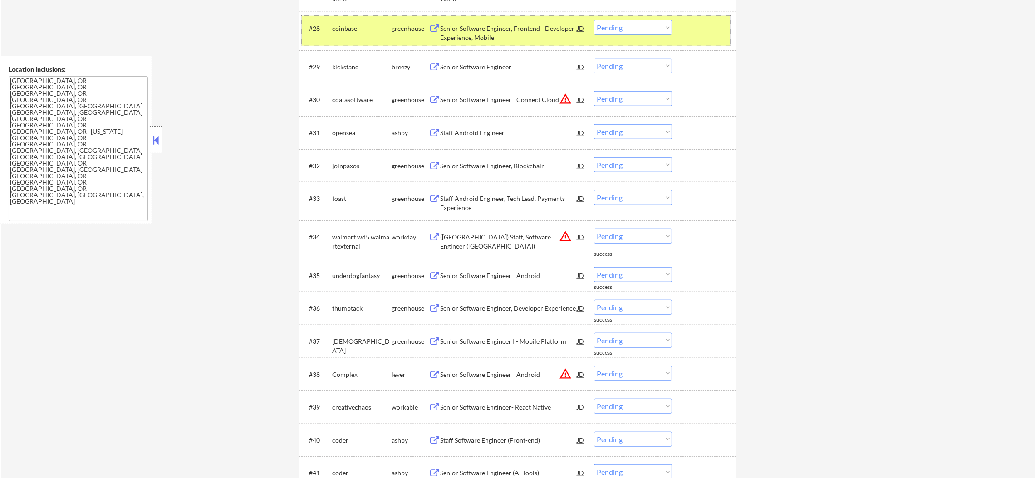
click at [343, 17] on div "#28 coinbase greenhouse Senior Software Engineer, Frontend - Developer Experien…" at bounding box center [516, 31] width 428 height 30
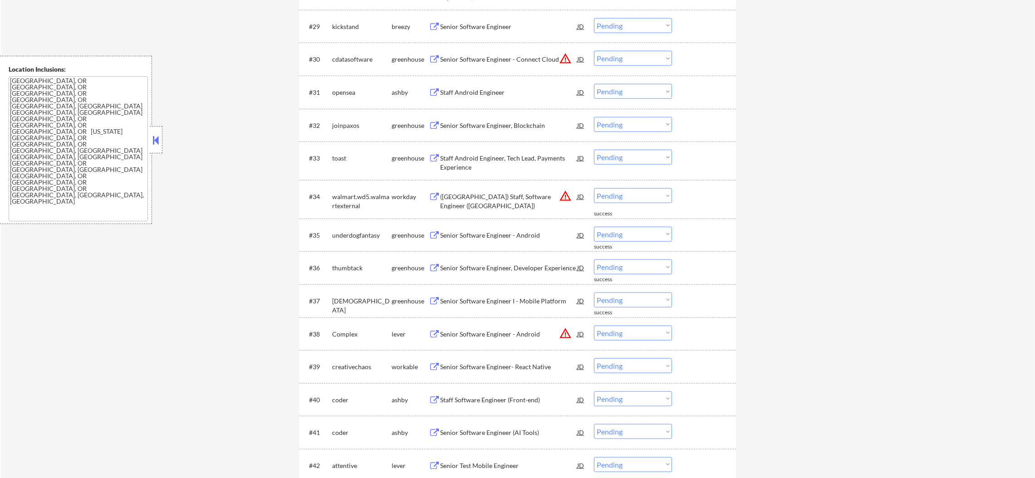
scroll to position [1335, 0]
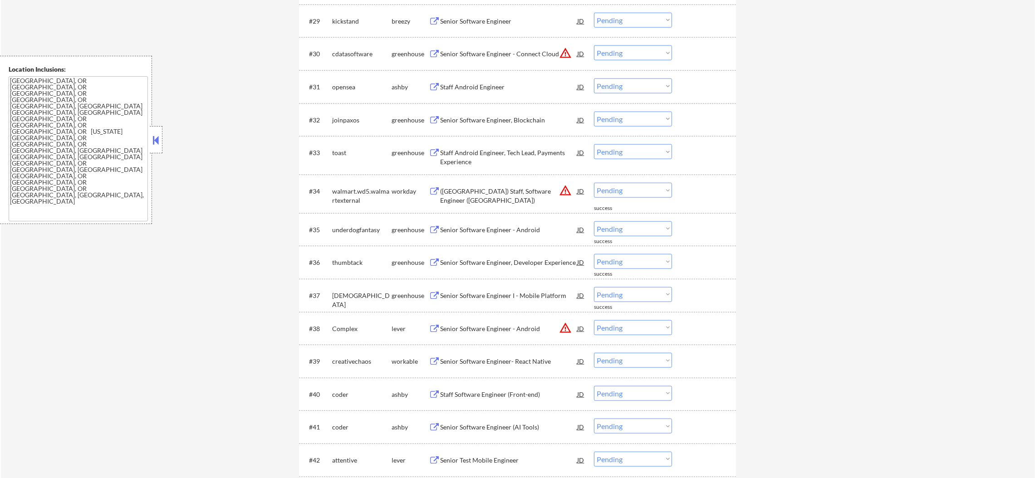
click at [481, 15] on div "Senior Software Engineer" at bounding box center [508, 21] width 137 height 16
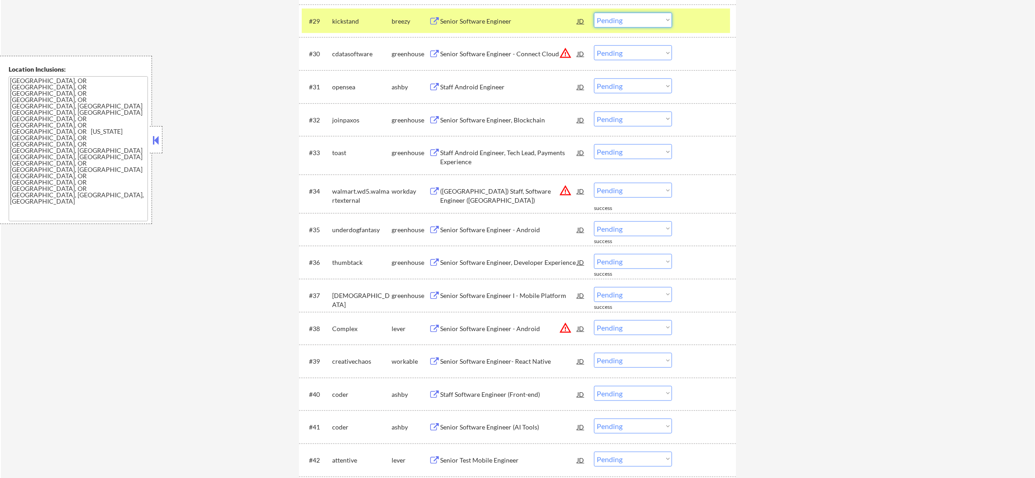
click at [649, 15] on select "Choose an option... Pending Applied Excluded (Questions) Excluded (Expired) Exc…" at bounding box center [633, 20] width 78 height 15
click at [594, 13] on select "Choose an option... Pending Applied Excluded (Questions) Excluded (Expired) Exc…" at bounding box center [633, 20] width 78 height 15
click at [371, 17] on div "kickstand" at bounding box center [361, 21] width 59 height 9
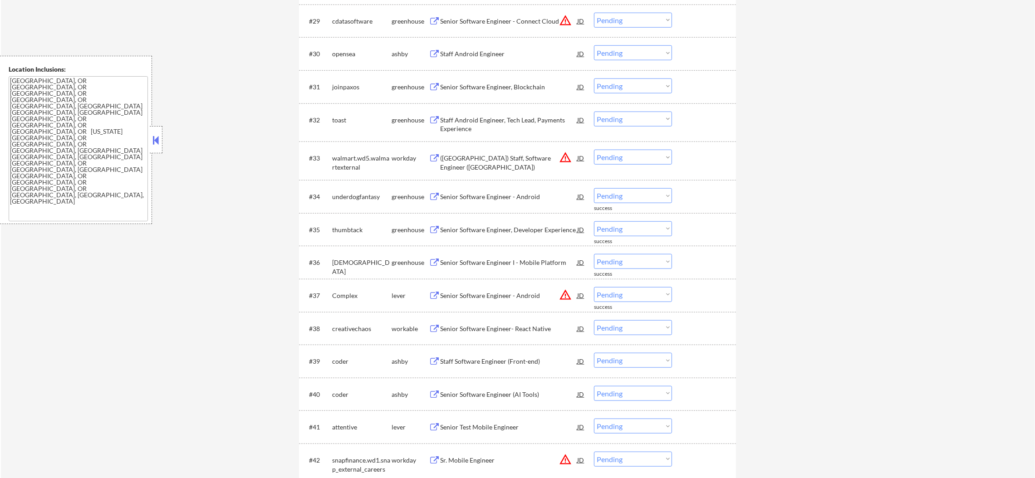
click at [497, 54] on div "Staff Android Engineer" at bounding box center [508, 53] width 137 height 9
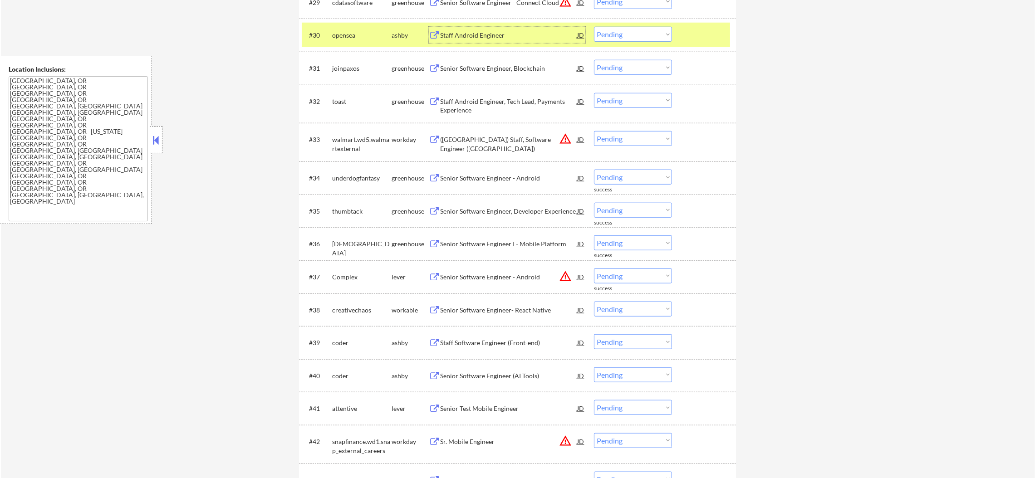
scroll to position [1358, 0]
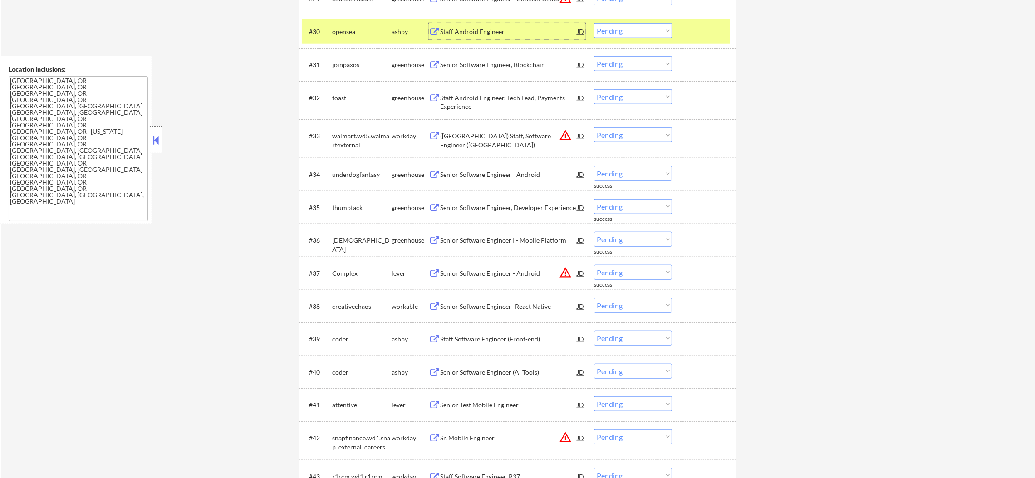
click at [624, 33] on select "Choose an option... Pending Applied Excluded (Questions) Excluded (Expired) Exc…" at bounding box center [633, 30] width 78 height 15
click at [594, 23] on select "Choose an option... Pending Applied Excluded (Questions) Excluded (Expired) Exc…" at bounding box center [633, 30] width 78 height 15
click at [366, 27] on div "opensea" at bounding box center [361, 31] width 59 height 9
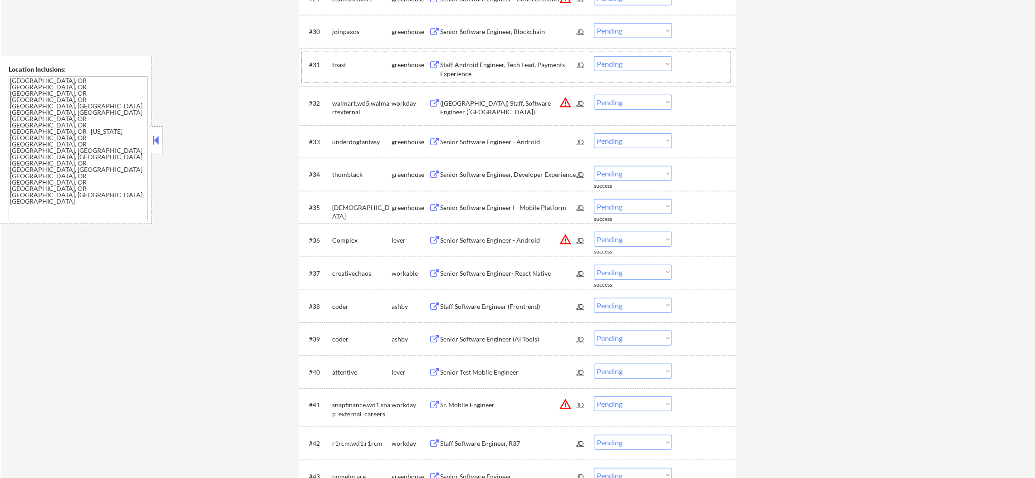
click at [339, 62] on div "toast" at bounding box center [361, 64] width 59 height 9
copy div "toast"
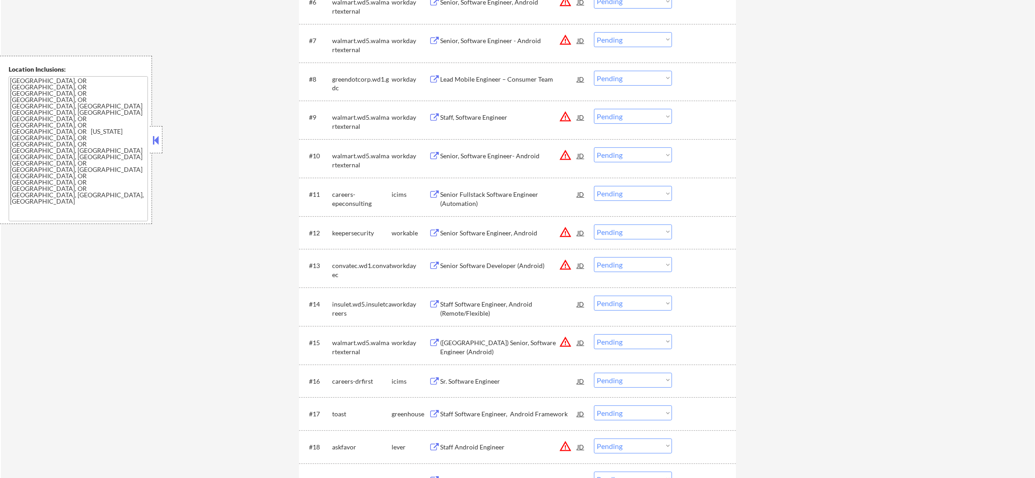
scroll to position [0, 0]
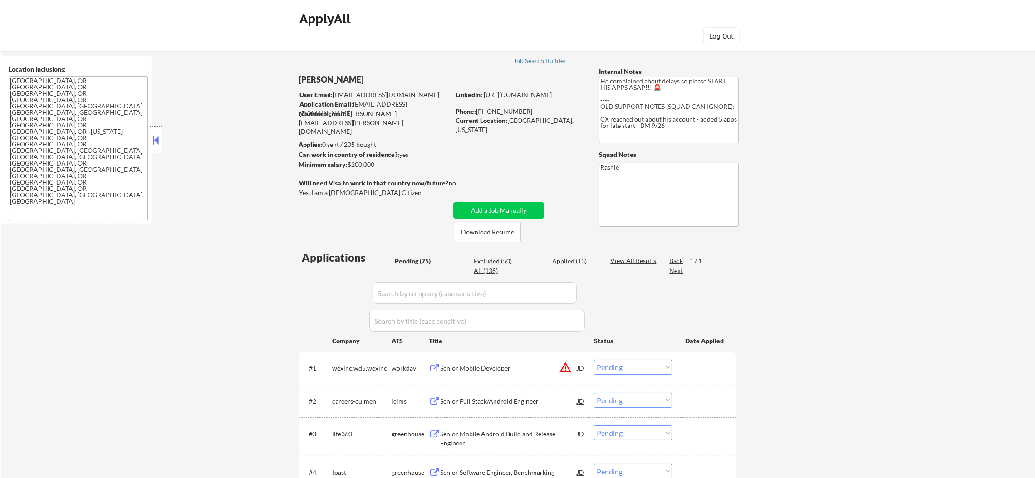
click at [487, 268] on div "All (138)" at bounding box center [496, 270] width 45 height 9
click at [434, 293] on input "input" at bounding box center [474, 293] width 204 height 22
paste input "toast"
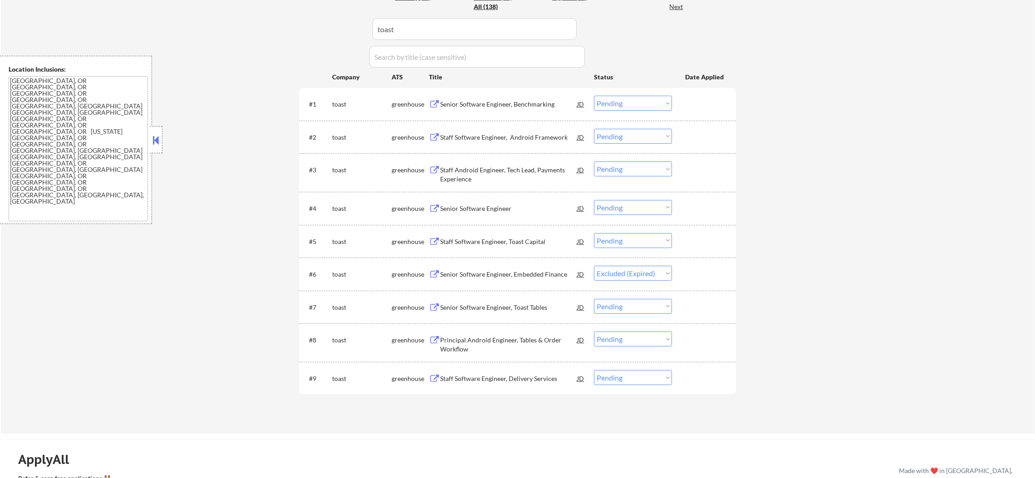
scroll to position [272, 0]
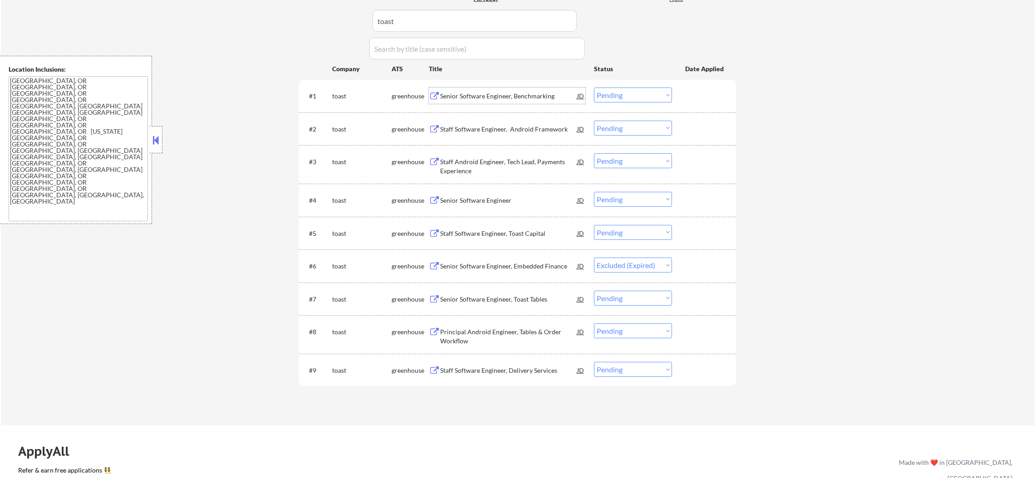
click at [493, 95] on div "Senior Software Engineer, Benchmarking" at bounding box center [508, 96] width 137 height 9
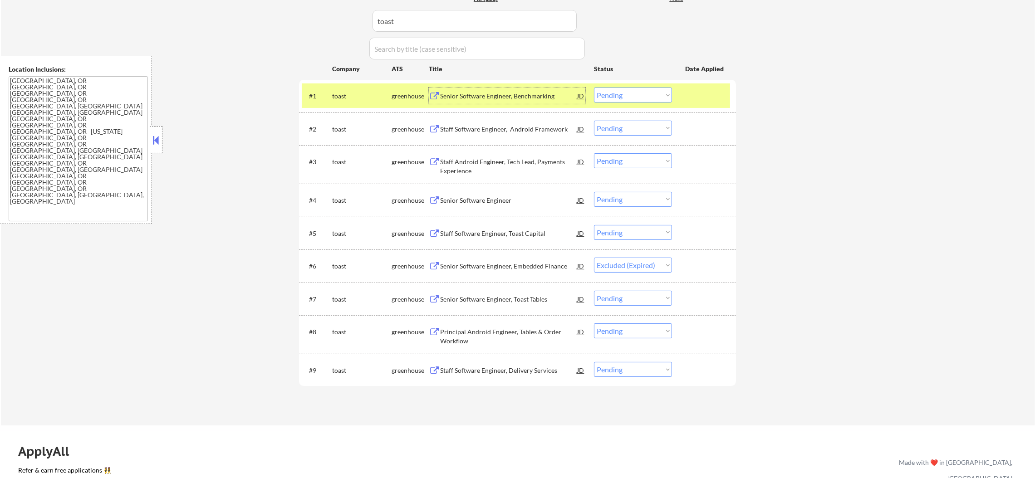
click at [617, 98] on select "Choose an option... Pending Applied Excluded (Questions) Excluded (Expired) Exc…" at bounding box center [633, 95] width 78 height 15
click at [594, 88] on select "Choose an option... Pending Applied Excluded (Questions) Excluded (Expired) Exc…" at bounding box center [633, 95] width 78 height 15
click at [354, 91] on div "toast" at bounding box center [361, 96] width 59 height 16
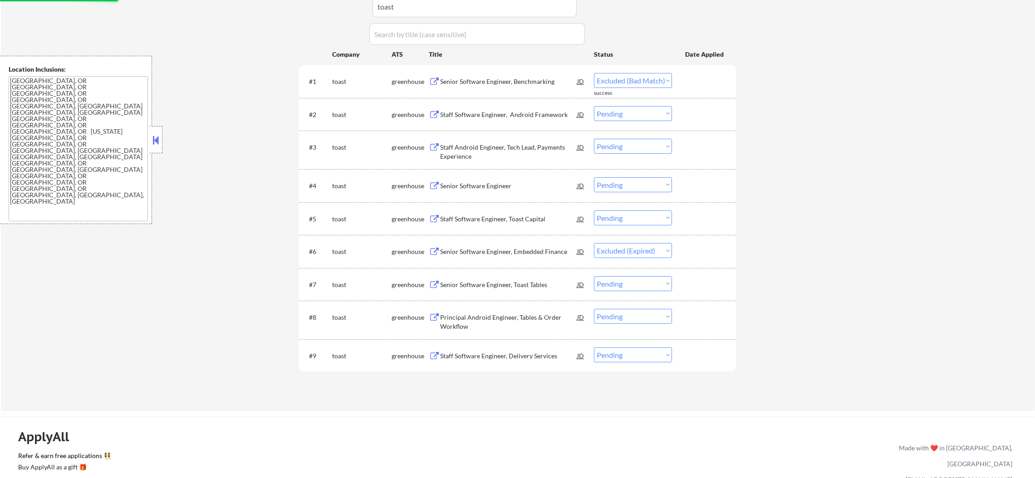
scroll to position [295, 0]
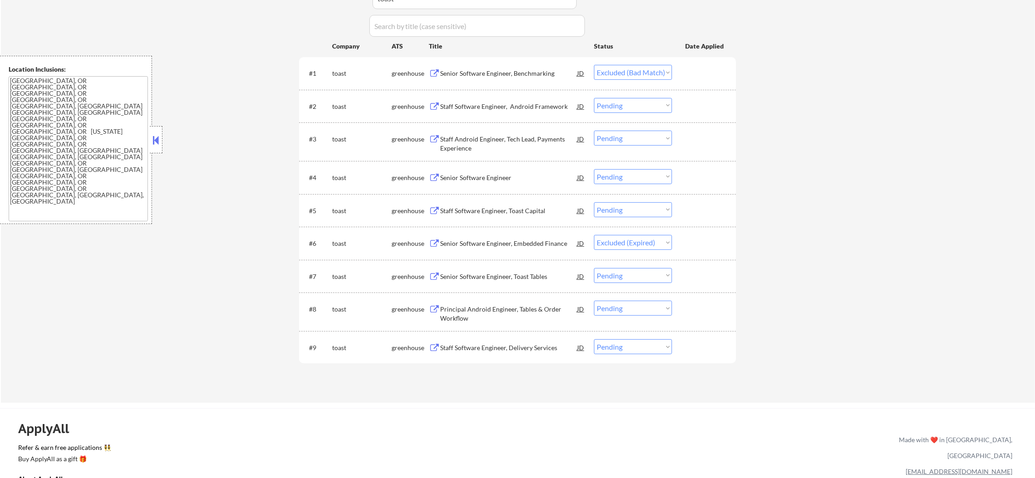
click at [531, 100] on div "Staff Software Engineer, Android Framework" at bounding box center [508, 106] width 137 height 16
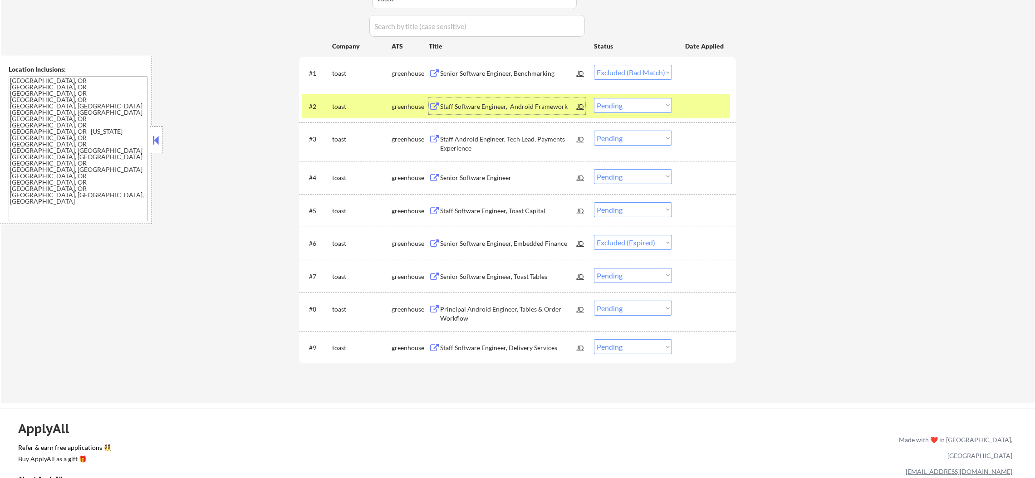
click at [462, 108] on div "Staff Software Engineer, Android Framework" at bounding box center [508, 106] width 137 height 9
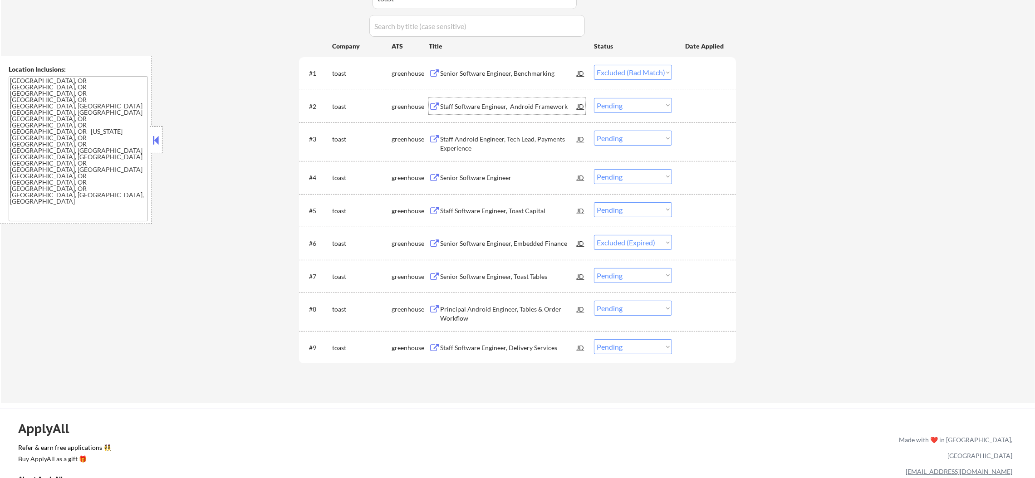
click at [610, 98] on select "Choose an option... Pending Applied Excluded (Questions) Excluded (Expired) Exc…" at bounding box center [633, 105] width 78 height 15
click at [594, 98] on select "Choose an option... Pending Applied Excluded (Questions) Excluded (Expired) Exc…" at bounding box center [633, 105] width 78 height 15
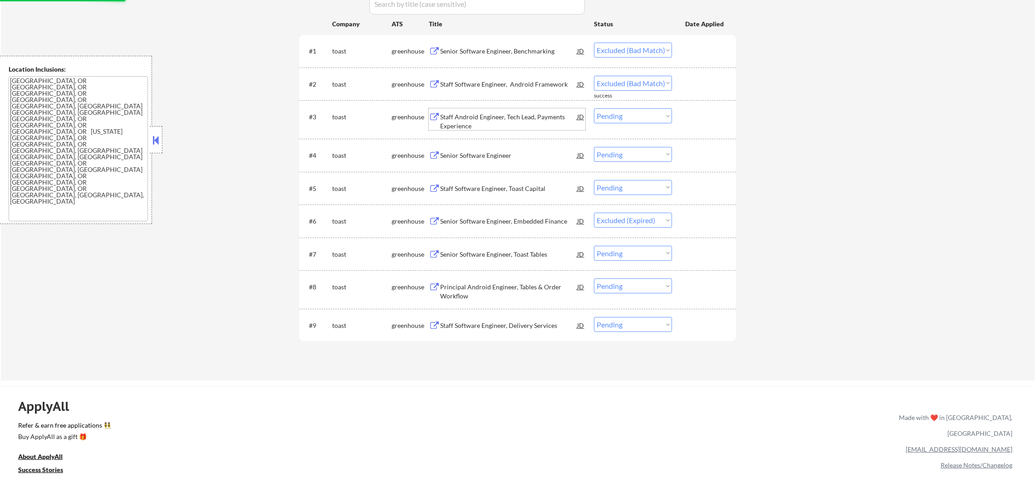
click at [538, 108] on div "Staff Android Engineer, Tech Lead, Payments Experience" at bounding box center [508, 119] width 137 height 22
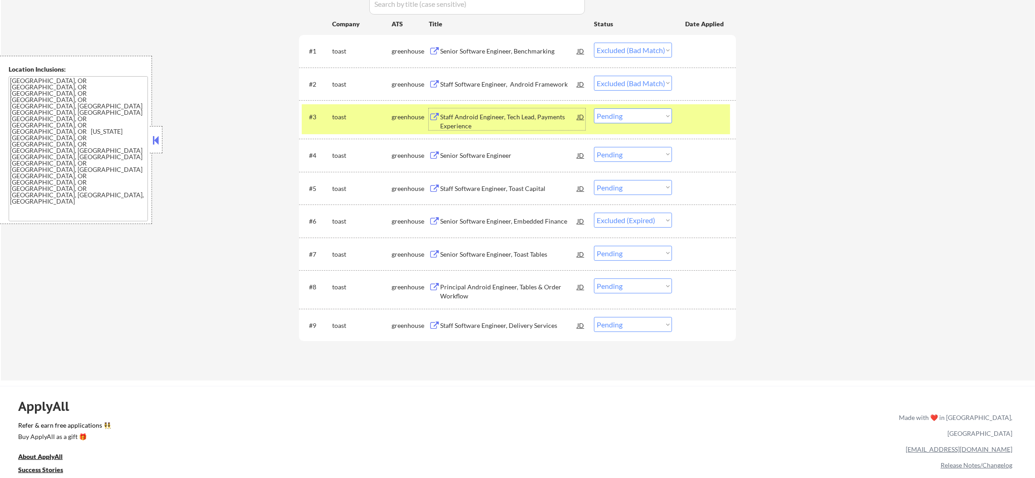
scroll to position [385, 0]
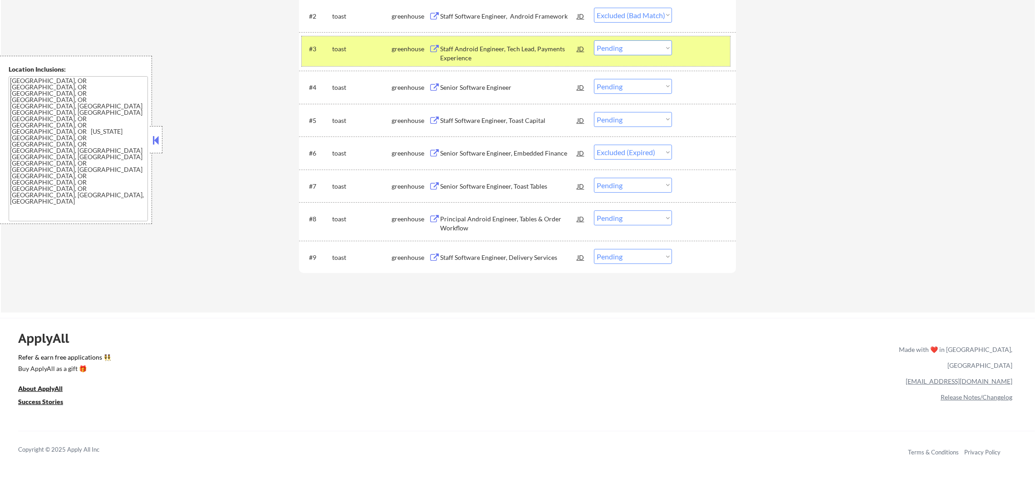
click at [350, 57] on div "#3 toast greenhouse Staff Android Engineer, Tech Lead, Payments Experience JD C…" at bounding box center [516, 51] width 428 height 30
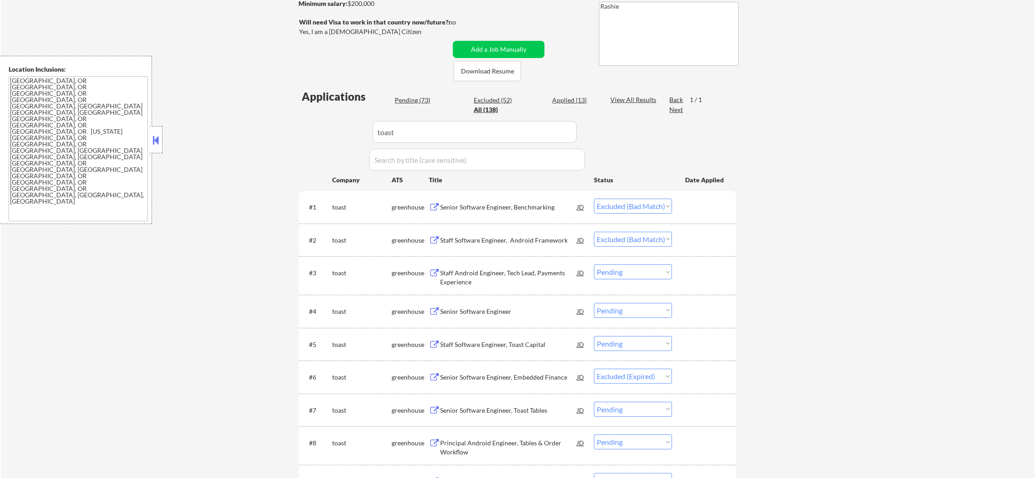
scroll to position [37, 0]
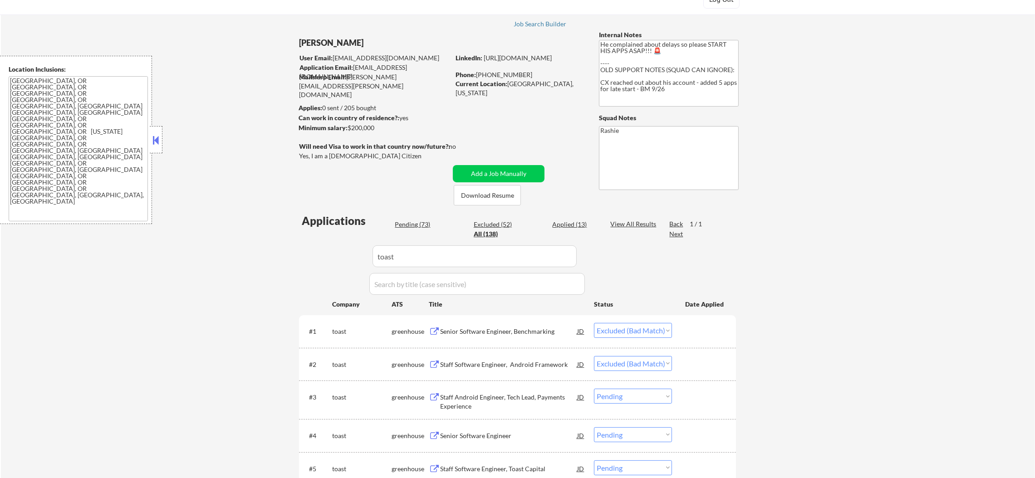
click at [404, 225] on div "Pending (73)" at bounding box center [417, 224] width 45 height 9
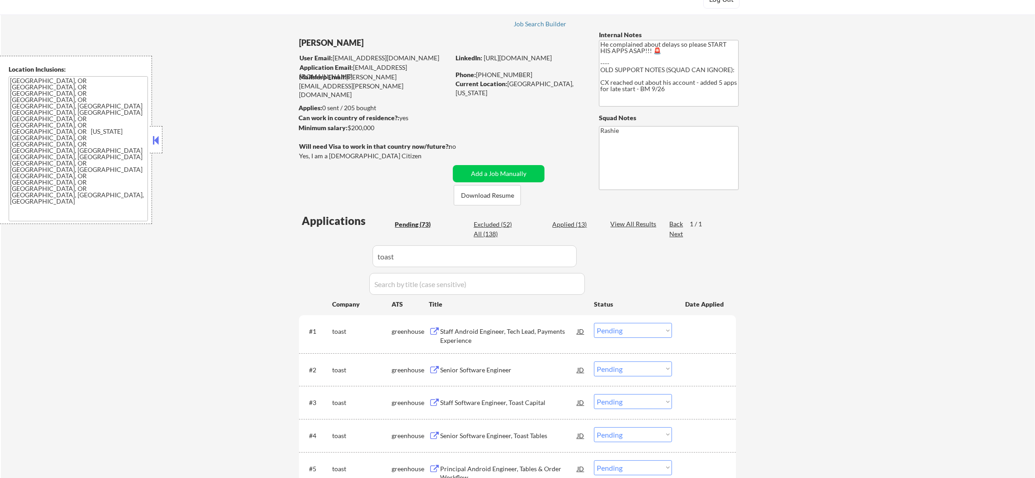
drag, startPoint x: 404, startPoint y: 249, endPoint x: 318, endPoint y: 249, distance: 86.6
click at [318, 249] on div "Applications Pending (73) Excluded (52) Applied (13) All (138) View All Results…" at bounding box center [517, 379] width 437 height 332
click at [263, 231] on div "← Return to /applysquad Mailslurp Inbox Job Search Builder [PERSON_NAME] User E…" at bounding box center [518, 281] width 1034 height 563
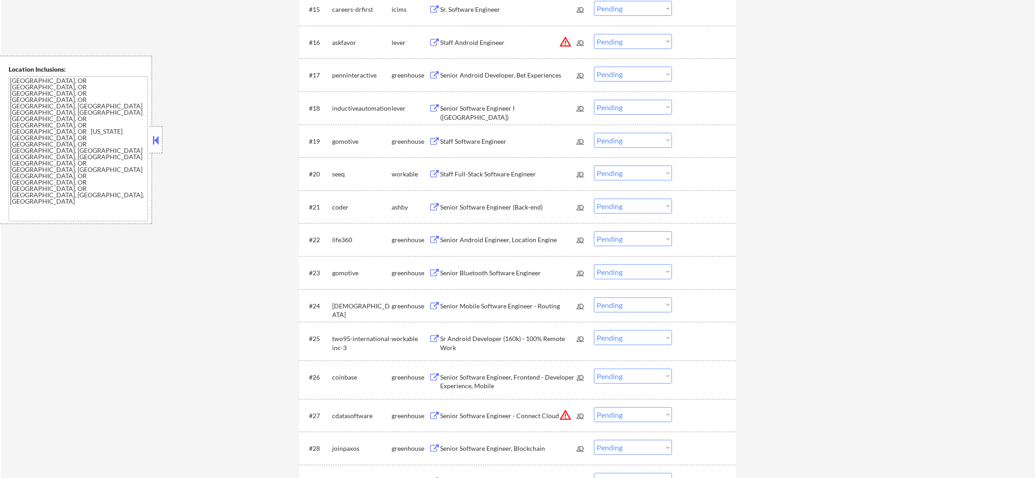
scroll to position [876, 0]
click at [630, 35] on select "Choose an option... Pending Applied Excluded (Questions) Excluded (Expired) Exc…" at bounding box center [633, 41] width 78 height 15
click at [562, 39] on button "warning_amber" at bounding box center [565, 41] width 13 height 13
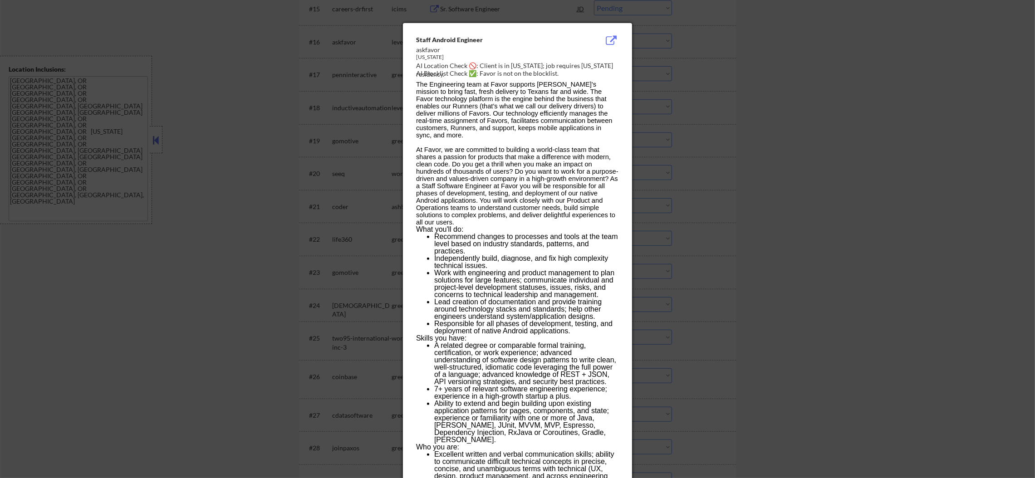
click at [711, 68] on div at bounding box center [517, 239] width 1035 height 478
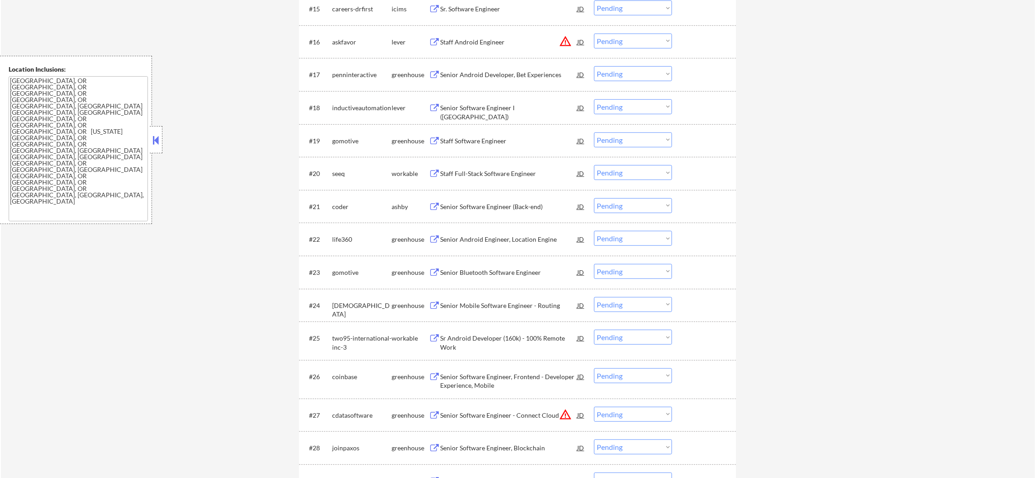
click at [641, 35] on select "Choose an option... Pending Applied Excluded (Questions) Excluded (Expired) Exc…" at bounding box center [633, 41] width 78 height 15
click at [594, 34] on select "Choose an option... Pending Applied Excluded (Questions) Excluded (Expired) Exc…" at bounding box center [633, 41] width 78 height 15
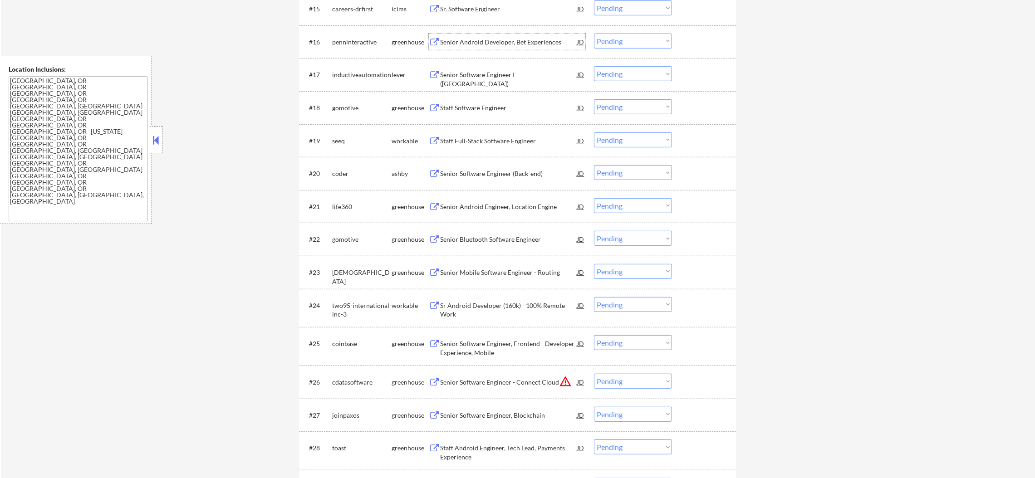
click at [469, 36] on div "Senior Android Developer, Bet Experiences" at bounding box center [508, 42] width 137 height 16
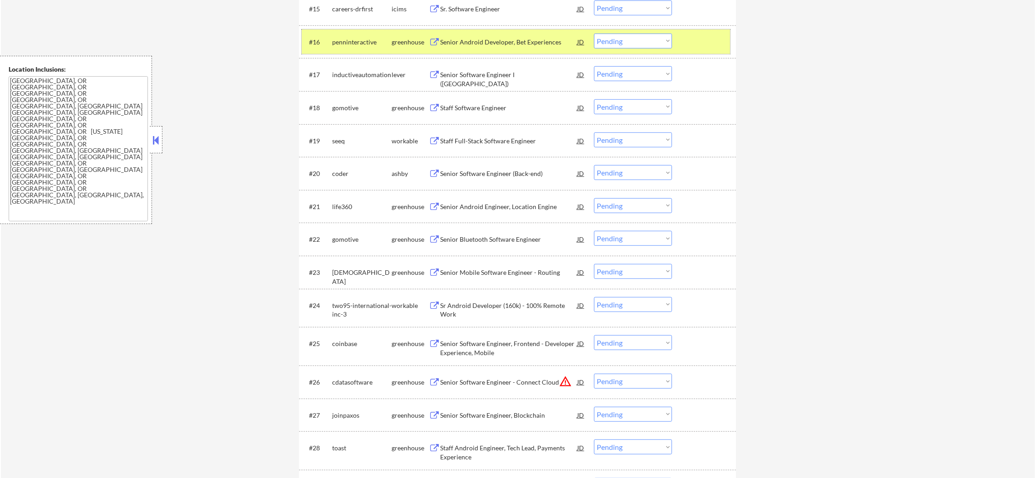
drag, startPoint x: 363, startPoint y: 29, endPoint x: 361, endPoint y: 36, distance: 7.3
click at [362, 32] on div "#16 penninteractive greenhouse Senior Android Developer, Bet Experiences JD war…" at bounding box center [516, 41] width 428 height 24
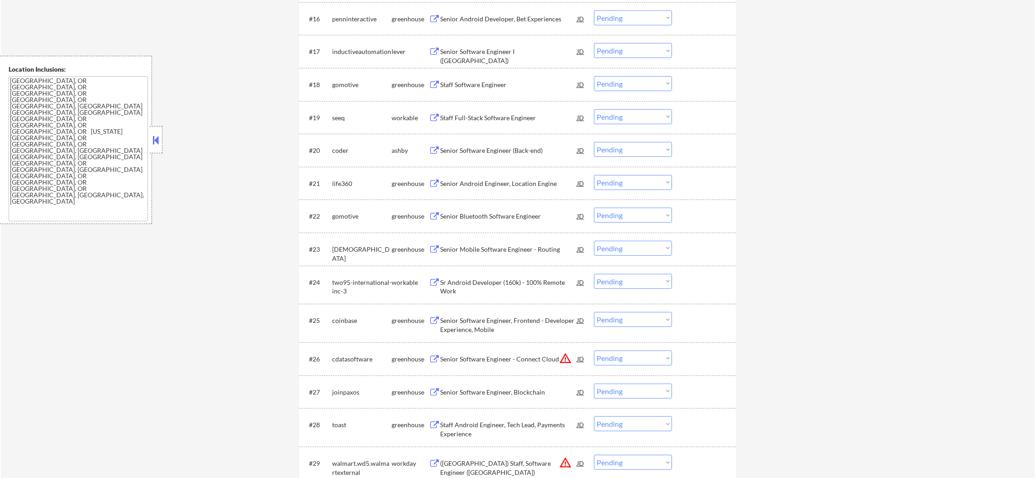
scroll to position [921, 0]
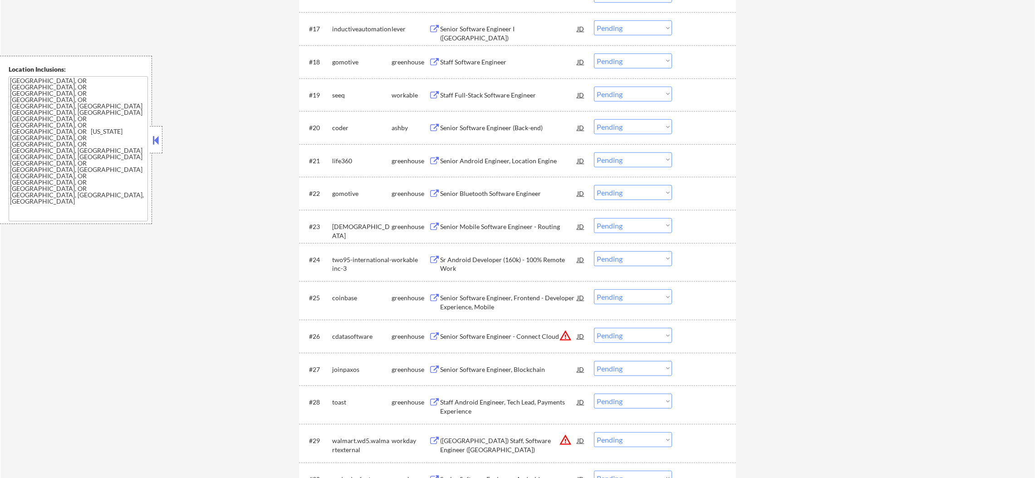
click at [514, 27] on div "Senior Software Engineer I ([GEOGRAPHIC_DATA])" at bounding box center [508, 33] width 137 height 18
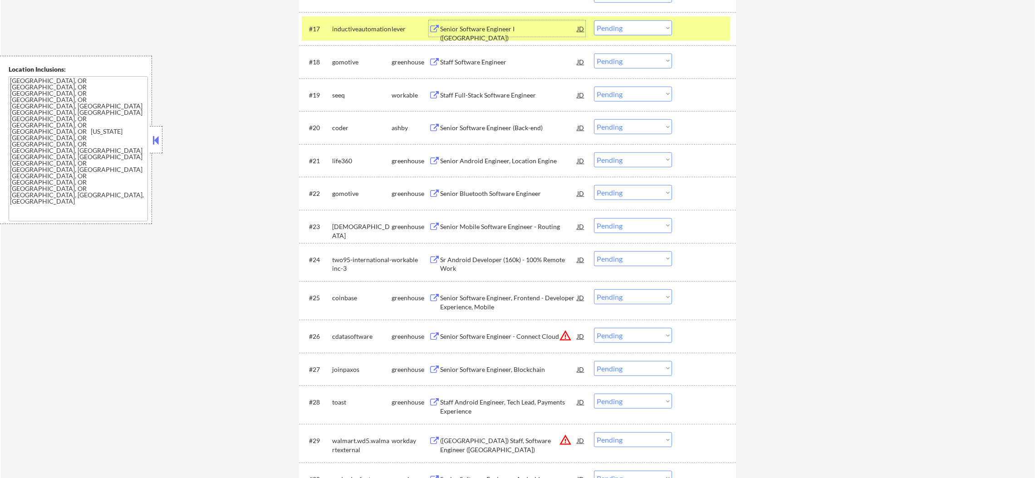
drag, startPoint x: 645, startPoint y: 29, endPoint x: 644, endPoint y: 34, distance: 5.5
click at [645, 29] on select "Choose an option... Pending Applied Excluded (Questions) Excluded (Expired) Exc…" at bounding box center [633, 27] width 78 height 15
click at [594, 20] on select "Choose an option... Pending Applied Excluded (Questions) Excluded (Expired) Exc…" at bounding box center [633, 27] width 78 height 15
click at [370, 19] on div "#17 inductiveautomation lever Senior Software Engineer I ([GEOGRAPHIC_DATA]) JD…" at bounding box center [516, 28] width 428 height 24
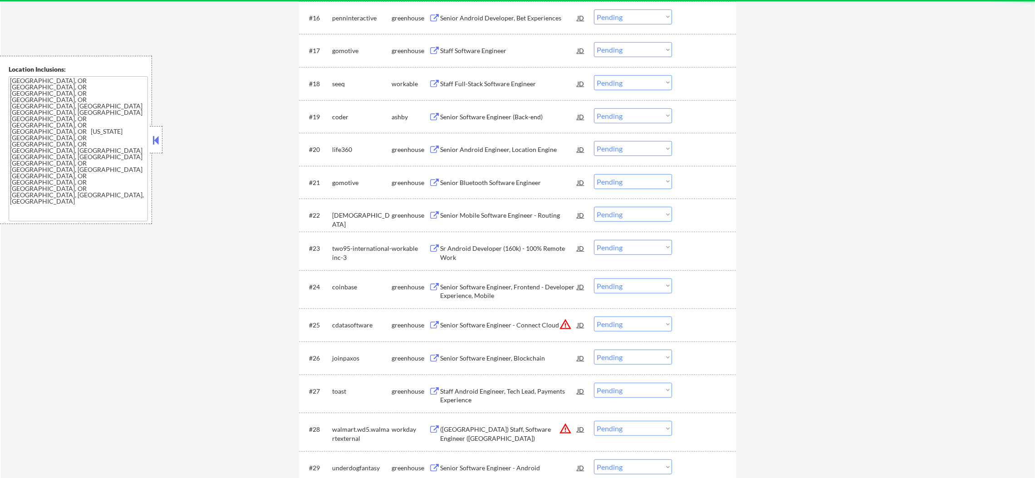
scroll to position [899, 0]
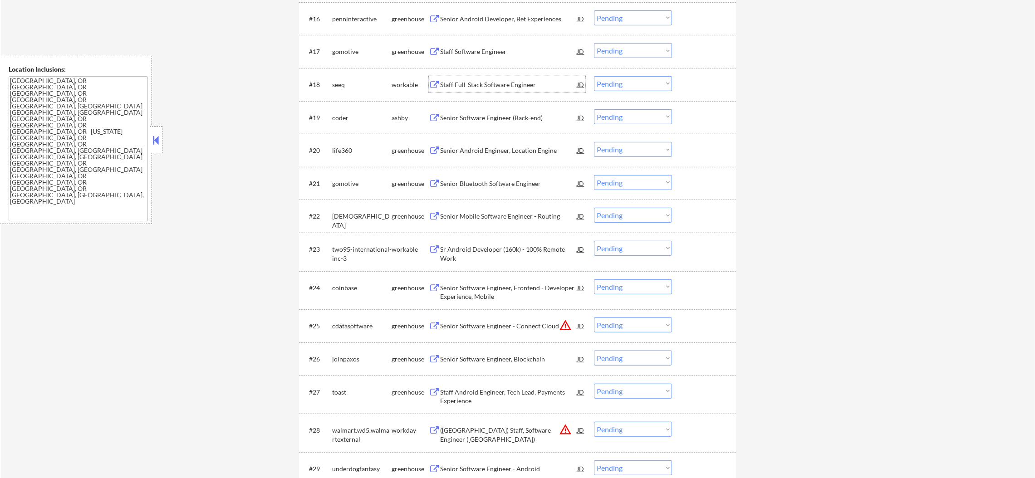
click at [499, 84] on div "Staff Full-Stack Software Engineer" at bounding box center [508, 84] width 137 height 9
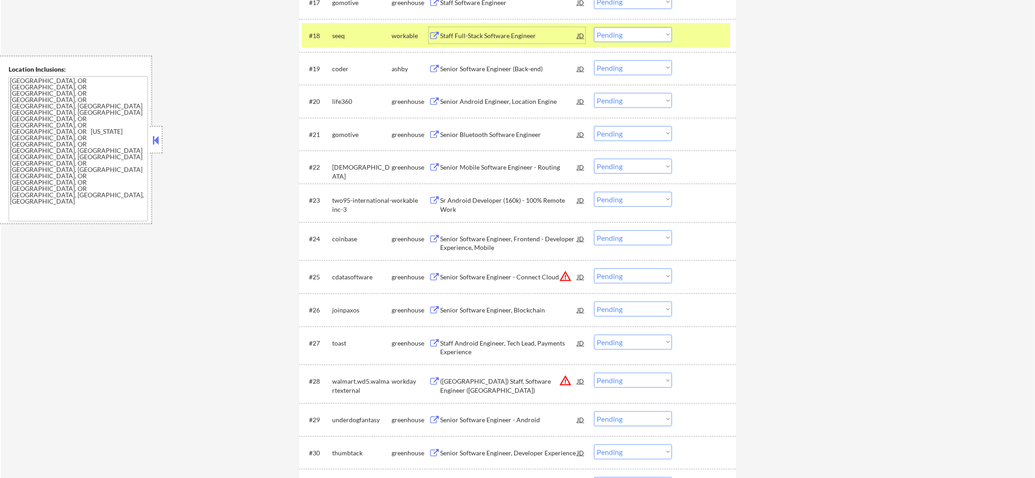
scroll to position [967, 0]
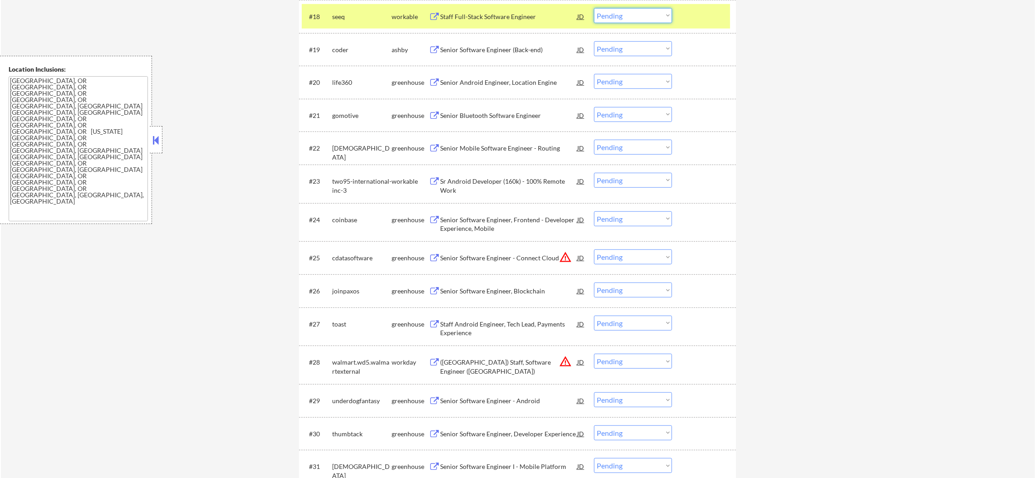
click at [613, 19] on select "Choose an option... Pending Applied Excluded (Questions) Excluded (Expired) Exc…" at bounding box center [633, 15] width 78 height 15
click at [594, 8] on select "Choose an option... Pending Applied Excluded (Questions) Excluded (Expired) Exc…" at bounding box center [633, 15] width 78 height 15
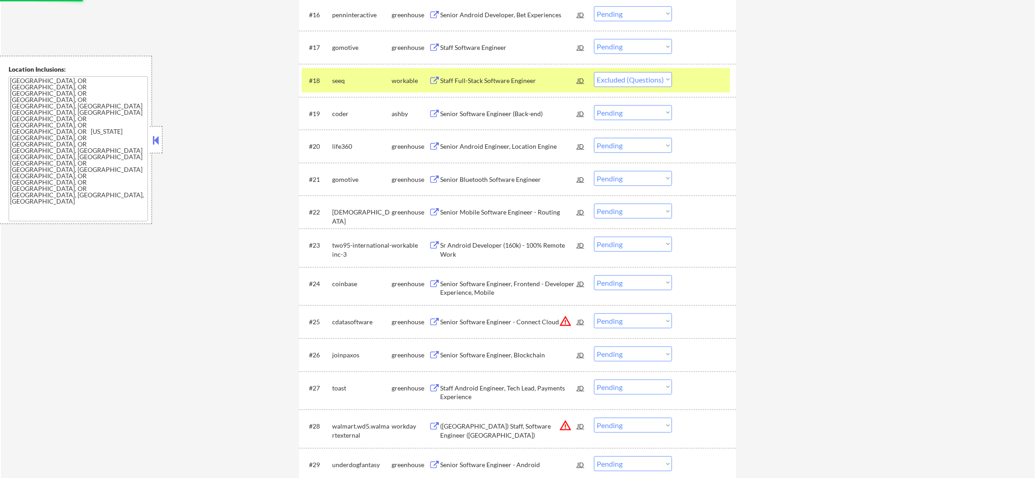
scroll to position [899, 0]
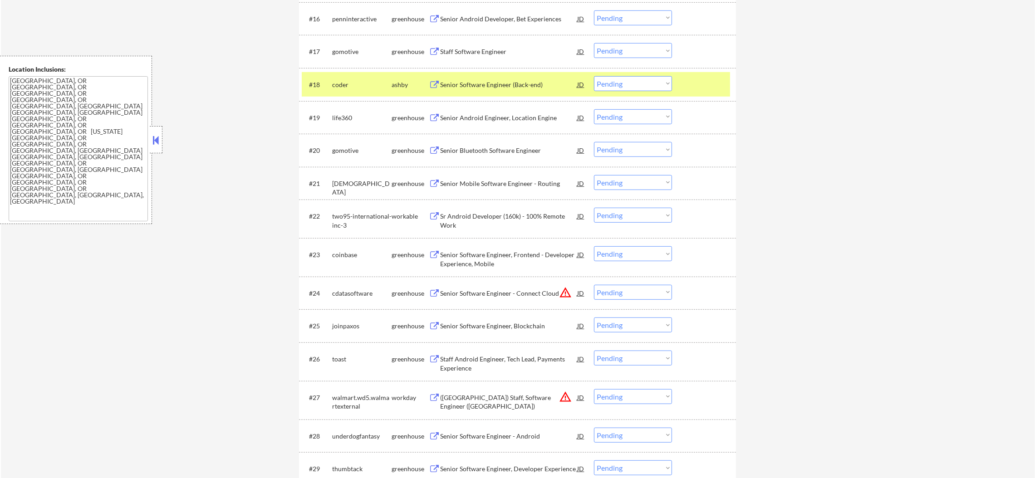
click at [358, 90] on div "coder" at bounding box center [361, 84] width 59 height 16
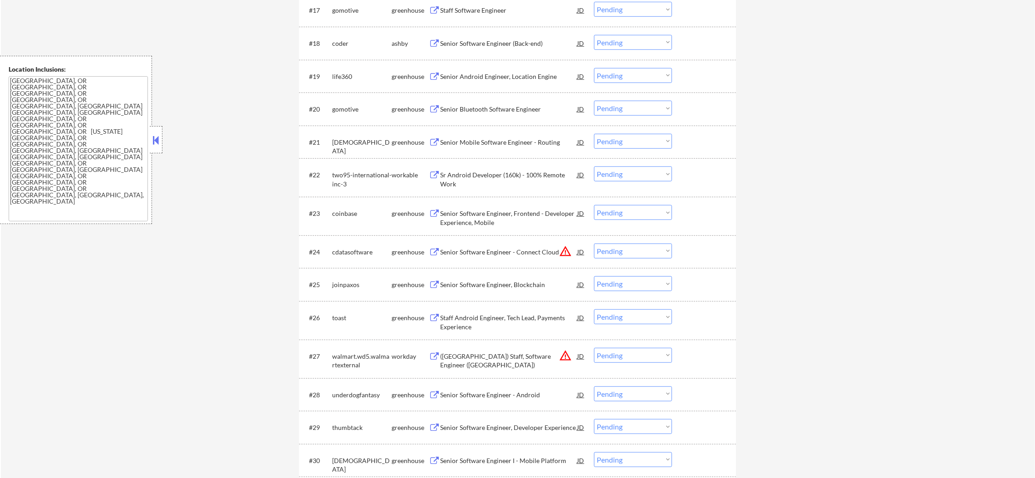
scroll to position [944, 0]
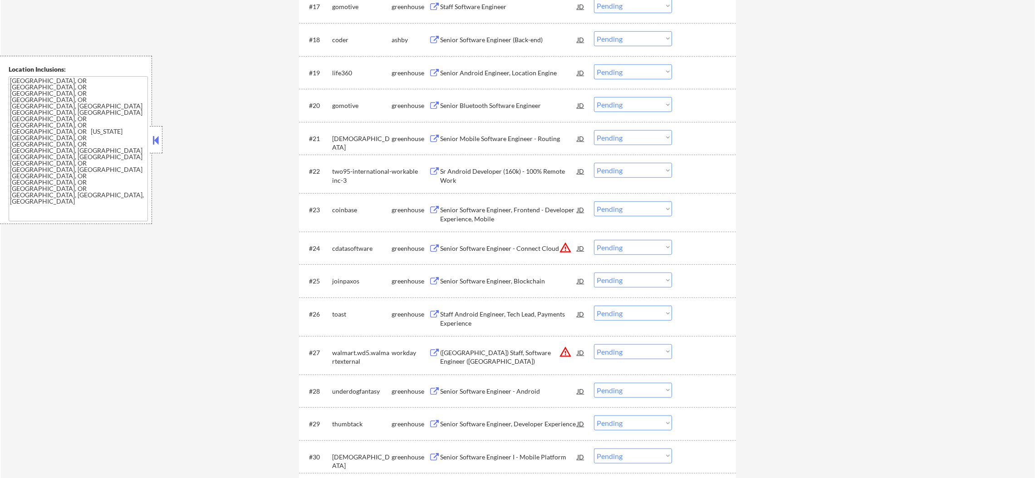
click at [508, 37] on div "Senior Software Engineer (Back-end)" at bounding box center [508, 39] width 137 height 9
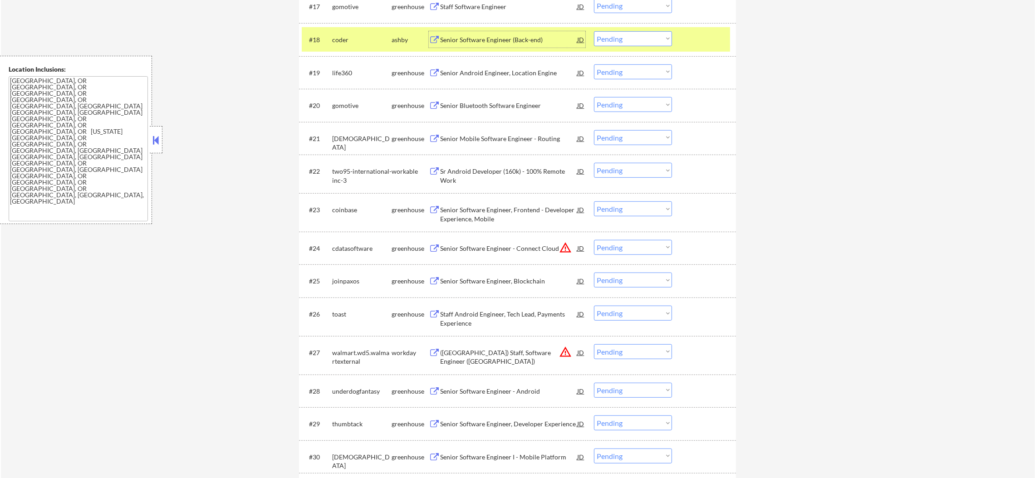
drag, startPoint x: 616, startPoint y: 40, endPoint x: 617, endPoint y: 45, distance: 4.6
click at [616, 40] on select "Choose an option... Pending Applied Excluded (Questions) Excluded (Expired) Exc…" at bounding box center [633, 38] width 78 height 15
click at [594, 31] on select "Choose an option... Pending Applied Excluded (Questions) Excluded (Expired) Exc…" at bounding box center [633, 38] width 78 height 15
click at [347, 45] on div "coder" at bounding box center [361, 39] width 59 height 16
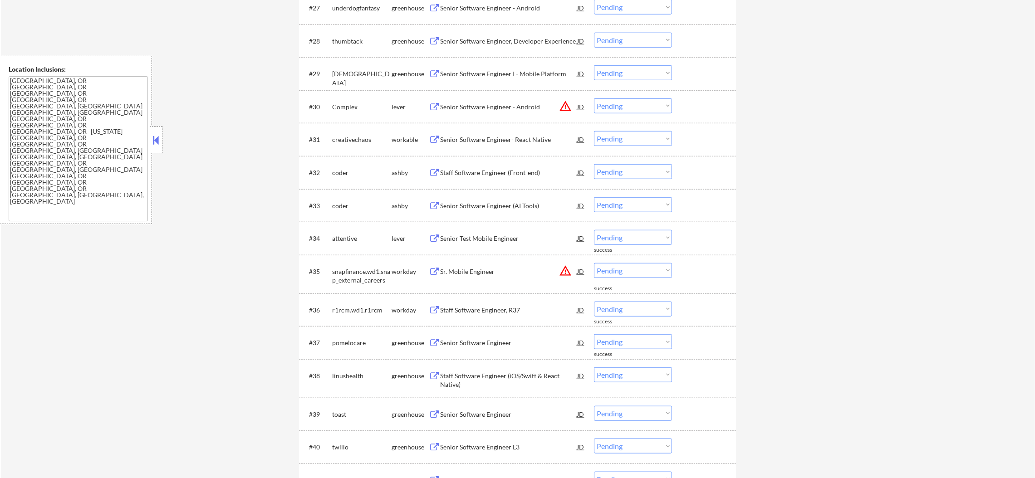
scroll to position [1307, 0]
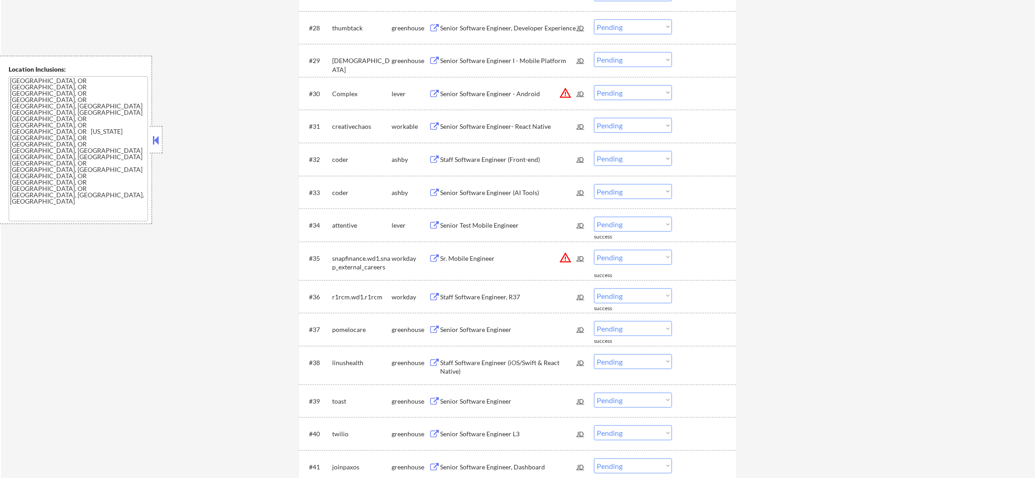
click at [513, 22] on div "Senior Software Engineer, Developer Experience" at bounding box center [508, 28] width 137 height 16
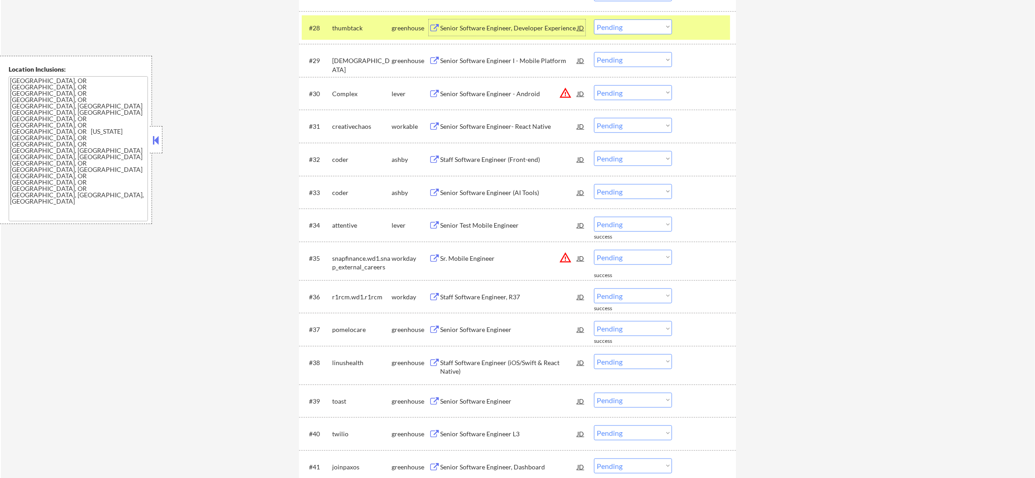
click at [603, 31] on select "Choose an option... Pending Applied Excluded (Questions) Excluded (Expired) Exc…" at bounding box center [633, 27] width 78 height 15
click at [594, 20] on select "Choose an option... Pending Applied Excluded (Questions) Excluded (Expired) Exc…" at bounding box center [633, 27] width 78 height 15
click at [342, 26] on div "thumbtack" at bounding box center [361, 28] width 59 height 9
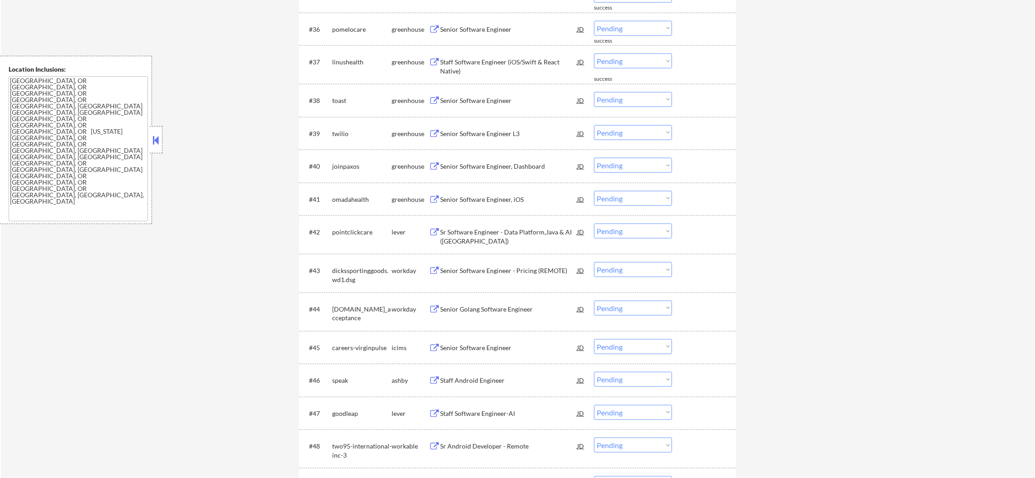
scroll to position [1579, 0]
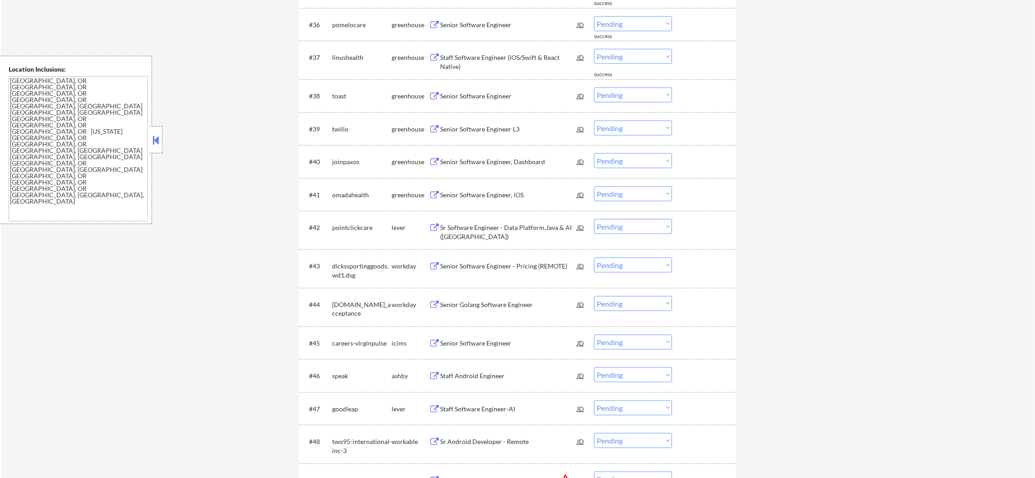
click at [493, 25] on div "Senior Software Engineer" at bounding box center [508, 24] width 137 height 9
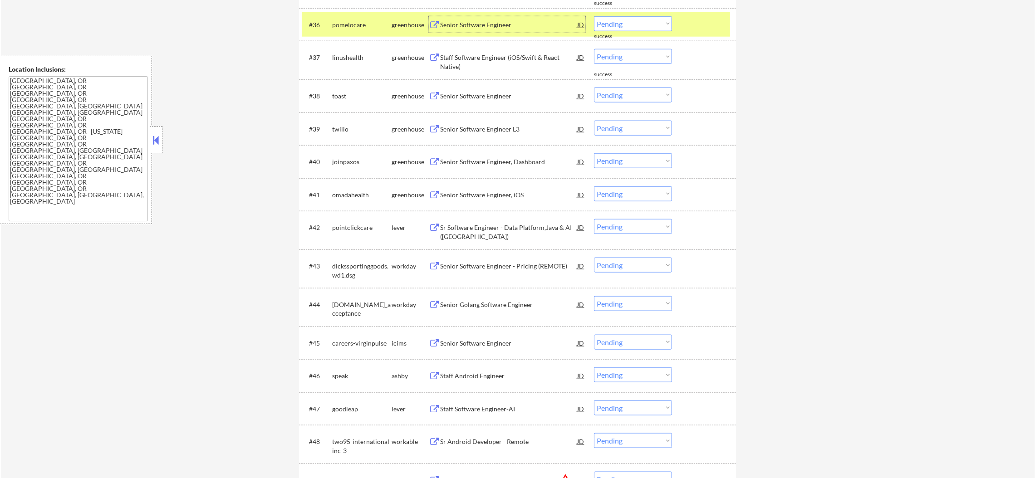
click at [634, 25] on select "Choose an option... Pending Applied Excluded (Questions) Excluded (Expired) Exc…" at bounding box center [633, 23] width 78 height 15
click at [594, 16] on select "Choose an option... Pending Applied Excluded (Questions) Excluded (Expired) Exc…" at bounding box center [633, 23] width 78 height 15
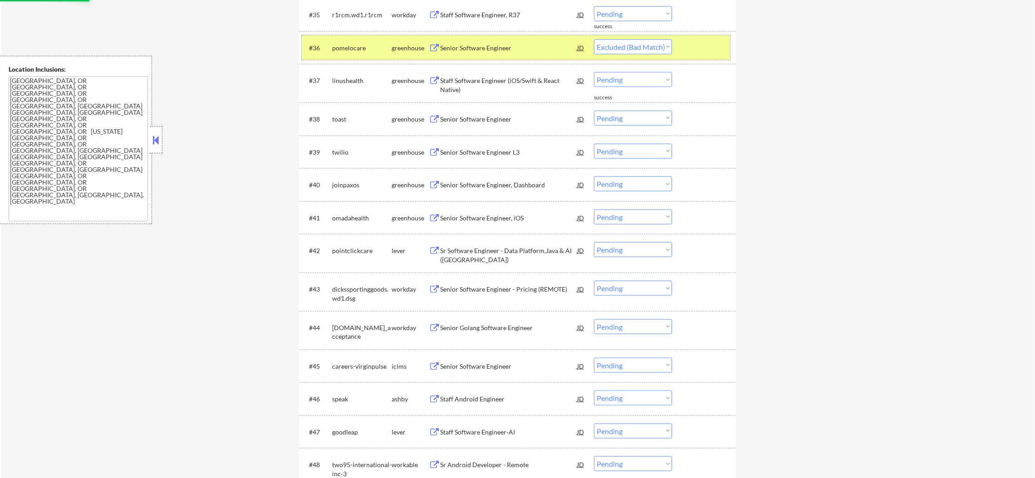
click at [334, 50] on div "pomelocare" at bounding box center [361, 48] width 59 height 9
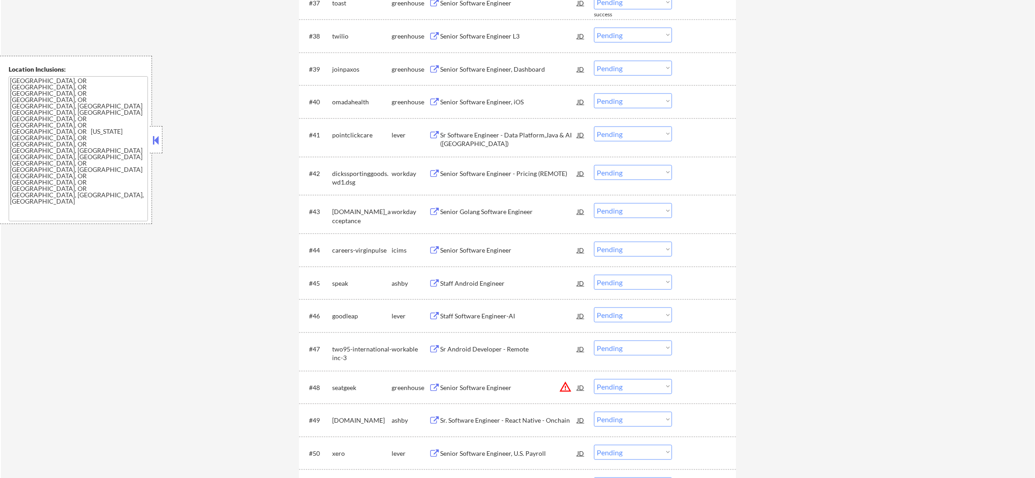
scroll to position [1647, 0]
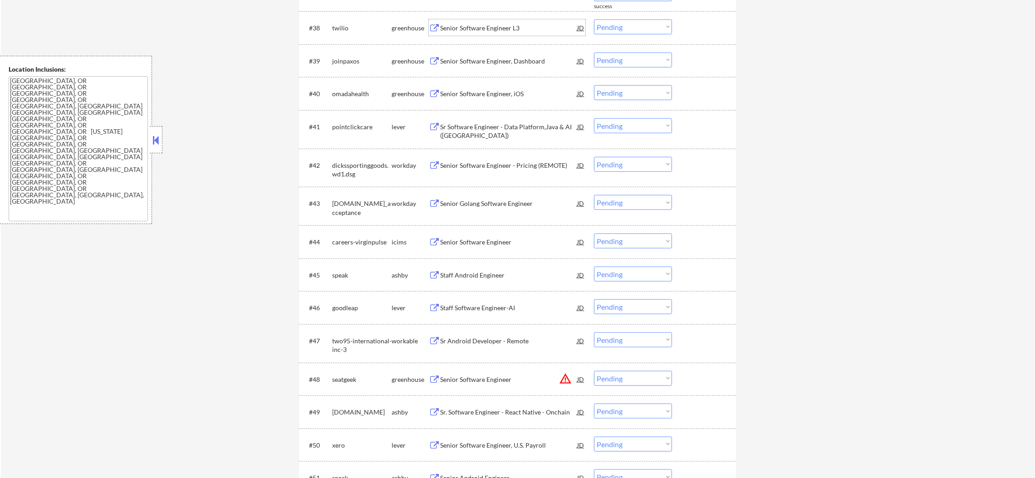
click at [524, 24] on div "Senior Software Engineer L3" at bounding box center [508, 28] width 137 height 9
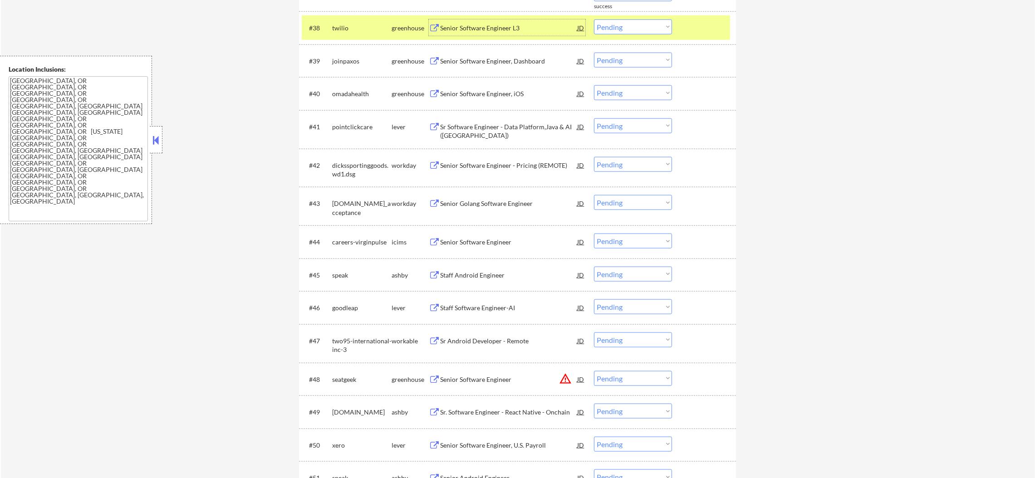
click at [616, 31] on select "Choose an option... Pending Applied Excluded (Questions) Excluded (Expired) Exc…" at bounding box center [633, 27] width 78 height 15
click at [594, 20] on select "Choose an option... Pending Applied Excluded (Questions) Excluded (Expired) Exc…" at bounding box center [633, 27] width 78 height 15
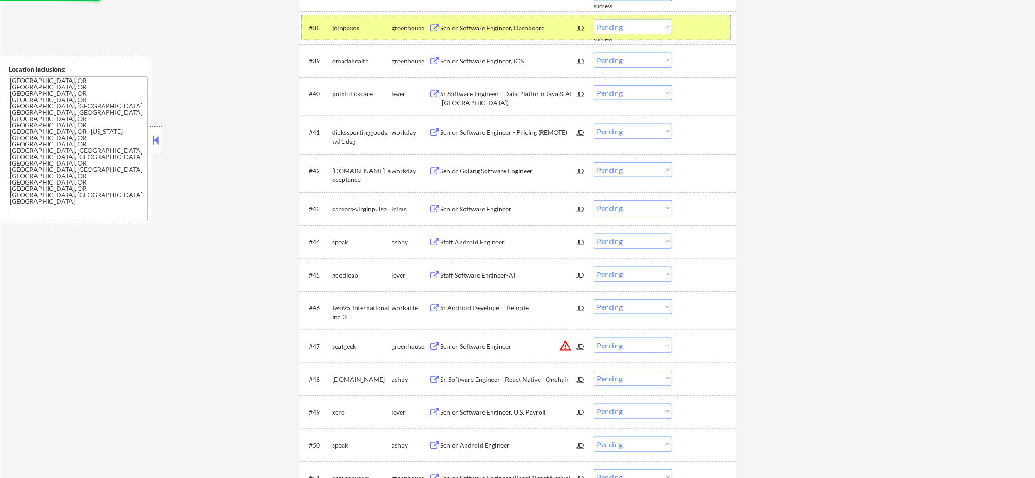
click at [309, 33] on div "#38 joinpaxos greenhouse Senior Software Engineer, Dashboard JD warning_amber C…" at bounding box center [516, 27] width 428 height 24
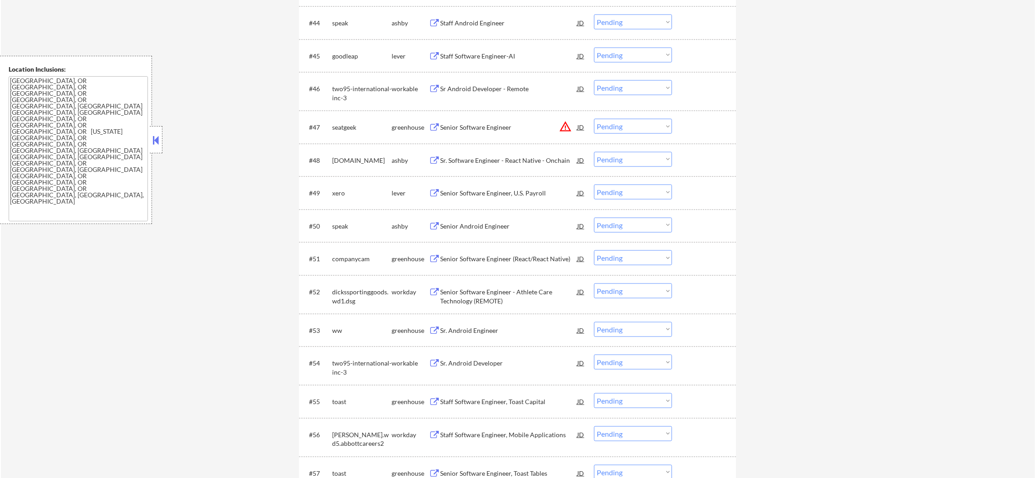
scroll to position [1874, 0]
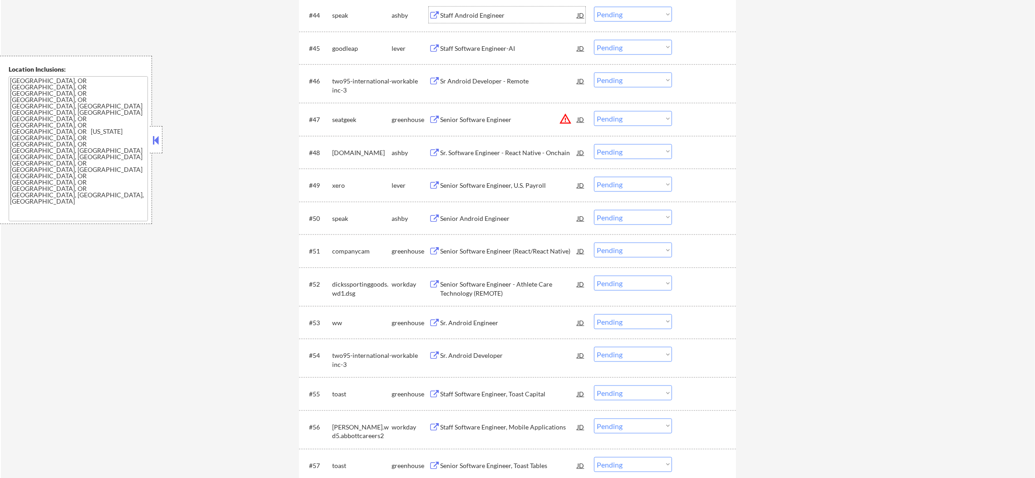
click at [518, 10] on div "Staff Android Engineer" at bounding box center [508, 15] width 137 height 16
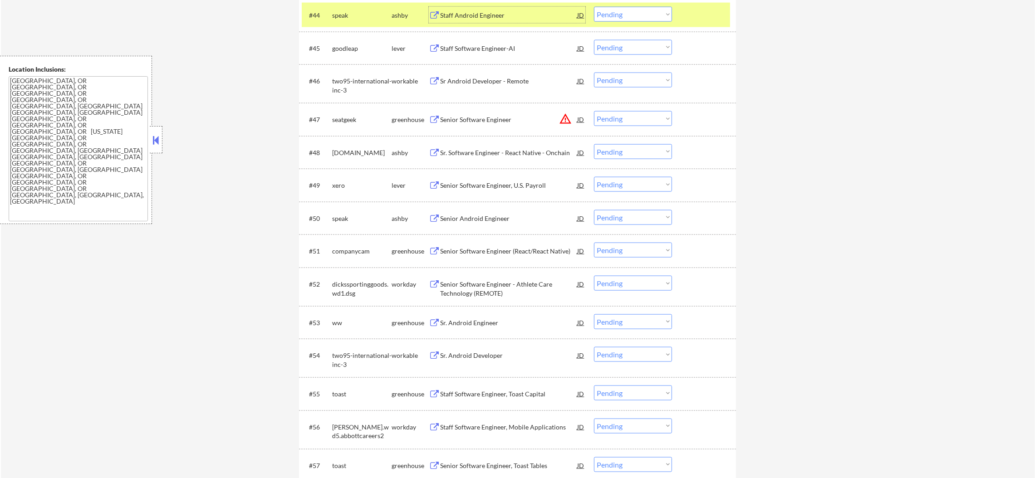
click at [625, 15] on select "Choose an option... Pending Applied Excluded (Questions) Excluded (Expired) Exc…" at bounding box center [633, 14] width 78 height 15
click at [594, 7] on select "Choose an option... Pending Applied Excluded (Questions) Excluded (Expired) Exc…" at bounding box center [633, 14] width 78 height 15
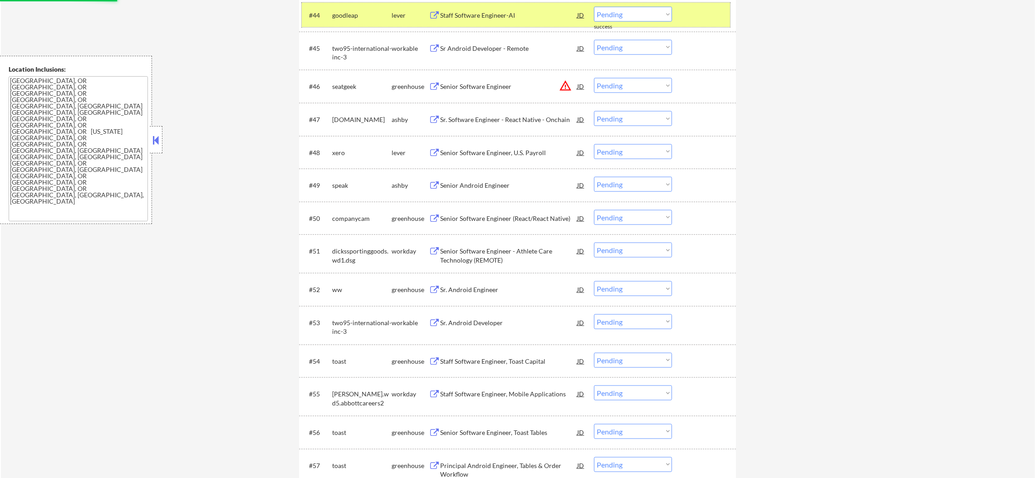
click at [338, 11] on div "goodleap" at bounding box center [361, 15] width 59 height 9
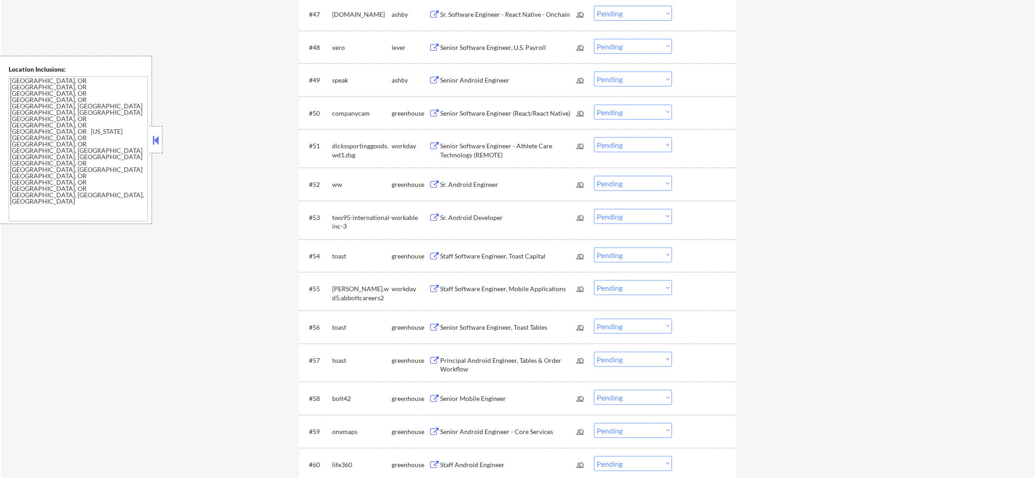
scroll to position [1987, 0]
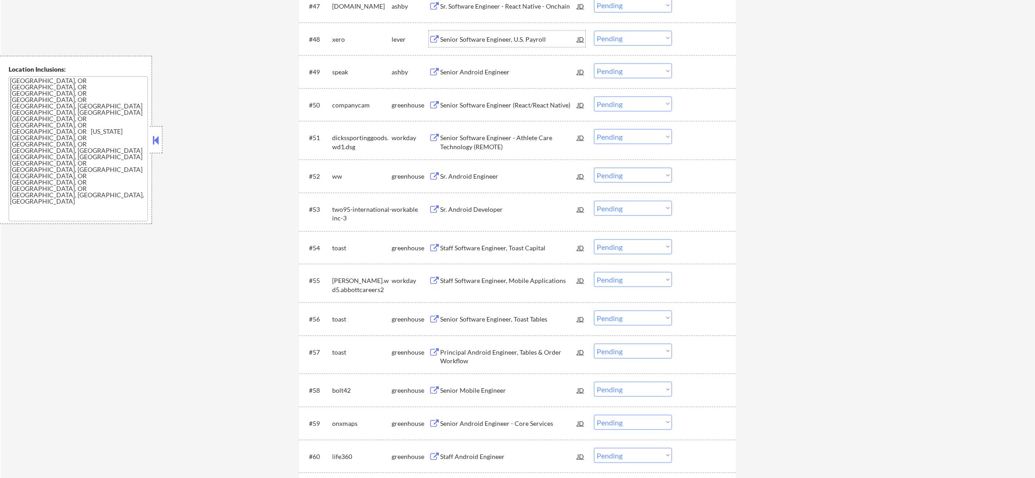
click at [502, 38] on div "Senior Software Engineer, U.S. Payroll" at bounding box center [508, 39] width 137 height 9
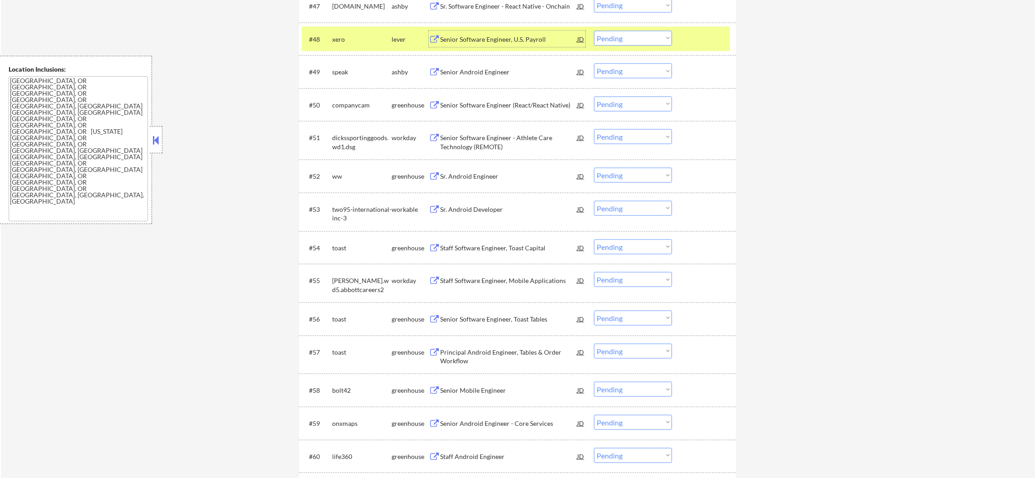
click at [603, 39] on select "Choose an option... Pending Applied Excluded (Questions) Excluded (Expired) Exc…" at bounding box center [633, 38] width 78 height 15
click at [594, 31] on select "Choose an option... Pending Applied Excluded (Questions) Excluded (Expired) Exc…" at bounding box center [633, 38] width 78 height 15
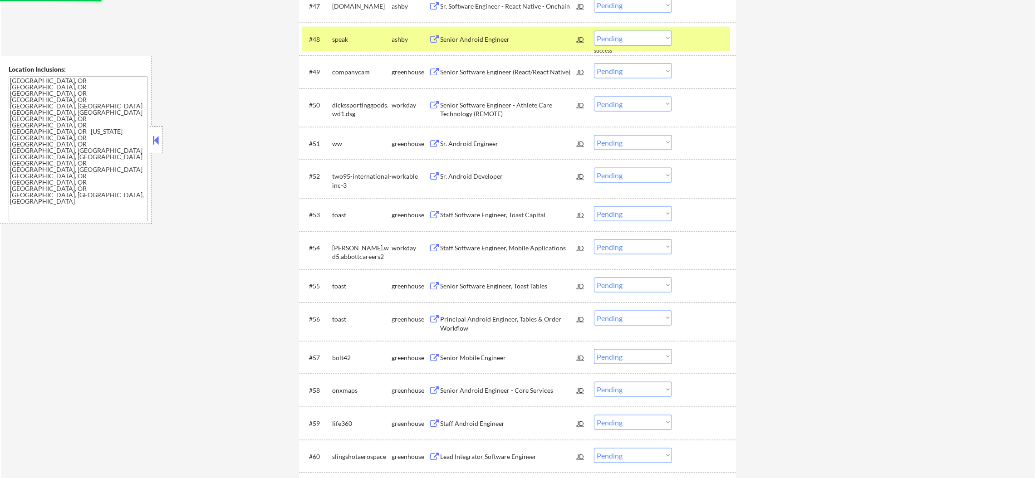
click at [345, 34] on div "speak" at bounding box center [361, 39] width 59 height 16
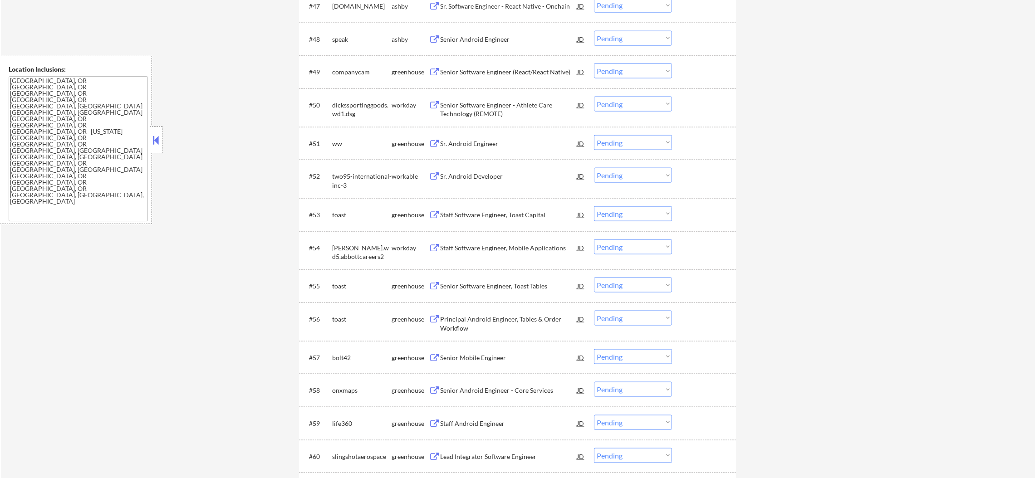
click at [491, 32] on div "Senior Android Engineer" at bounding box center [508, 39] width 137 height 16
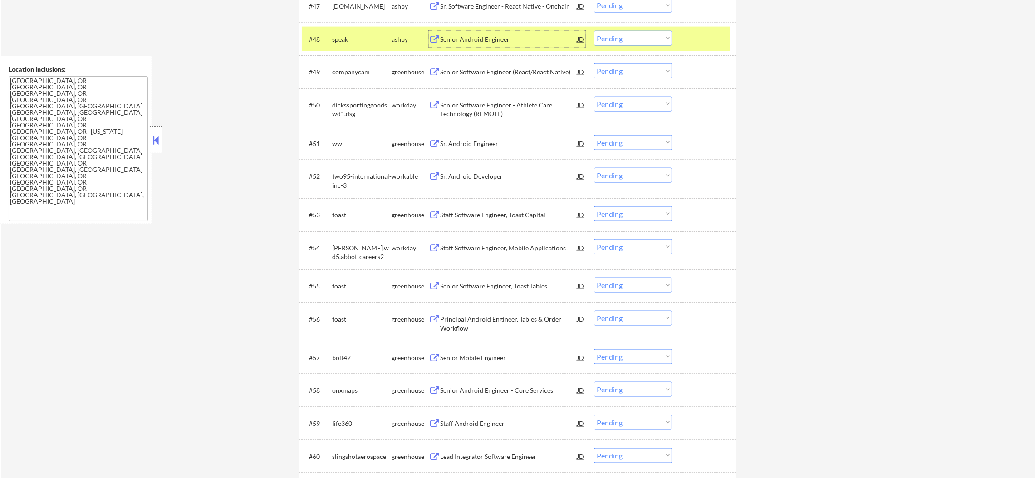
click at [613, 41] on select "Choose an option... Pending Applied Excluded (Questions) Excluded (Expired) Exc…" at bounding box center [633, 38] width 78 height 15
click at [594, 31] on select "Choose an option... Pending Applied Excluded (Questions) Excluded (Expired) Exc…" at bounding box center [633, 38] width 78 height 15
click at [320, 33] on div "#48 speak [PERSON_NAME] Senior Android Engineer JD warning_amber Choose an opti…" at bounding box center [516, 39] width 428 height 24
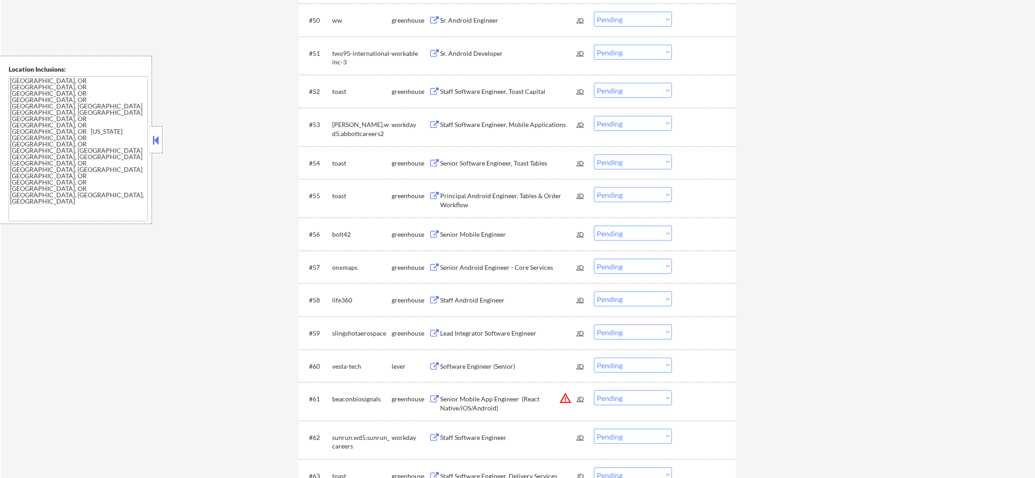
scroll to position [2078, 0]
click at [503, 20] on div "Sr. Android Engineer" at bounding box center [508, 19] width 137 height 9
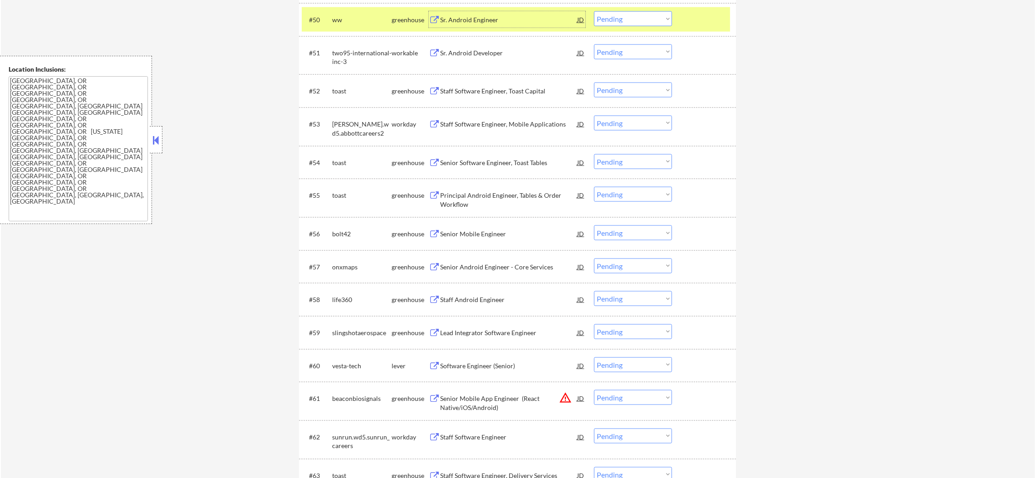
click at [355, 17] on div "ww" at bounding box center [361, 19] width 59 height 9
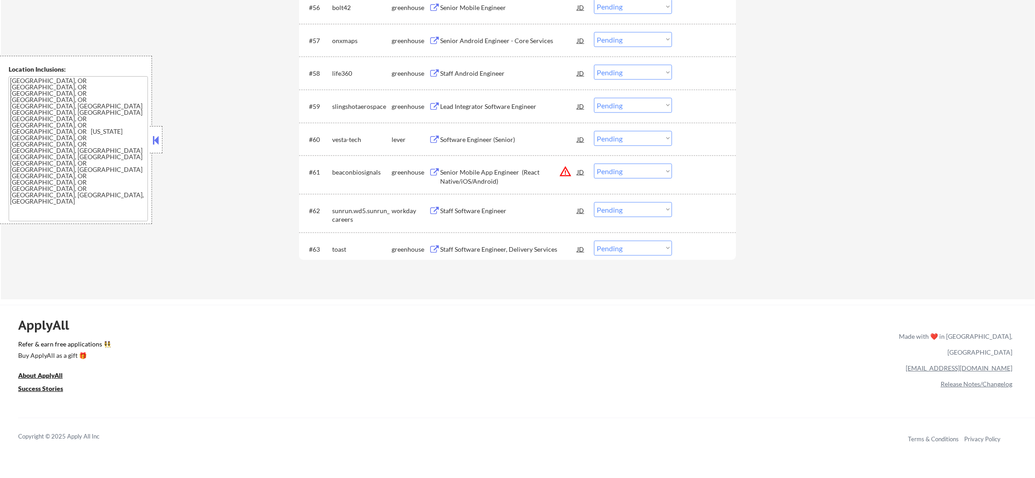
scroll to position [2282, 0]
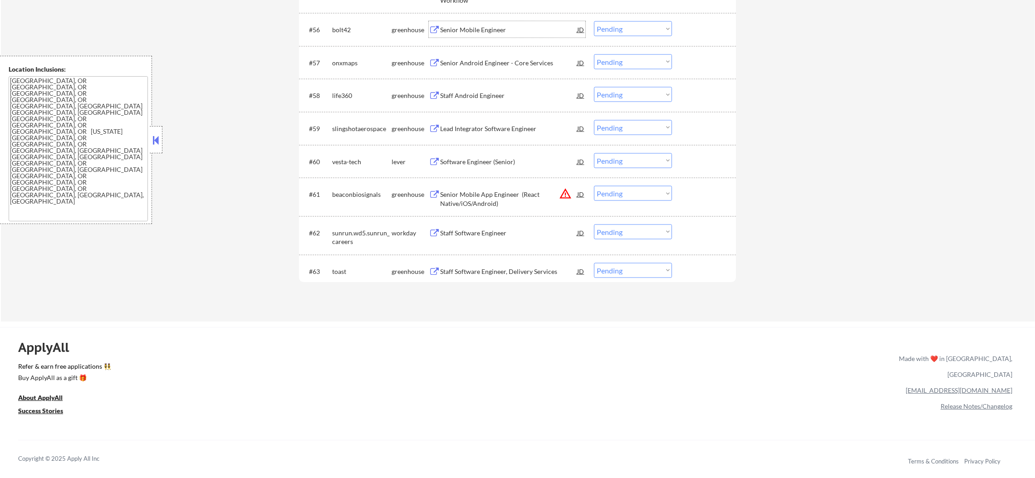
click at [522, 29] on div "Senior Mobile Engineer" at bounding box center [508, 29] width 137 height 9
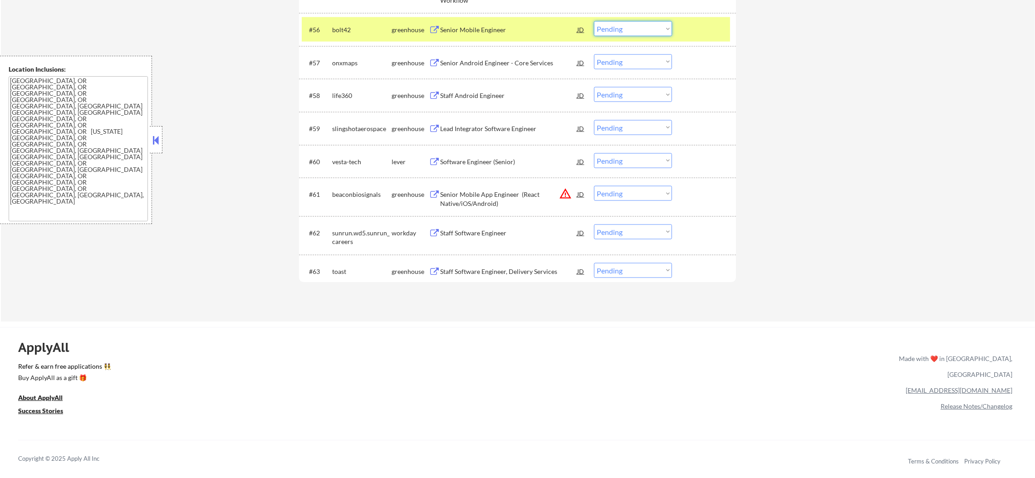
click at [615, 29] on select "Choose an option... Pending Applied Excluded (Questions) Excluded (Expired) Exc…" at bounding box center [633, 28] width 78 height 15
click at [594, 21] on select "Choose an option... Pending Applied Excluded (Questions) Excluded (Expired) Exc…" at bounding box center [633, 28] width 78 height 15
click at [337, 25] on div "bolt42" at bounding box center [361, 29] width 59 height 9
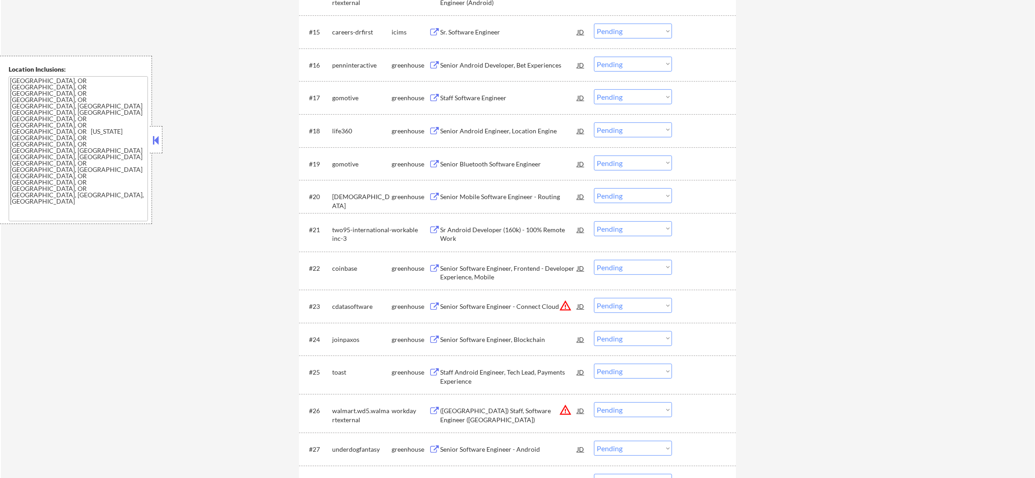
scroll to position [861, 0]
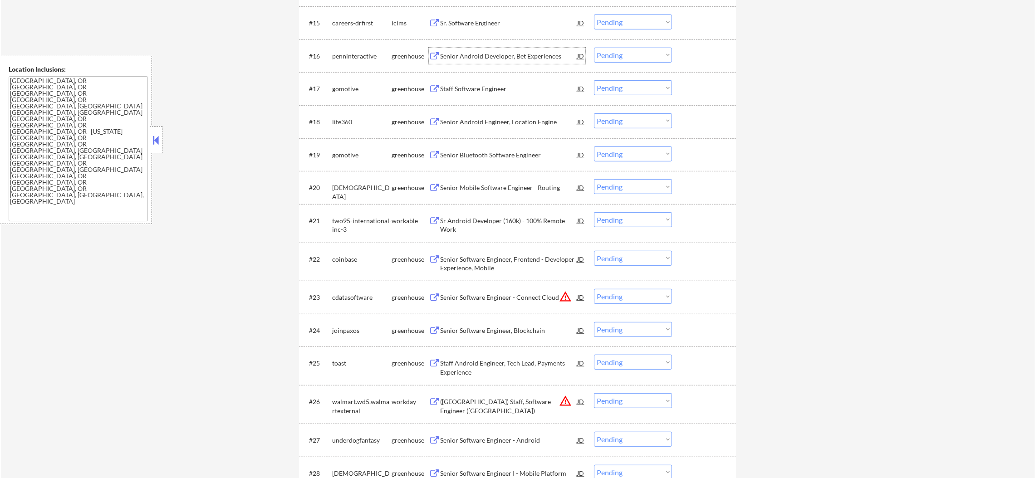
click at [511, 53] on div "Senior Android Developer, Bet Experiences" at bounding box center [508, 56] width 137 height 9
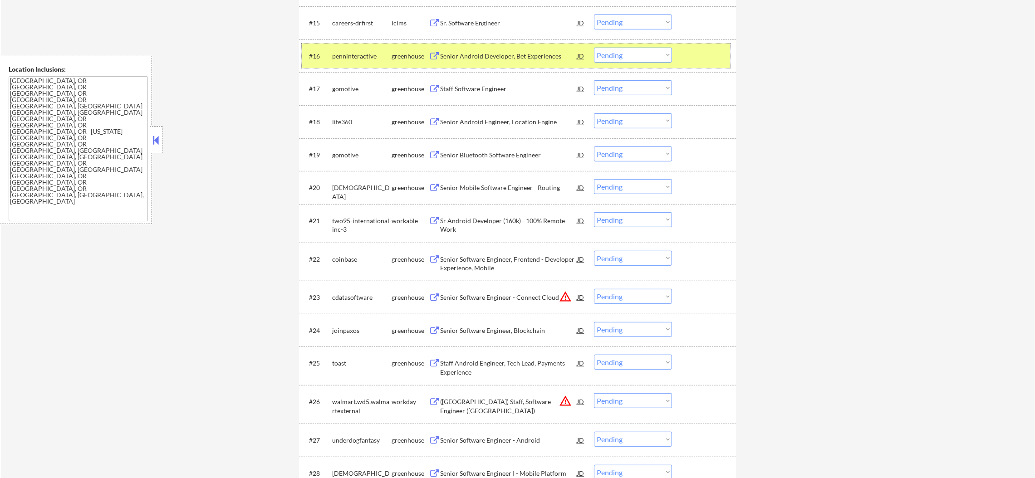
click at [374, 48] on div "penninteractive" at bounding box center [361, 56] width 59 height 16
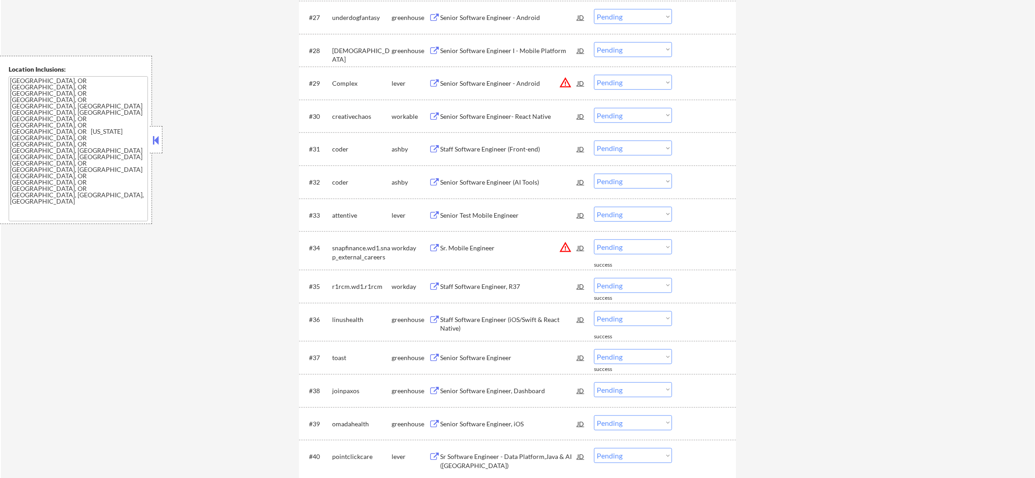
scroll to position [1292, 0]
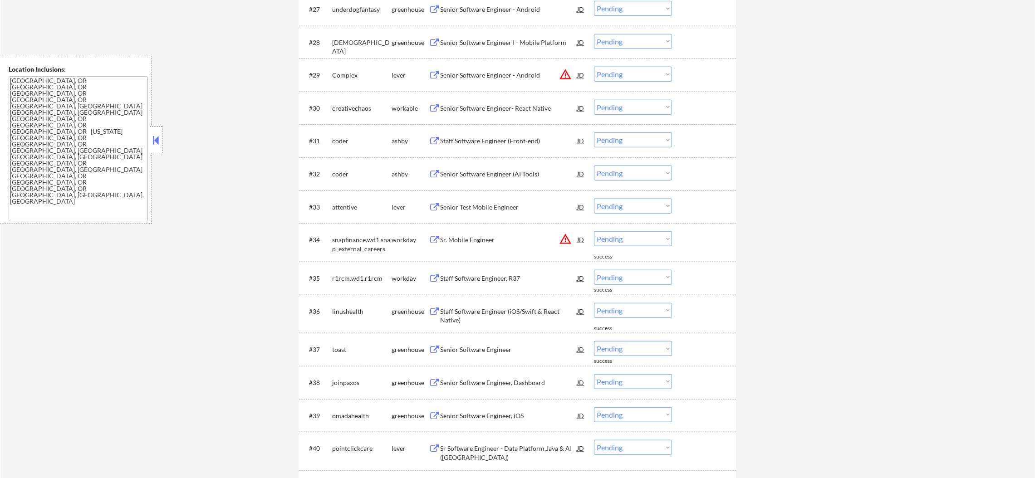
click at [506, 40] on div "Senior Software Engineer I - Mobile Platform" at bounding box center [508, 42] width 137 height 9
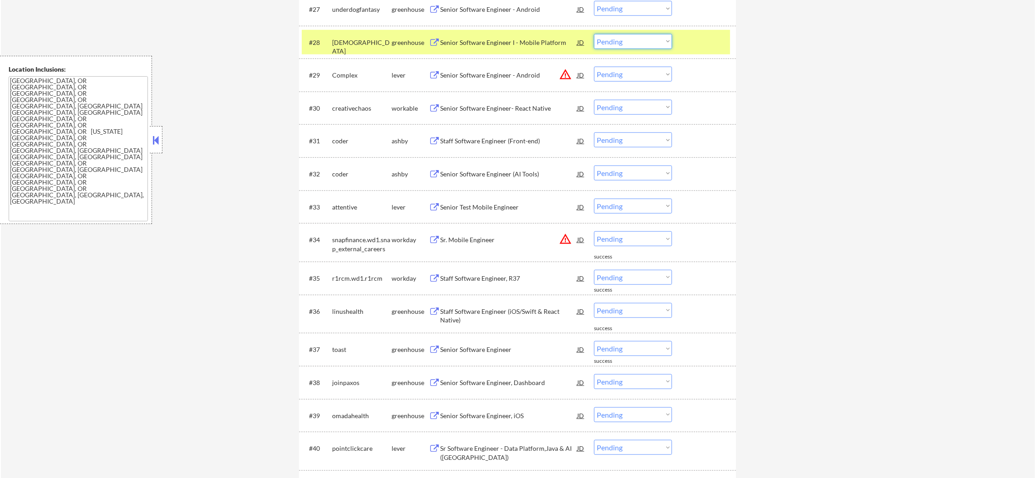
click at [633, 42] on select "Choose an option... Pending Applied Excluded (Questions) Excluded (Expired) Exc…" at bounding box center [633, 41] width 78 height 15
click at [594, 34] on select "Choose an option... Pending Applied Excluded (Questions) Excluded (Expired) Exc…" at bounding box center [633, 41] width 78 height 15
click at [354, 34] on div "[DEMOGRAPHIC_DATA]" at bounding box center [361, 42] width 59 height 16
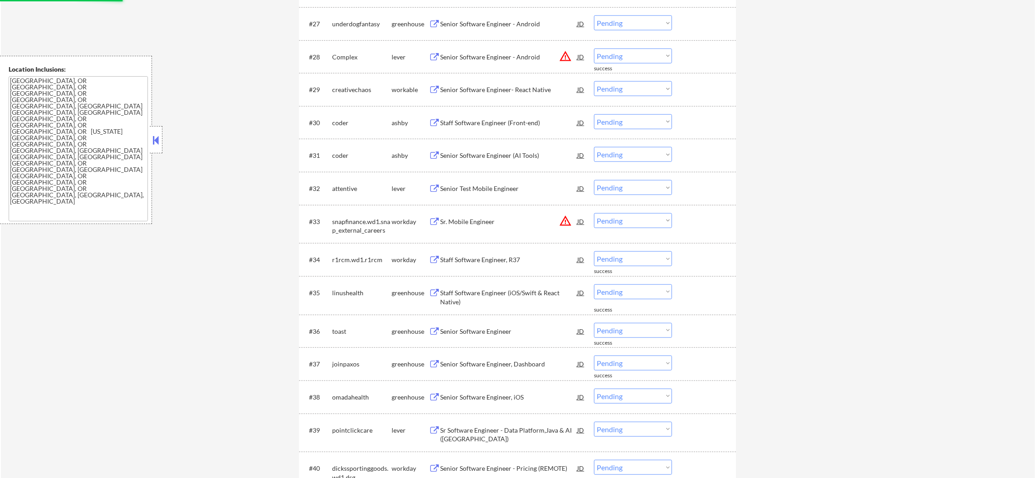
scroll to position [1224, 0]
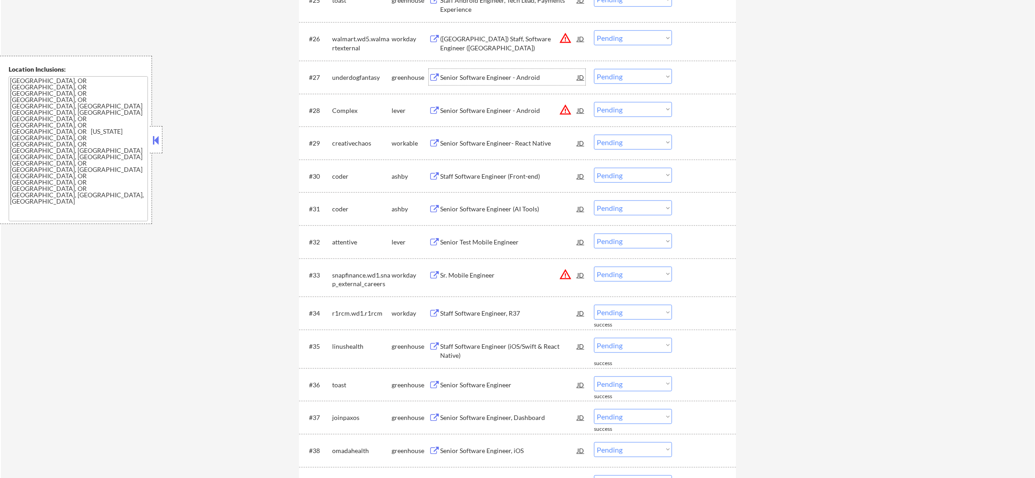
click at [526, 78] on div "Senior Software Engineer - Android" at bounding box center [508, 77] width 137 height 9
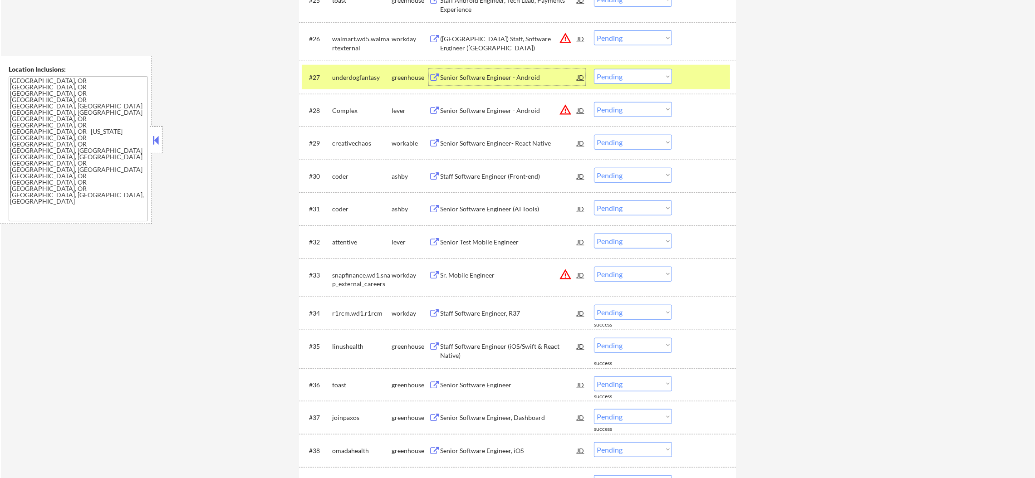
click at [610, 79] on select "Choose an option... Pending Applied Excluded (Questions) Excluded (Expired) Exc…" at bounding box center [633, 76] width 78 height 15
click at [594, 69] on select "Choose an option... Pending Applied Excluded (Questions) Excluded (Expired) Exc…" at bounding box center [633, 76] width 78 height 15
click at [335, 70] on div "underdogfantasy" at bounding box center [361, 77] width 59 height 16
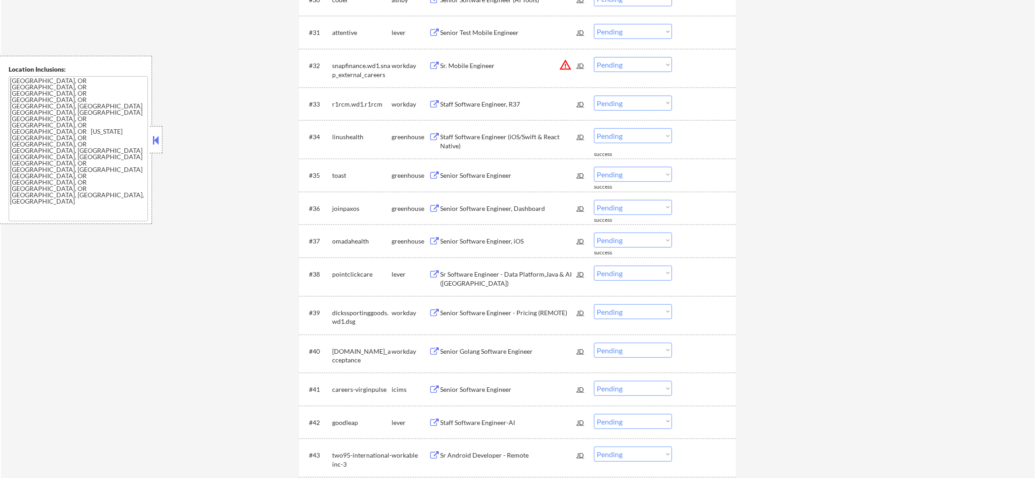
scroll to position [1406, 0]
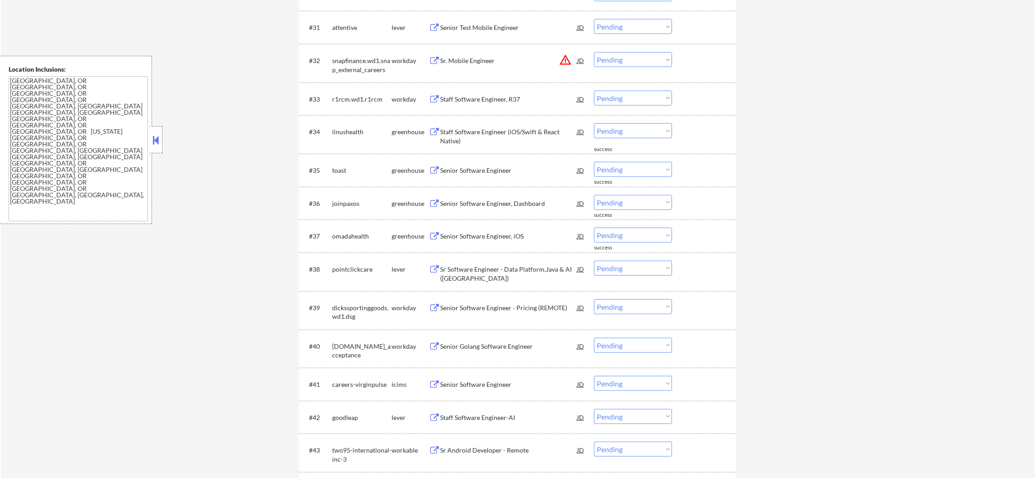
click at [519, 24] on div "Senior Test Mobile Engineer" at bounding box center [508, 27] width 137 height 9
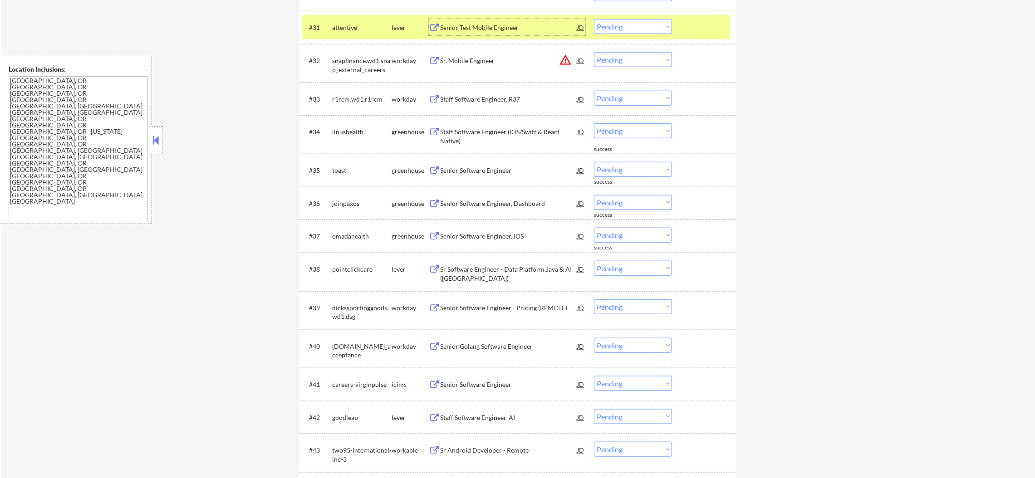
drag, startPoint x: 604, startPoint y: 29, endPoint x: 607, endPoint y: 32, distance: 5.1
click at [605, 29] on select "Choose an option... Pending Applied Excluded (Questions) Excluded (Expired) Exc…" at bounding box center [633, 26] width 78 height 15
click at [594, 19] on select "Choose an option... Pending Applied Excluded (Questions) Excluded (Expired) Exc…" at bounding box center [633, 26] width 78 height 15
click at [344, 29] on div "attentive" at bounding box center [361, 27] width 59 height 9
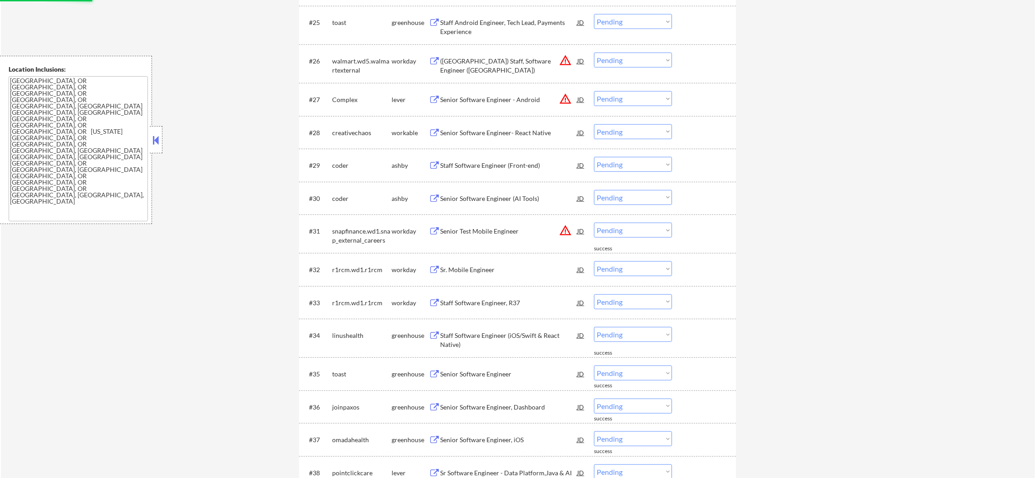
scroll to position [188, 0]
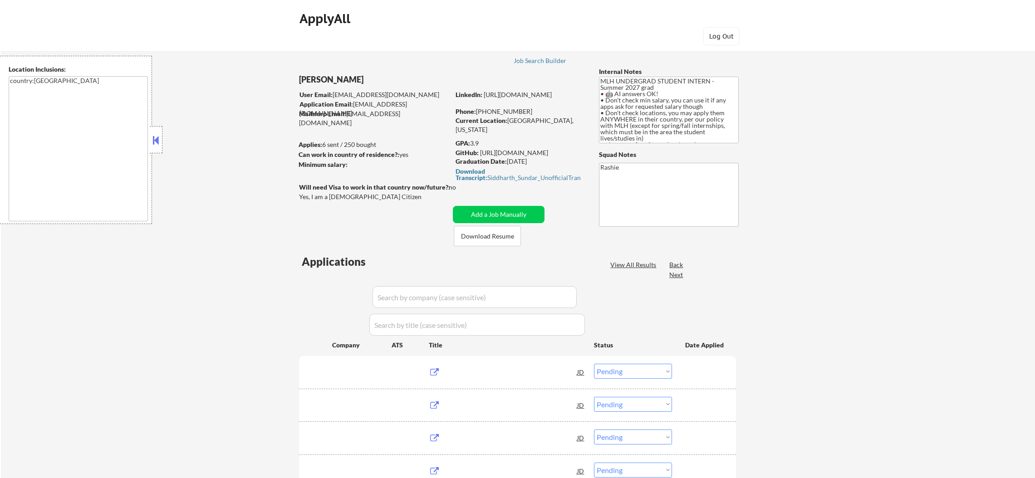
select select ""pending""
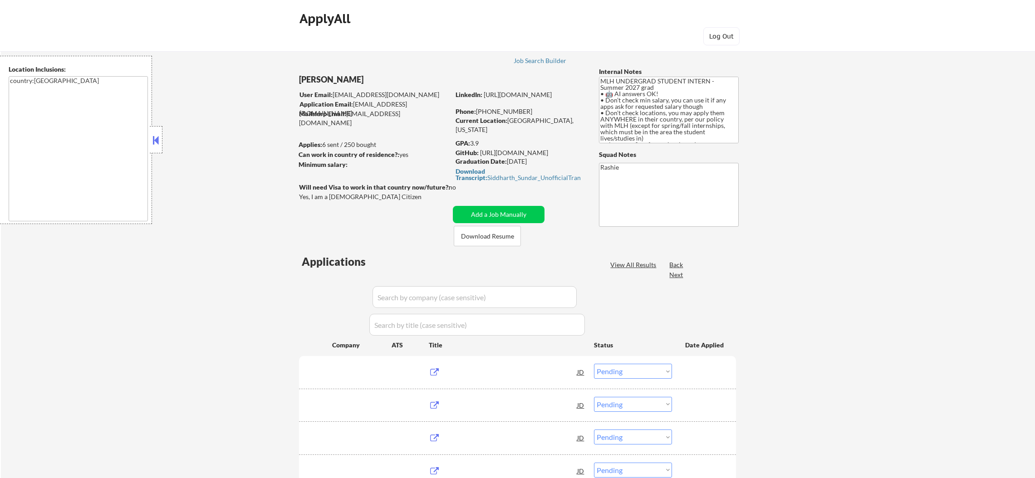
select select ""pending""
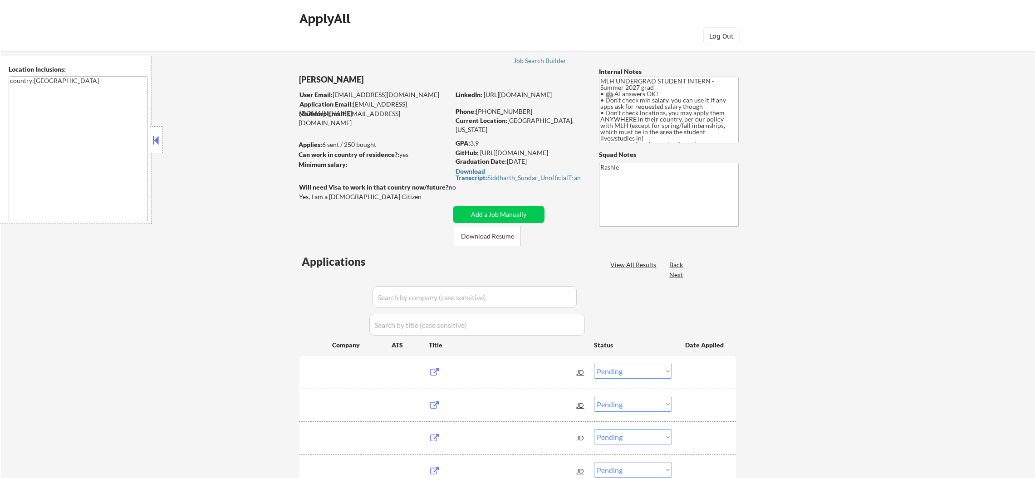
select select ""pending""
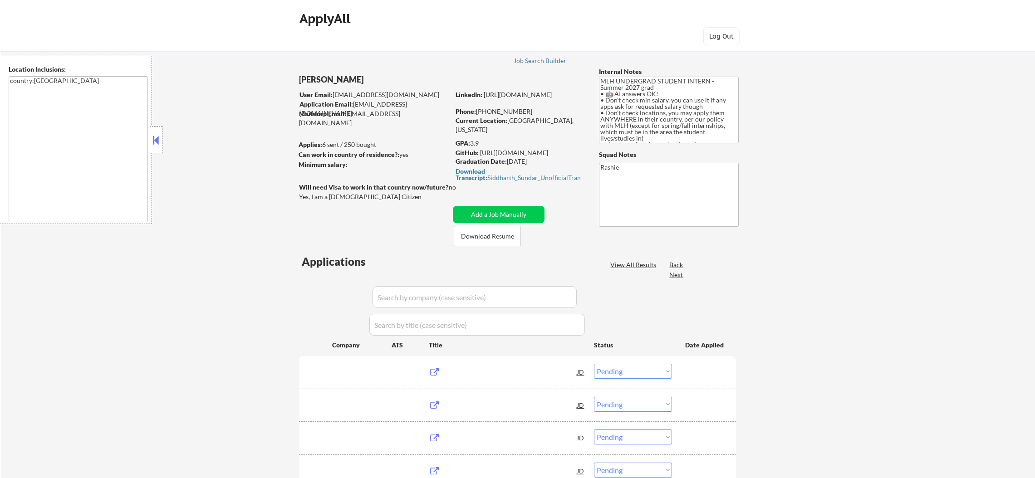
select select ""pending""
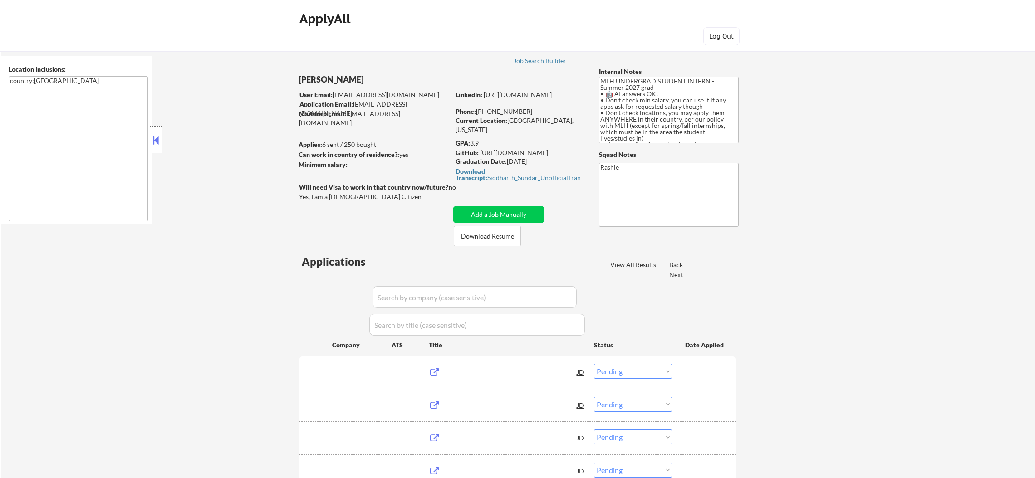
select select ""pending""
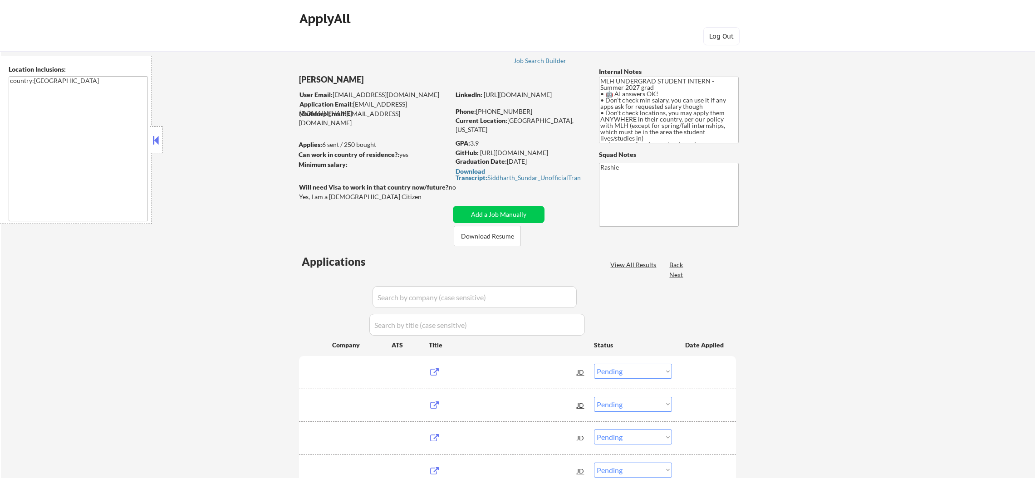
select select ""pending""
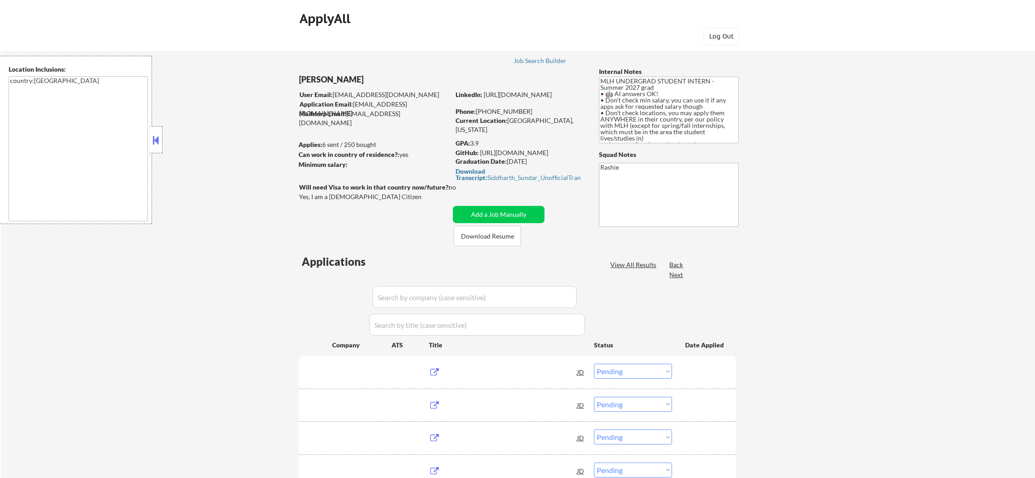
select select ""pending""
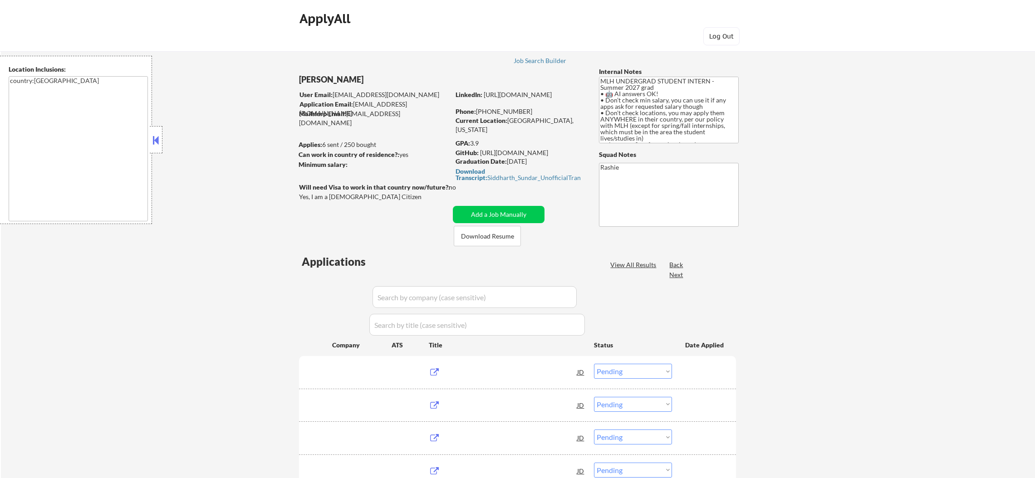
select select ""pending""
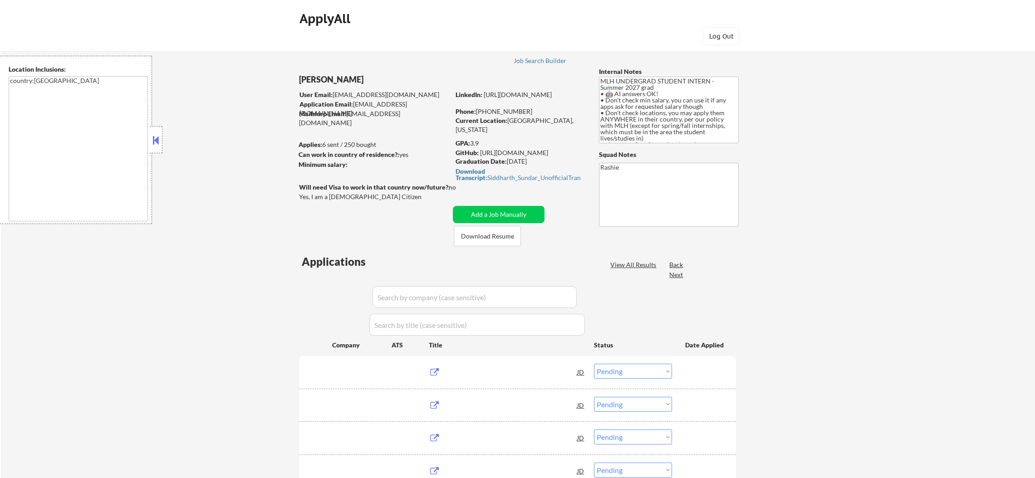
select select ""pending""
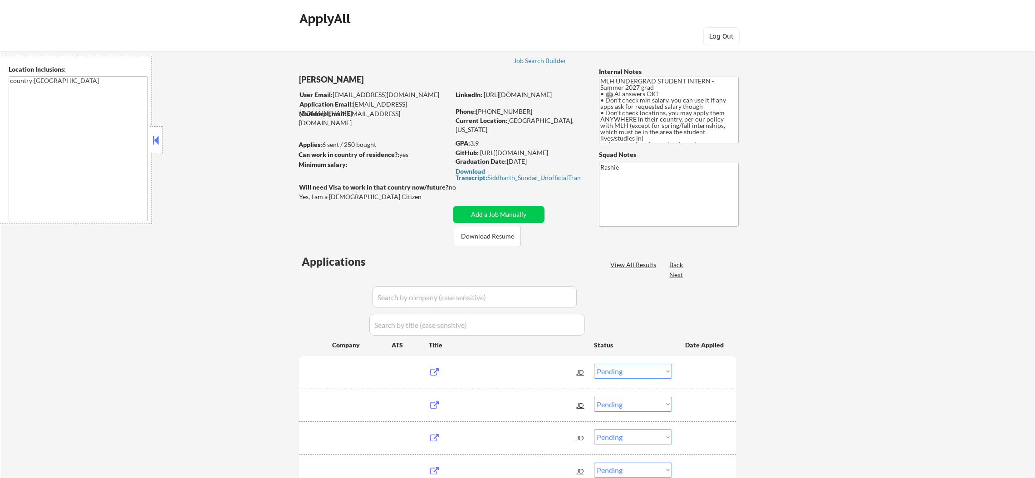
select select ""pending""
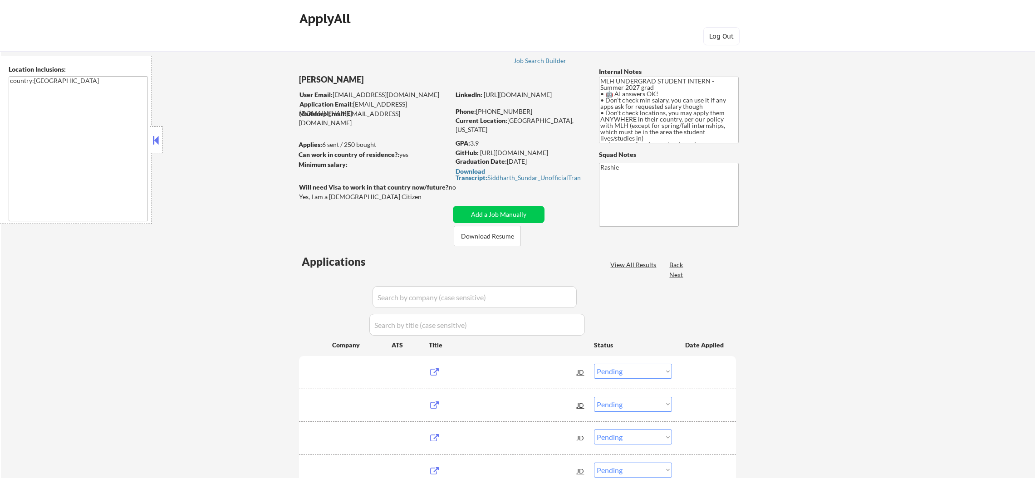
select select ""pending""
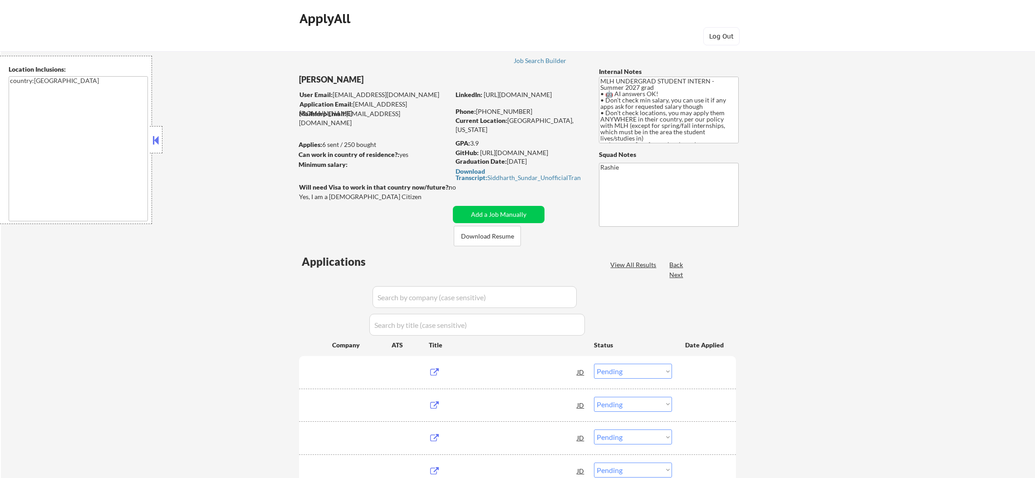
select select ""pending""
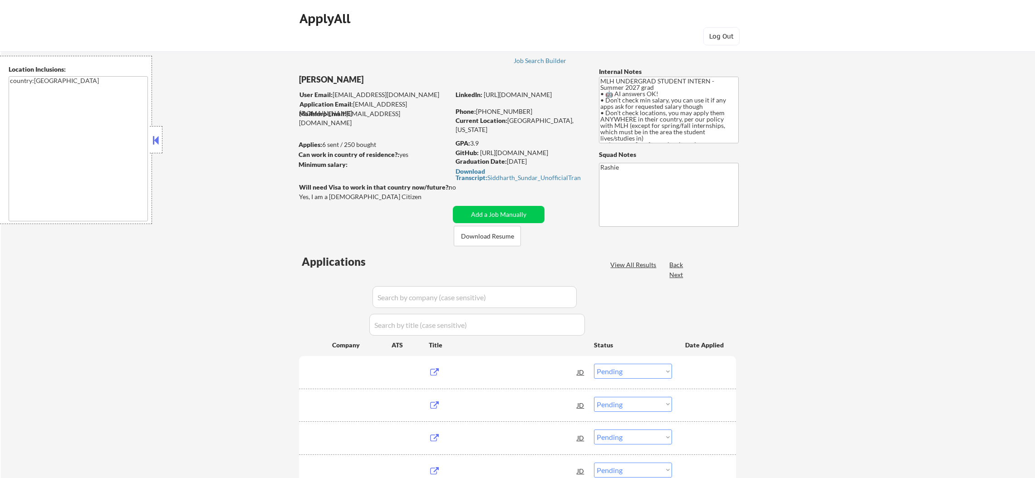
select select ""pending""
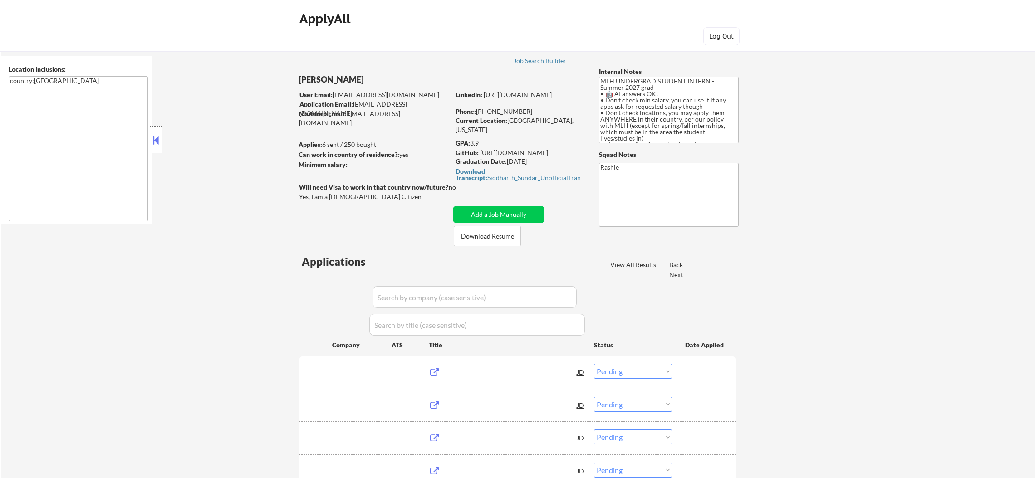
select select ""pending""
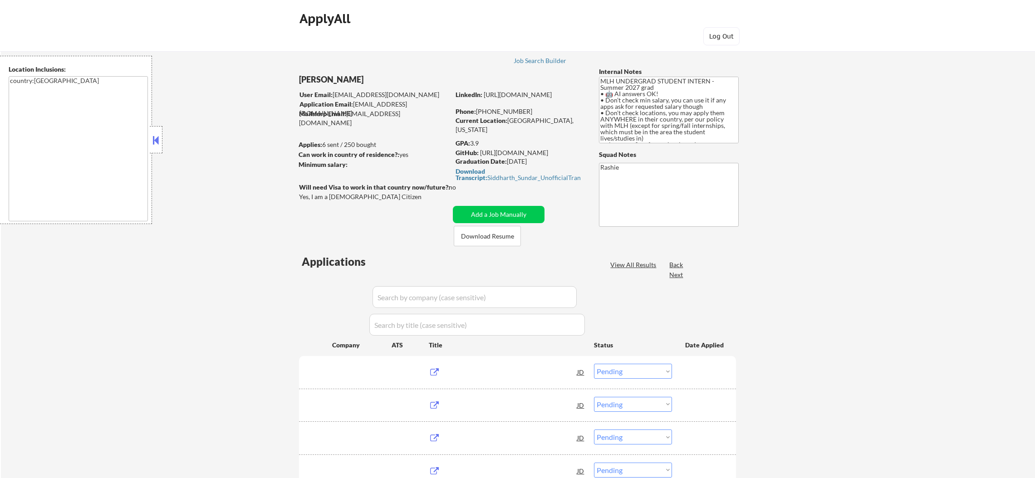
select select ""pending""
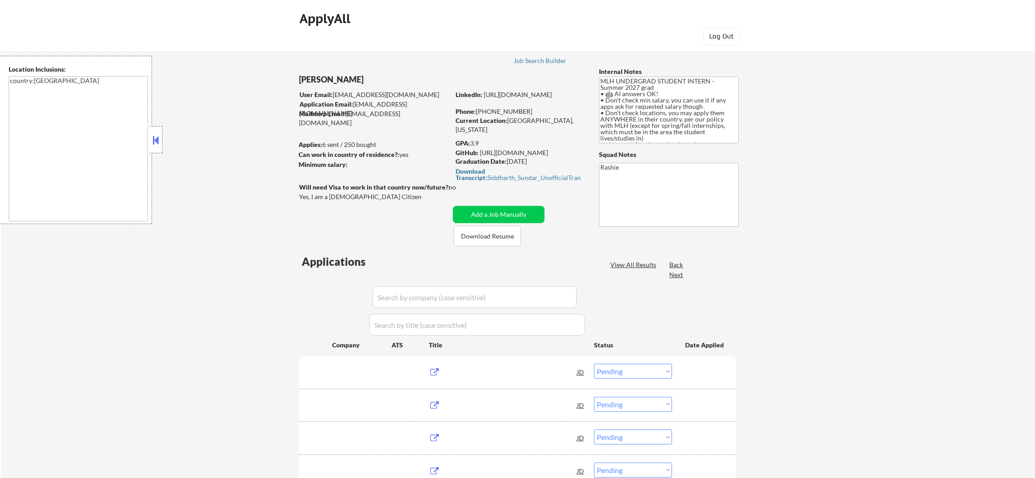
select select ""pending""
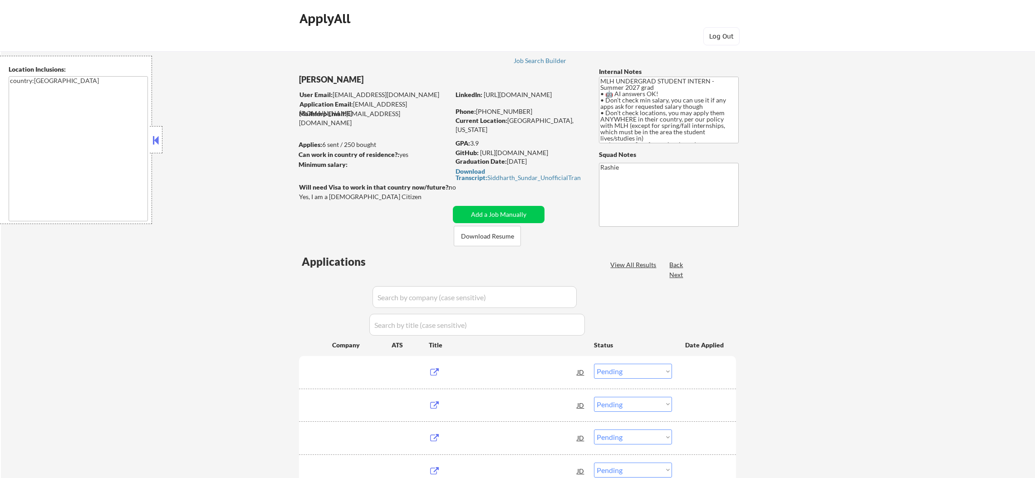
select select ""pending""
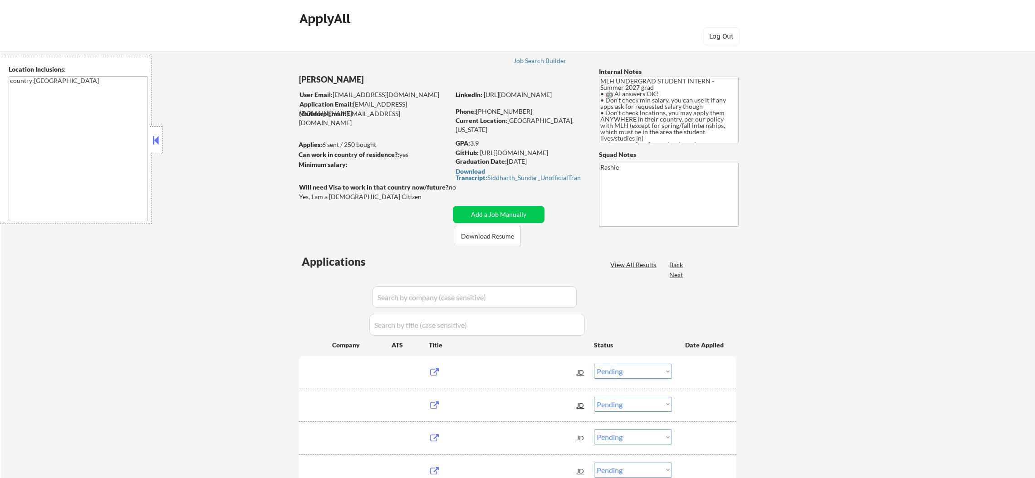
select select ""pending""
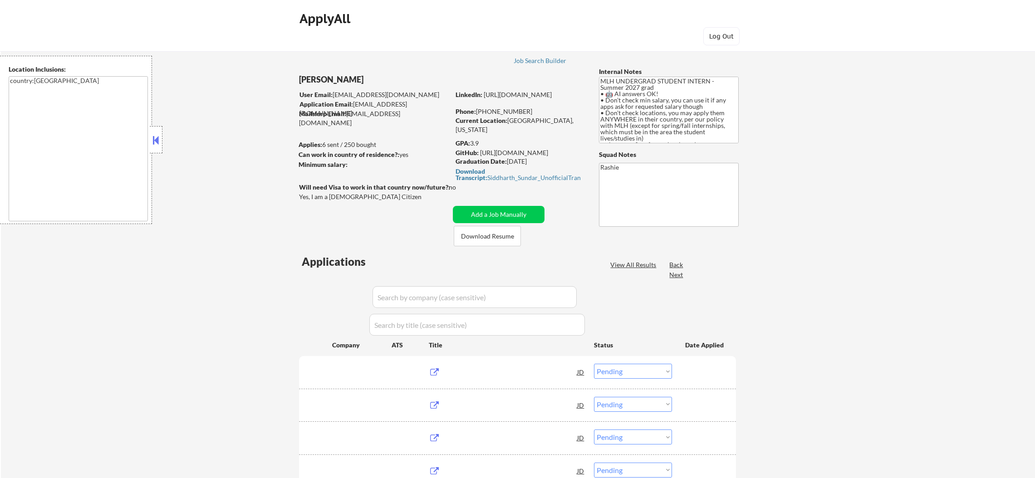
select select ""pending""
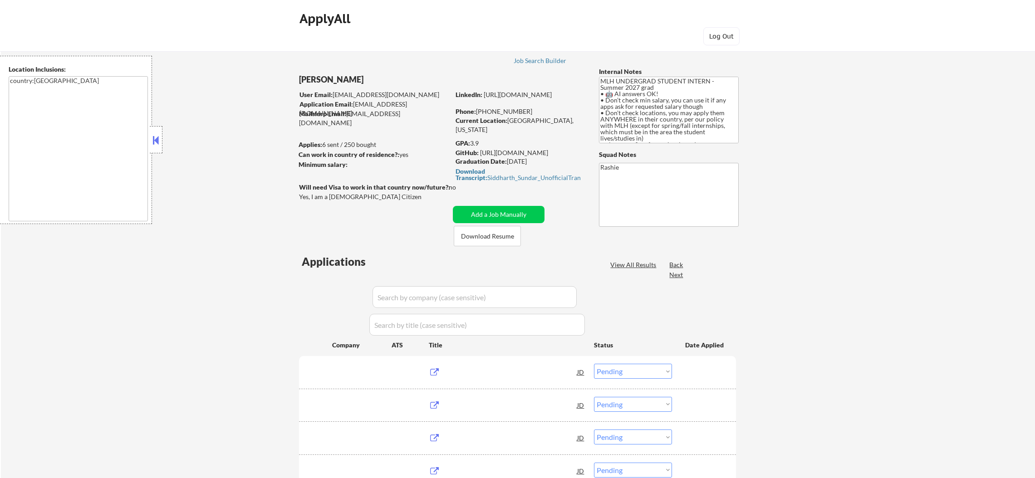
select select ""pending""
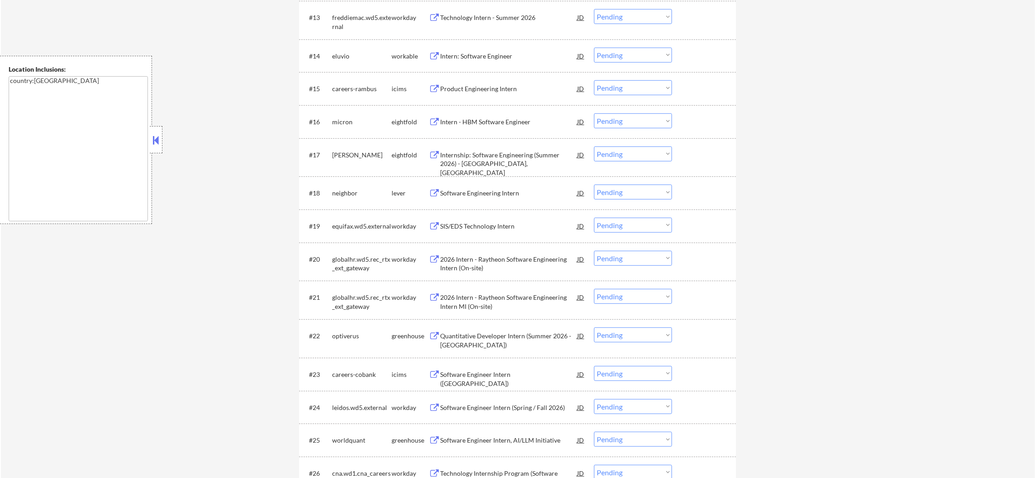
scroll to position [793, 0]
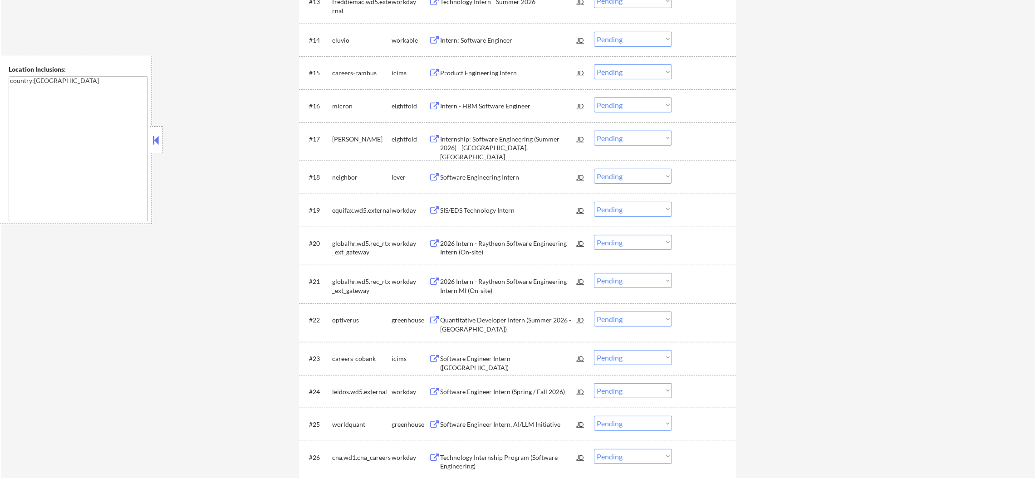
click at [500, 29] on div "#14 eluvio workable Intern: Software Engineer JD Choose an option... Pending Ap…" at bounding box center [516, 40] width 428 height 24
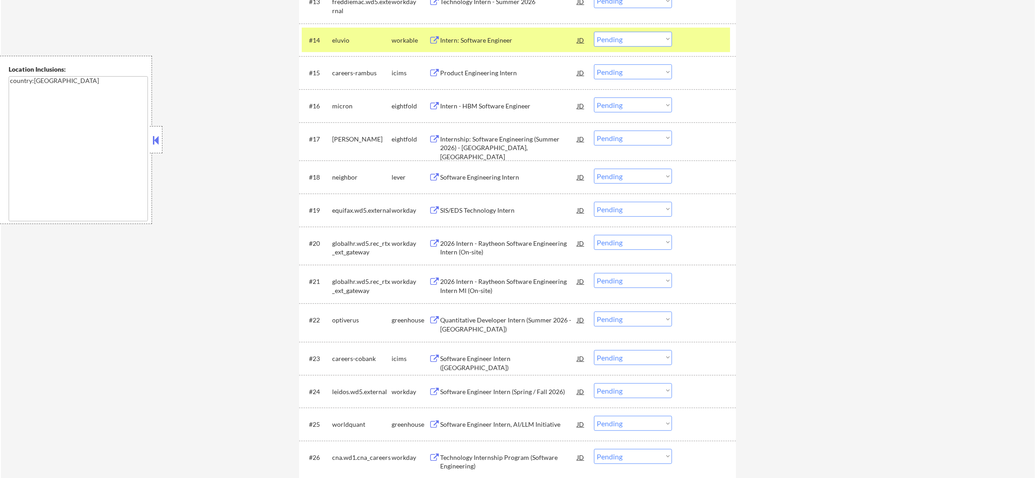
click at [494, 38] on div "Intern: Software Engineer" at bounding box center [508, 40] width 137 height 9
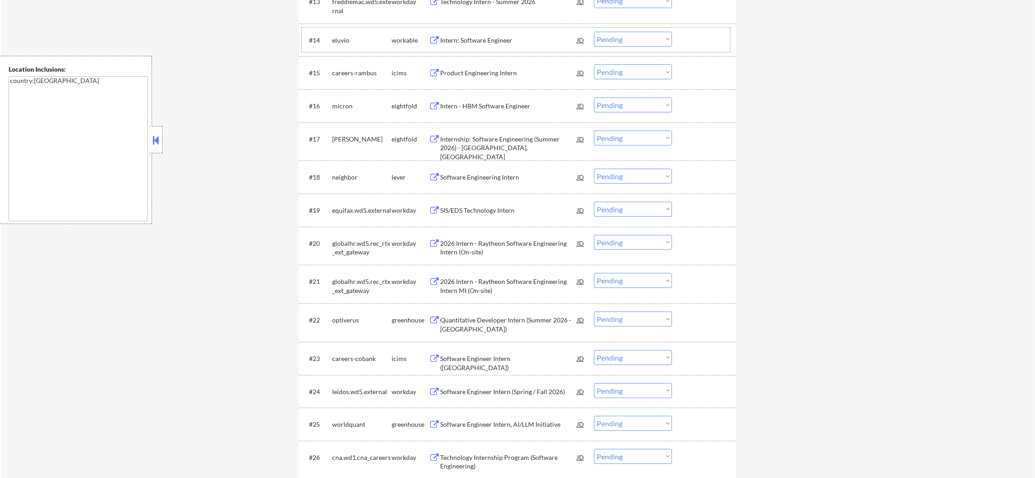
click at [352, 42] on div "eluvio" at bounding box center [361, 40] width 59 height 9
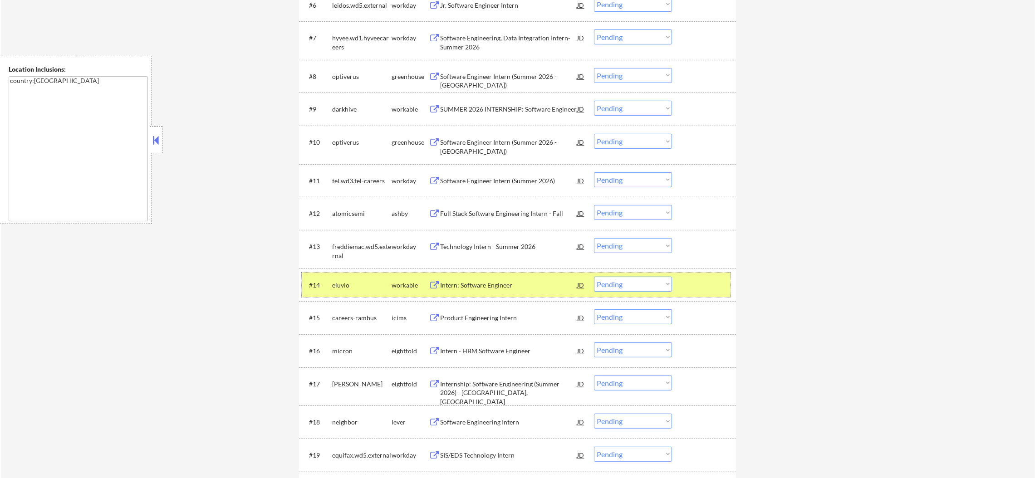
scroll to position [566, 0]
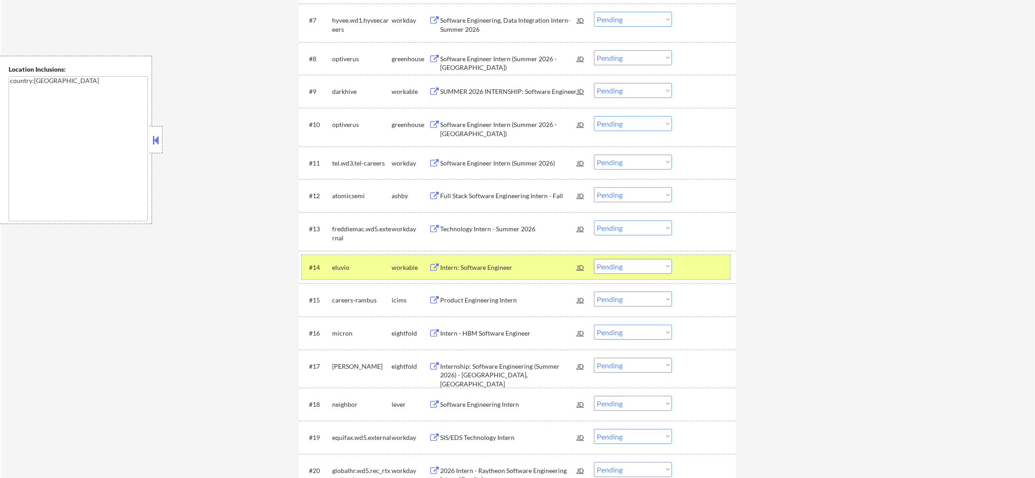
click at [619, 260] on select "Choose an option... Pending Applied Excluded (Questions) Excluded (Expired) Exc…" at bounding box center [633, 266] width 78 height 15
click at [594, 259] on select "Choose an option... Pending Applied Excluded (Questions) Excluded (Expired) Exc…" at bounding box center [633, 266] width 78 height 15
click at [366, 268] on div "eluvio" at bounding box center [361, 267] width 59 height 9
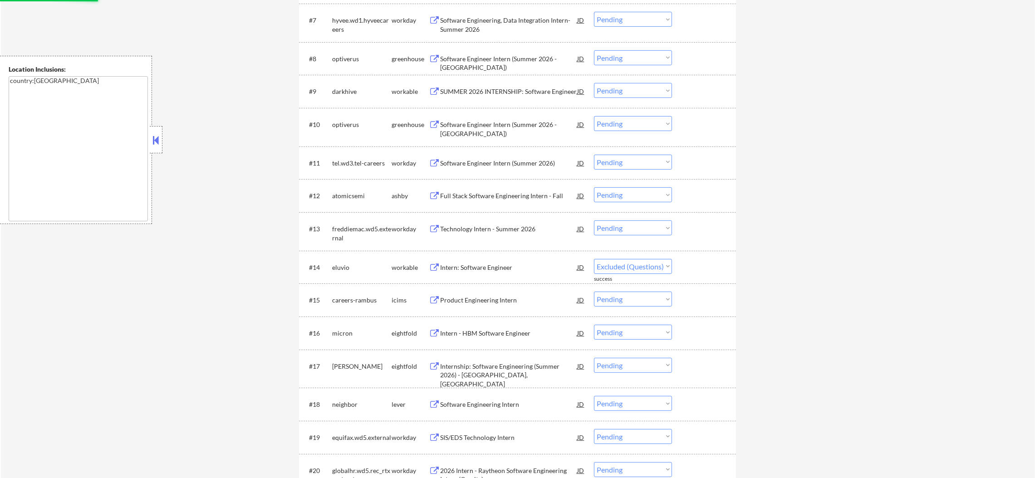
select select ""pending""
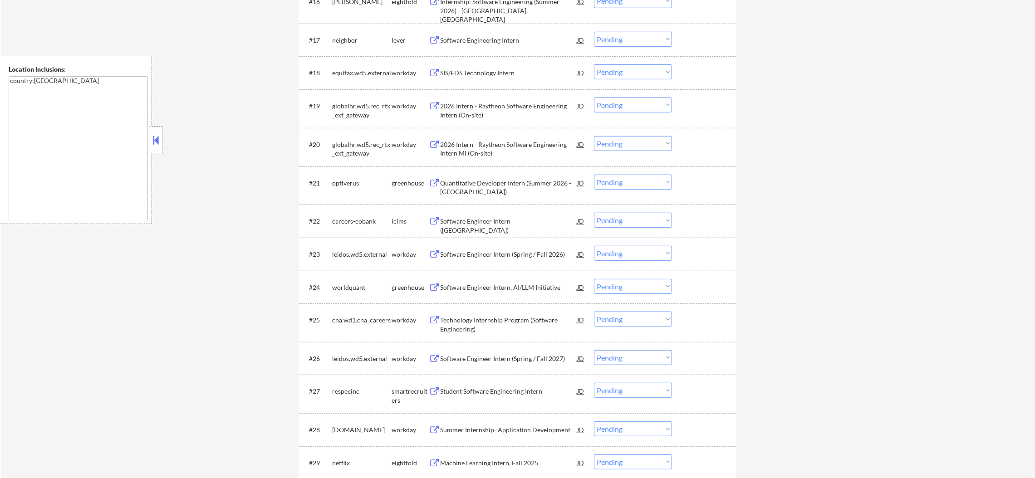
scroll to position [906, 0]
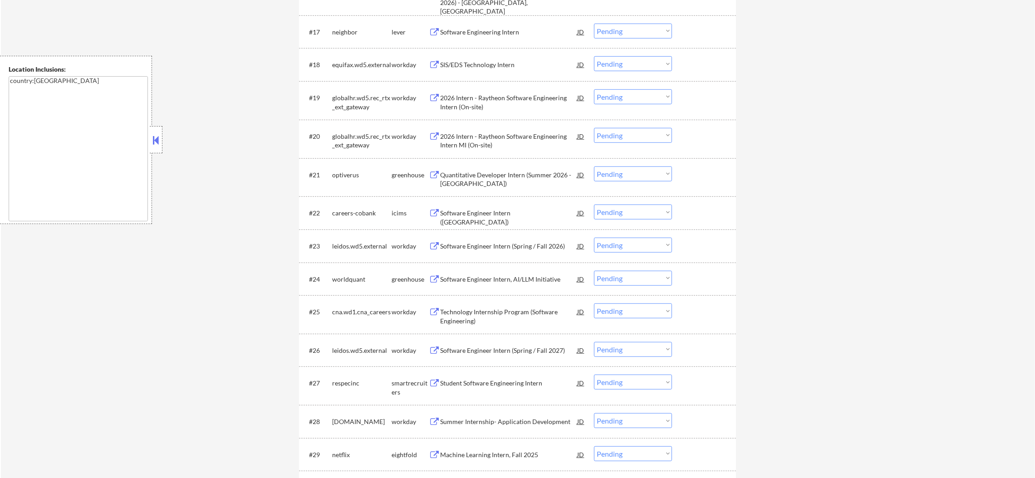
click at [490, 29] on div "Software Engineering Intern" at bounding box center [508, 32] width 137 height 9
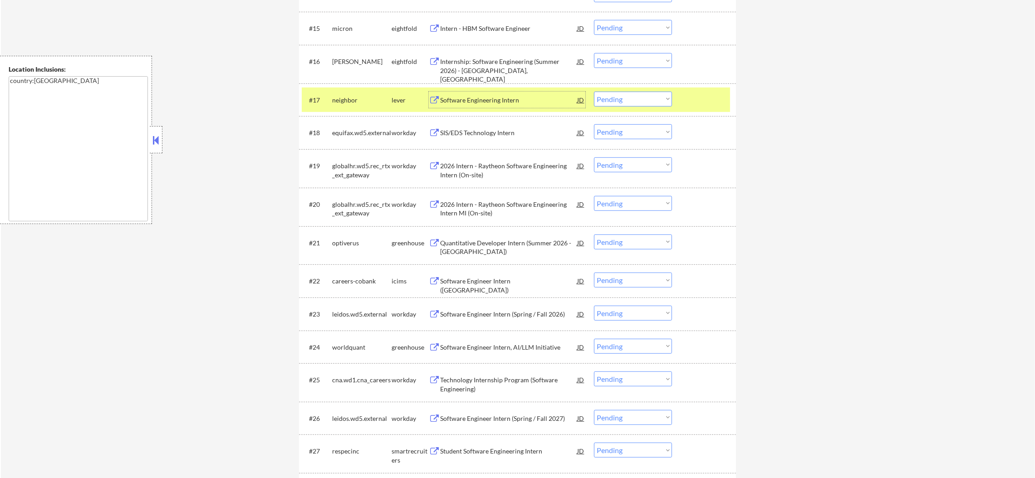
scroll to position [854, 0]
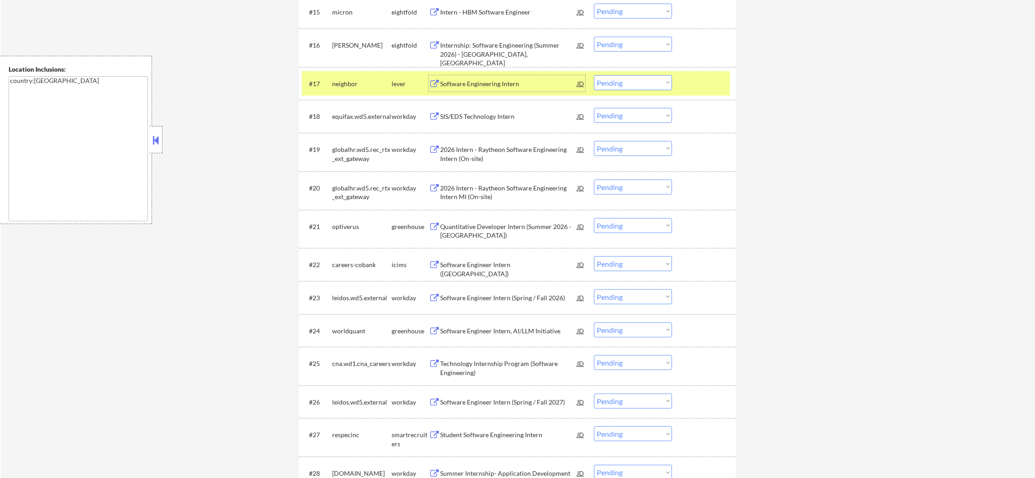
click at [626, 87] on select "Choose an option... Pending Applied Excluded (Questions) Excluded (Expired) Exc…" at bounding box center [633, 82] width 78 height 15
click at [594, 75] on select "Choose an option... Pending Applied Excluded (Questions) Excluded (Expired) Exc…" at bounding box center [633, 82] width 78 height 15
click at [364, 79] on div "neighbor" at bounding box center [361, 83] width 59 height 9
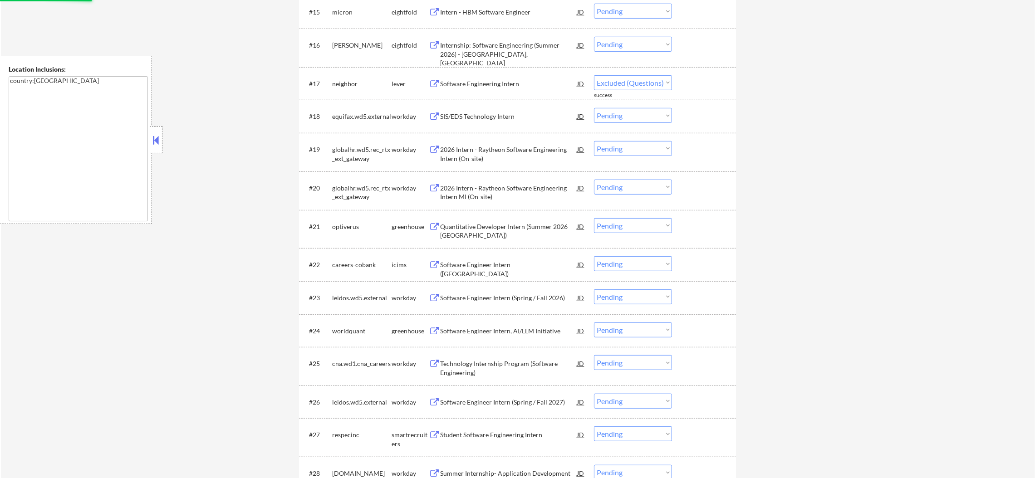
select select ""pending""
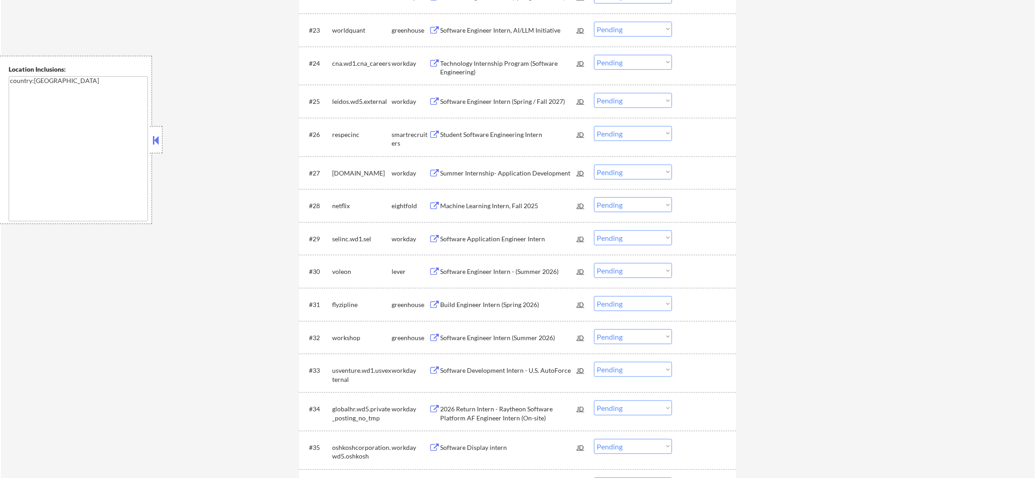
scroll to position [1127, 0]
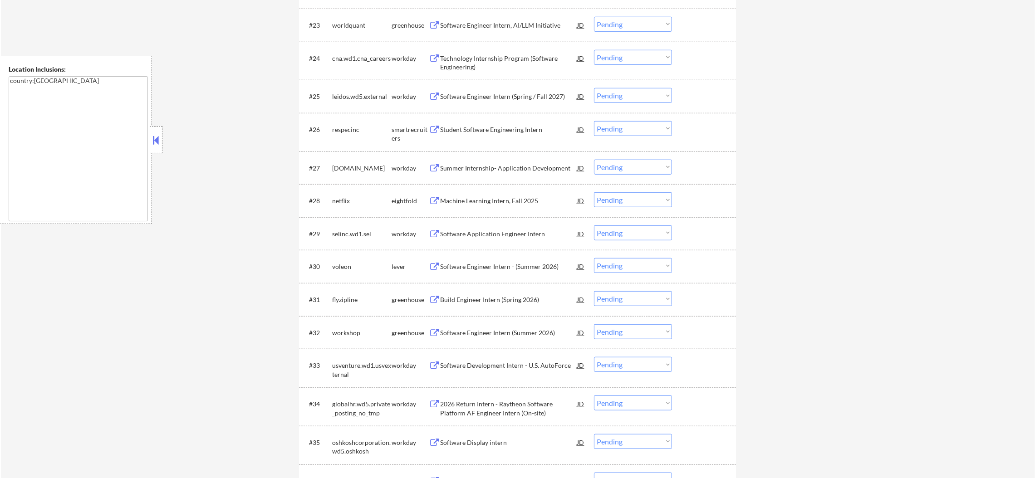
click at [492, 23] on div "Software Engineer Intern, AI/LLM Initiative" at bounding box center [508, 25] width 137 height 9
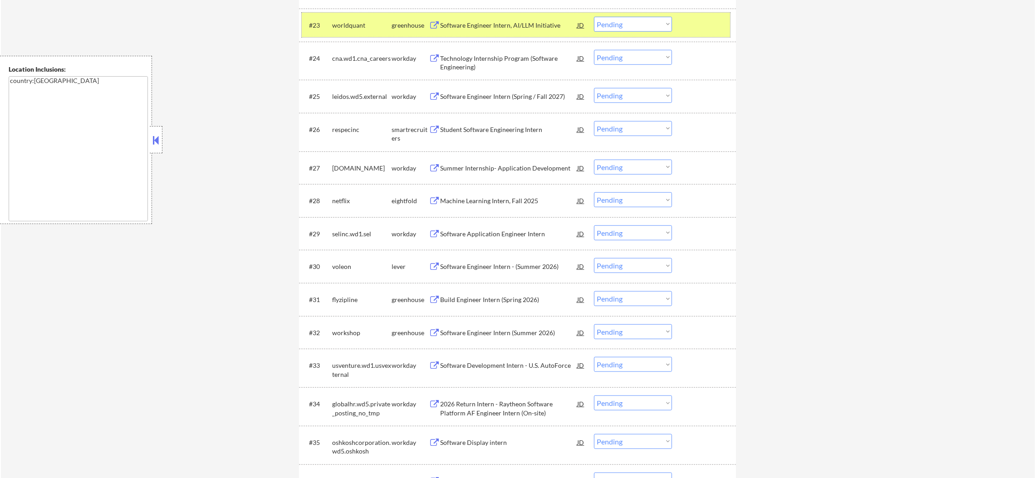
click at [344, 23] on div "worldquant" at bounding box center [361, 25] width 59 height 9
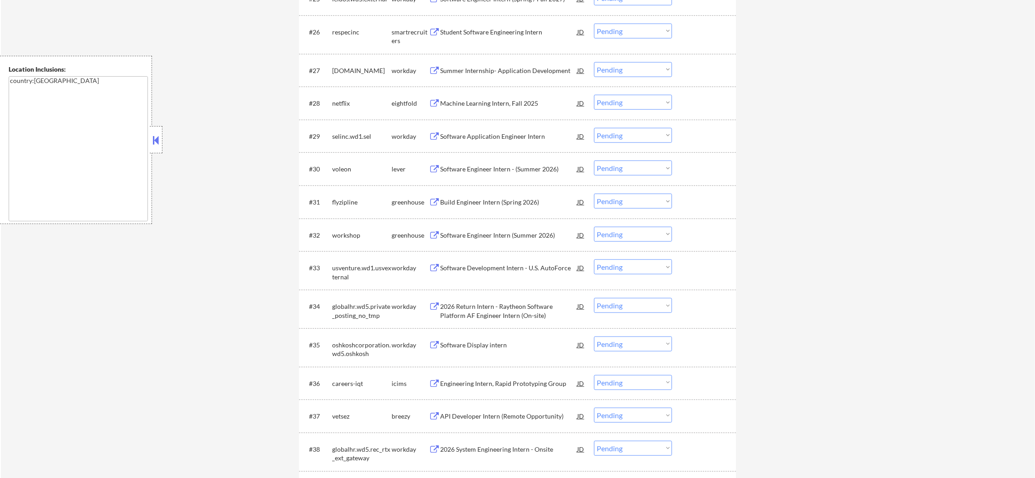
scroll to position [1217, 0]
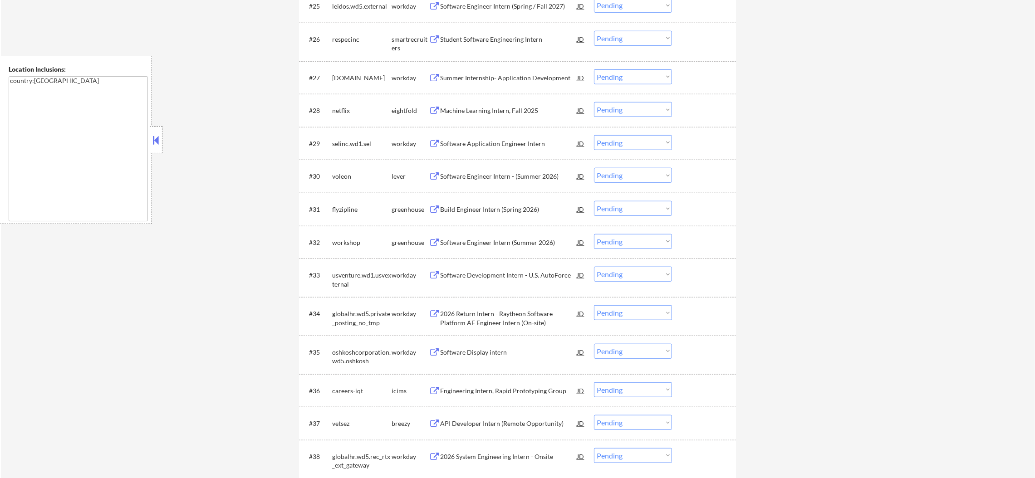
click at [479, 39] on div "Student Software Engineering Intern" at bounding box center [508, 39] width 137 height 9
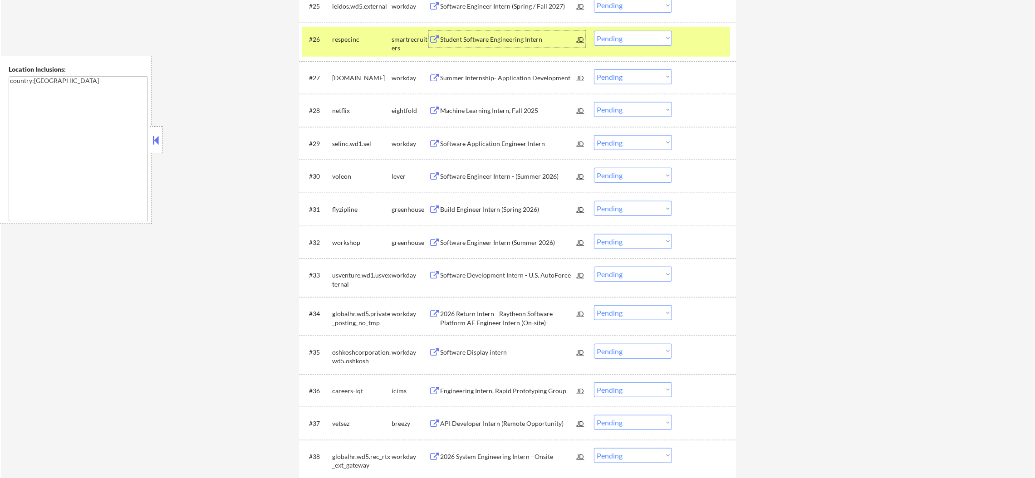
click at [602, 39] on select "Choose an option... Pending Applied Excluded (Questions) Excluded (Expired) Exc…" at bounding box center [633, 38] width 78 height 15
click at [594, 31] on select "Choose an option... Pending Applied Excluded (Questions) Excluded (Expired) Exc…" at bounding box center [633, 38] width 78 height 15
click at [369, 49] on div "#26 respecinc smartrecruiters Student Software Engineering Intern JD Choose an …" at bounding box center [516, 42] width 428 height 30
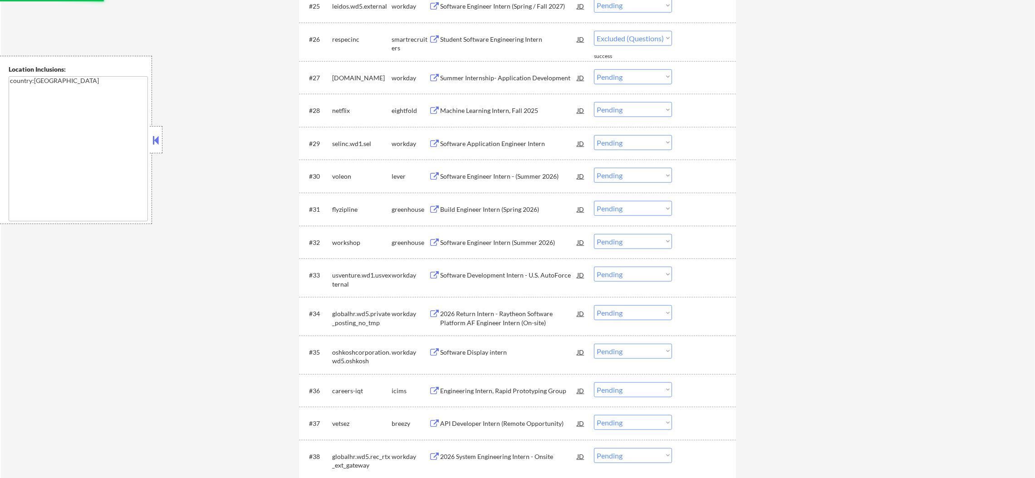
select select ""pending""
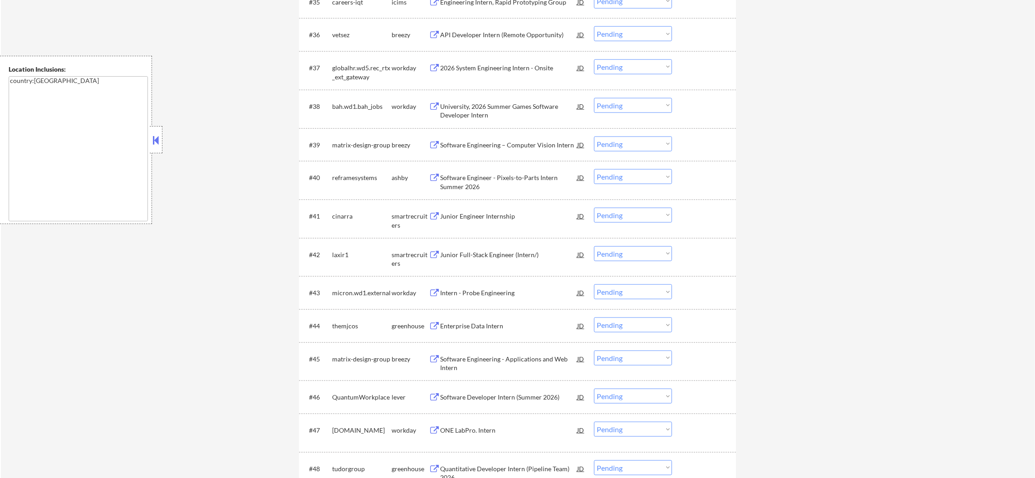
scroll to position [1557, 0]
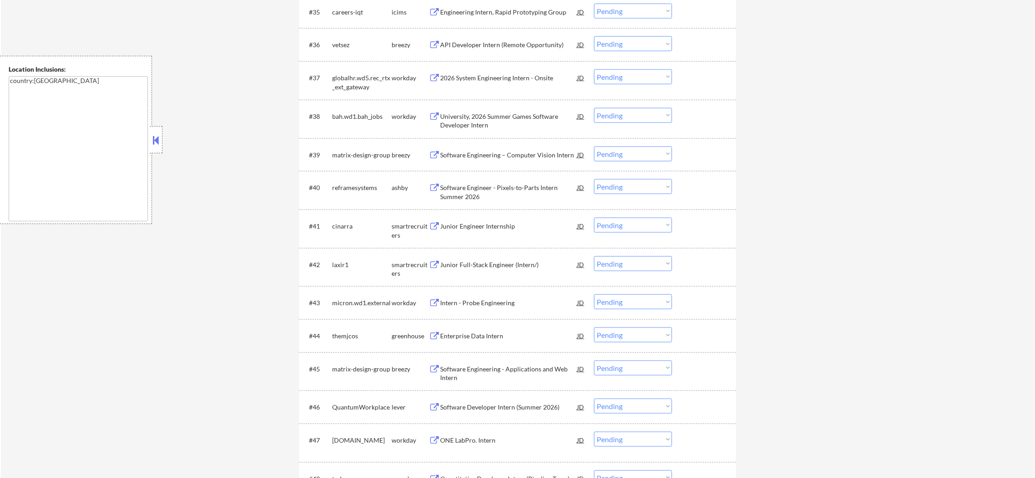
click at [488, 45] on div "API Developer Intern (Remote Opportunity)" at bounding box center [508, 44] width 137 height 9
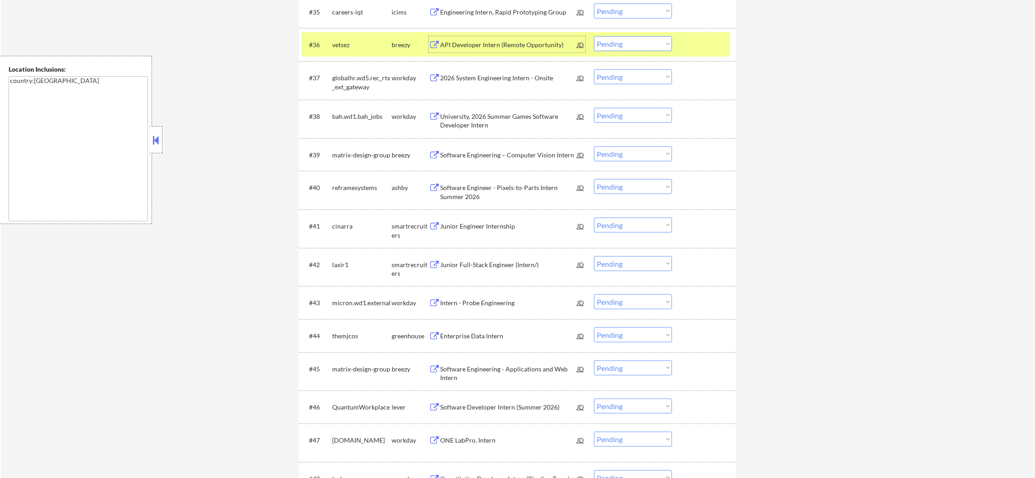
click at [609, 40] on select "Choose an option... Pending Applied Excluded (Questions) Excluded (Expired) Exc…" at bounding box center [633, 43] width 78 height 15
click at [594, 36] on select "Choose an option... Pending Applied Excluded (Questions) Excluded (Expired) Exc…" at bounding box center [633, 43] width 78 height 15
click at [374, 42] on div "vetsez" at bounding box center [361, 44] width 59 height 9
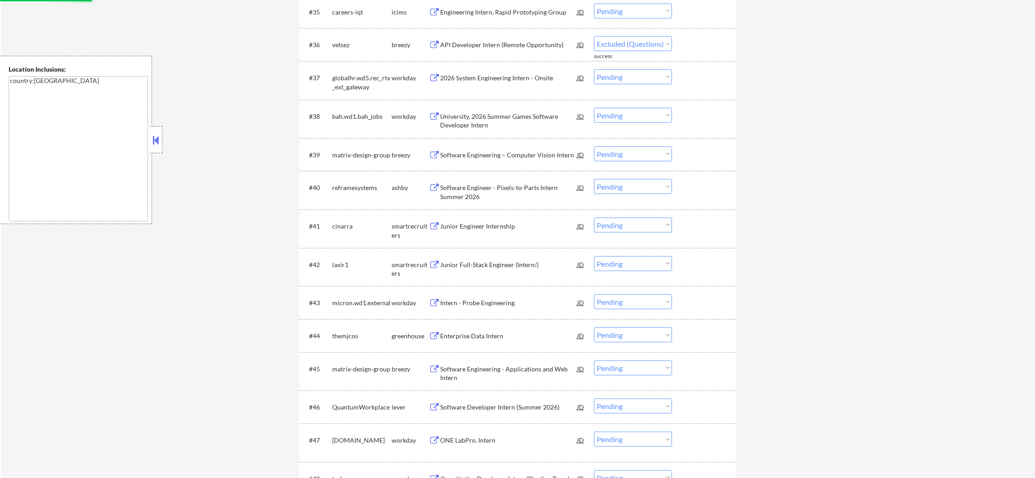
select select ""pending""
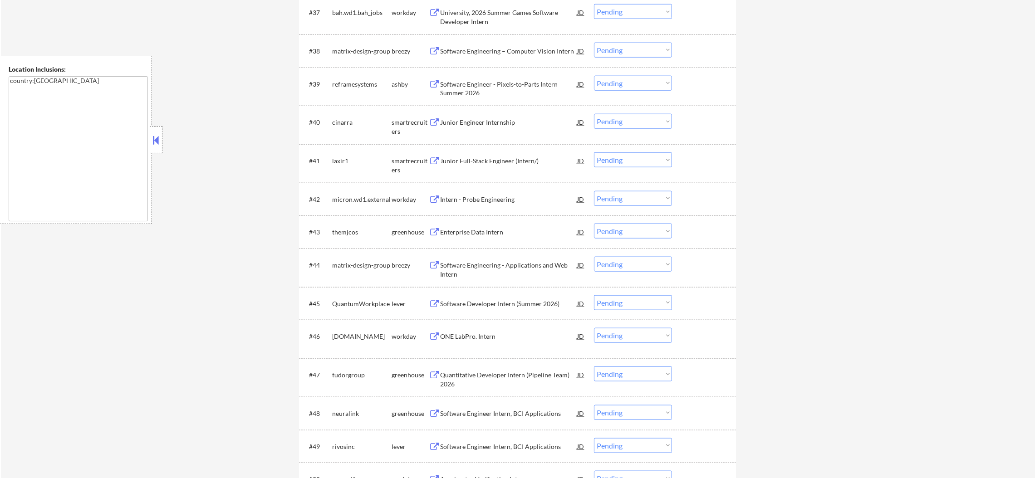
scroll to position [1625, 0]
click at [511, 54] on div "Software Engineering – Computer Vision Intern" at bounding box center [508, 53] width 137 height 9
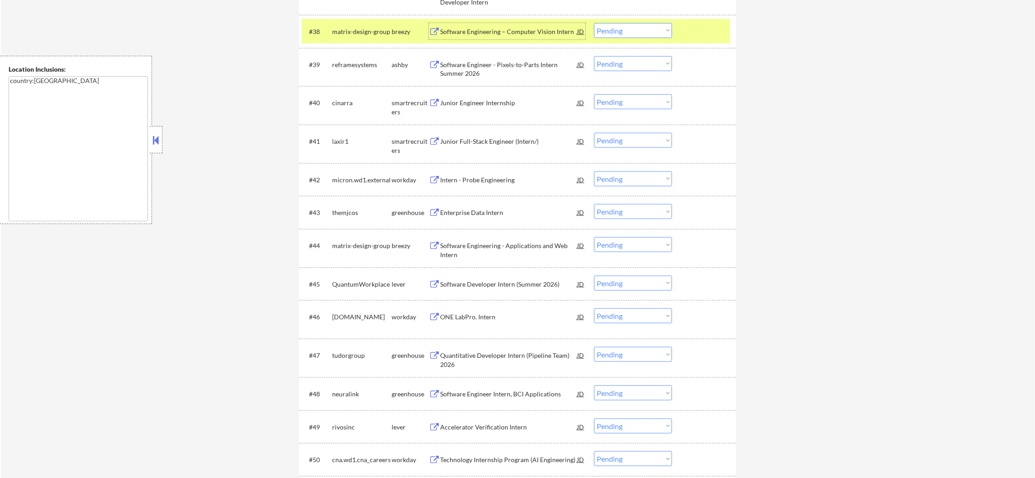
scroll to position [1648, 0]
click at [323, 29] on div "#38" at bounding box center [317, 31] width 16 height 9
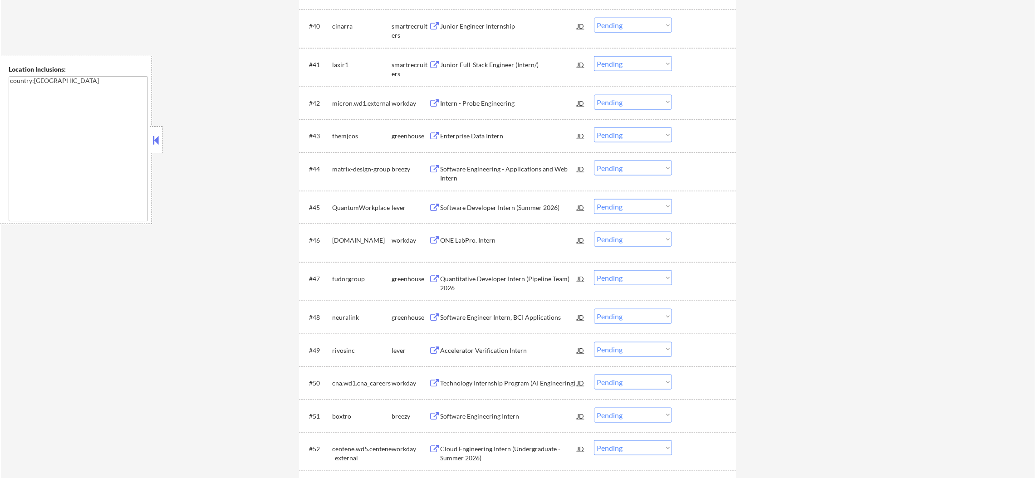
scroll to position [1716, 0]
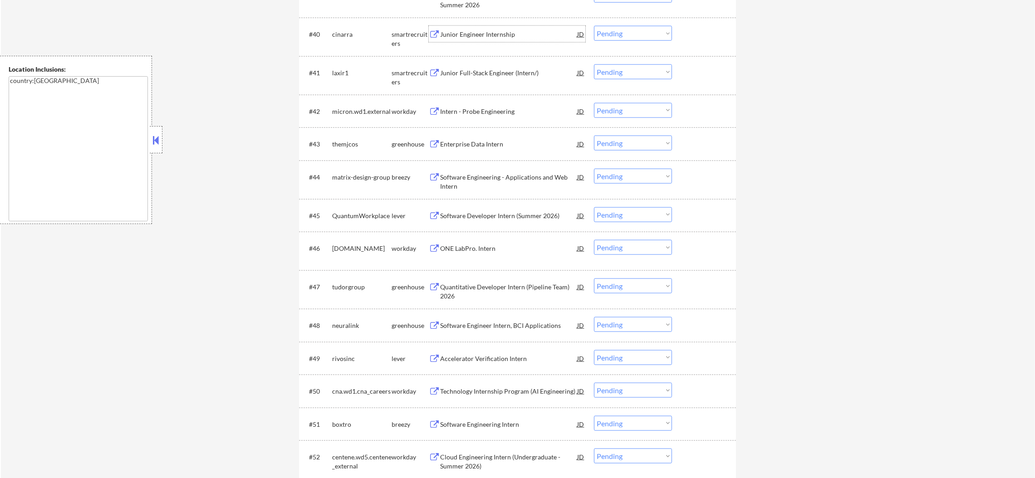
click at [501, 32] on div "Junior Engineer Internship" at bounding box center [508, 34] width 137 height 9
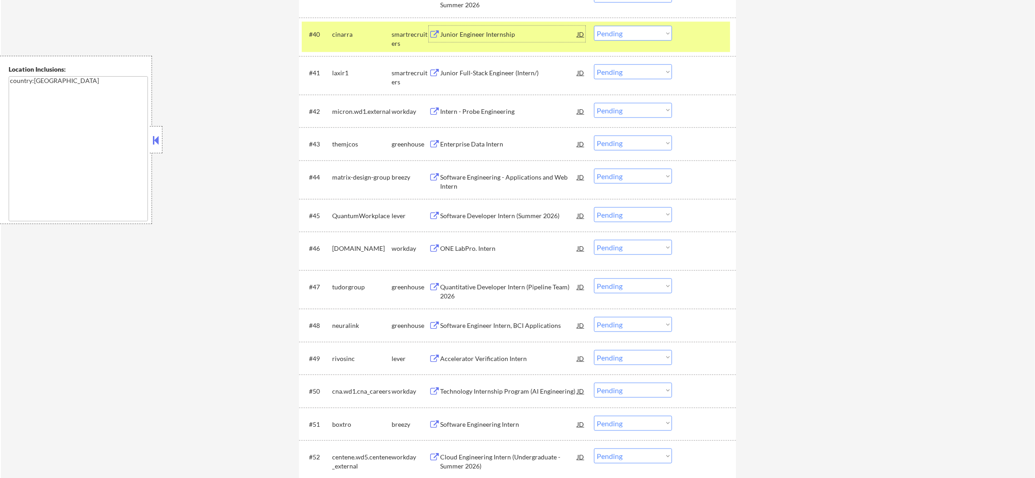
click at [655, 32] on select "Choose an option... Pending Applied Excluded (Questions) Excluded (Expired) Exc…" at bounding box center [633, 33] width 78 height 15
click at [594, 26] on select "Choose an option... Pending Applied Excluded (Questions) Excluded (Expired) Exc…" at bounding box center [633, 33] width 78 height 15
click at [386, 43] on div "#40 cinarra smartrecruiters Junior Engineer Internship JD Choose an option... P…" at bounding box center [516, 37] width 428 height 30
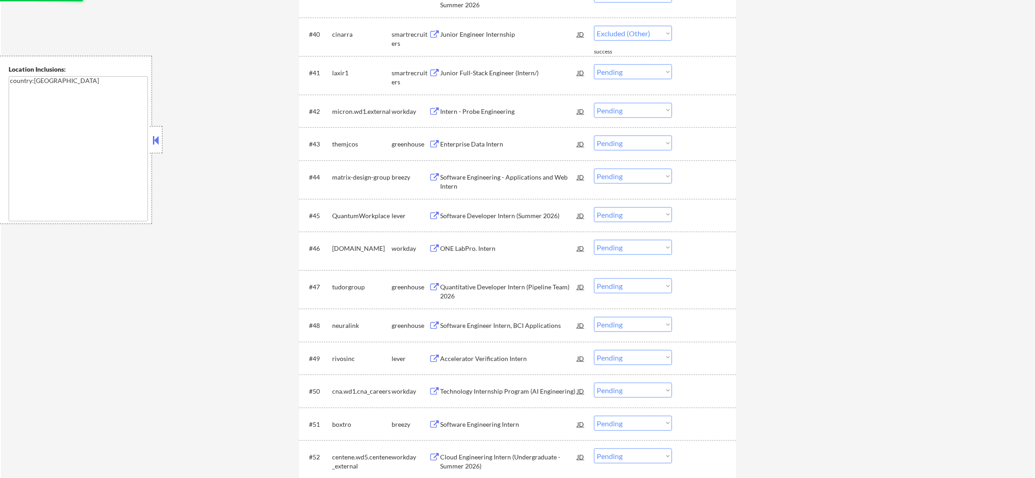
select select ""pending""
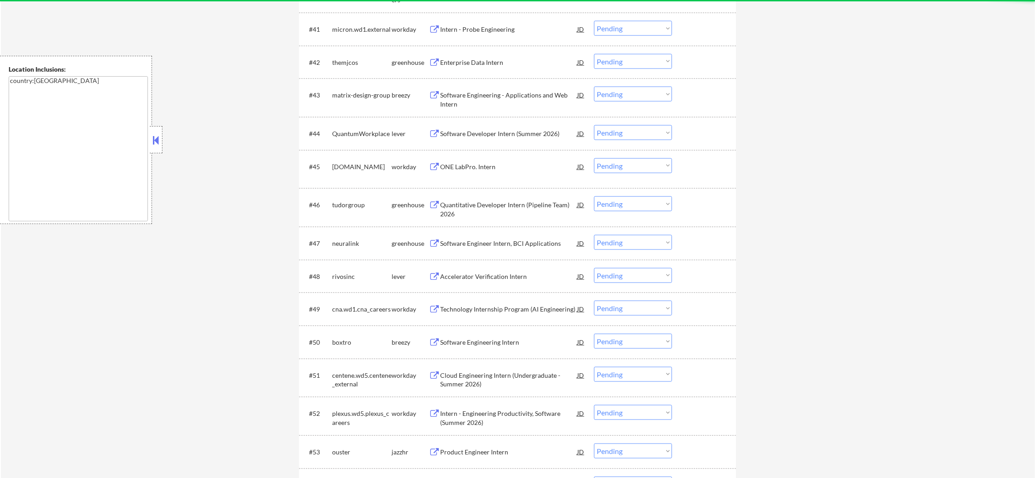
scroll to position [1761, 0]
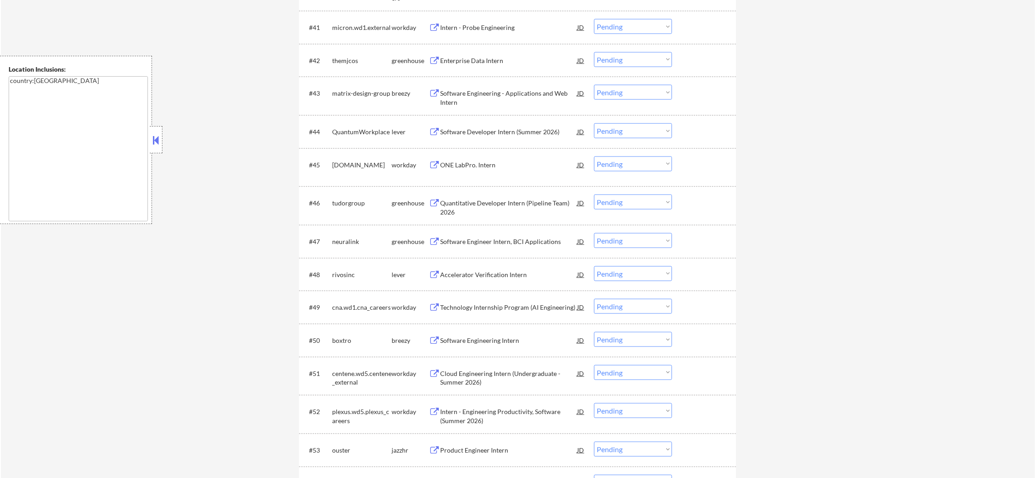
click at [515, 56] on div "Enterprise Data Intern" at bounding box center [508, 60] width 137 height 9
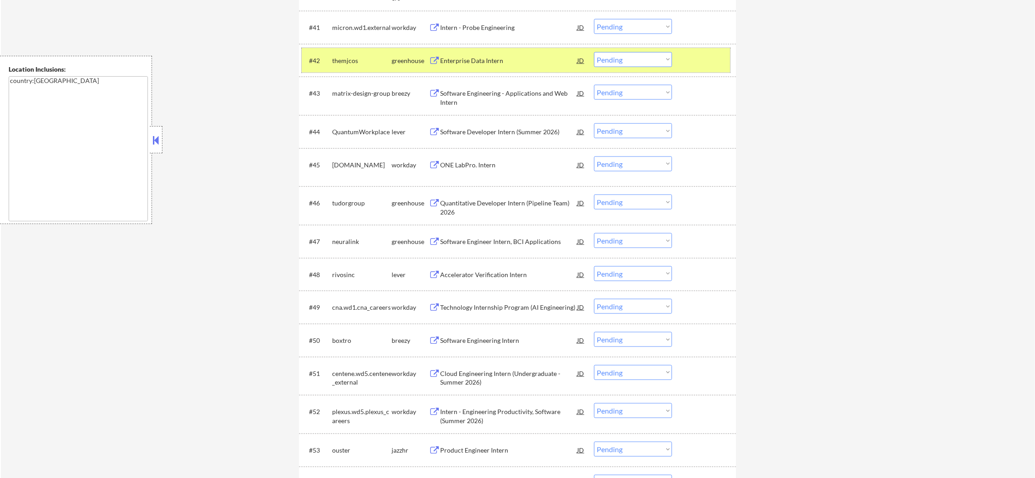
click at [375, 54] on div "themjcos" at bounding box center [361, 60] width 59 height 16
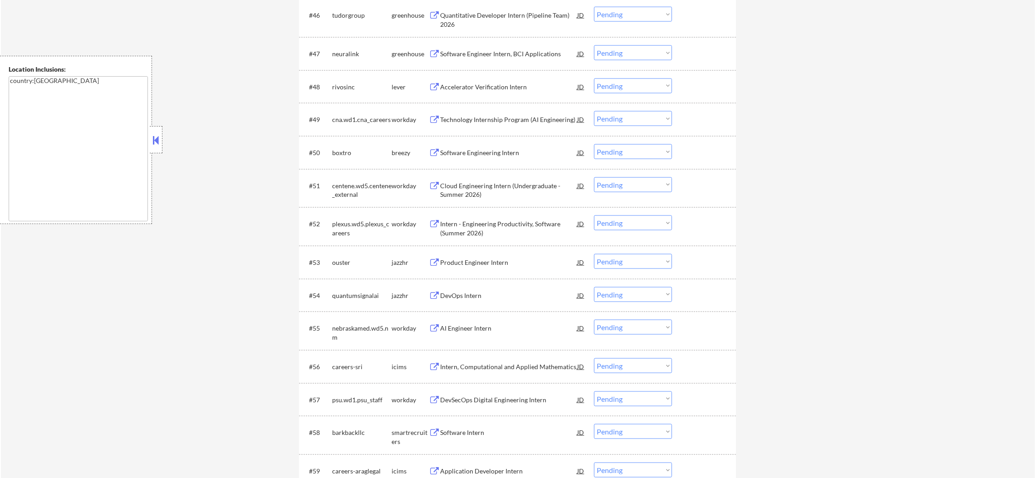
scroll to position [1966, 0]
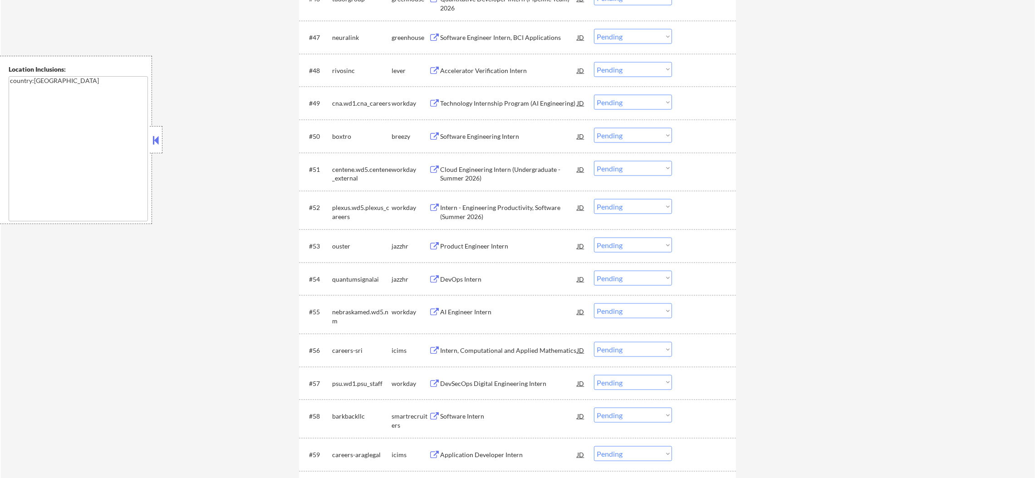
click at [510, 38] on div "Software Engineer Intern, BCI Applications" at bounding box center [508, 37] width 137 height 9
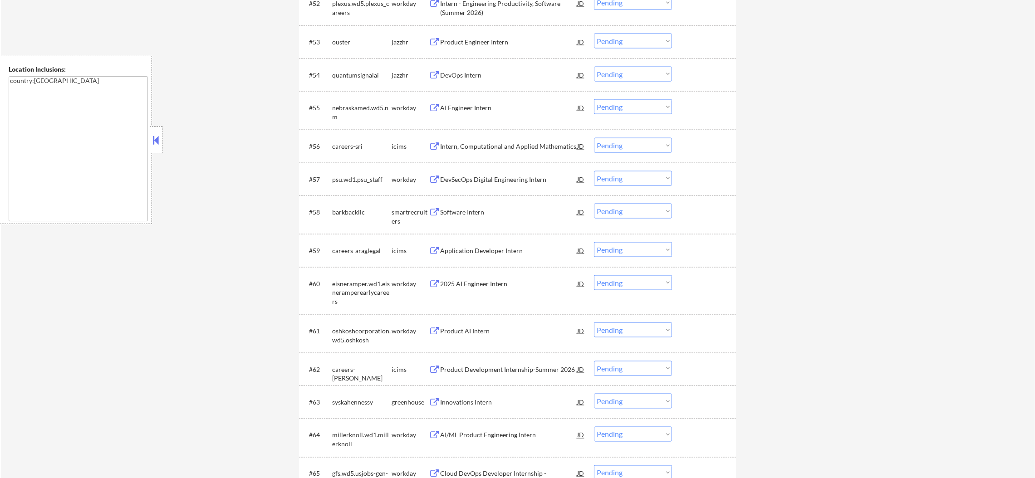
scroll to position [2192, 0]
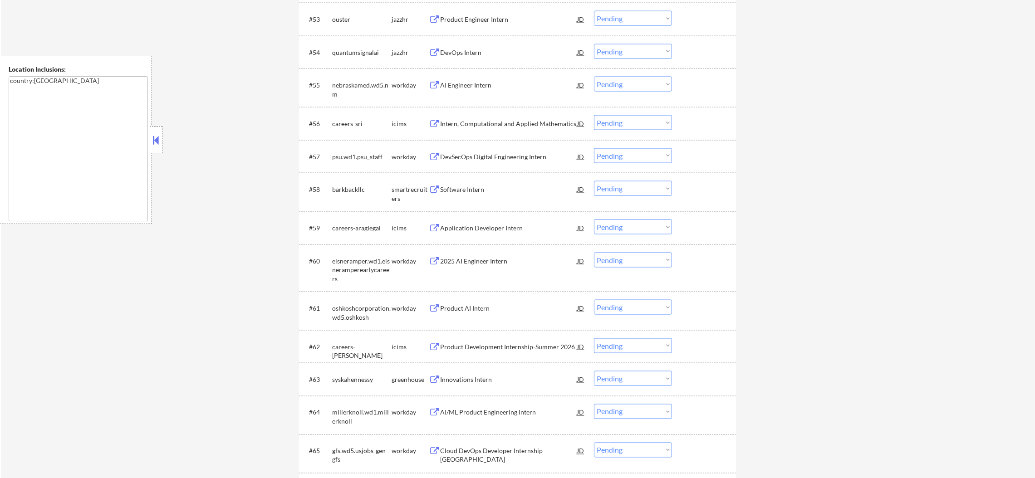
click at [518, 18] on div "Product Engineer Intern" at bounding box center [508, 19] width 137 height 9
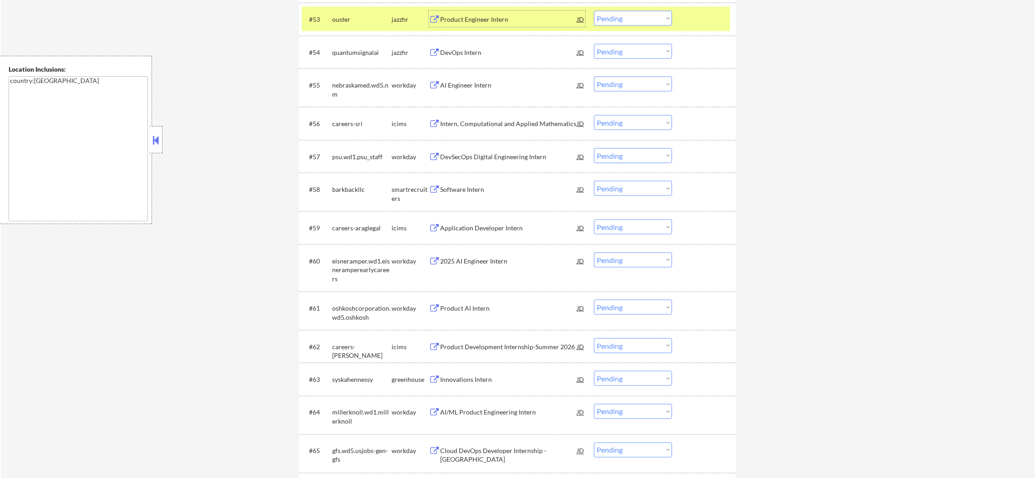
click at [605, 20] on select "Choose an option... Pending Applied Excluded (Questions) Excluded (Expired) Exc…" at bounding box center [633, 18] width 78 height 15
click at [594, 11] on select "Choose an option... Pending Applied Excluded (Questions) Excluded (Expired) Exc…" at bounding box center [633, 18] width 78 height 15
click at [364, 22] on div "ouster" at bounding box center [361, 19] width 59 height 9
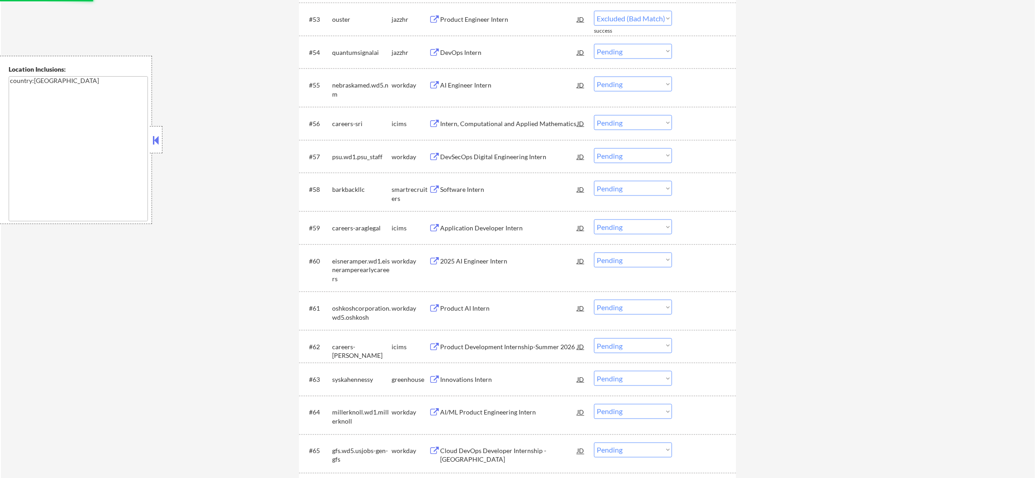
select select ""pending""
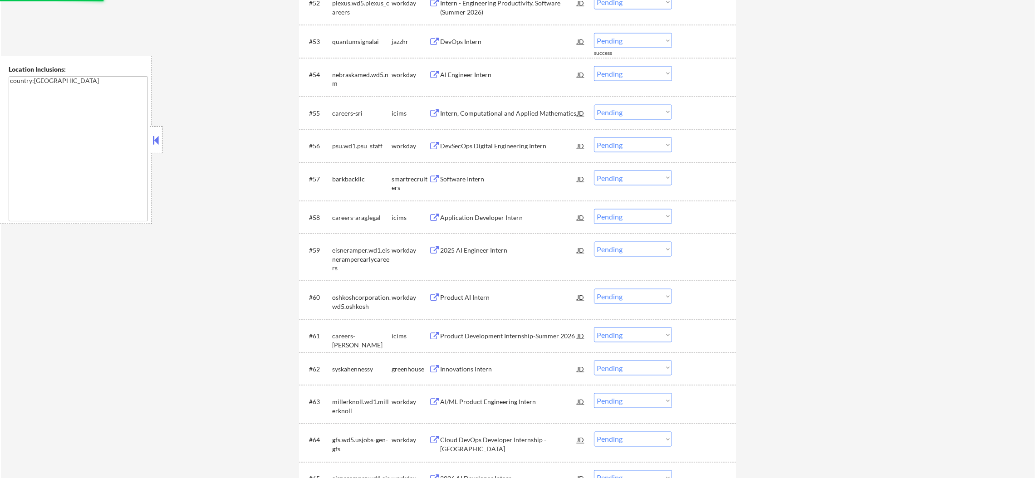
scroll to position [2170, 0]
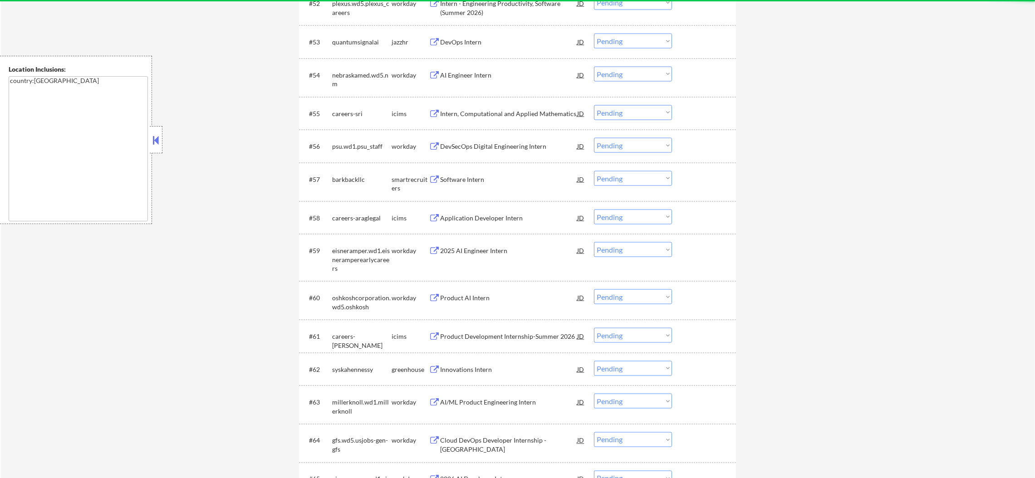
click at [470, 38] on div "DevOps Intern" at bounding box center [508, 42] width 137 height 9
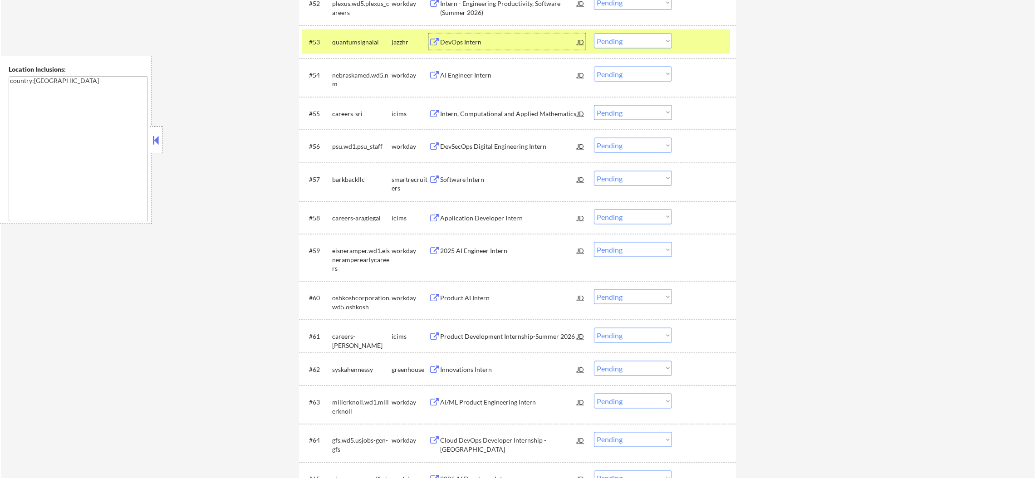
click at [364, 32] on div "#53 quantumsignalai jazzhr DevOps Intern JD Choose an option... Pending Applied…" at bounding box center [516, 41] width 428 height 24
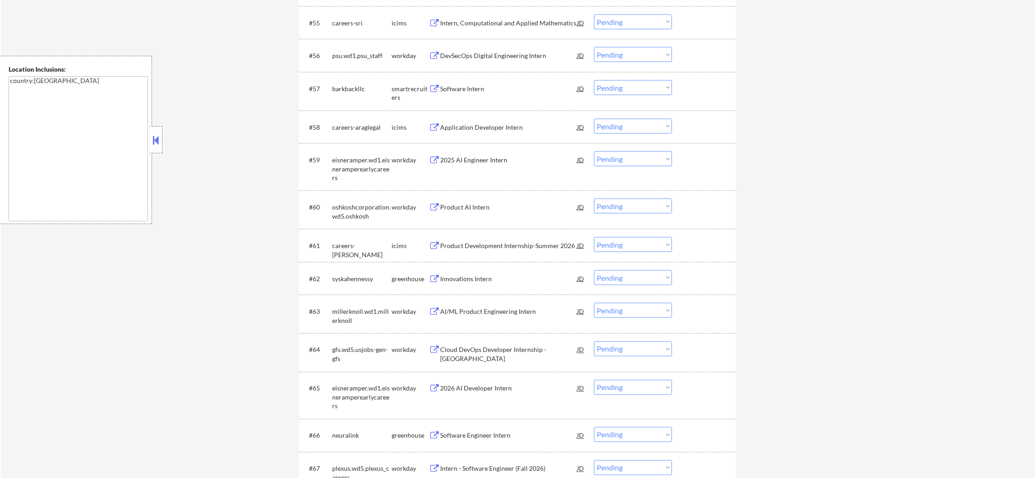
scroll to position [2306, 0]
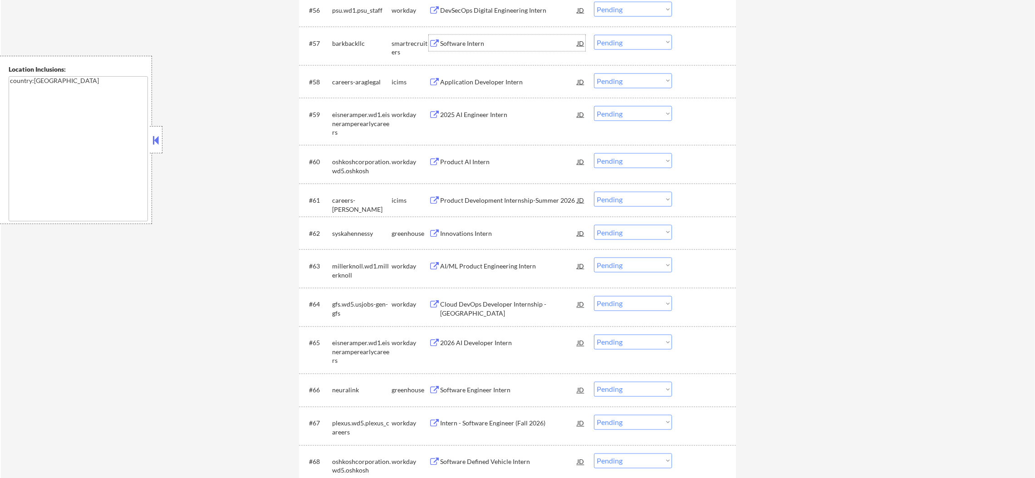
click at [479, 46] on div "Software Intern" at bounding box center [508, 43] width 137 height 9
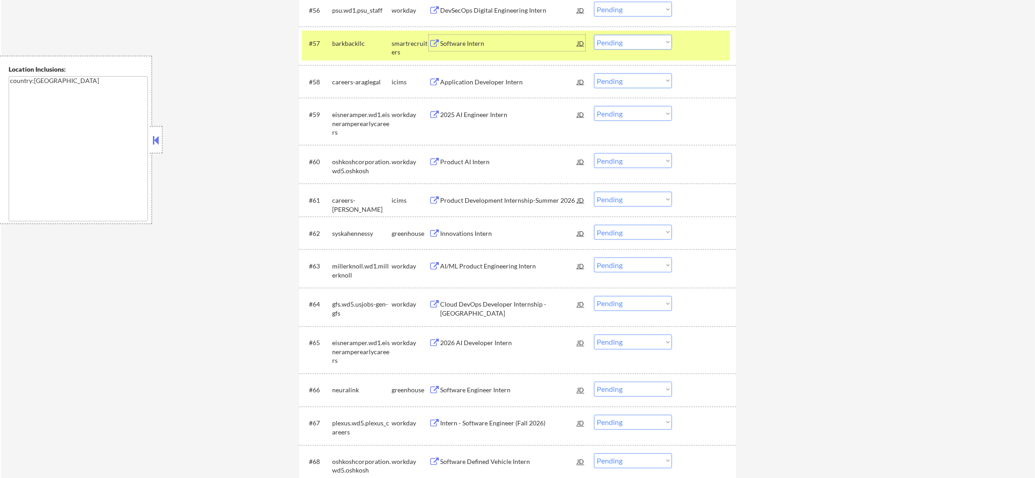
click at [627, 39] on select "Choose an option... Pending Applied Excluded (Questions) Excluded (Expired) Exc…" at bounding box center [633, 42] width 78 height 15
click at [594, 35] on select "Choose an option... Pending Applied Excluded (Questions) Excluded (Expired) Exc…" at bounding box center [633, 42] width 78 height 15
click at [368, 47] on div "barkbackllc" at bounding box center [361, 43] width 59 height 9
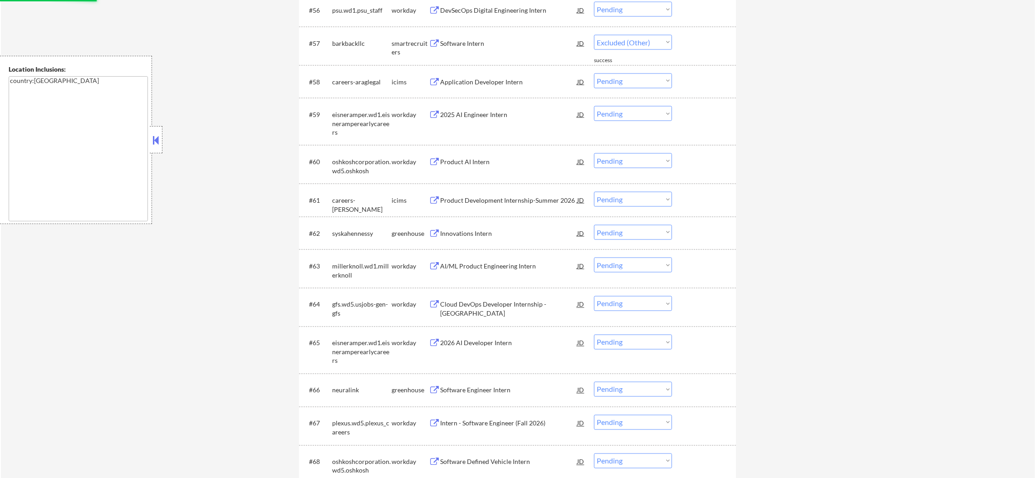
select select ""pending""
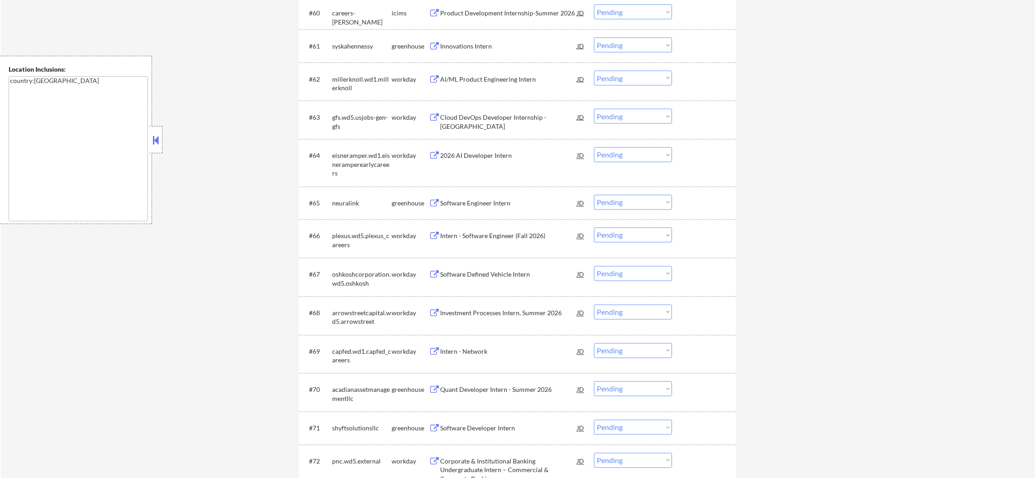
scroll to position [2465, 0]
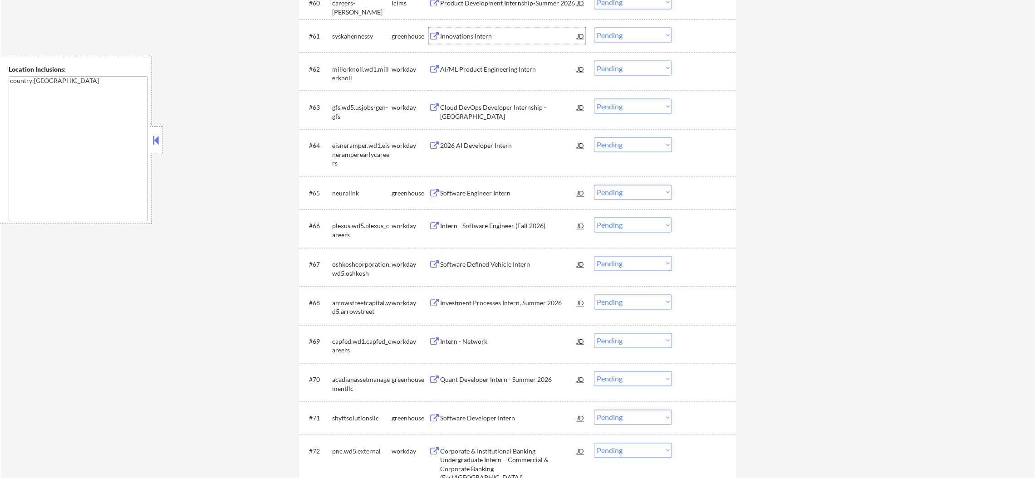
click at [494, 35] on div "Innovations Intern" at bounding box center [508, 36] width 137 height 9
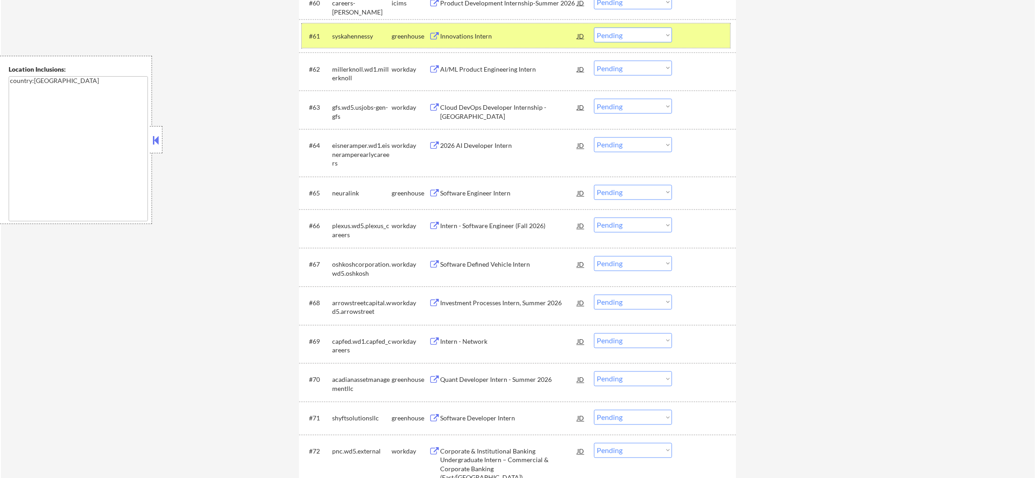
click at [377, 34] on div "syskahennessy" at bounding box center [361, 36] width 59 height 9
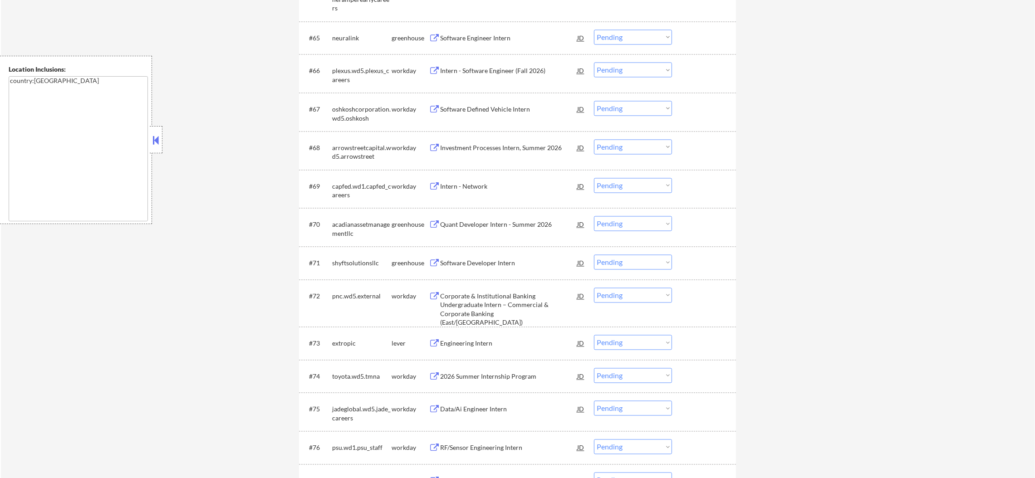
scroll to position [2623, 0]
click at [499, 38] on div "Software Engineer Intern" at bounding box center [508, 34] width 137 height 9
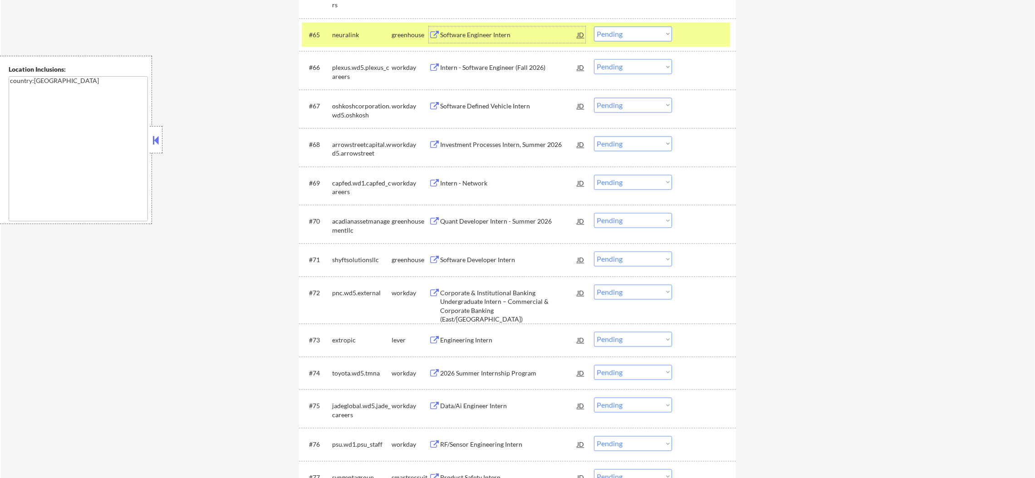
click at [617, 38] on select "Choose an option... Pending Applied Excluded (Questions) Excluded (Expired) Exc…" at bounding box center [633, 33] width 78 height 15
click at [594, 26] on select "Choose an option... Pending Applied Excluded (Questions) Excluded (Expired) Exc…" at bounding box center [633, 33] width 78 height 15
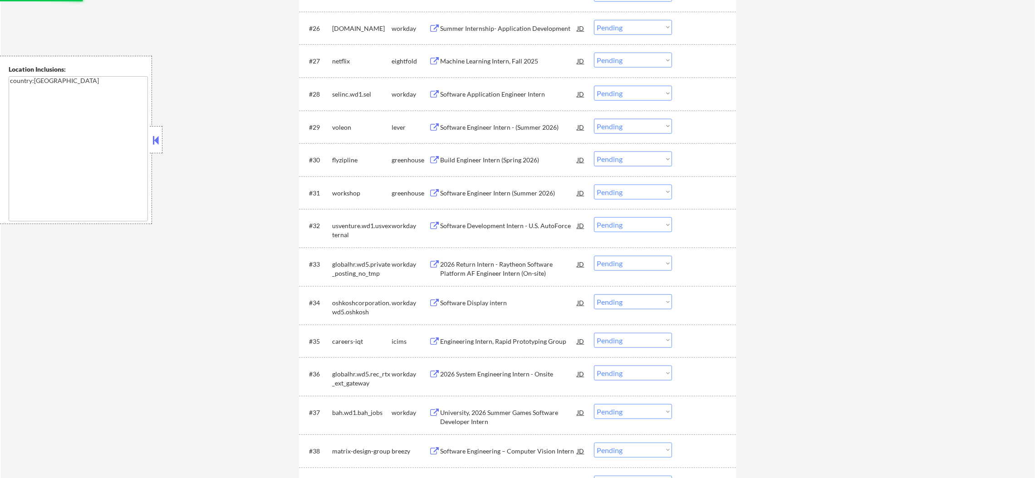
scroll to position [0, 0]
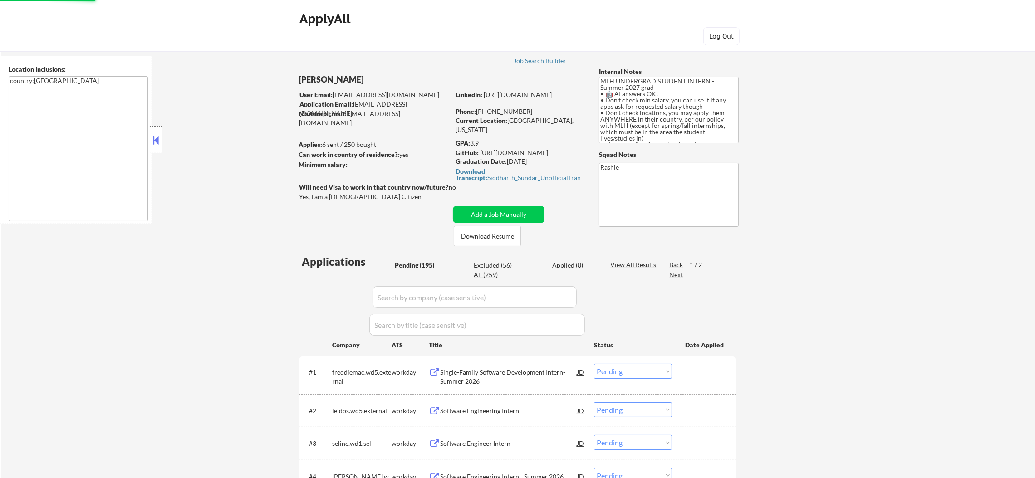
select select ""pending""
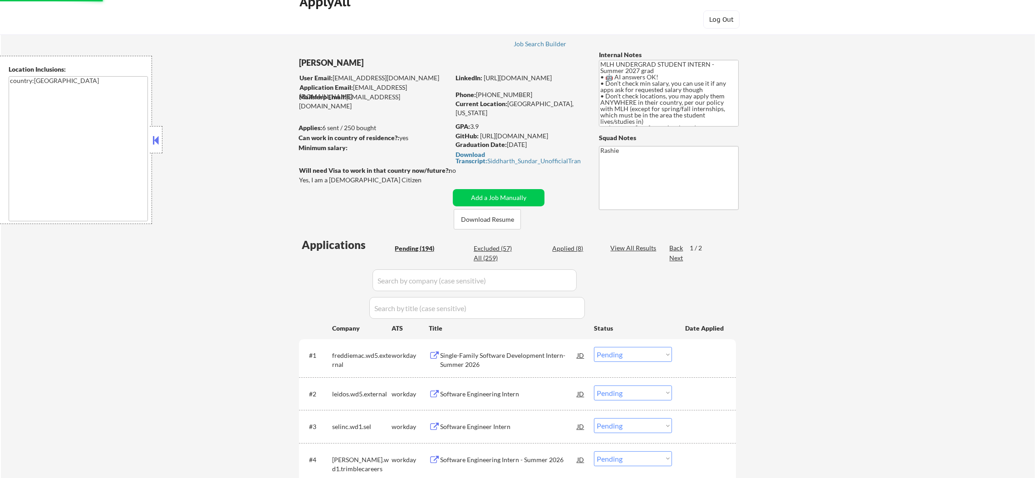
scroll to position [45, 0]
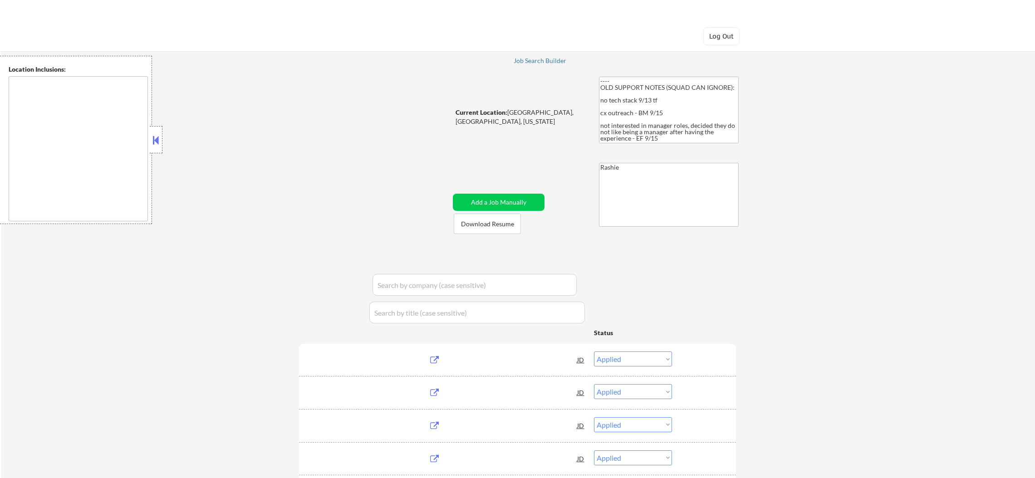
select select ""applied""
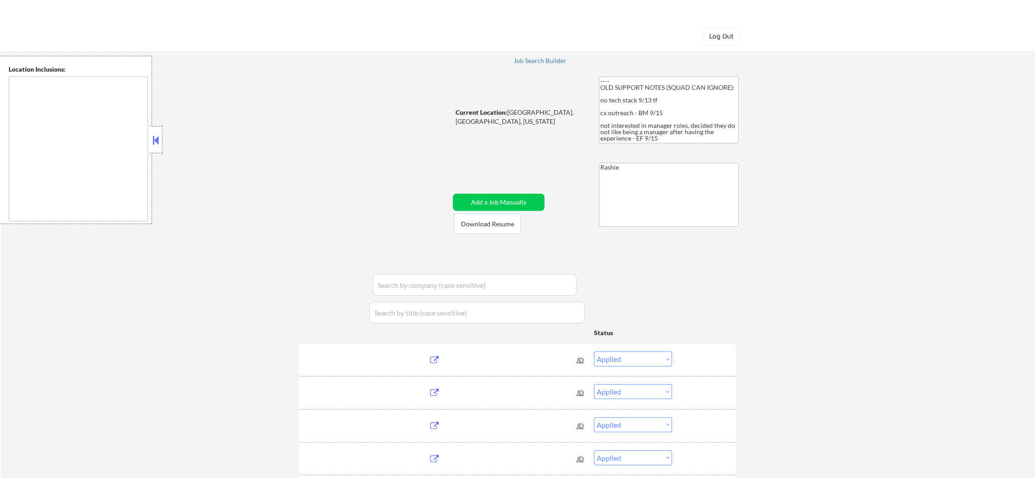
select select ""applied""
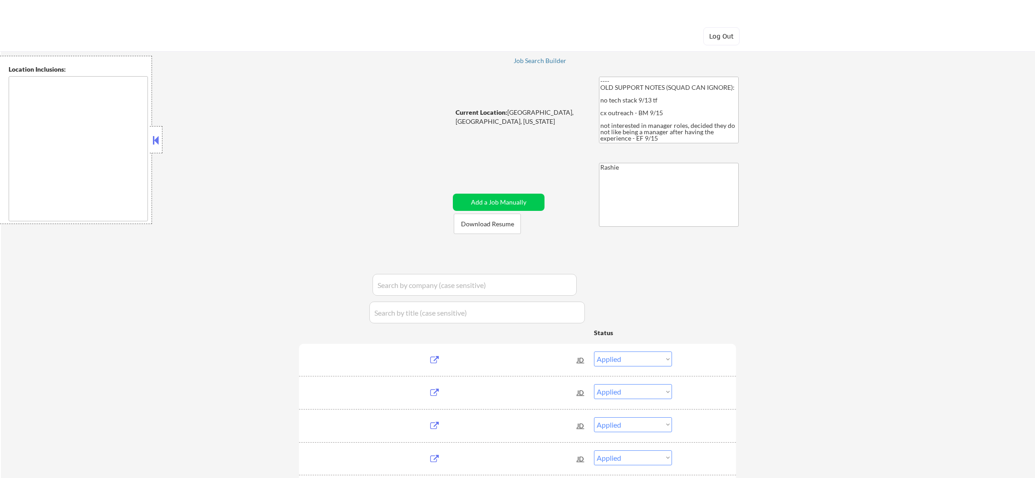
select select ""applied""
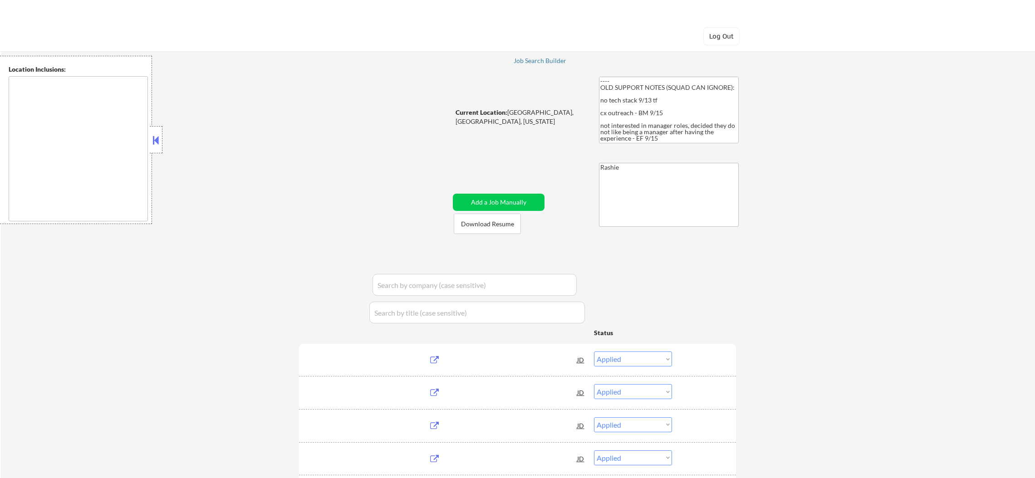
select select ""applied""
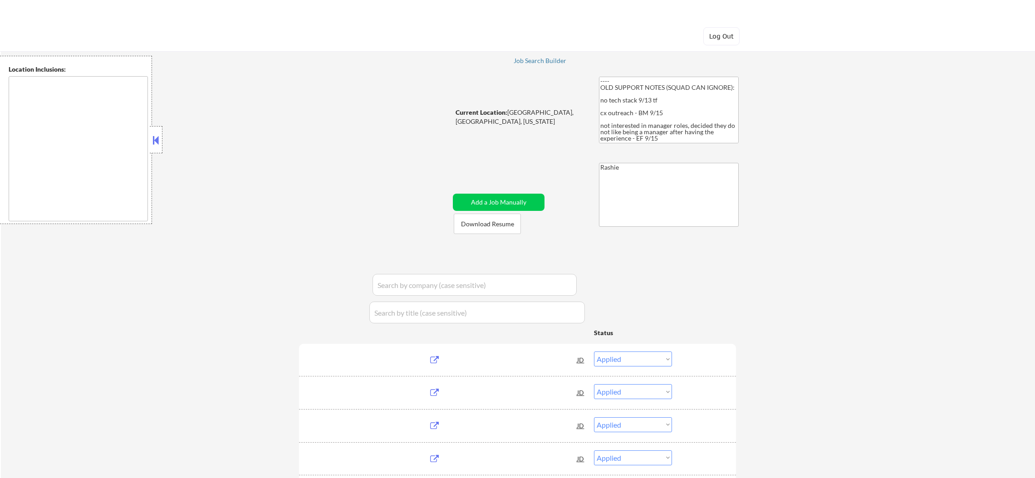
select select ""applied""
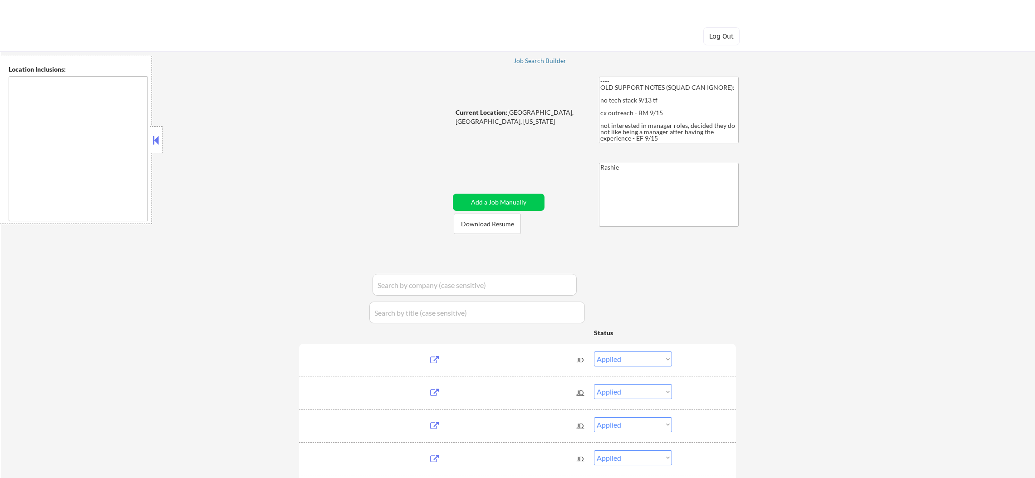
select select ""applied""
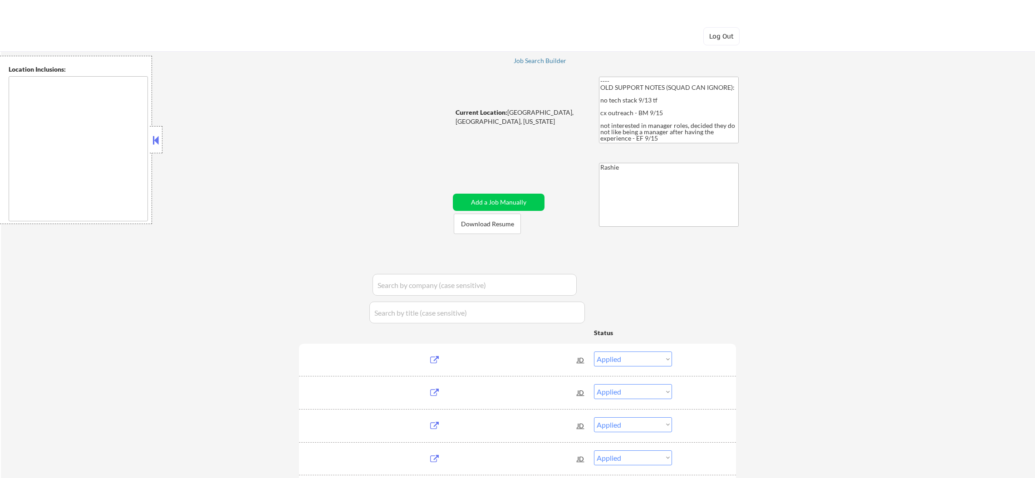
select select ""applied""
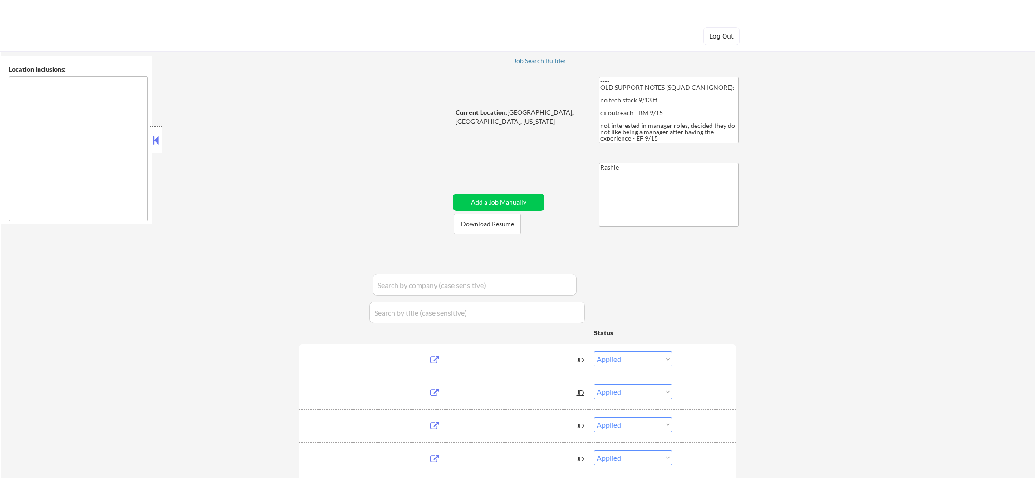
select select ""applied""
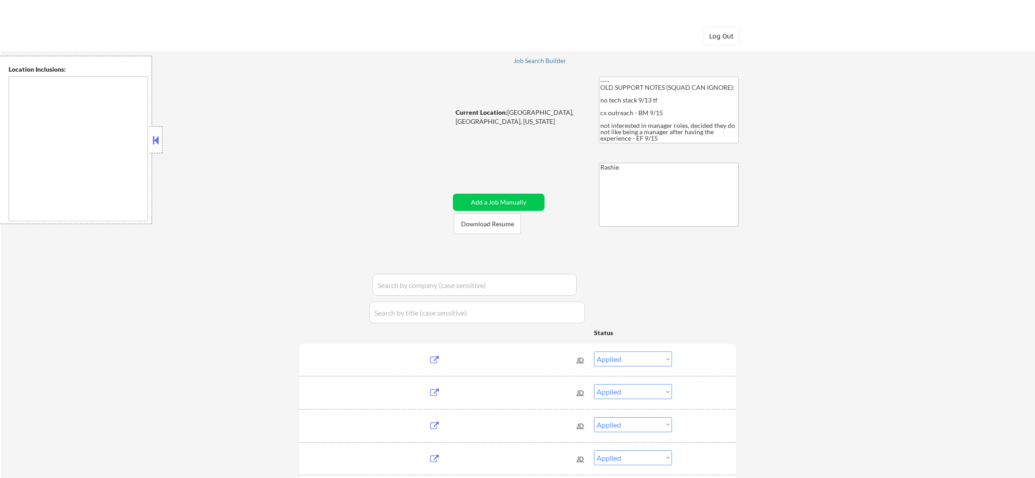
select select ""applied""
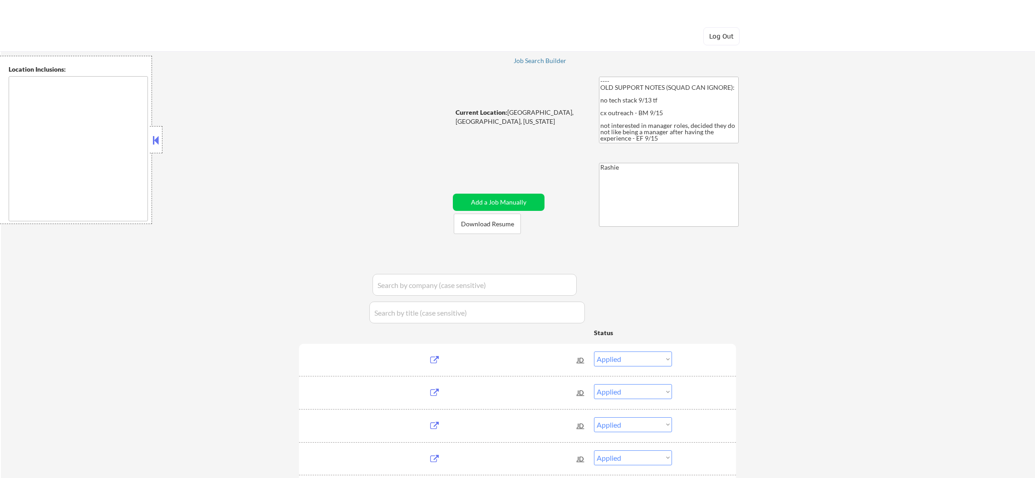
select select ""applied""
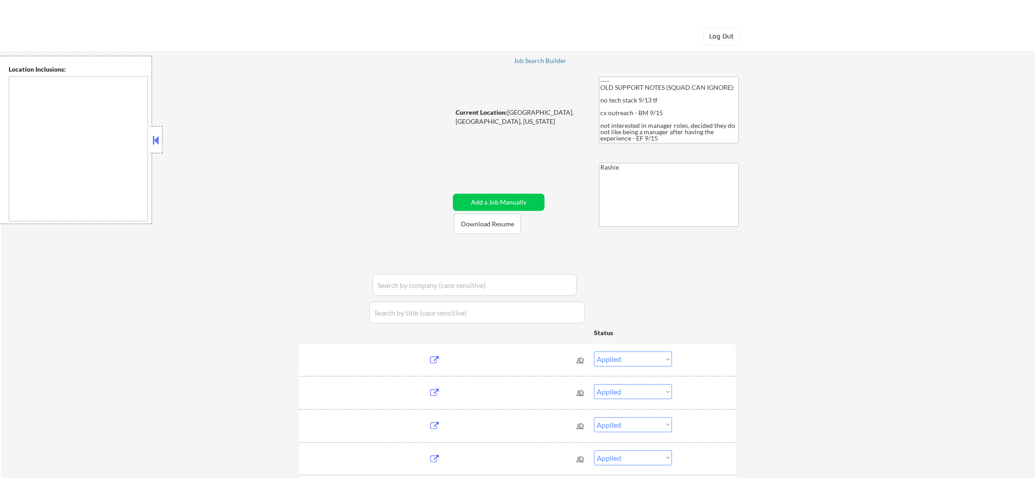
select select ""applied""
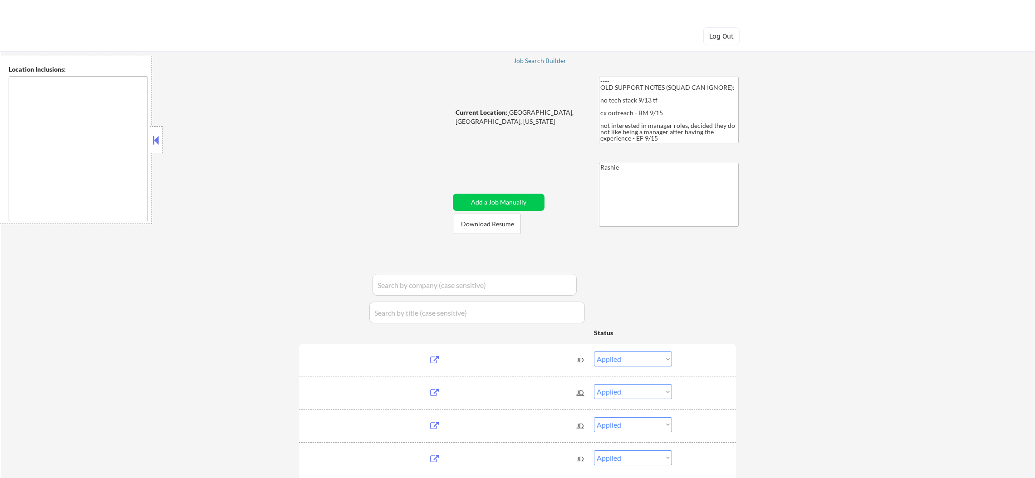
select select ""applied""
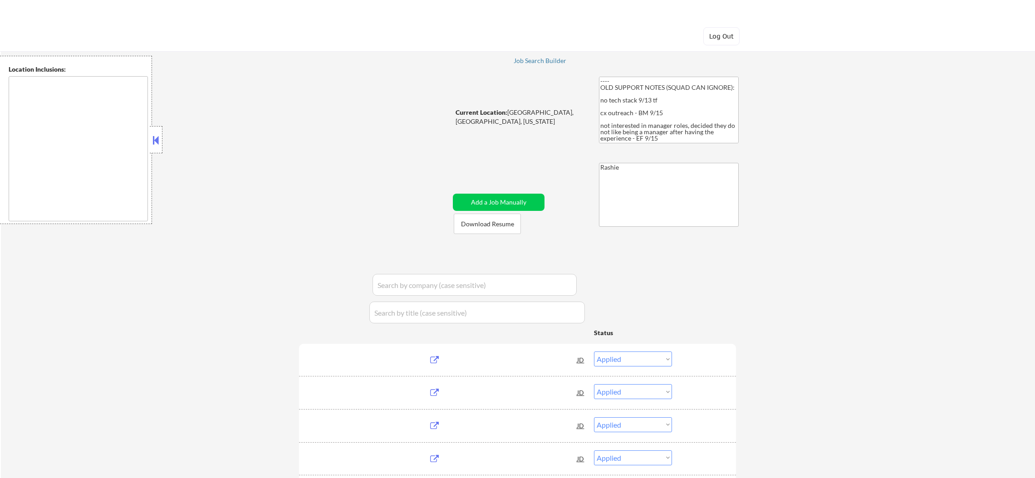
select select ""applied""
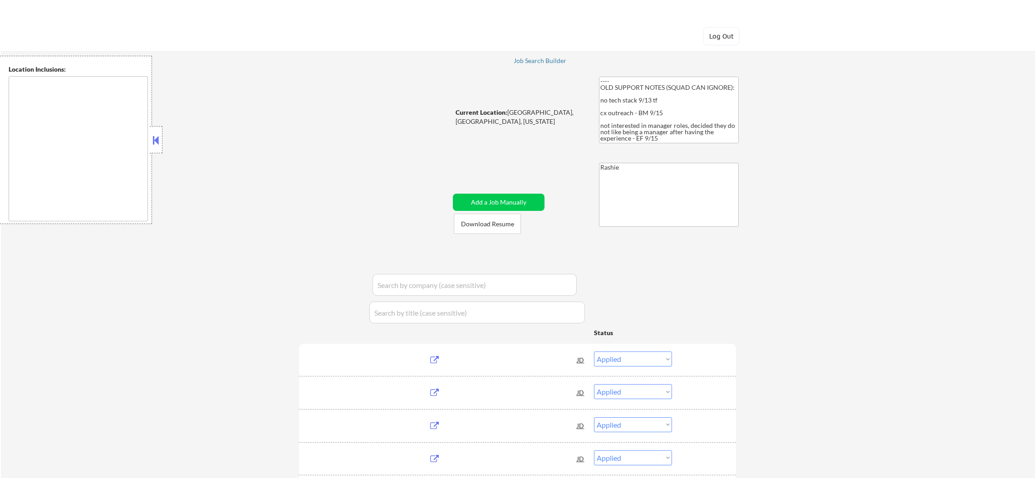
select select ""applied""
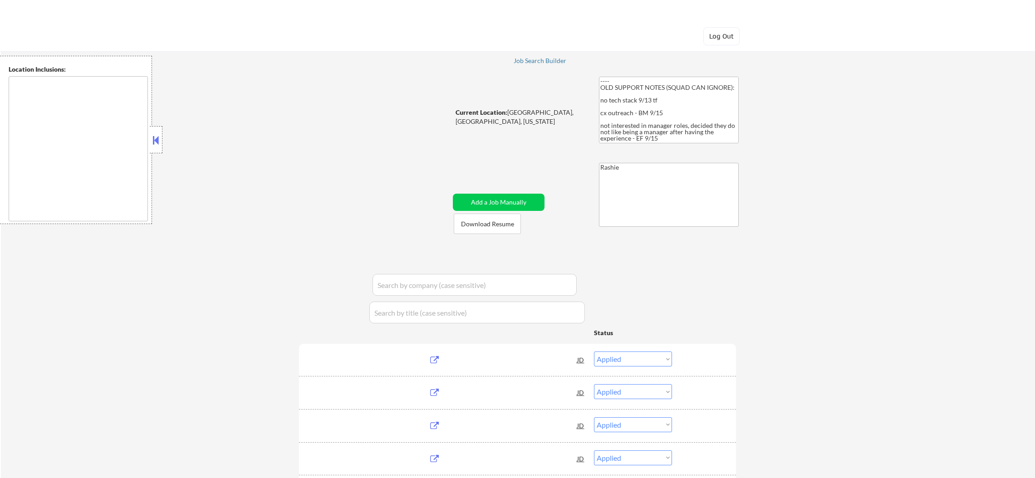
select select ""applied""
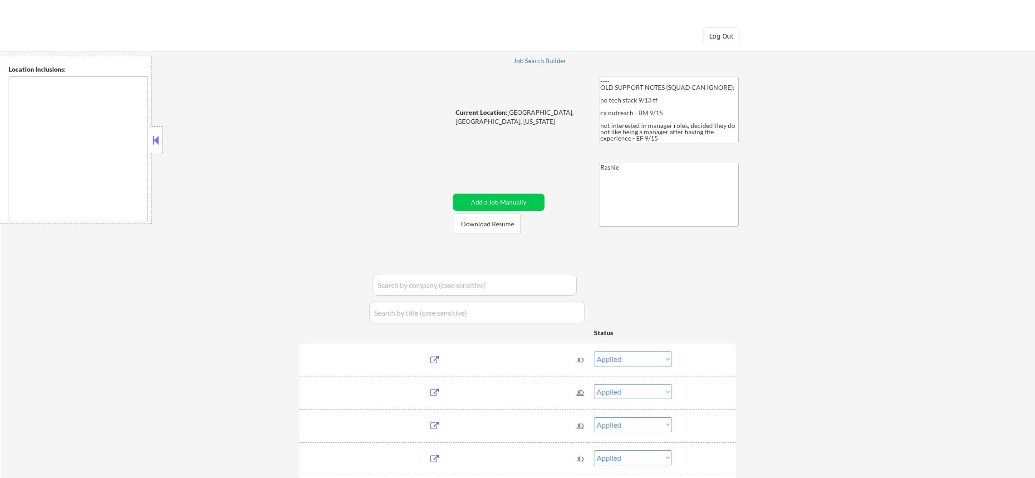
select select ""applied""
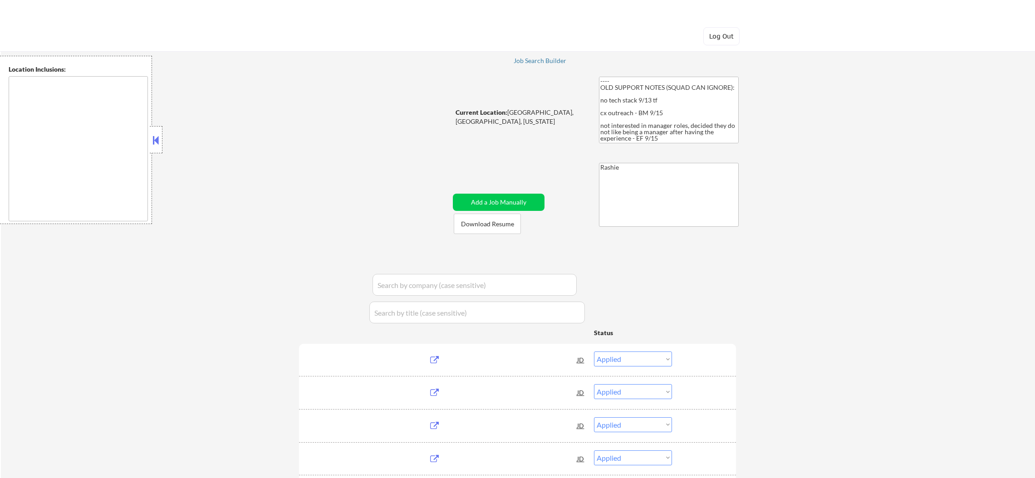
select select ""applied""
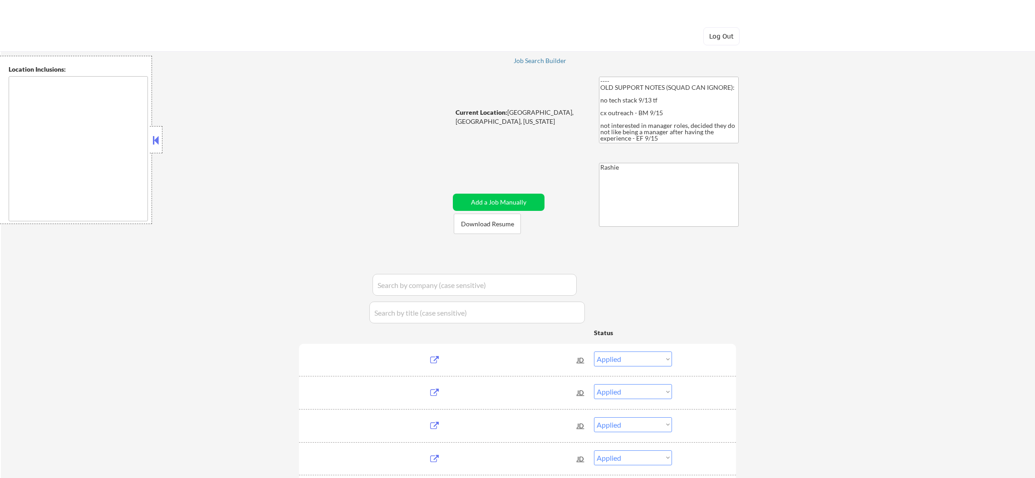
select select ""applied""
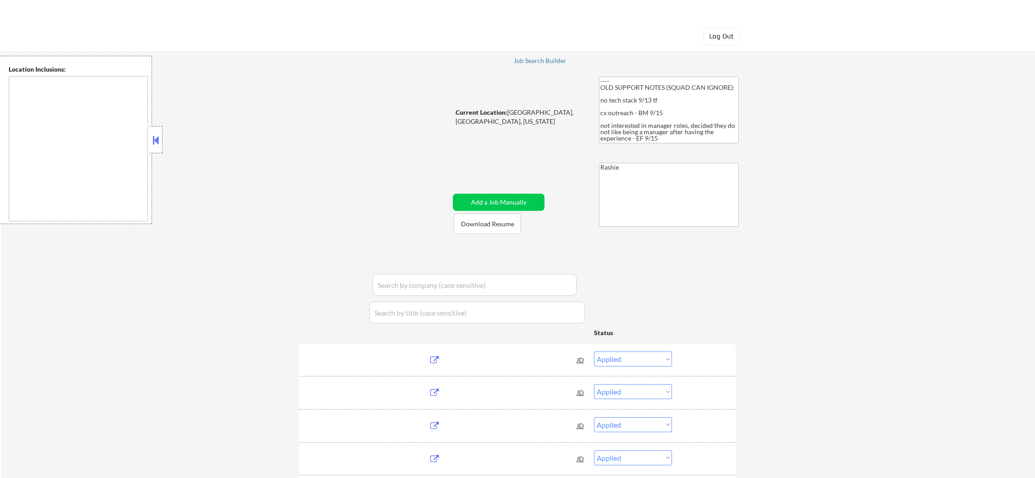
select select ""applied""
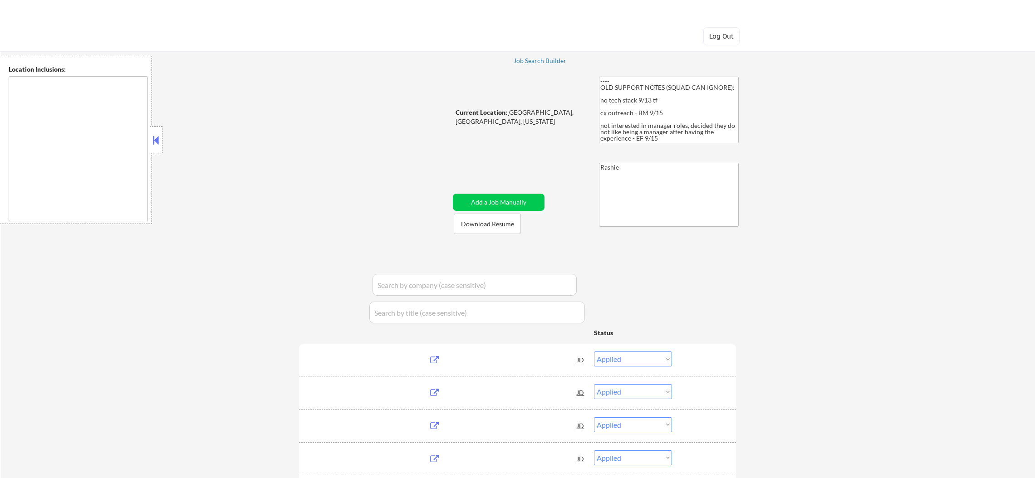
select select ""applied""
select select ""excluded__expired_""
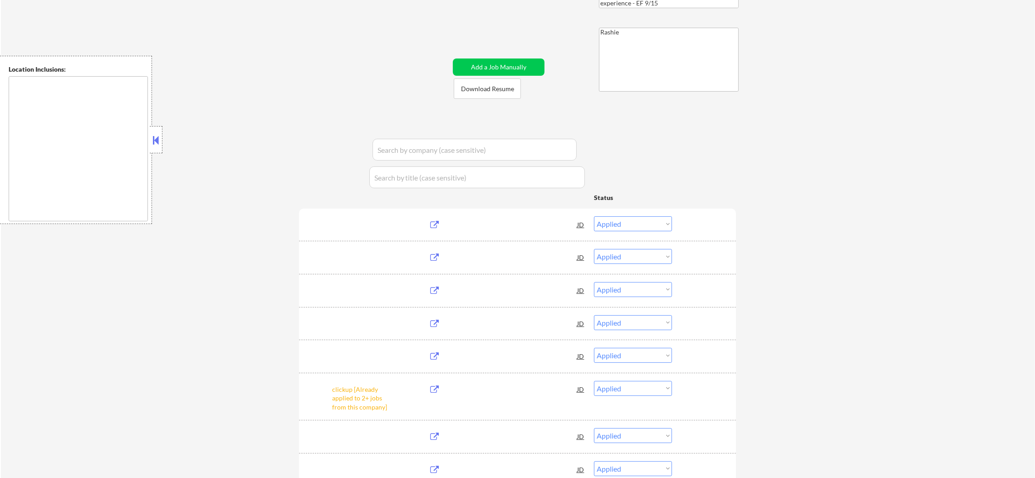
scroll to position [136, 0]
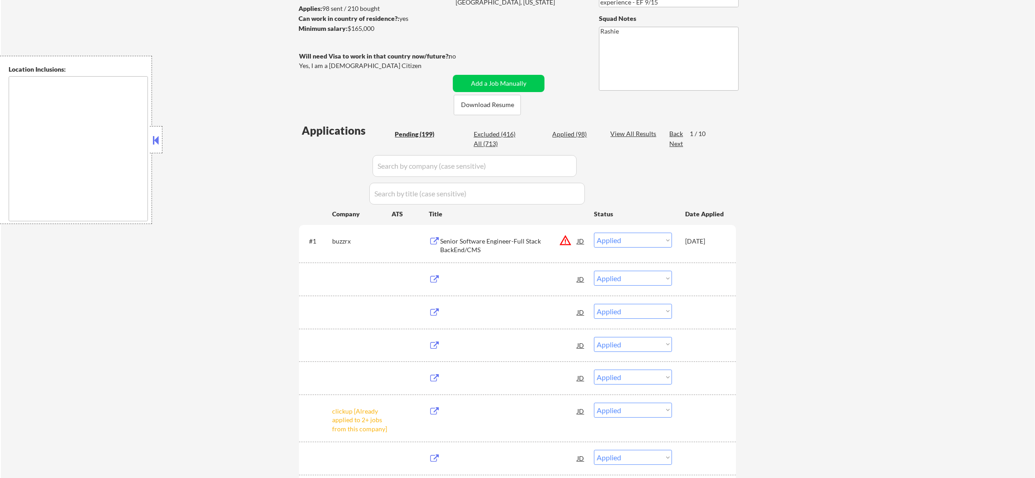
select select ""pending""
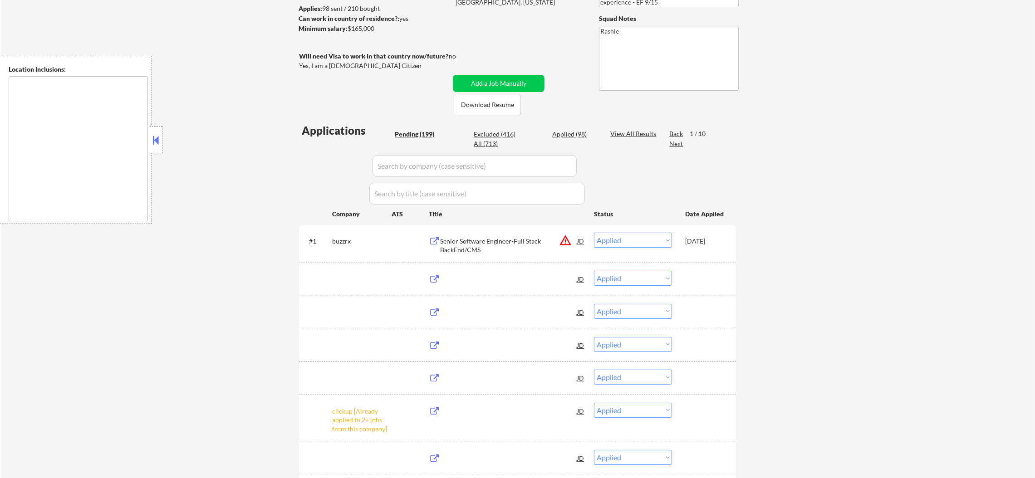
select select ""pending""
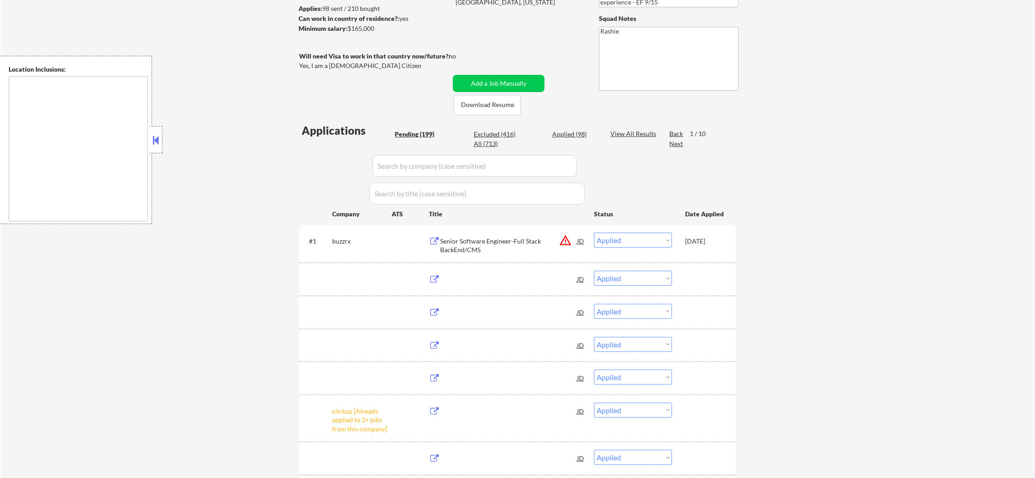
select select ""pending""
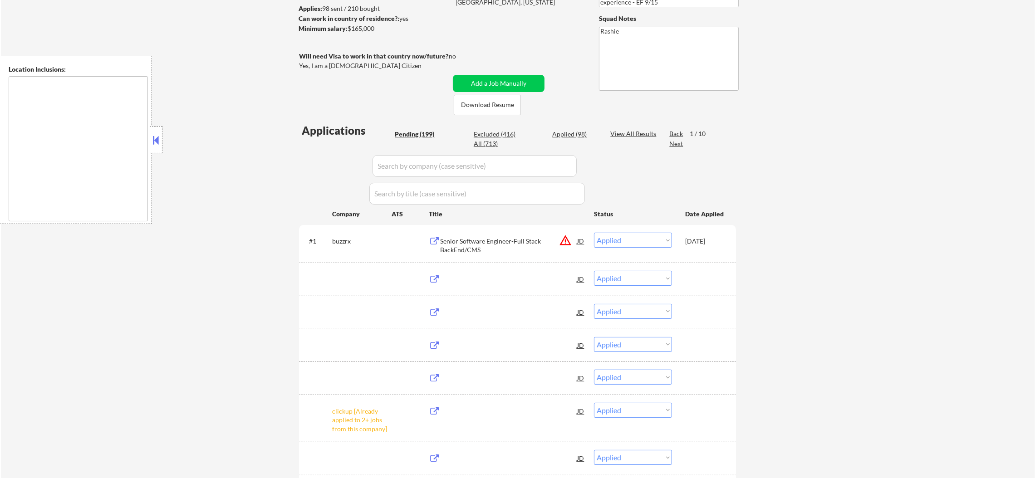
select select ""pending""
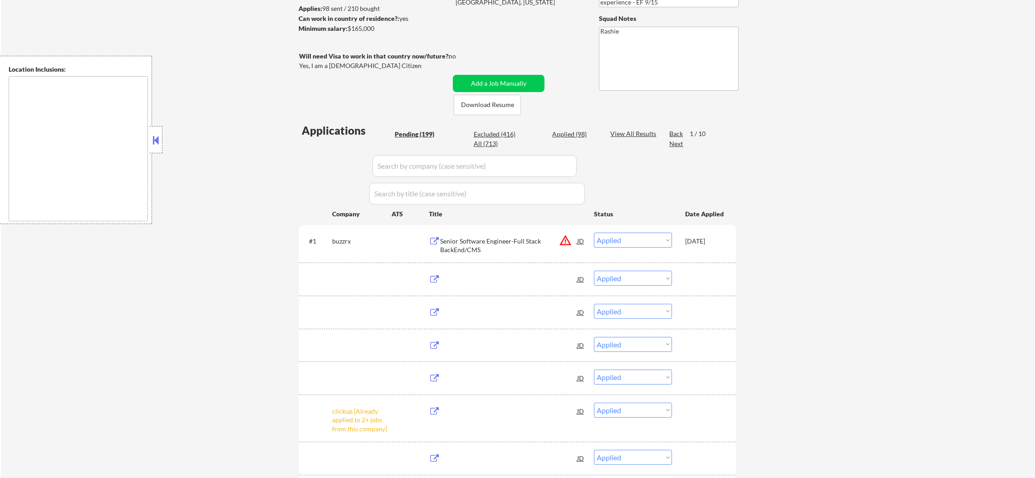
select select ""pending""
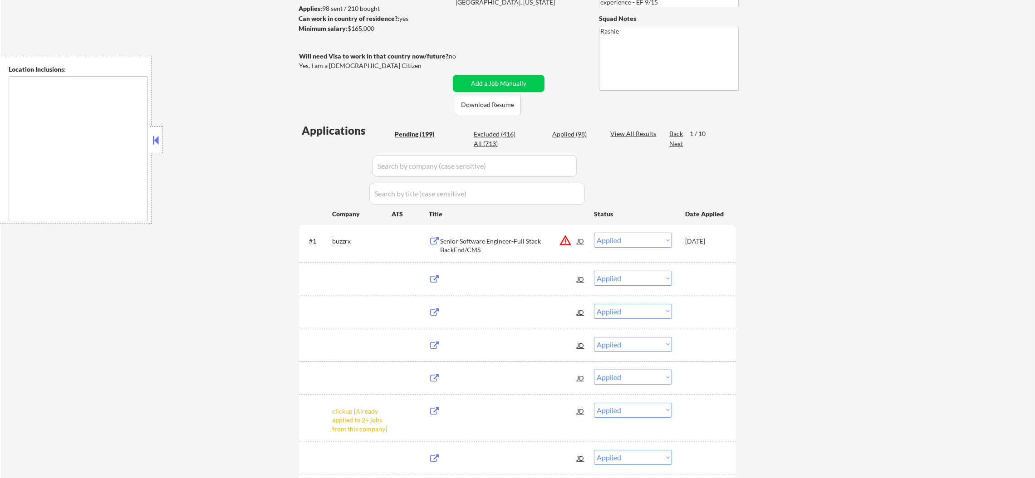
select select ""pending""
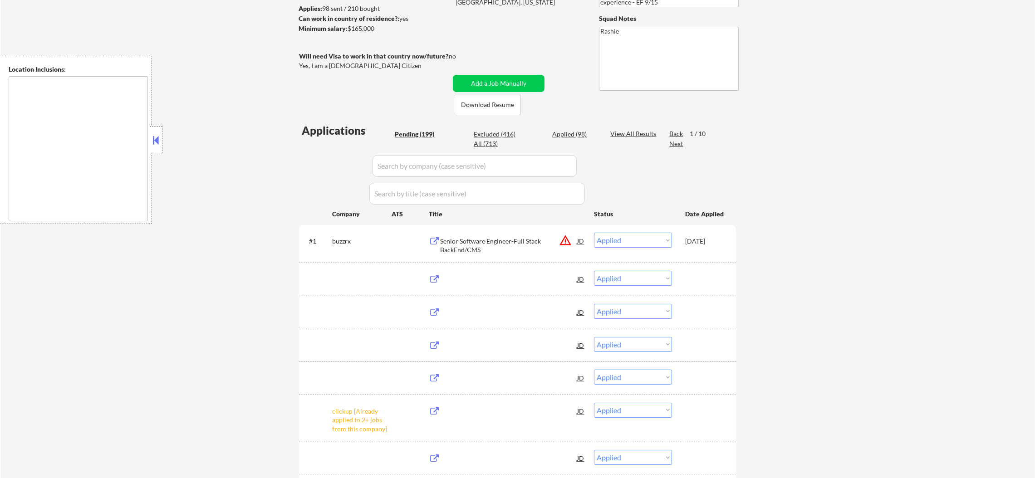
select select ""pending""
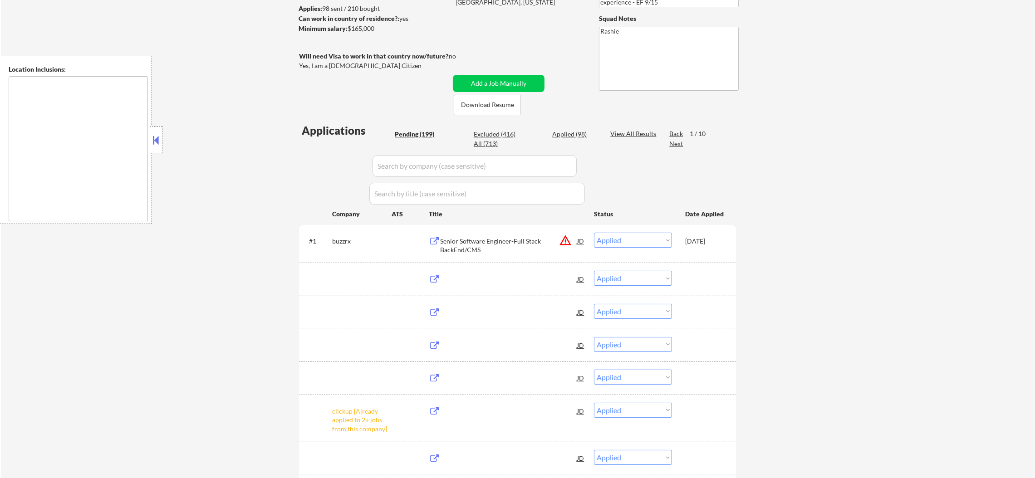
select select ""pending""
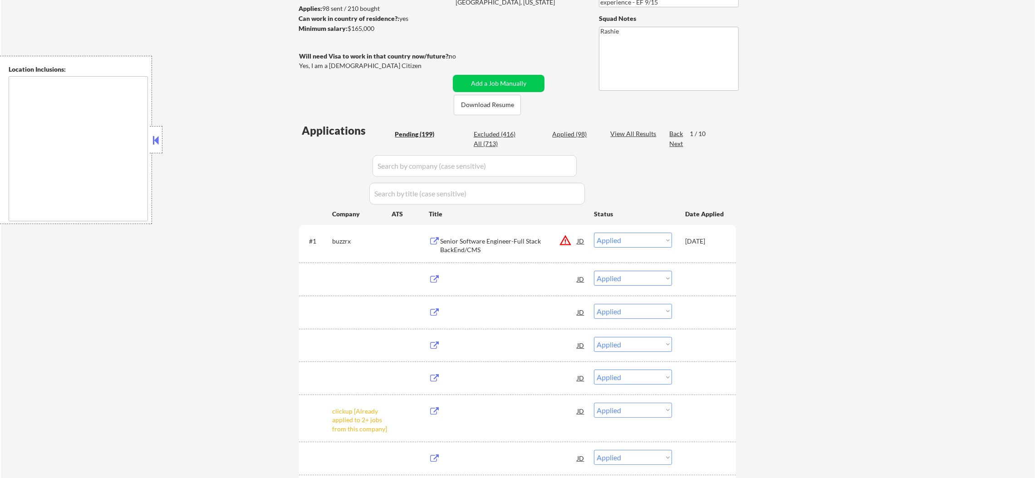
select select ""pending""
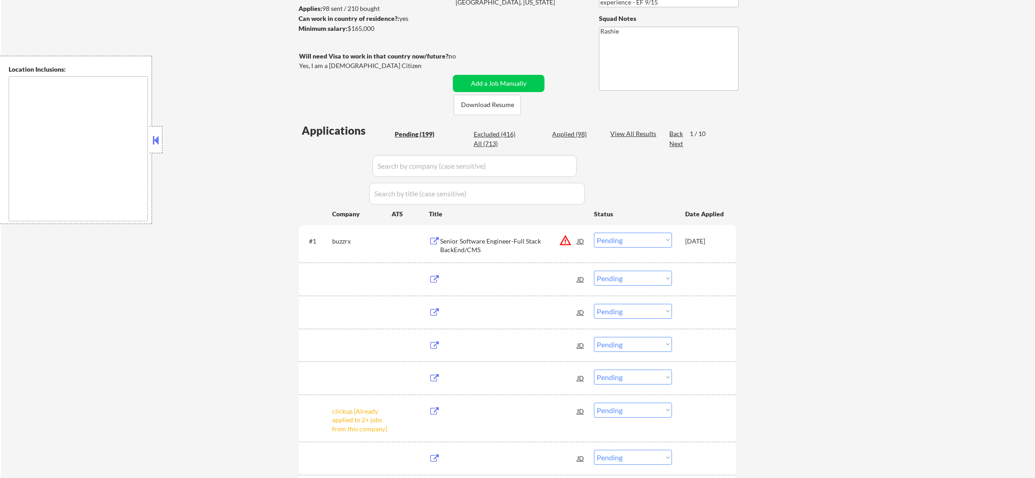
select select ""pending""
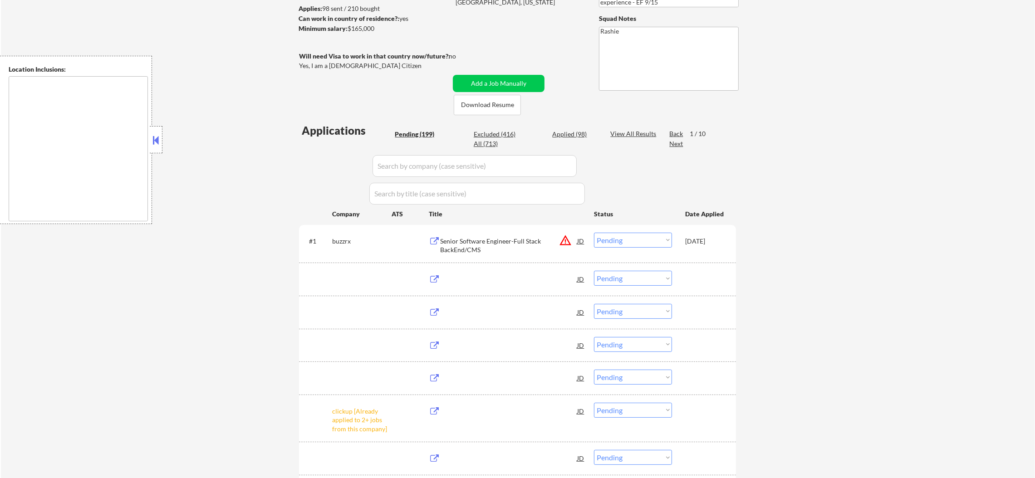
select select ""pending""
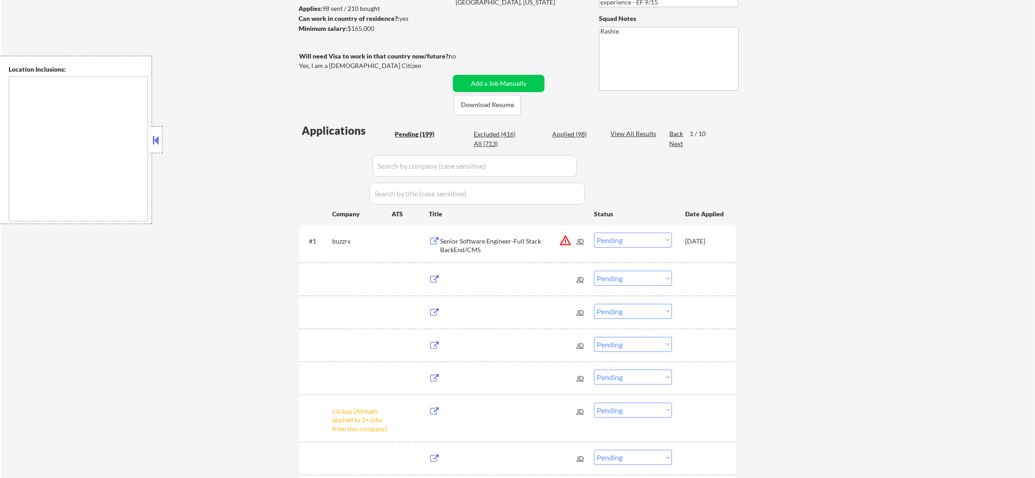
select select ""pending""
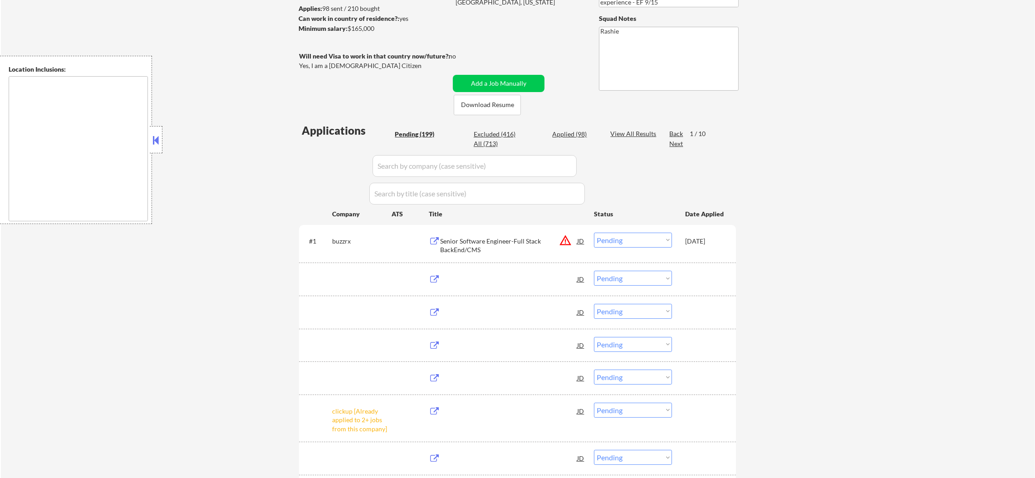
select select ""pending""
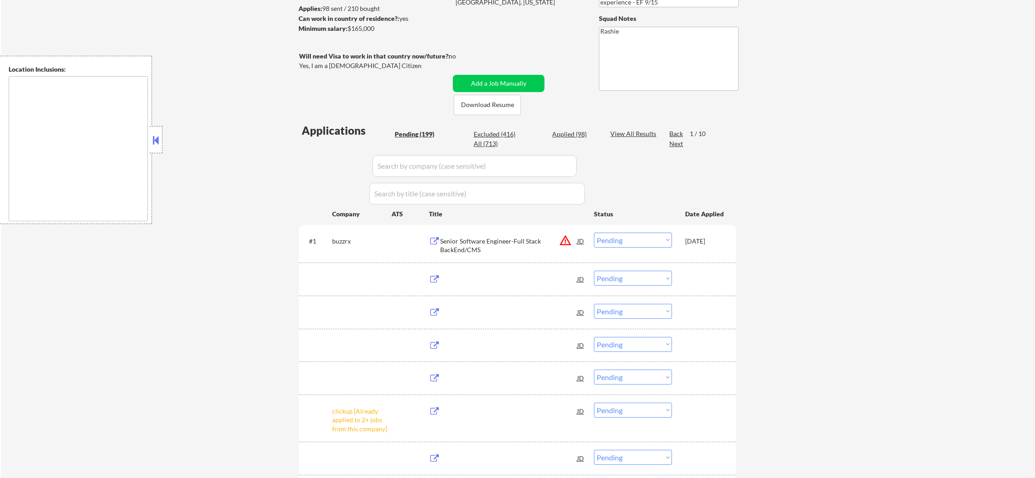
select select ""pending""
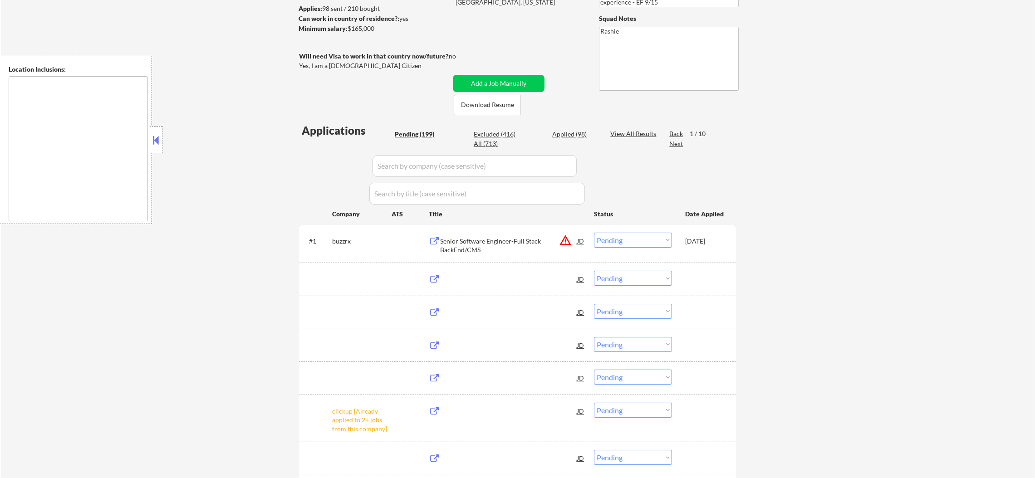
select select ""pending""
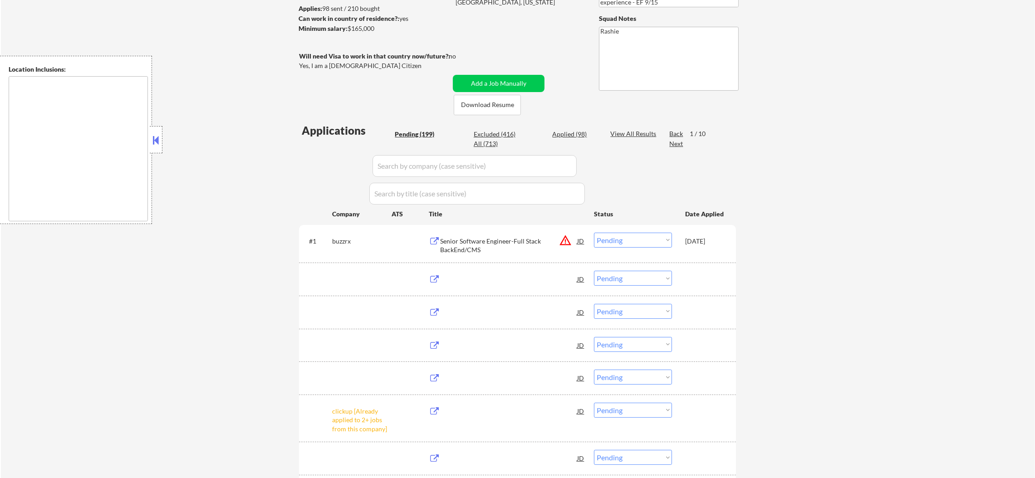
select select ""pending""
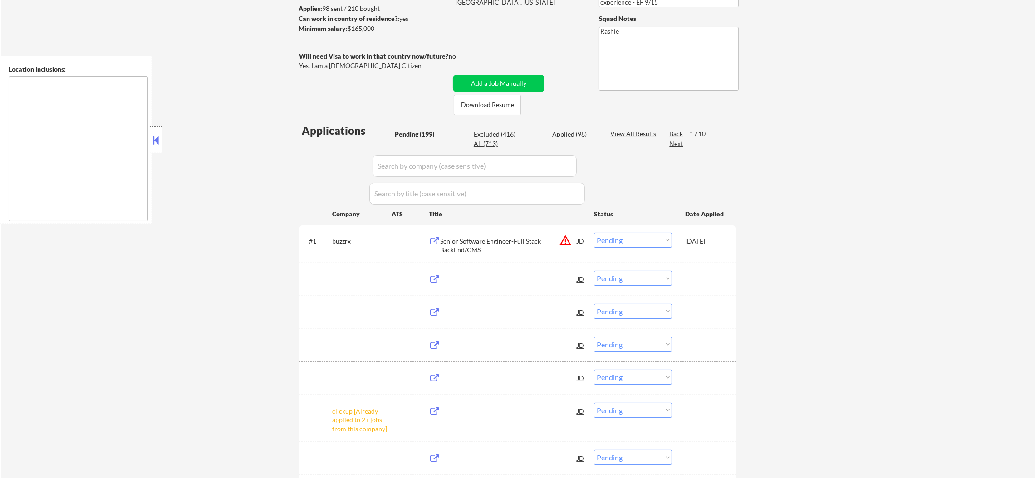
select select ""pending""
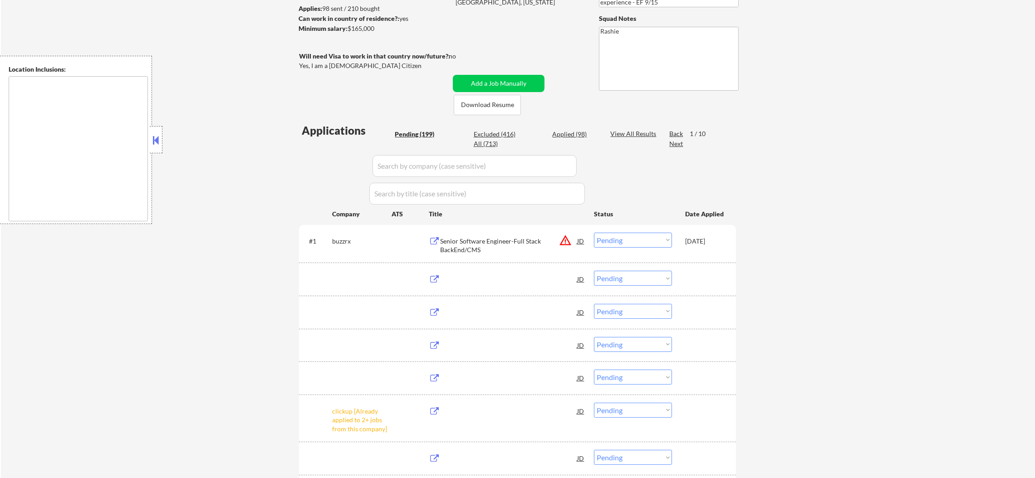
select select ""pending""
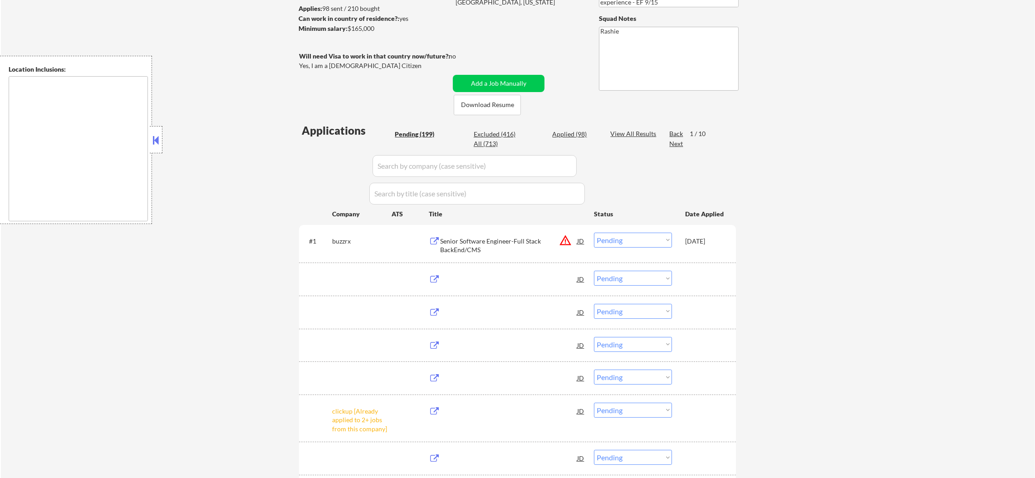
select select ""pending""
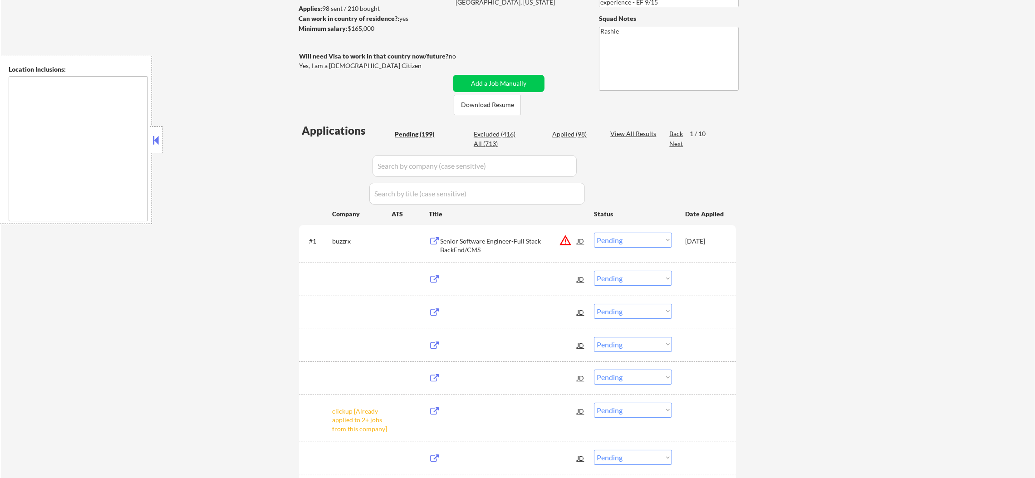
select select ""pending""
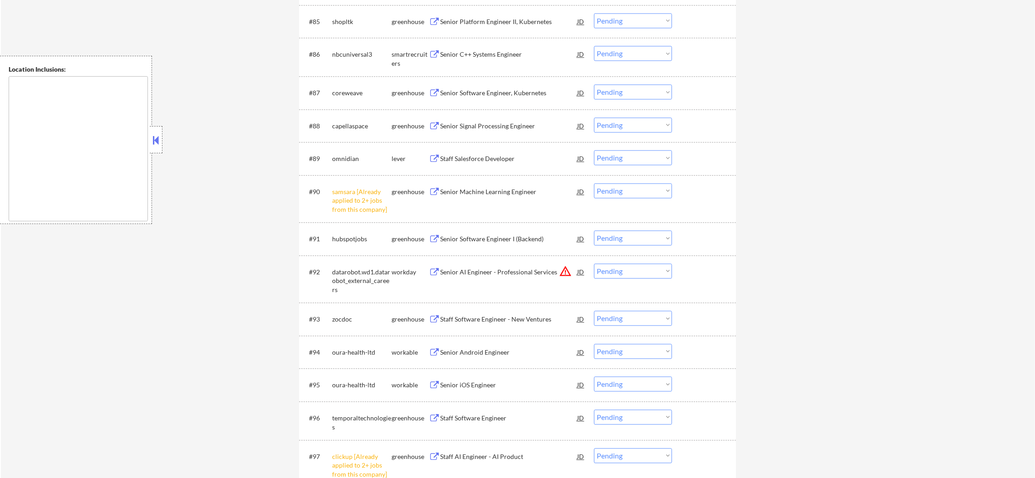
scroll to position [3217, 0]
click at [629, 196] on select "Choose an option... Pending Applied Excluded (Questions) Excluded (Expired) Exc…" at bounding box center [633, 189] width 78 height 15
click at [594, 182] on select "Choose an option... Pending Applied Excluded (Questions) Excluded (Expired) Exc…" at bounding box center [633, 189] width 78 height 15
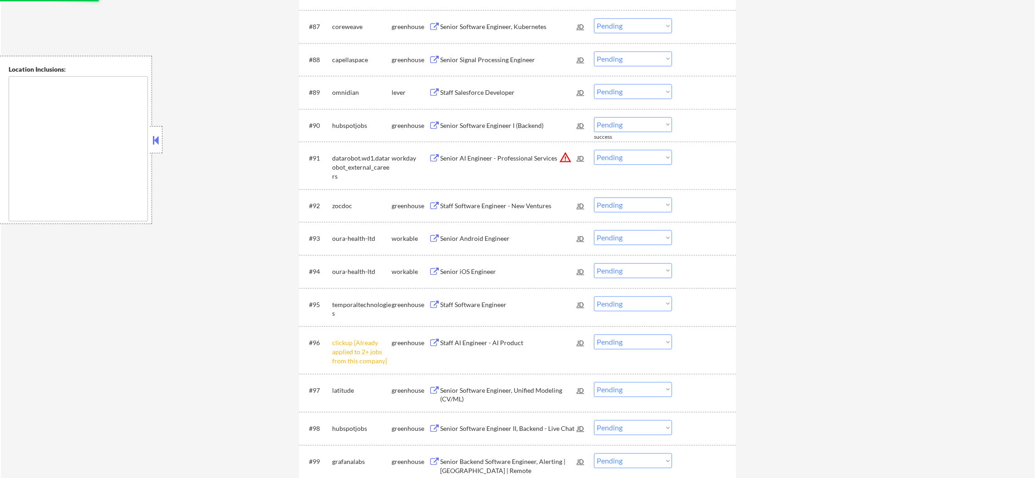
scroll to position [3285, 0]
drag, startPoint x: 626, startPoint y: 338, endPoint x: 627, endPoint y: 362, distance: 23.2
click at [626, 338] on select "Choose an option... Pending Applied Excluded (Questions) Excluded (Expired) Exc…" at bounding box center [633, 339] width 78 height 15
click at [594, 332] on select "Choose an option... Pending Applied Excluded (Questions) Excluded (Expired) Exc…" at bounding box center [633, 339] width 78 height 15
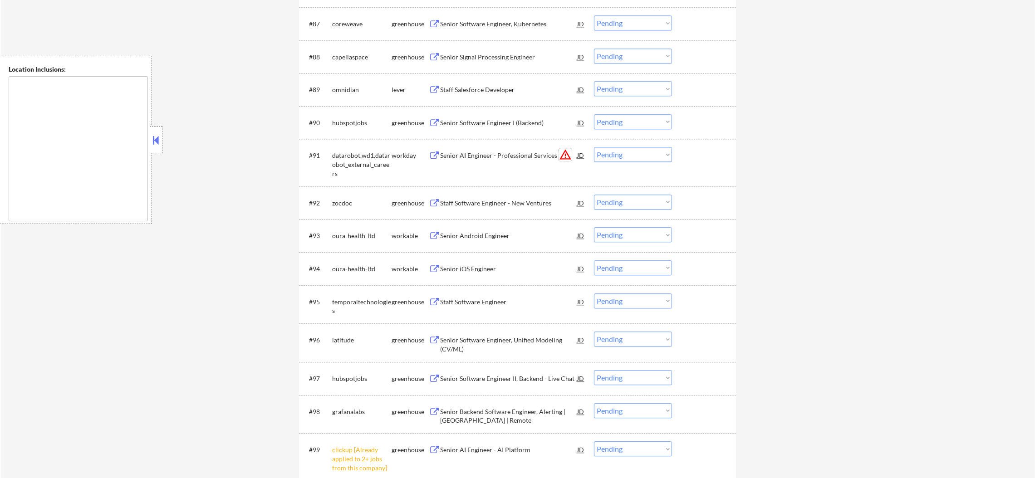
click at [563, 155] on button "warning_amber" at bounding box center [565, 154] width 13 height 13
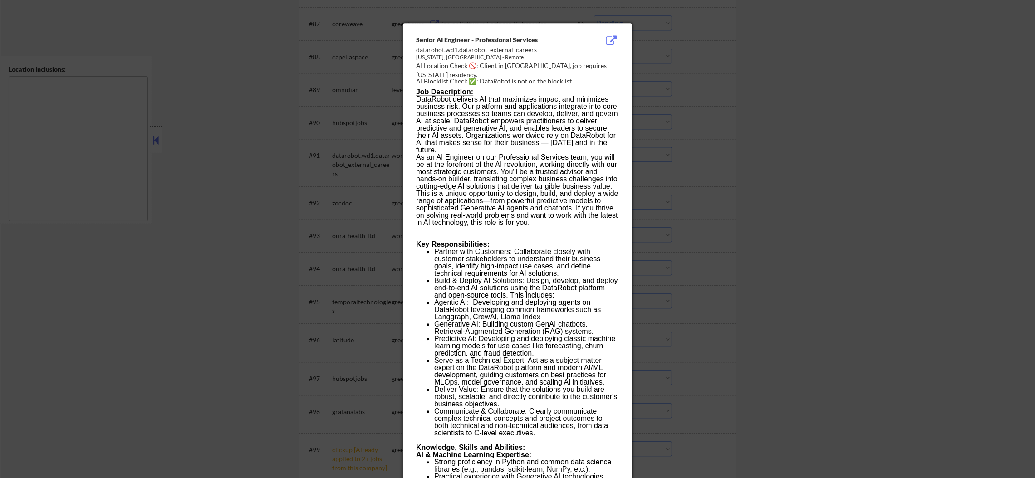
click at [692, 152] on div at bounding box center [517, 239] width 1035 height 478
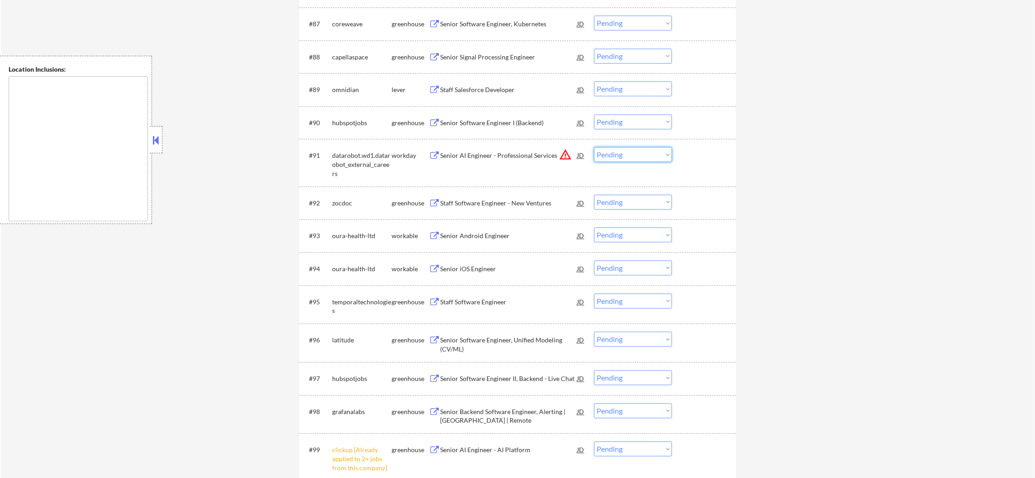
click at [650, 156] on select "Choose an option... Pending Applied Excluded (Questions) Excluded (Expired) Exc…" at bounding box center [633, 154] width 78 height 15
click at [594, 147] on select "Choose an option... Pending Applied Excluded (Questions) Excluded (Expired) Exc…" at bounding box center [633, 154] width 78 height 15
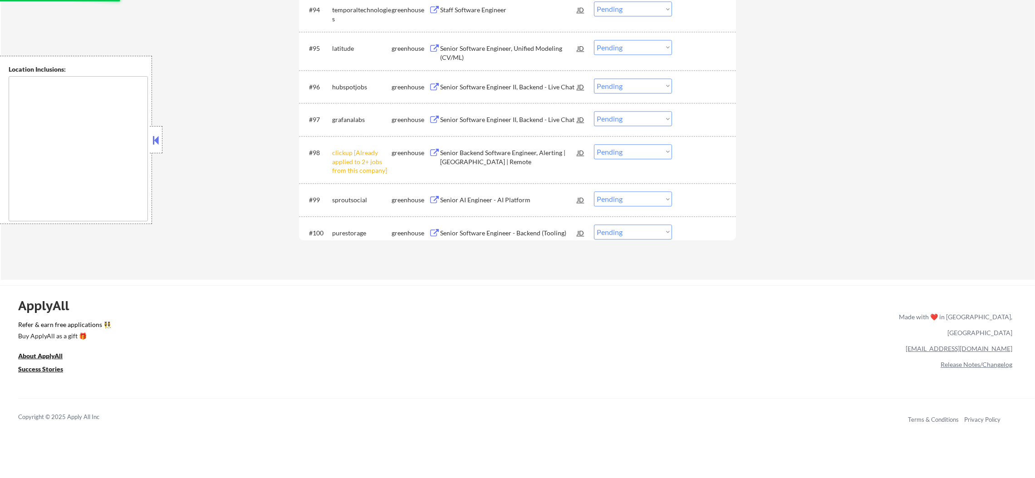
scroll to position [3534, 0]
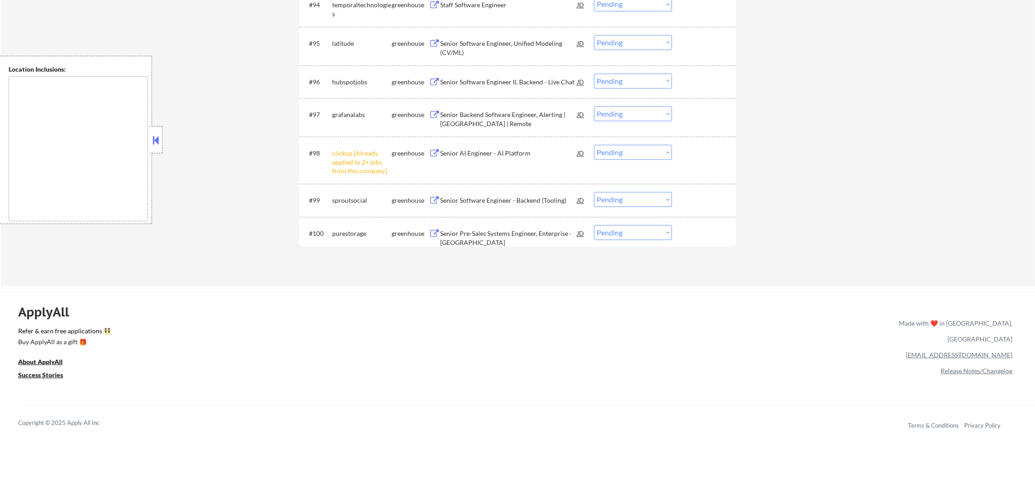
click at [637, 152] on select "Choose an option... Pending Applied Excluded (Questions) Excluded (Expired) Exc…" at bounding box center [633, 152] width 78 height 15
click at [594, 145] on select "Choose an option... Pending Applied Excluded (Questions) Excluded (Expired) Exc…" at bounding box center [633, 152] width 78 height 15
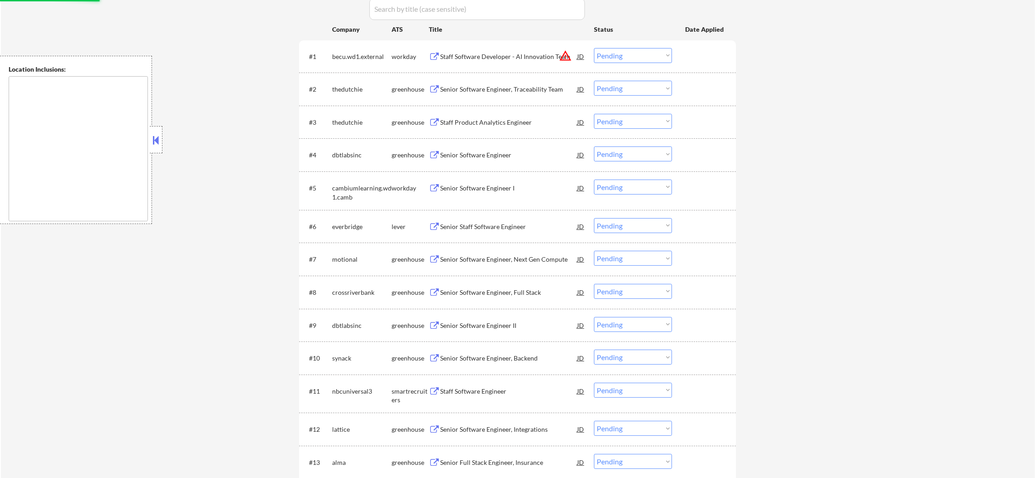
scroll to position [259, 0]
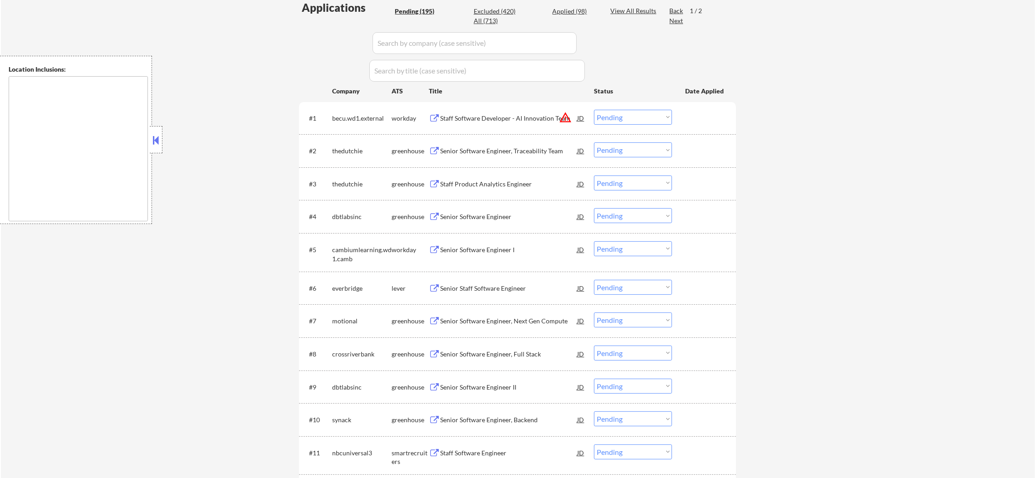
click at [562, 118] on button "warning_amber" at bounding box center [565, 117] width 13 height 13
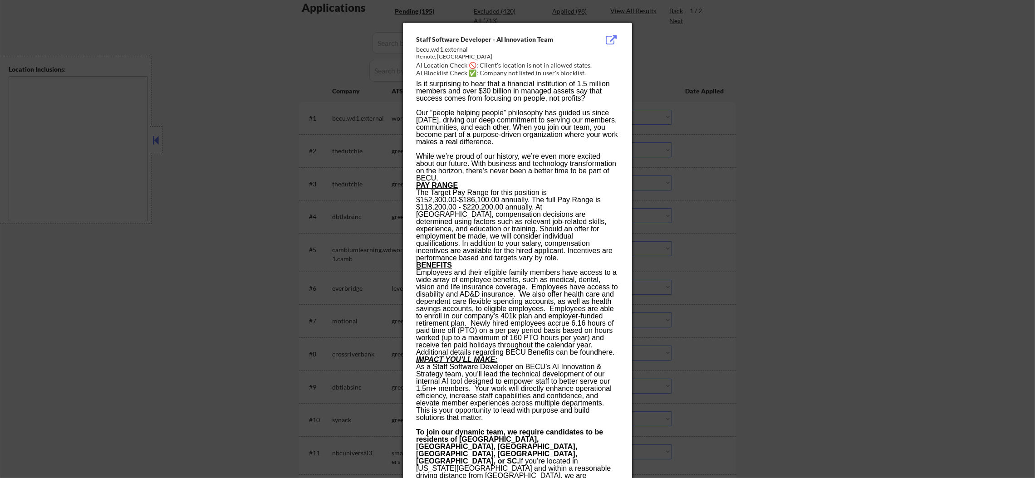
click at [719, 118] on div at bounding box center [517, 239] width 1035 height 478
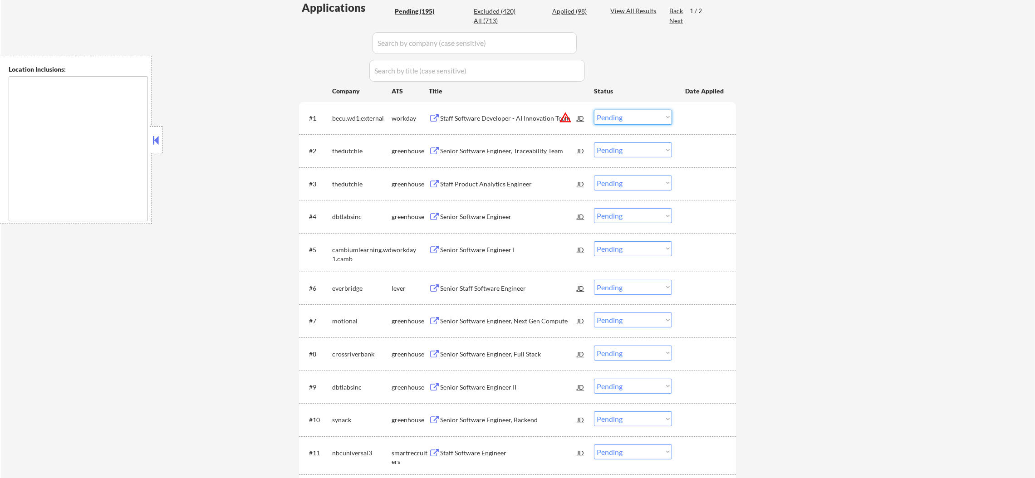
click at [646, 113] on select "Choose an option... Pending Applied Excluded (Questions) Excluded (Expired) Exc…" at bounding box center [633, 117] width 78 height 15
click at [594, 110] on select "Choose an option... Pending Applied Excluded (Questions) Excluded (Expired) Exc…" at bounding box center [633, 117] width 78 height 15
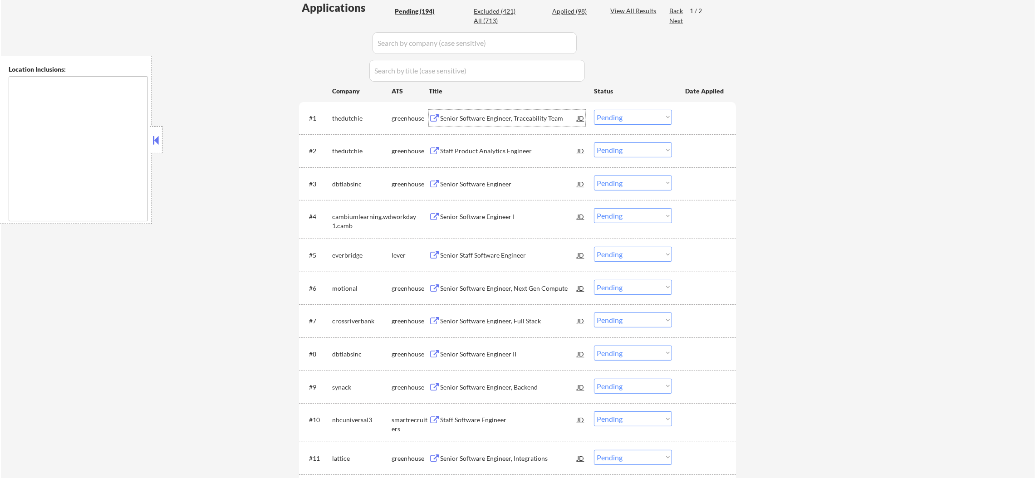
click at [504, 112] on div "Senior Software Engineer, Traceability Team" at bounding box center [508, 118] width 137 height 16
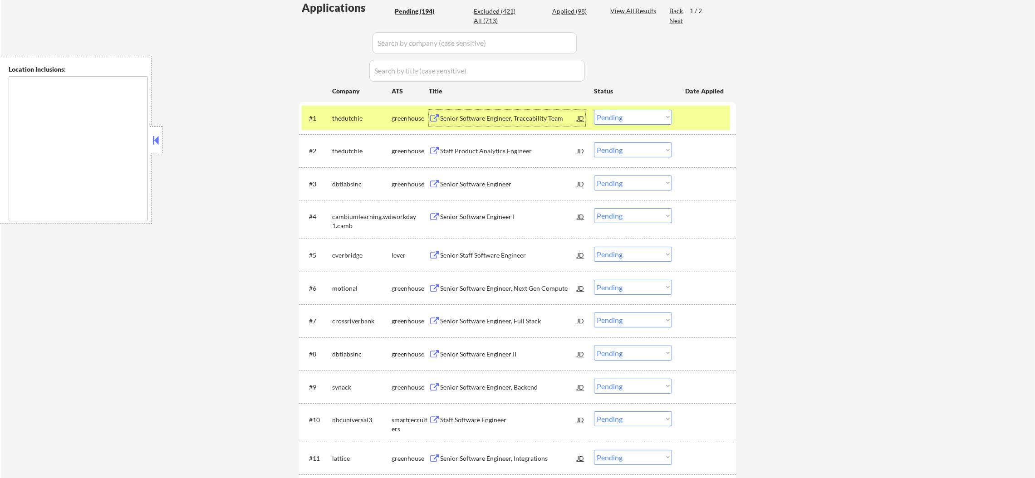
click at [614, 115] on select "Choose an option... Pending Applied Excluded (Questions) Excluded (Expired) Exc…" at bounding box center [633, 117] width 78 height 15
click at [594, 110] on select "Choose an option... Pending Applied Excluded (Questions) Excluded (Expired) Exc…" at bounding box center [633, 117] width 78 height 15
click at [350, 114] on div "thedutchie" at bounding box center [361, 118] width 59 height 9
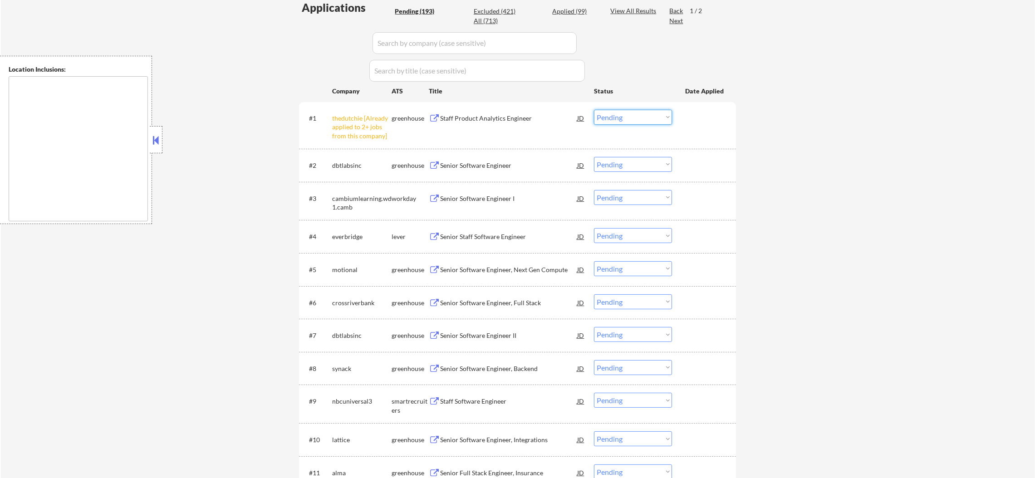
click at [652, 114] on select "Choose an option... Pending Applied Excluded (Questions) Excluded (Expired) Exc…" at bounding box center [633, 117] width 78 height 15
click at [594, 110] on select "Choose an option... Pending Applied Excluded (Questions) Excluded (Expired) Exc…" at bounding box center [633, 117] width 78 height 15
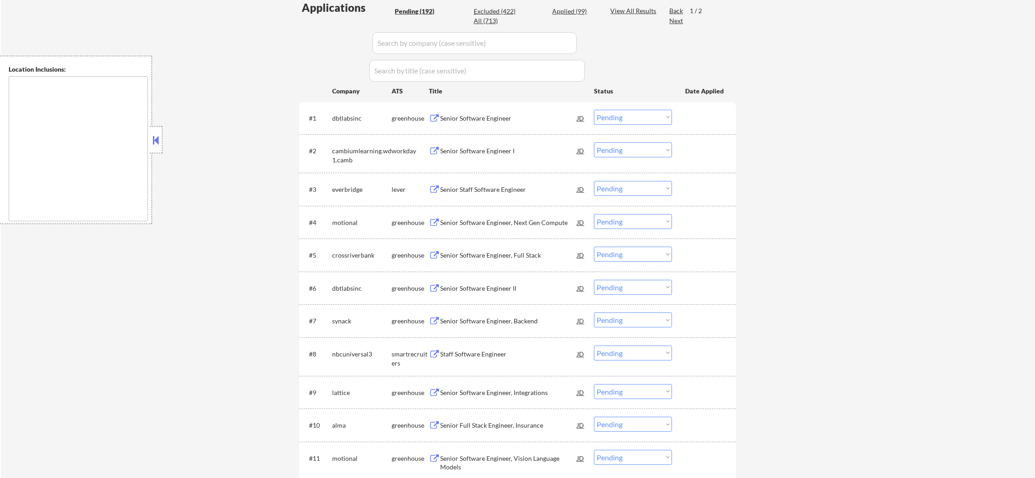
click at [500, 116] on div "Senior Software Engineer" at bounding box center [508, 118] width 137 height 9
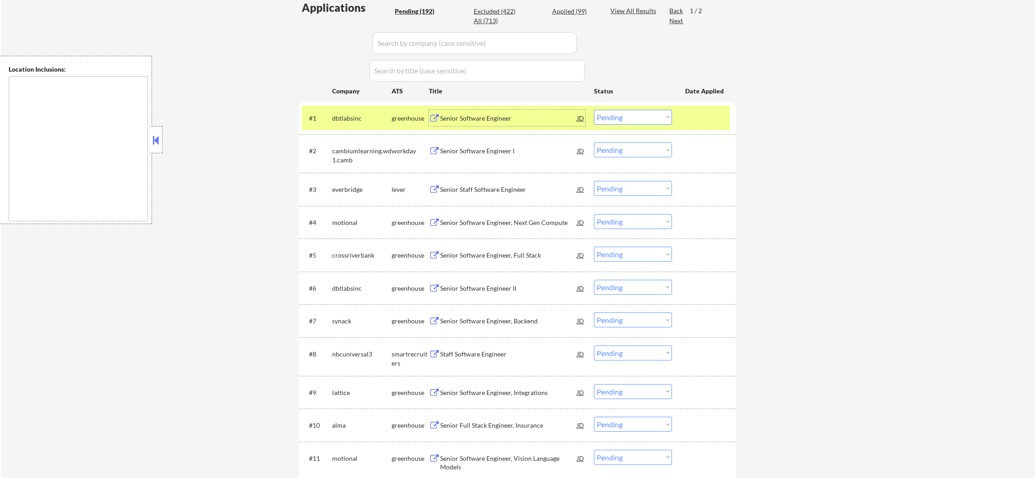
click at [679, 118] on div "#1 dbtlabsinc greenhouse Senior Software Engineer JD warning_amber Choose an op…" at bounding box center [516, 118] width 428 height 24
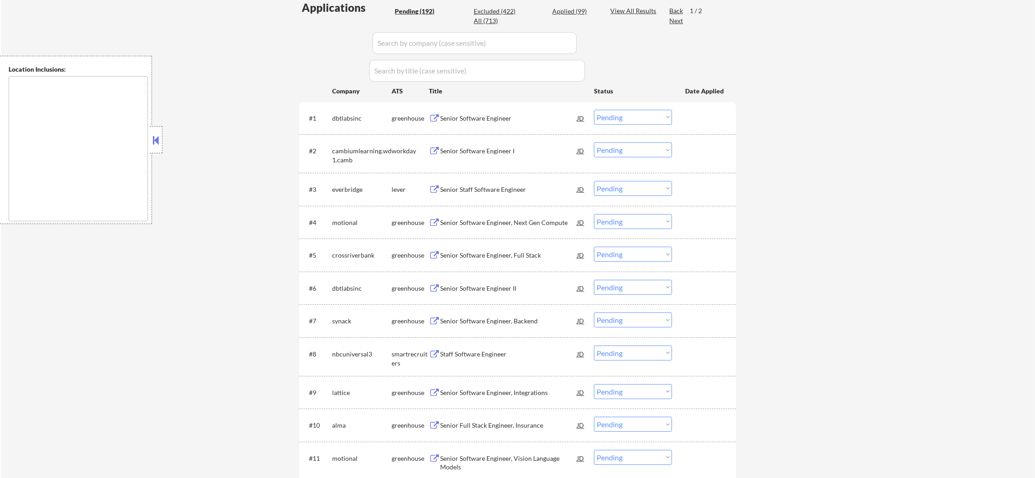
click at [665, 122] on select "Choose an option... Pending Applied Excluded (Questions) Excluded (Expired) Exc…" at bounding box center [633, 117] width 78 height 15
click at [594, 110] on select "Choose an option... Pending Applied Excluded (Questions) Excluded (Expired) Exc…" at bounding box center [633, 117] width 78 height 15
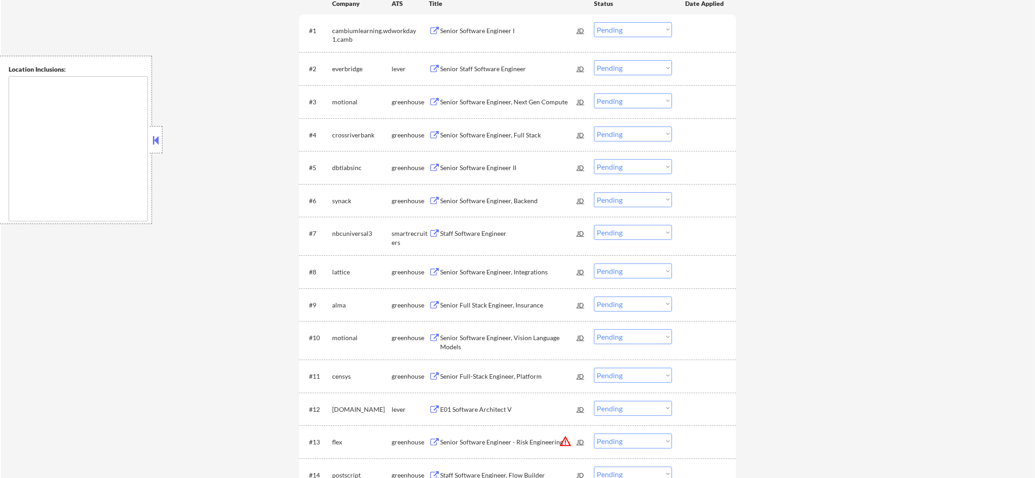
scroll to position [327, 0]
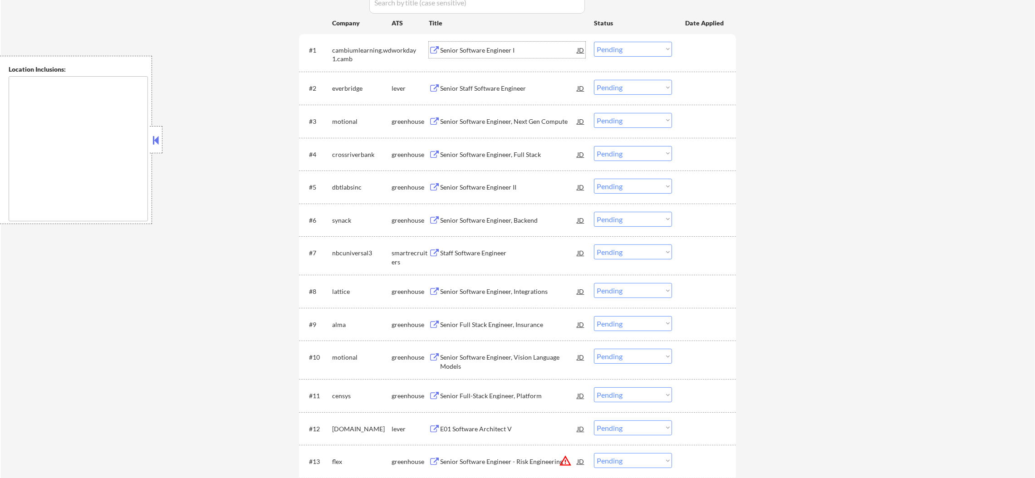
click at [516, 56] on div "Senior Software Engineer I" at bounding box center [508, 50] width 137 height 16
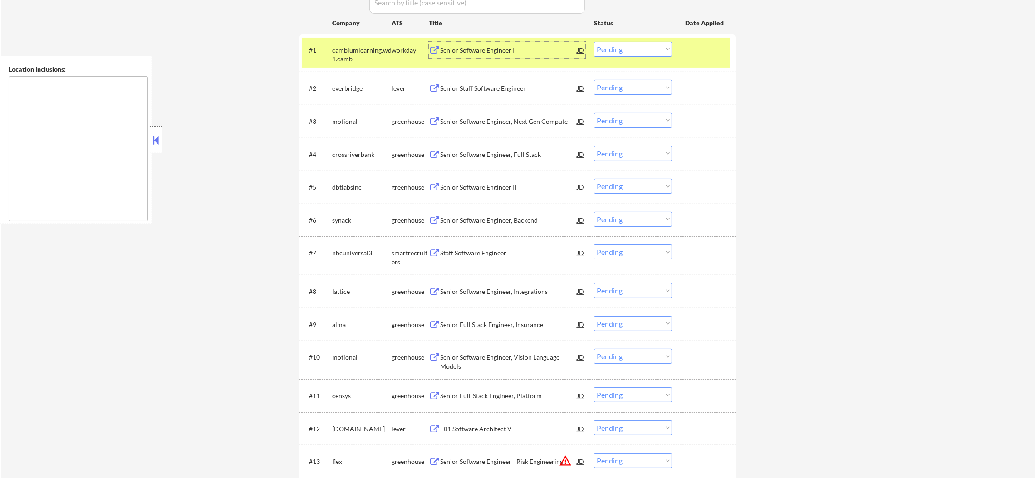
click at [492, 44] on div "Senior Software Engineer I" at bounding box center [508, 50] width 137 height 16
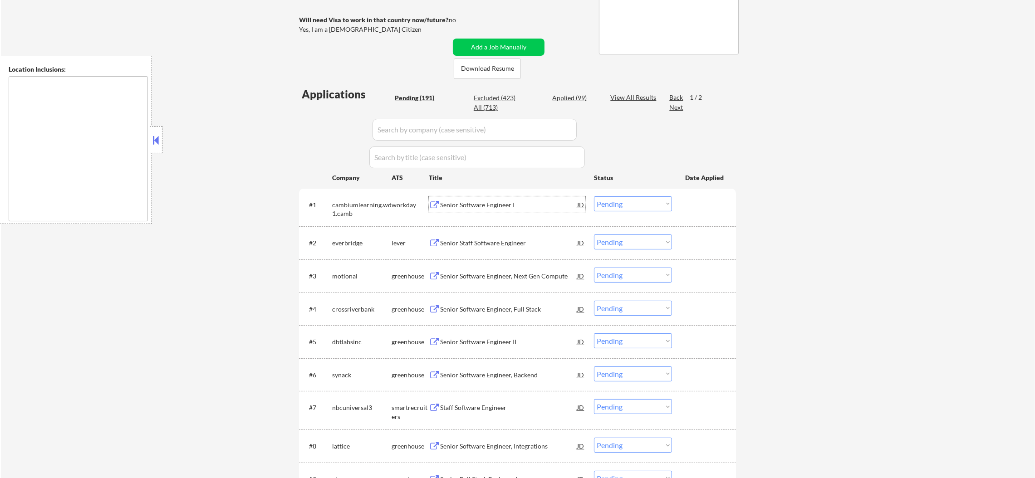
scroll to position [168, 0]
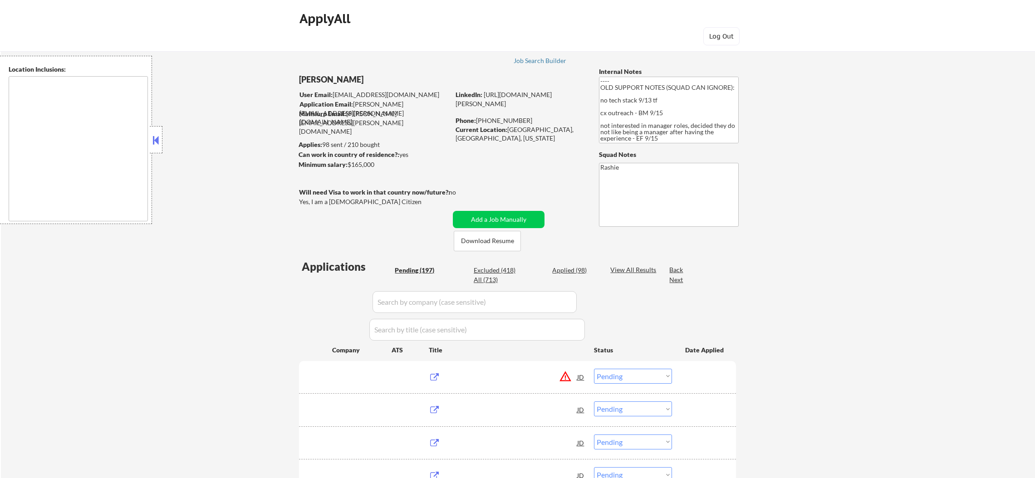
select select ""pending""
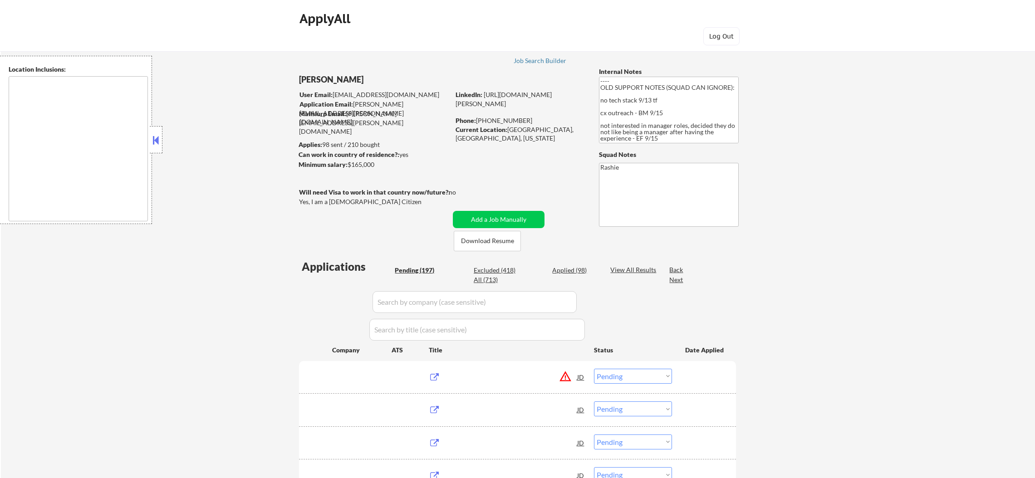
select select ""pending""
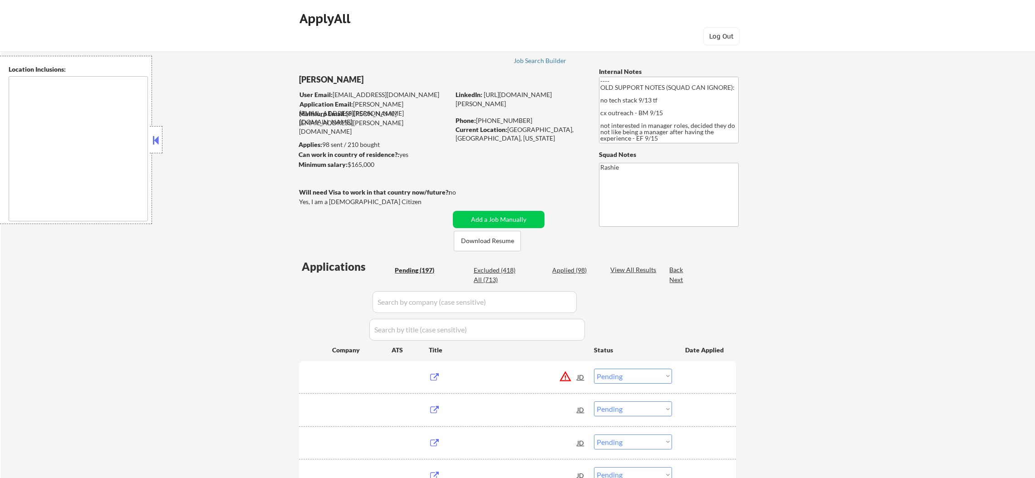
select select ""pending""
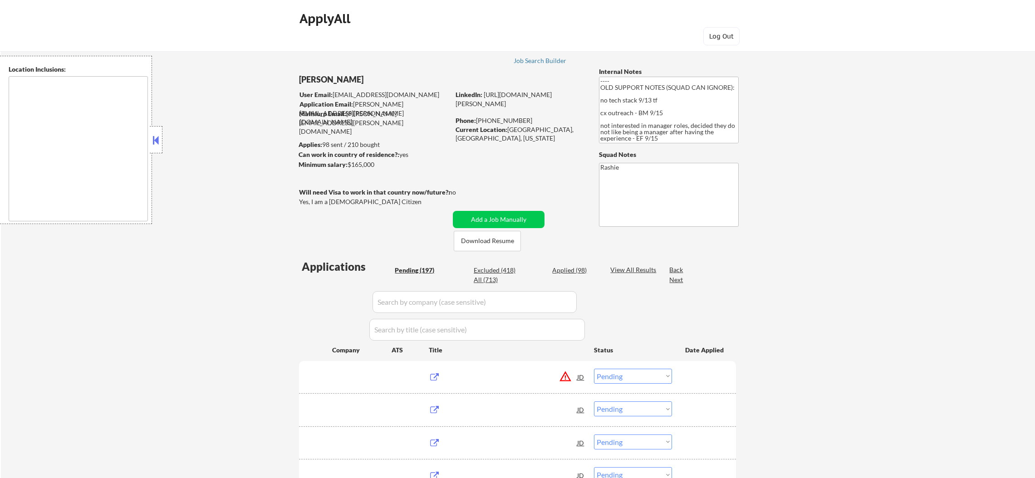
select select ""pending""
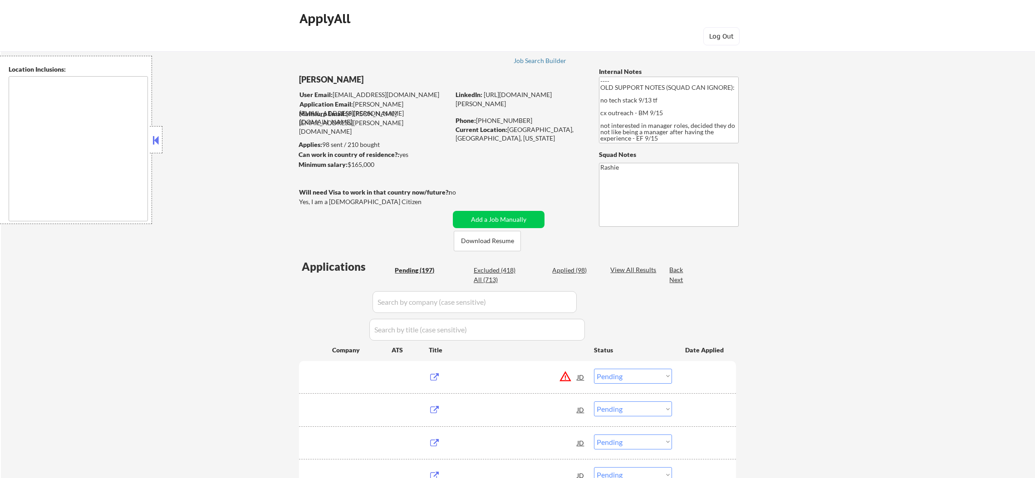
select select ""pending""
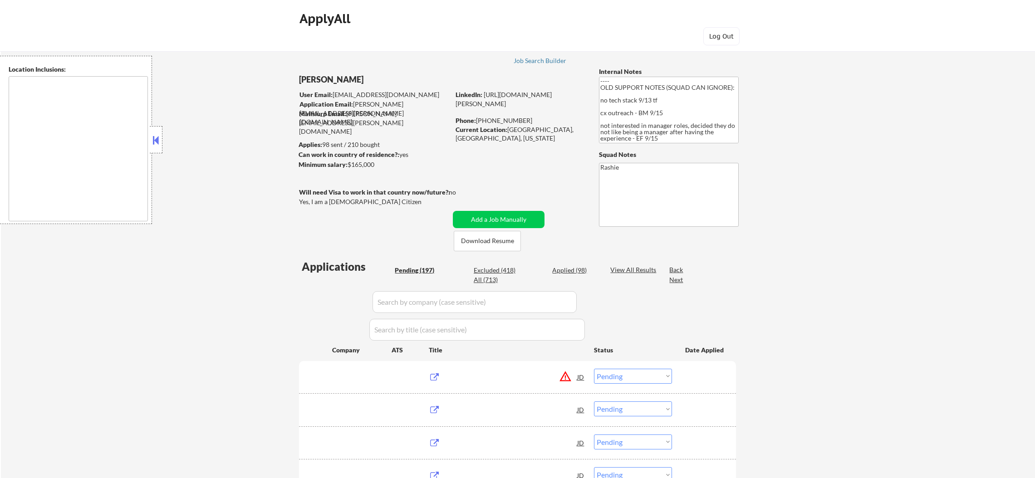
select select ""pending""
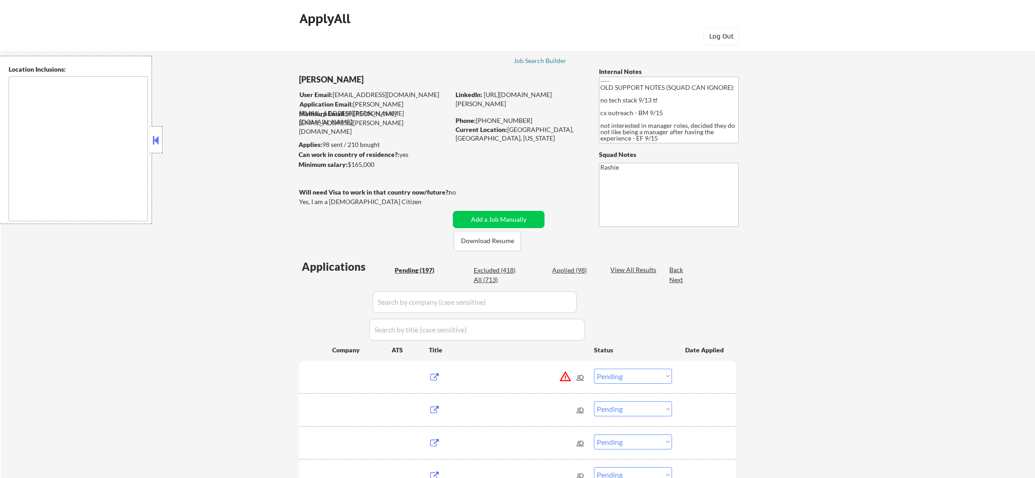
select select ""pending""
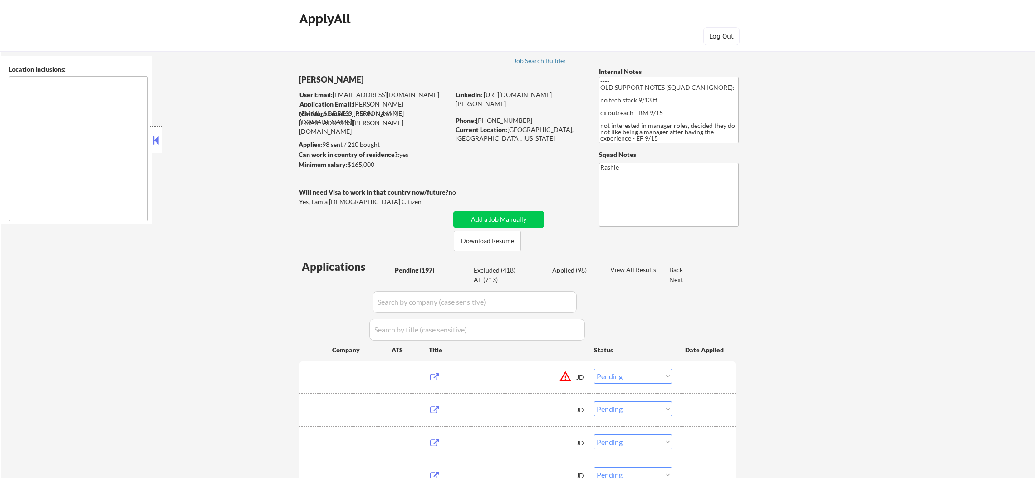
select select ""pending""
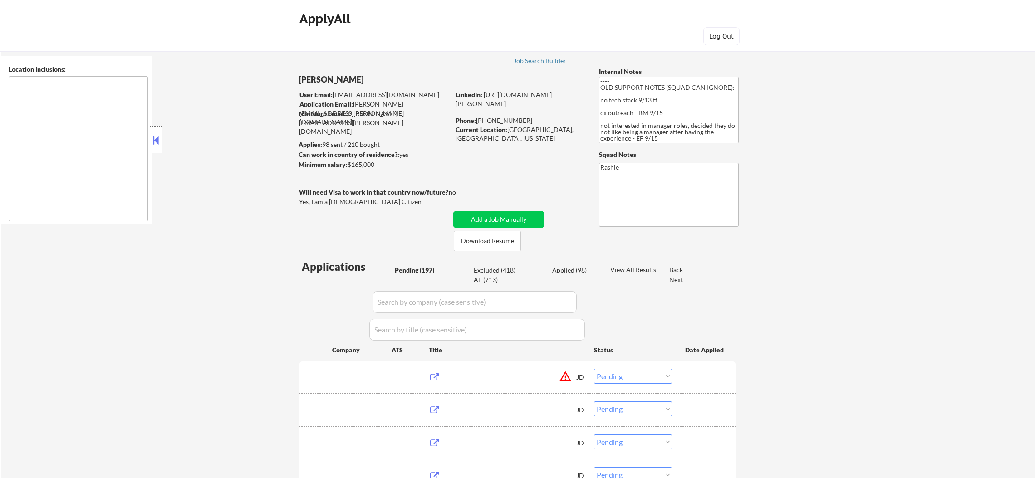
select select ""pending""
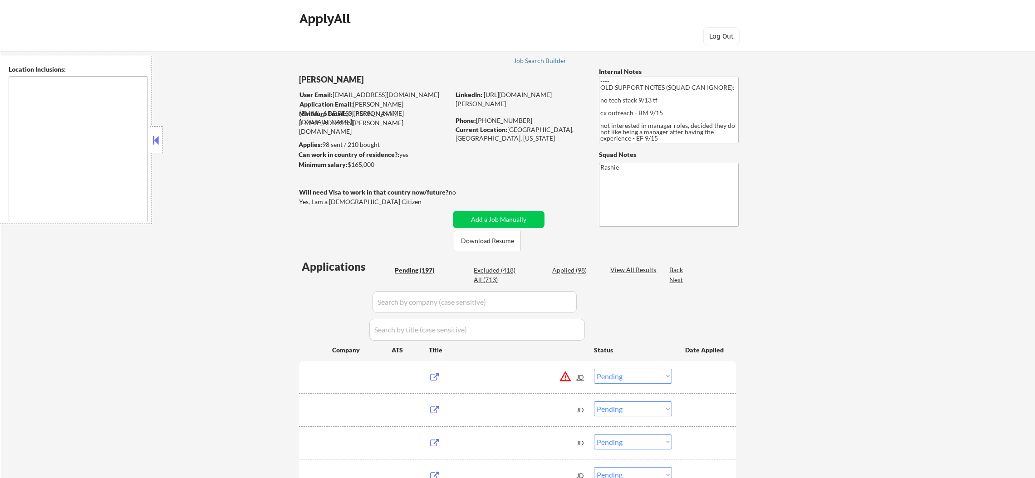
select select ""pending""
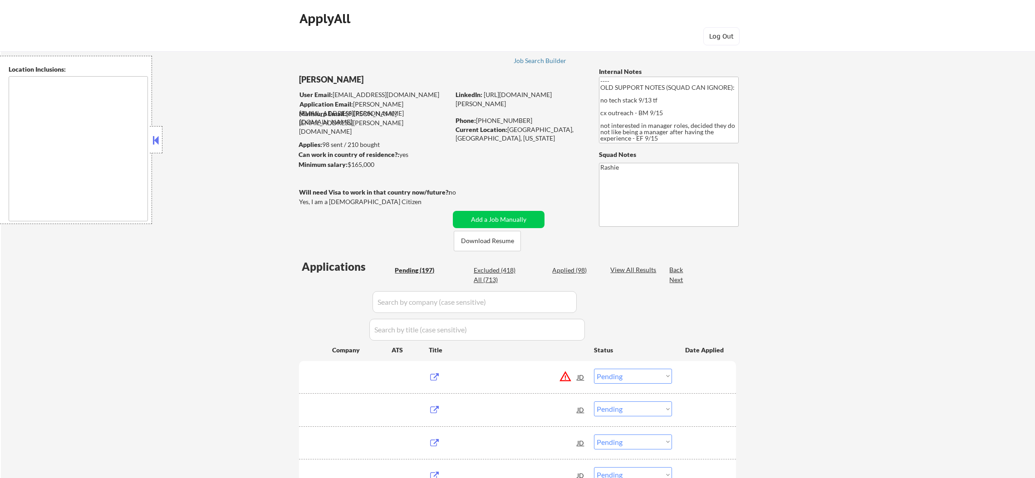
select select ""pending""
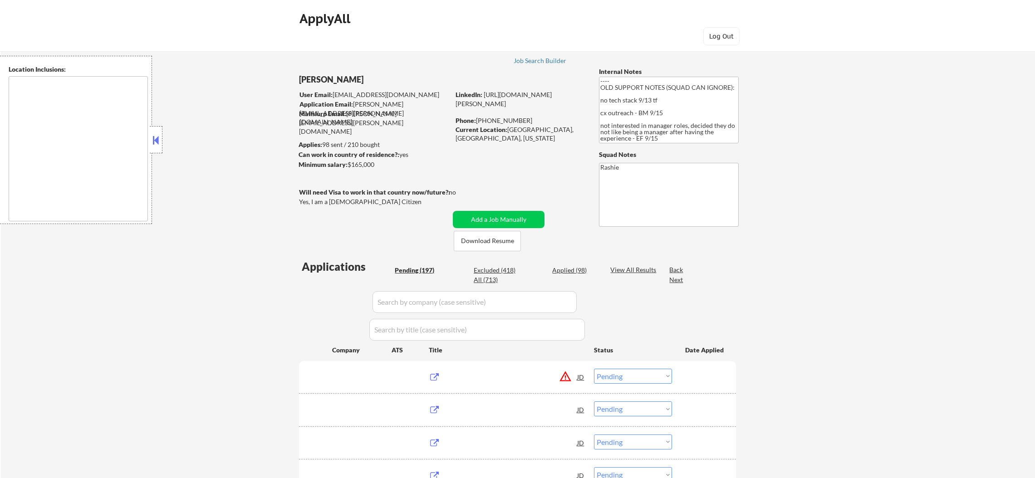
select select ""pending""
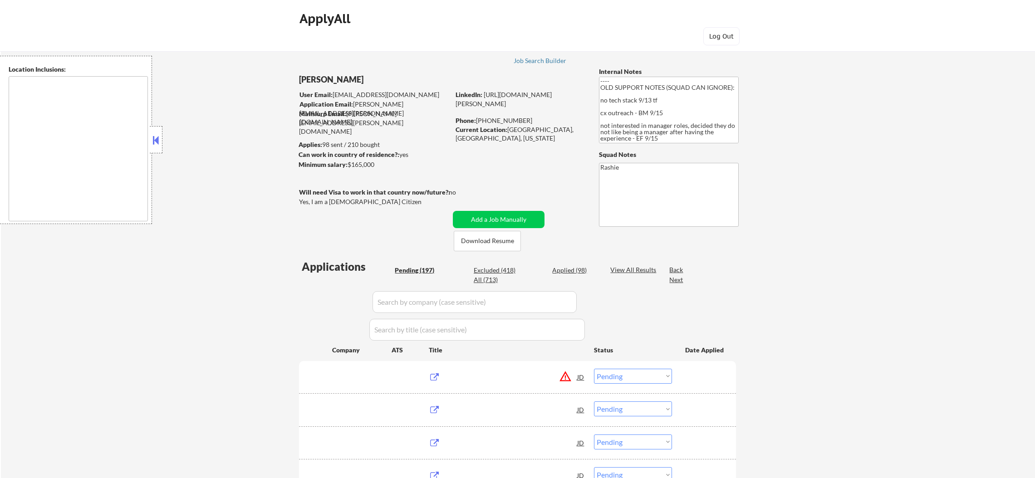
select select ""pending""
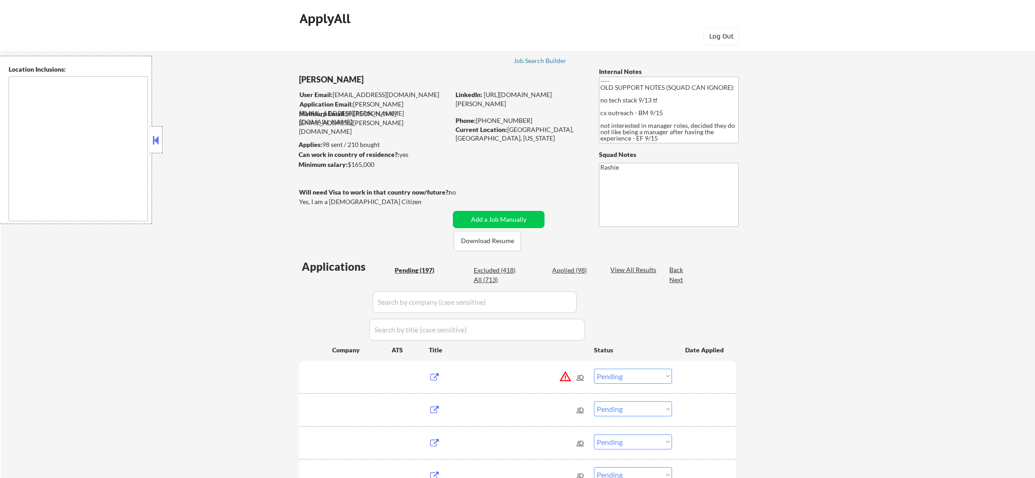
select select ""pending""
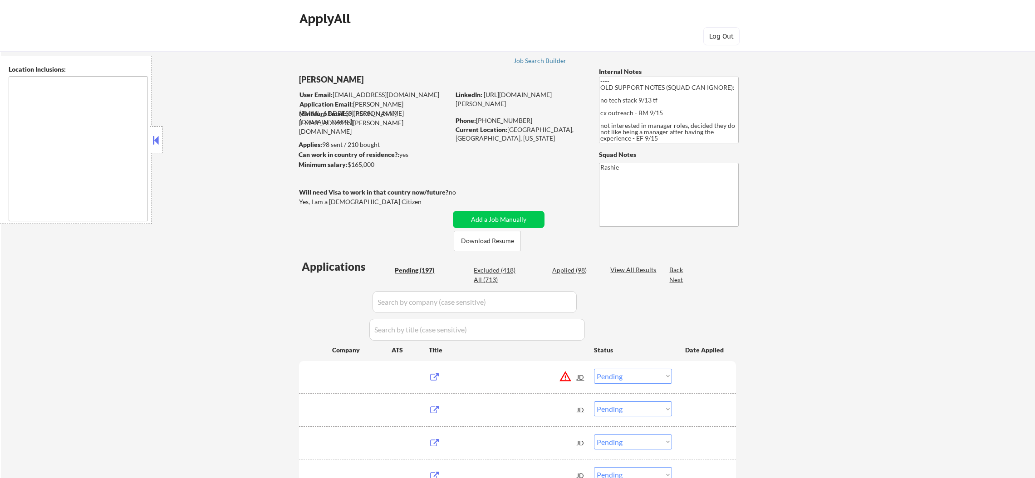
select select ""pending""
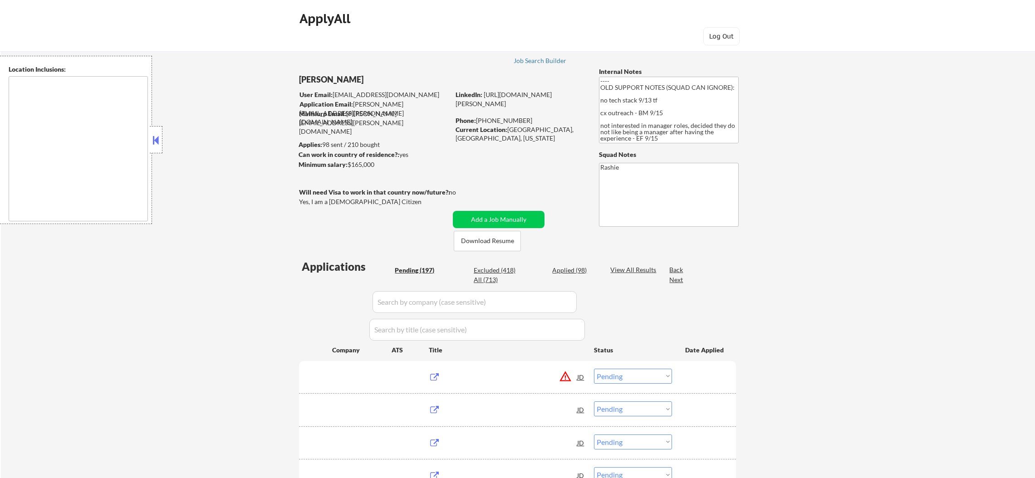
select select ""pending""
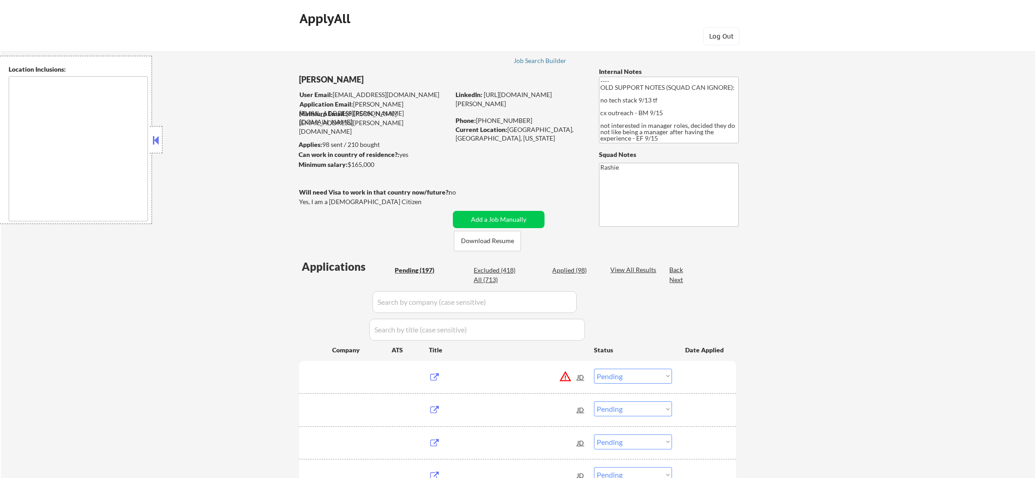
select select ""pending""
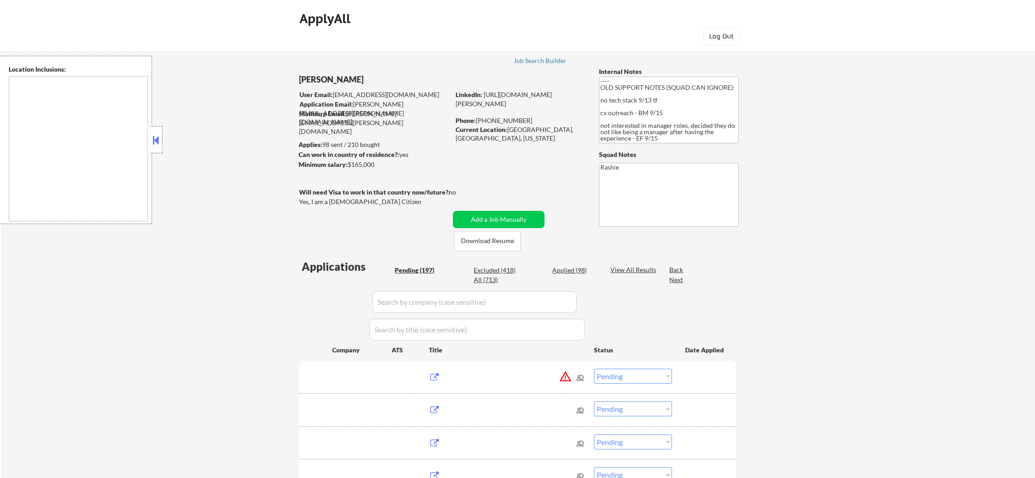
select select ""pending""
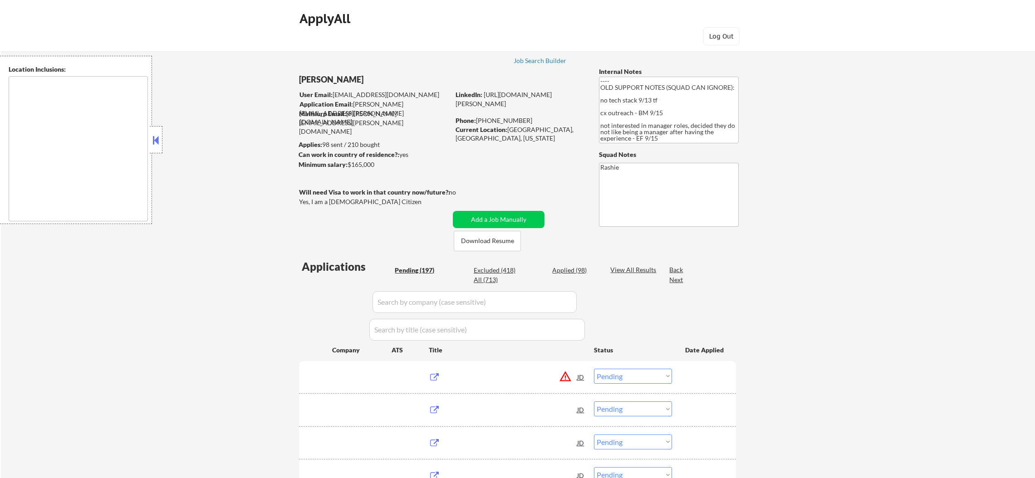
select select ""pending""
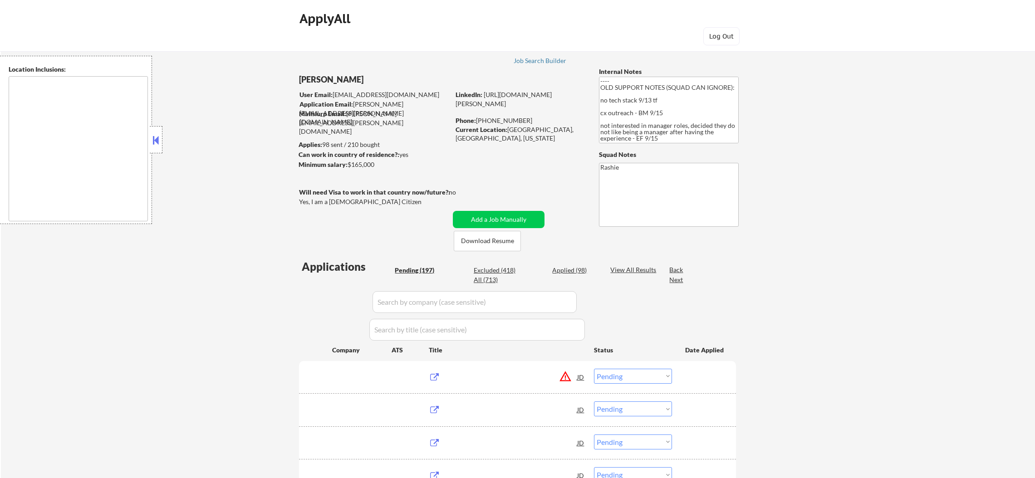
select select ""pending""
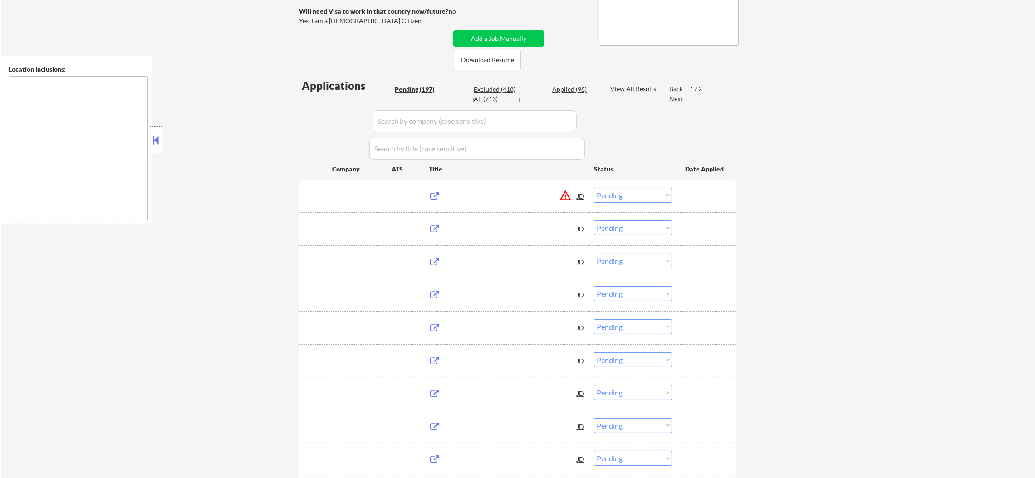
scroll to position [181, 0]
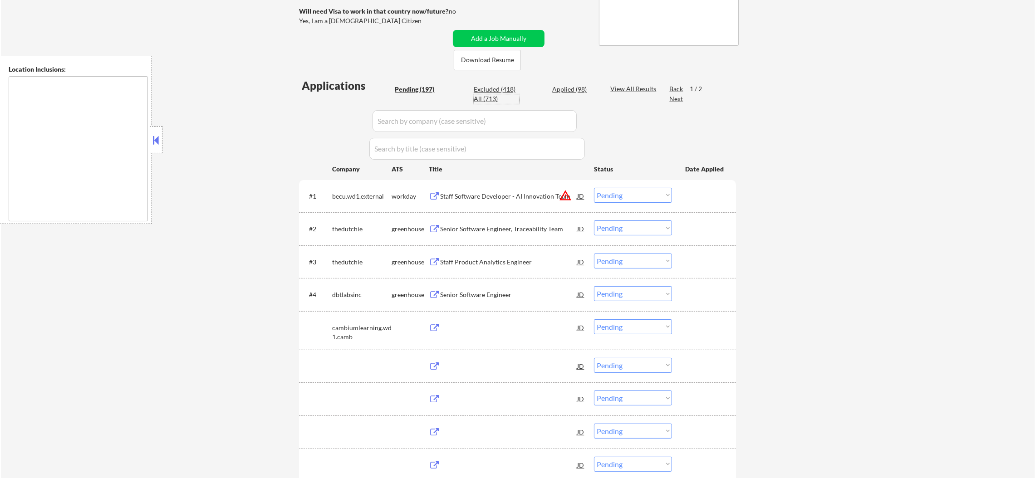
click at [484, 98] on div "All (713)" at bounding box center [496, 98] width 45 height 9
select select ""applied""
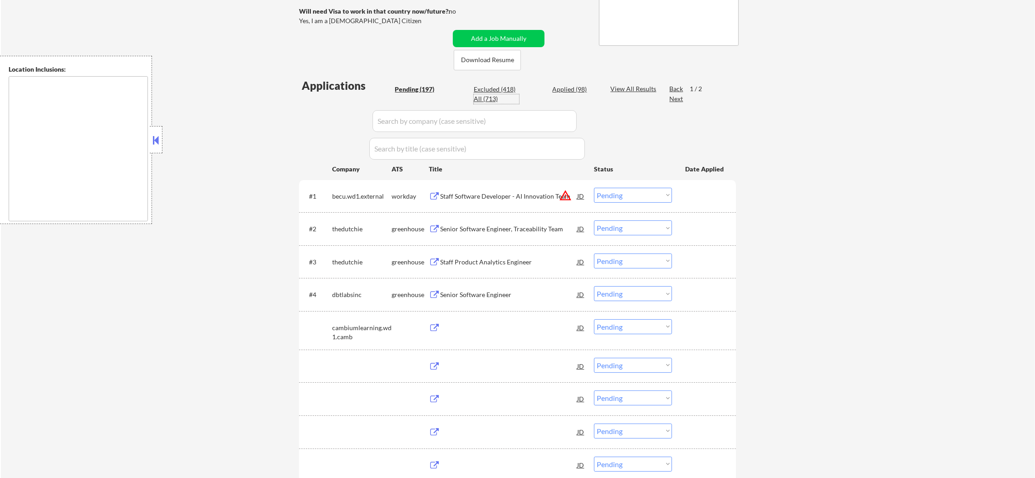
select select ""applied""
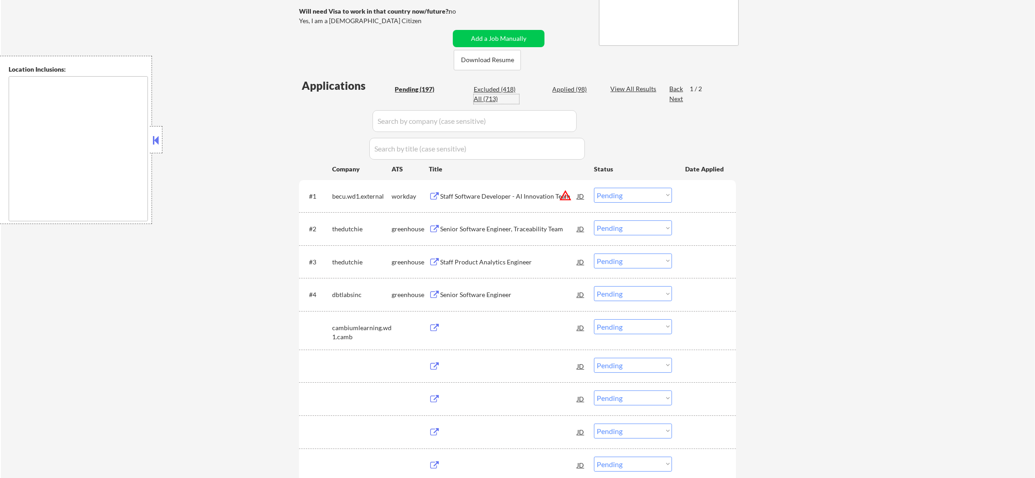
select select ""applied""
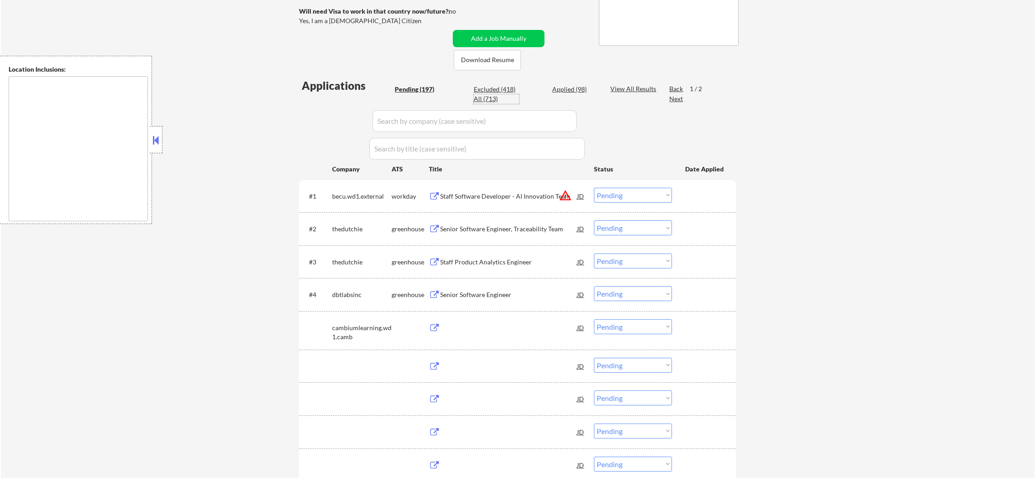
select select ""applied""
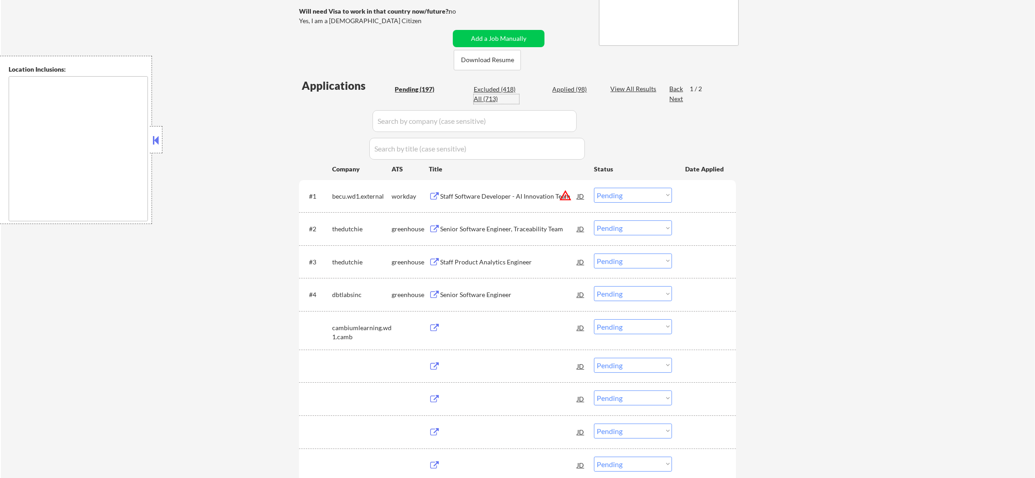
select select ""applied""
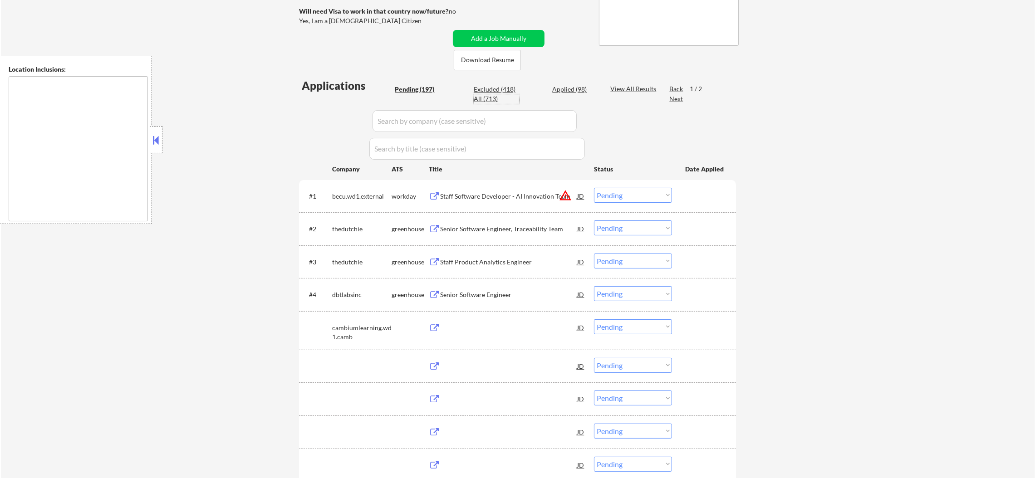
select select ""applied""
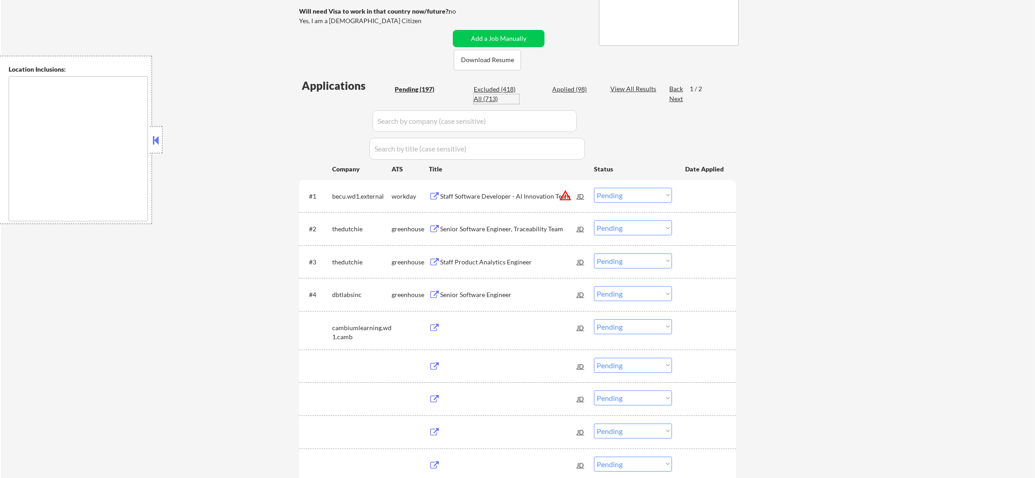
select select ""applied""
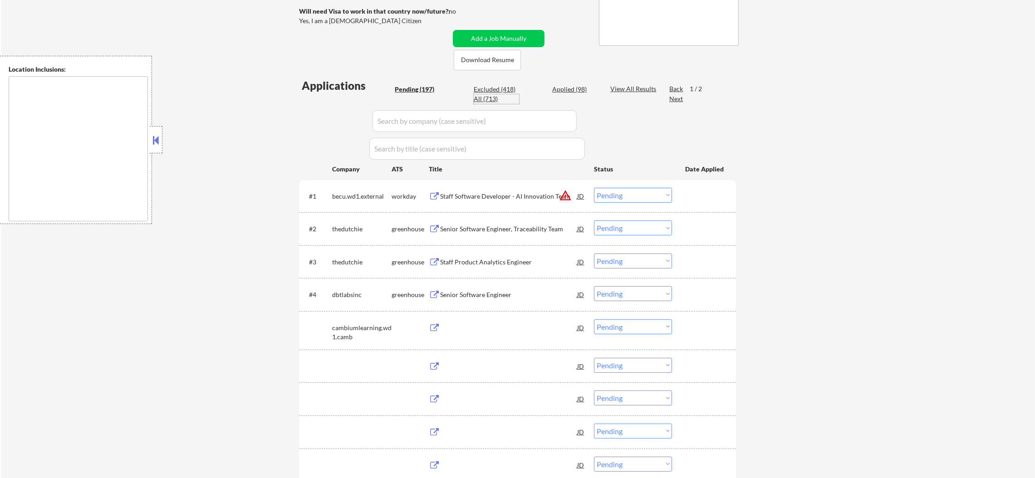
select select ""applied""
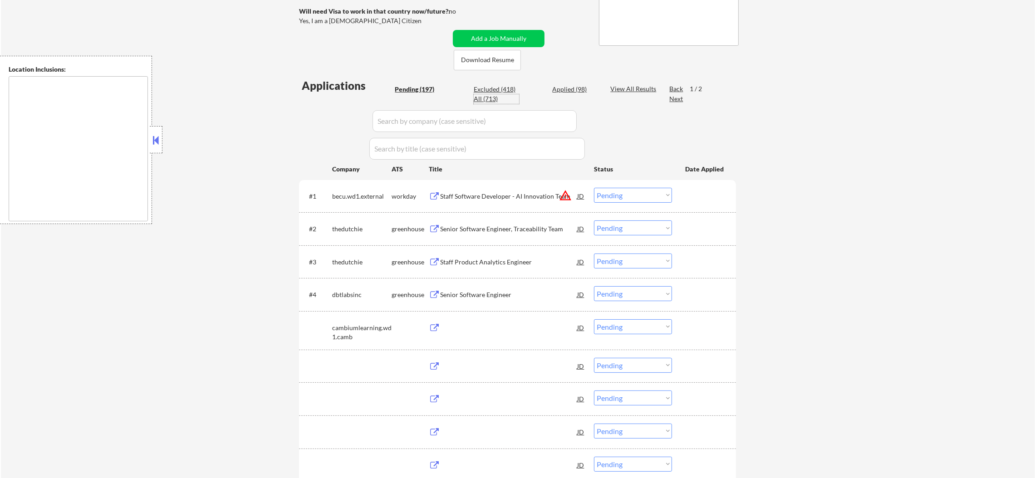
select select ""applied""
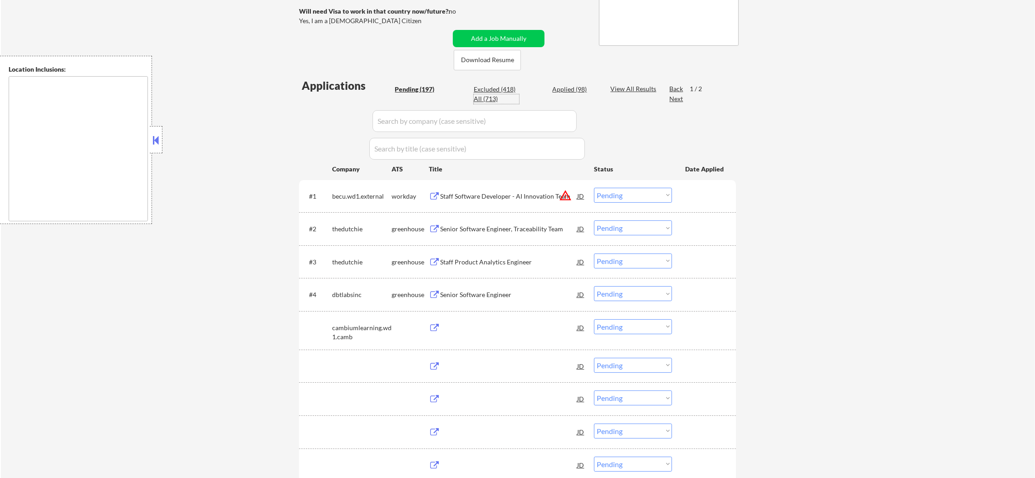
select select ""applied""
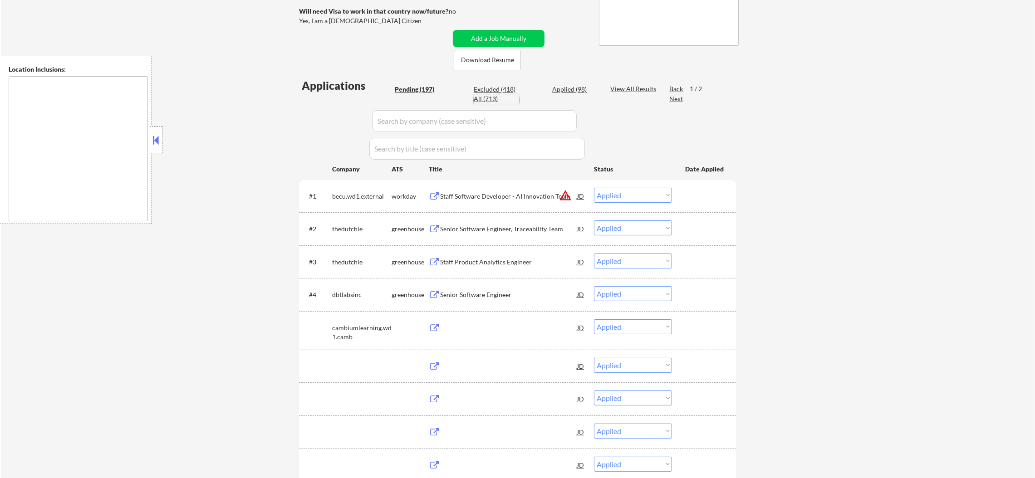
select select ""applied""
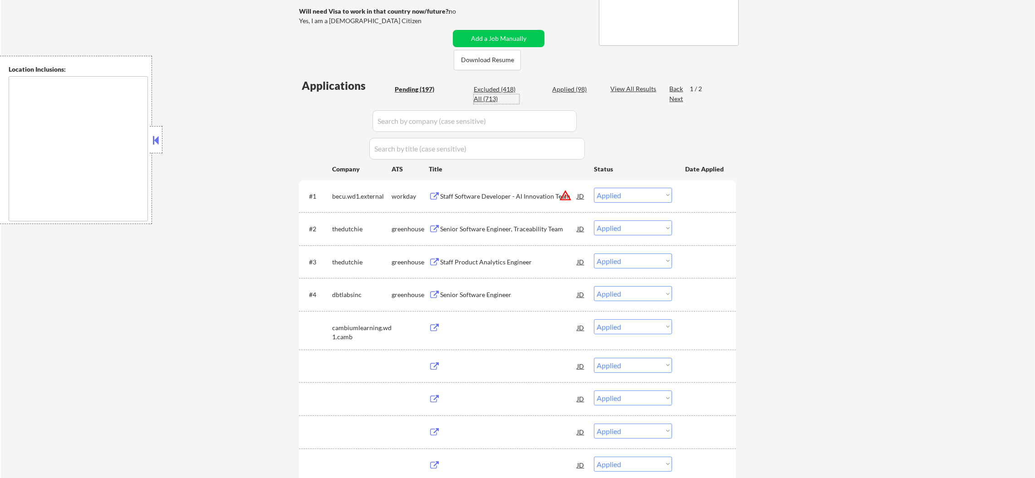
select select ""applied""
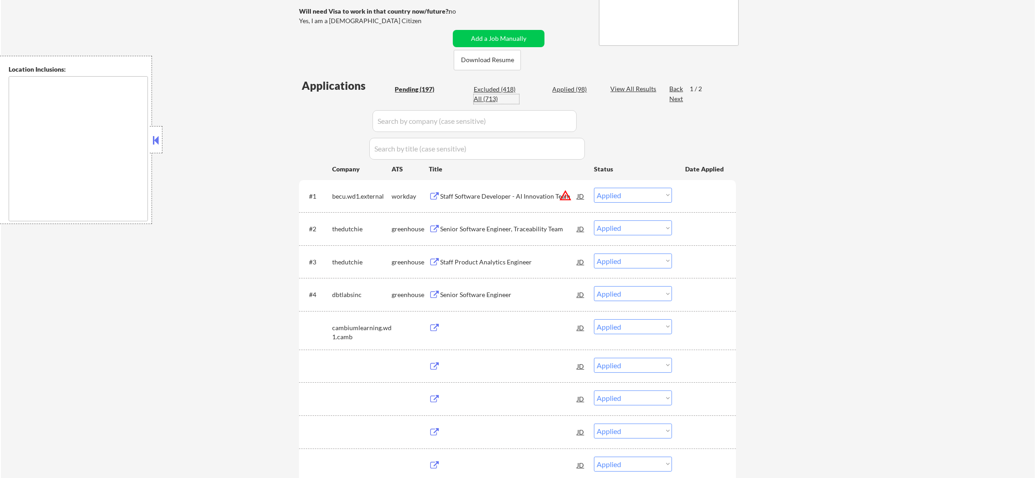
select select ""applied""
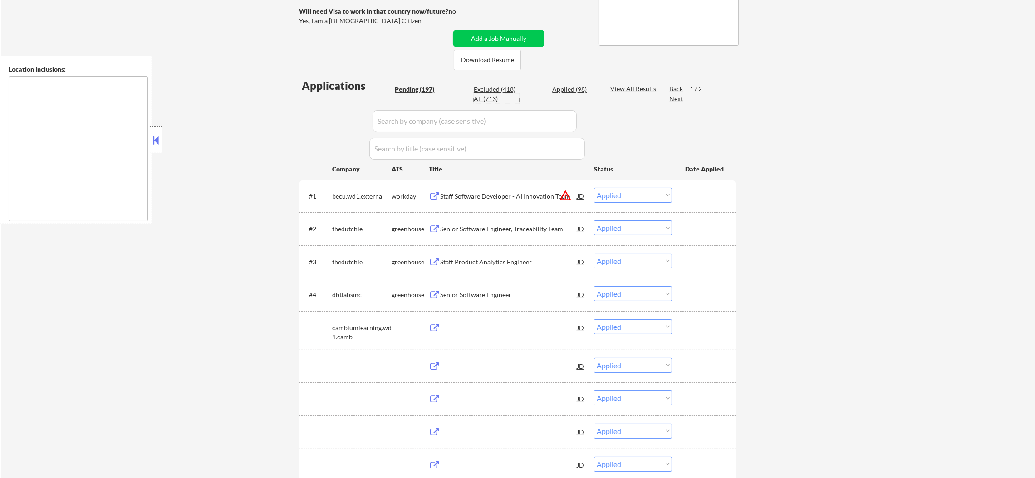
select select ""applied""
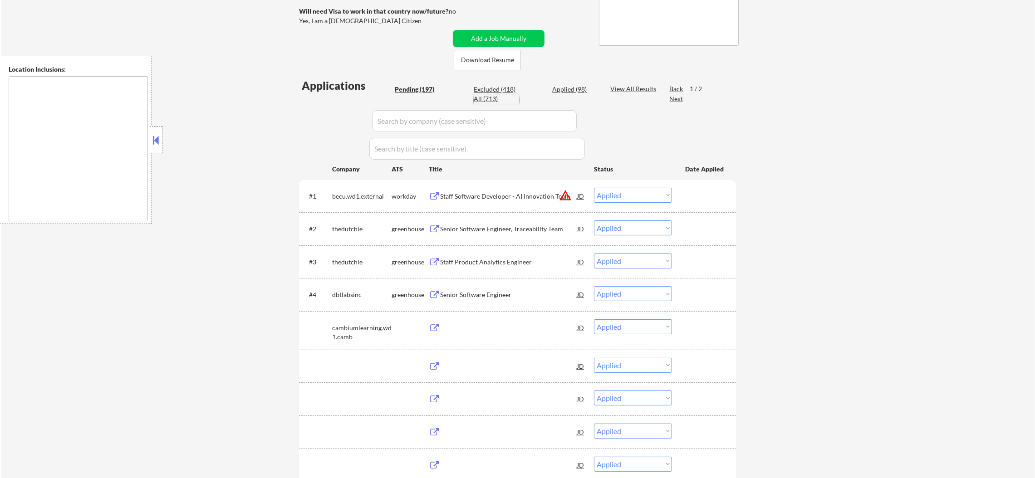
select select ""applied""
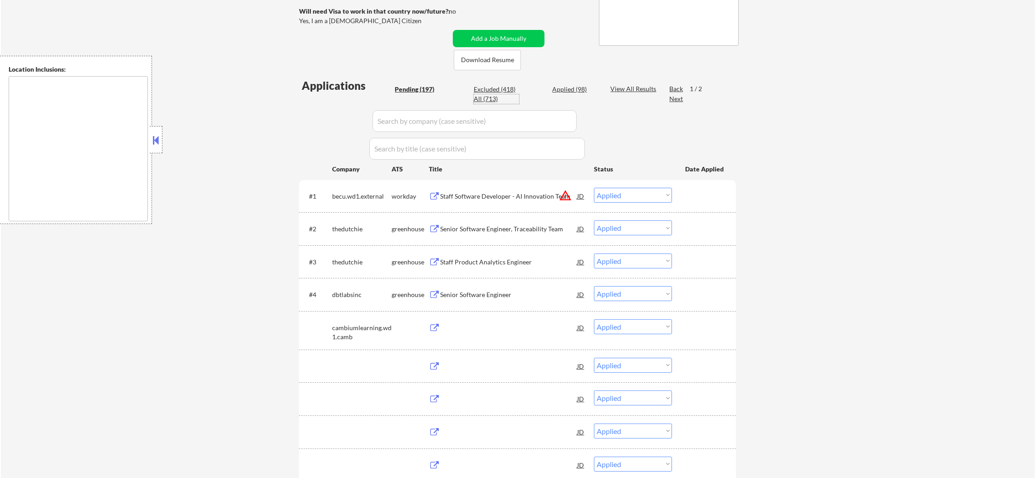
select select ""applied""
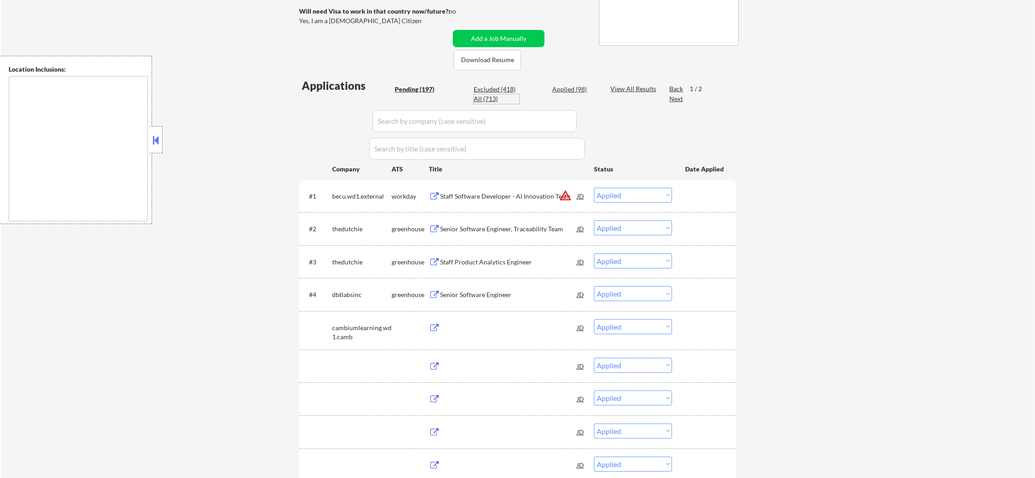
select select ""applied""
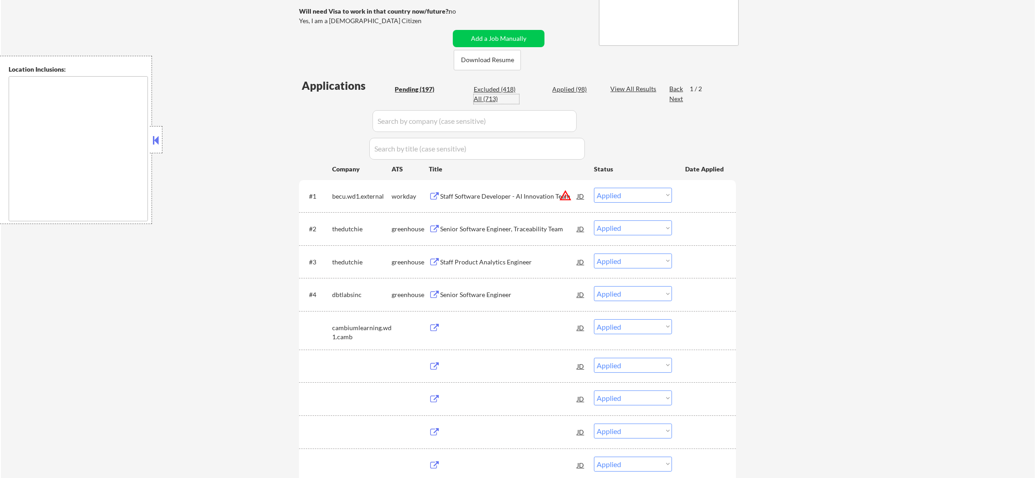
select select ""applied""
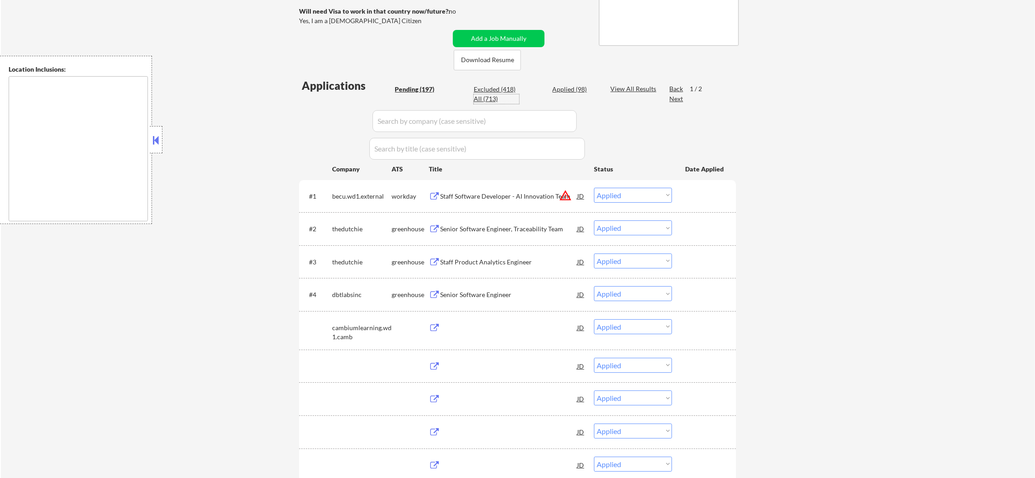
select select ""applied""
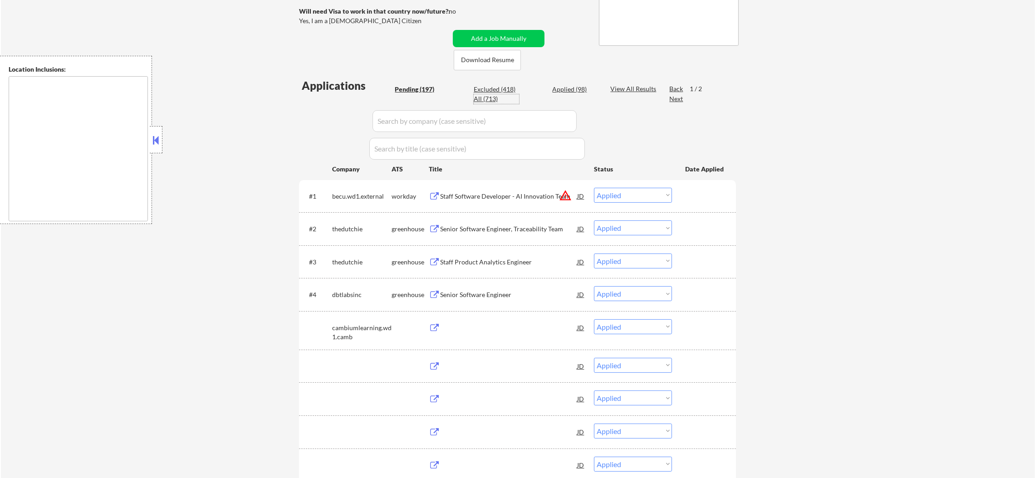
select select ""applied""
select select ""excluded__expired_""
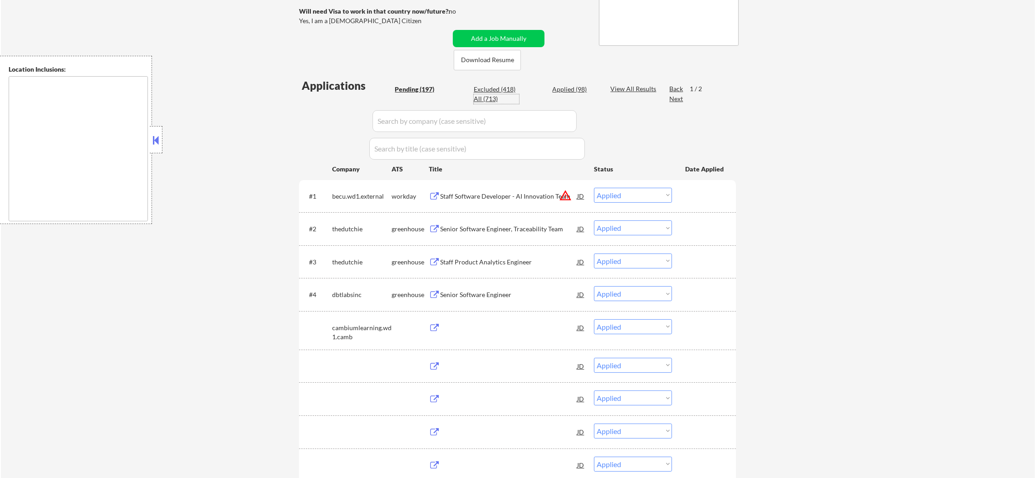
select select ""excluded__expired_""
